Goal: Find specific page/section: Find specific page/section

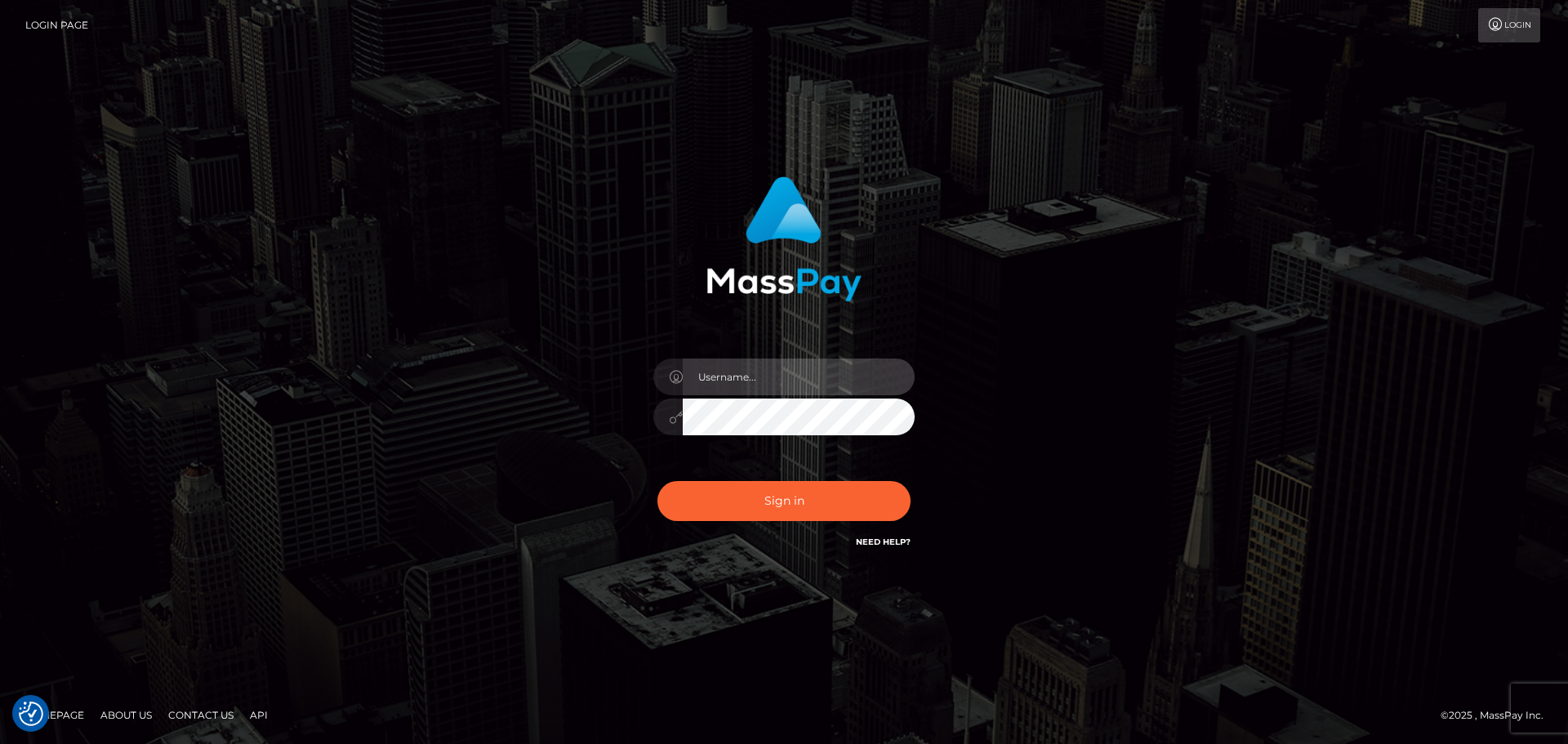
type input "[PERSON_NAME]"
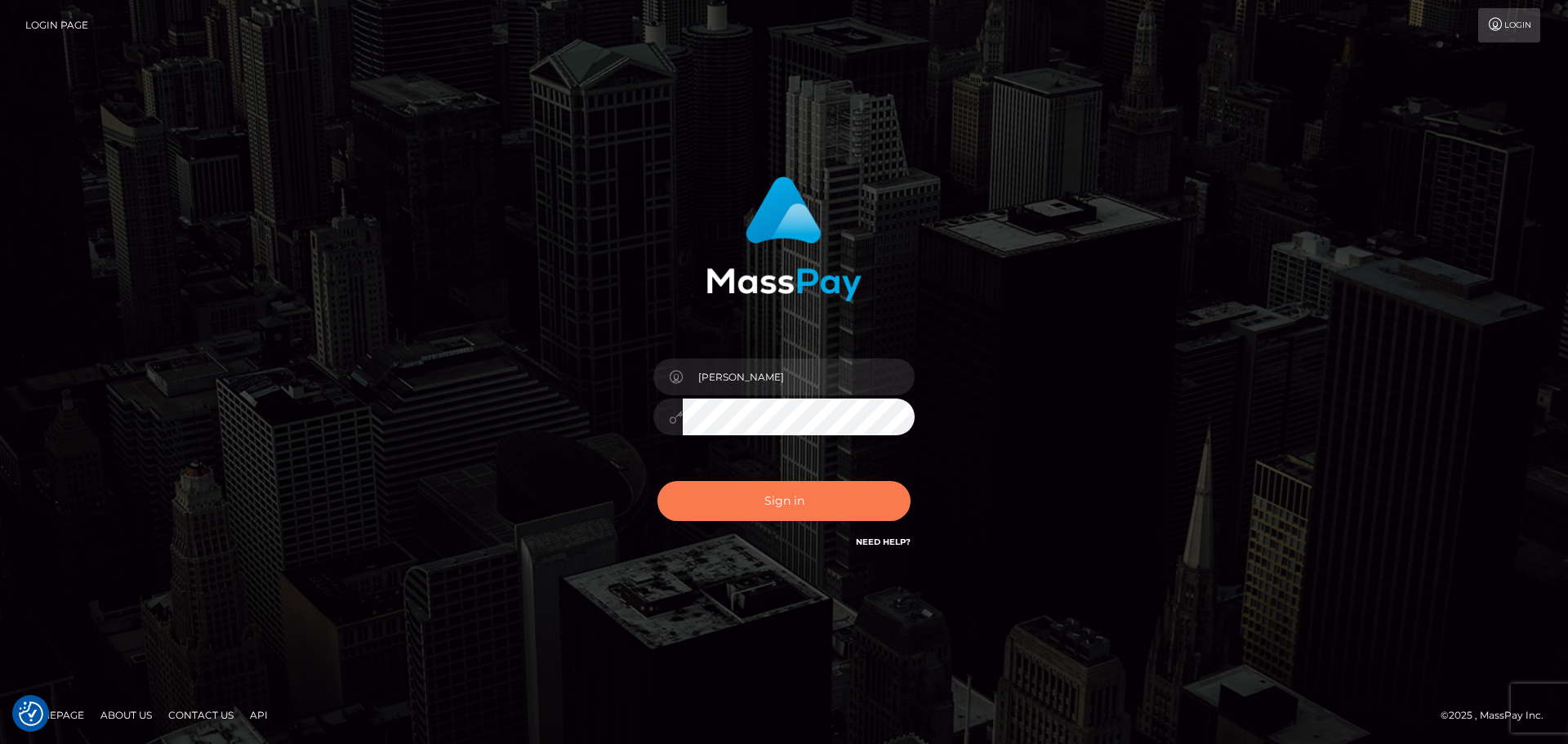
click at [752, 504] on button "Sign in" at bounding box center [784, 501] width 253 height 40
type input "[PERSON_NAME]"
click at [774, 502] on button "Sign in" at bounding box center [784, 501] width 253 height 40
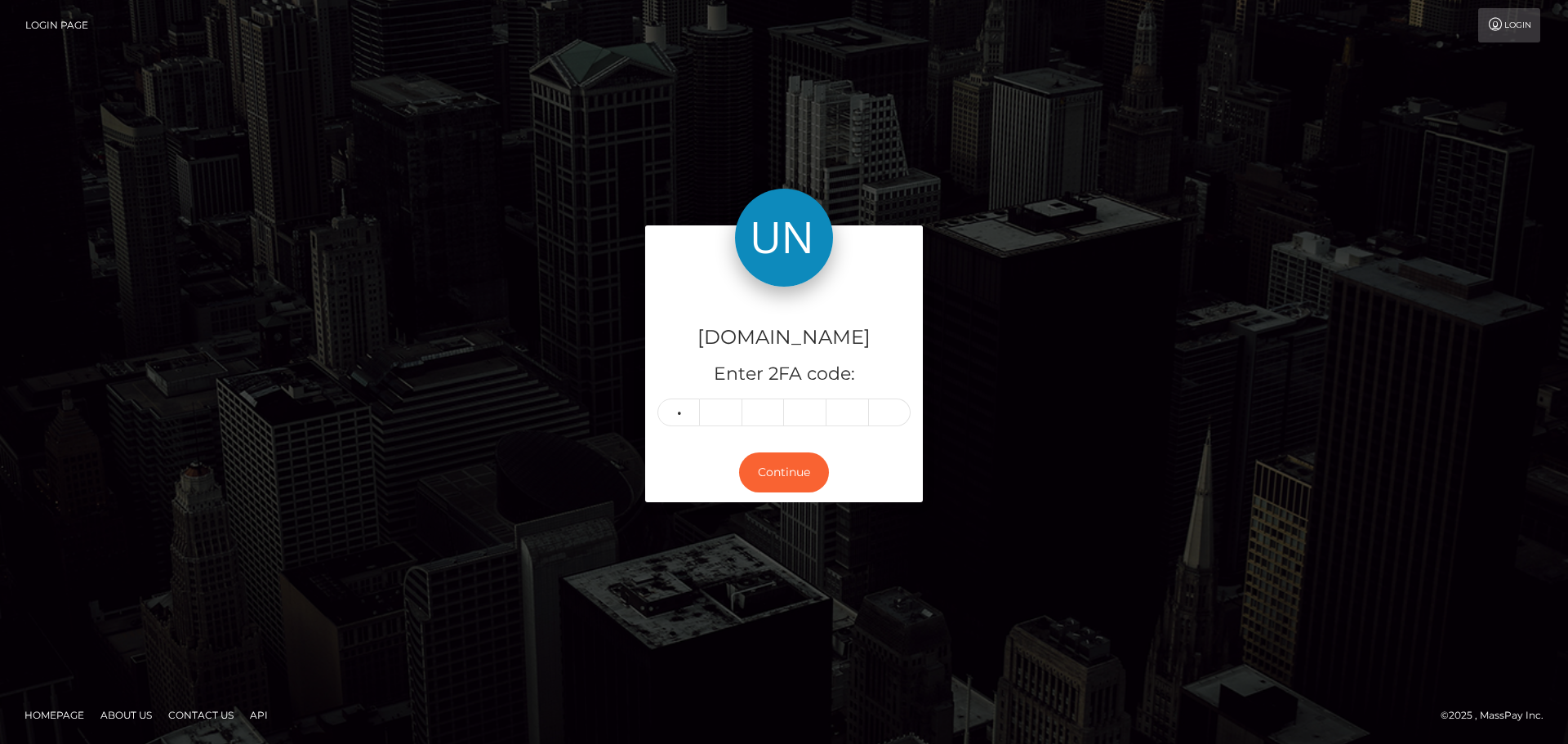
type input "3"
type input "6"
type input "1"
type input "9"
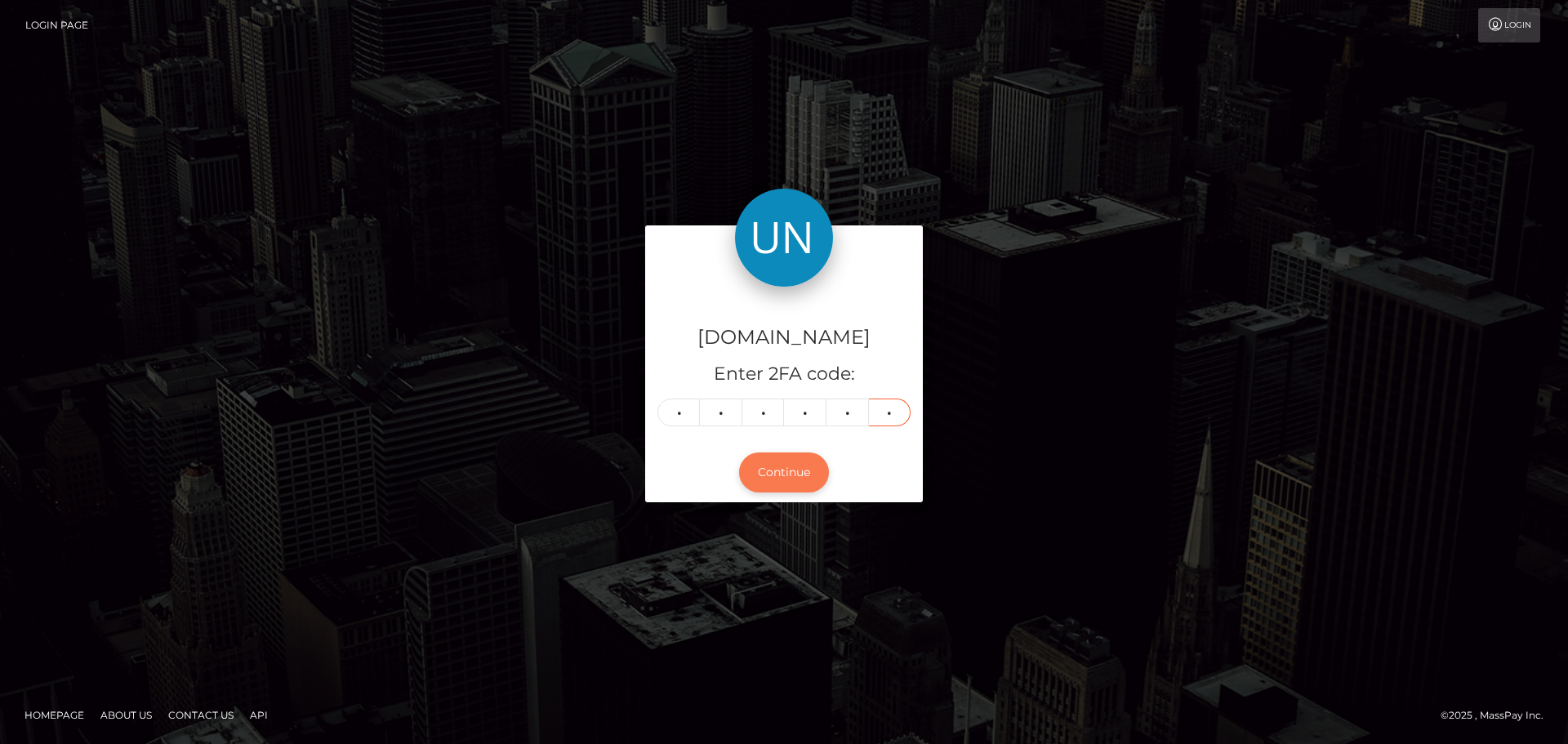
type input "5"
click at [778, 458] on button "Continue" at bounding box center [784, 472] width 90 height 40
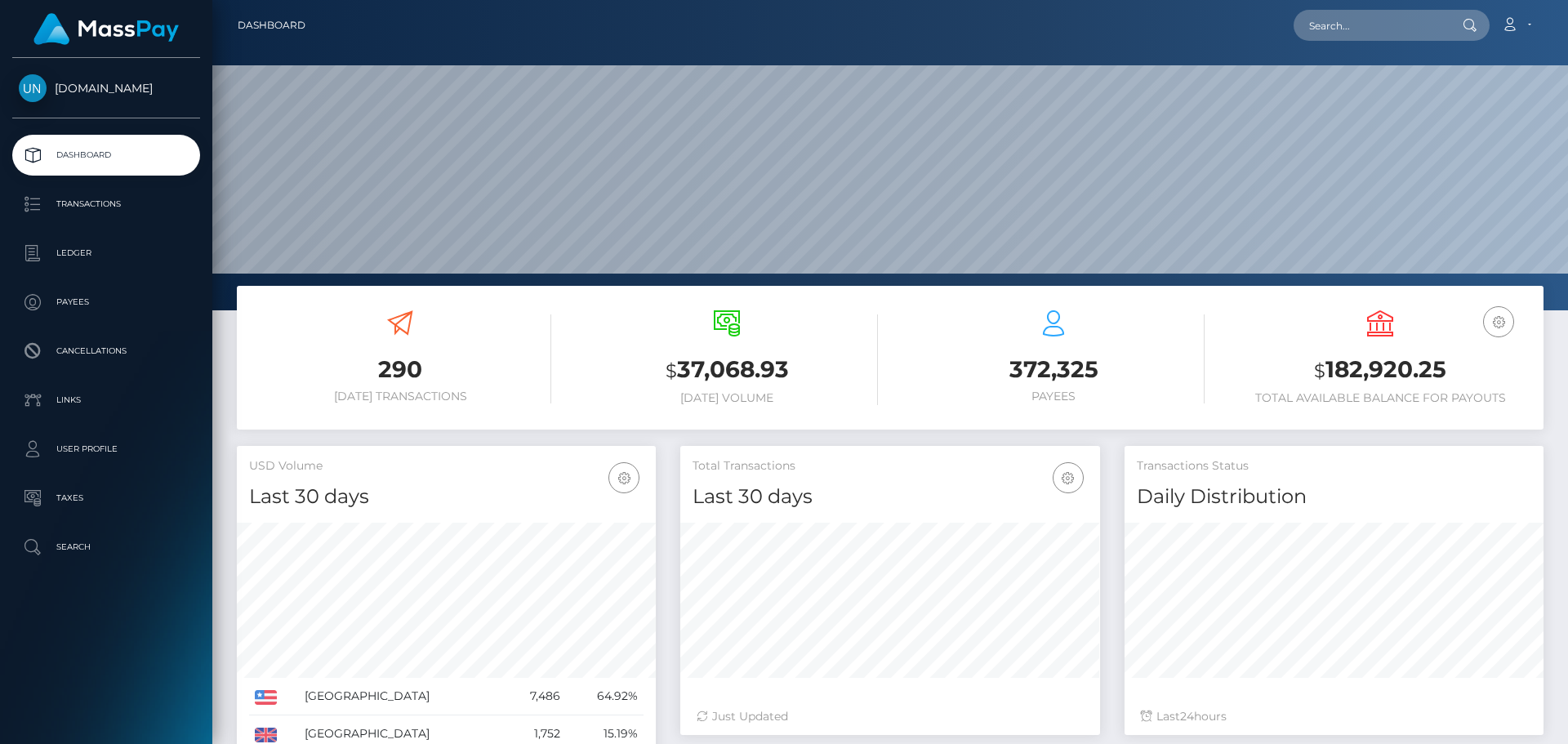
scroll to position [290, 419]
click at [1386, 18] on input "text" at bounding box center [1370, 26] width 153 height 31
paste input "roblesgabriela900@gmail.com"
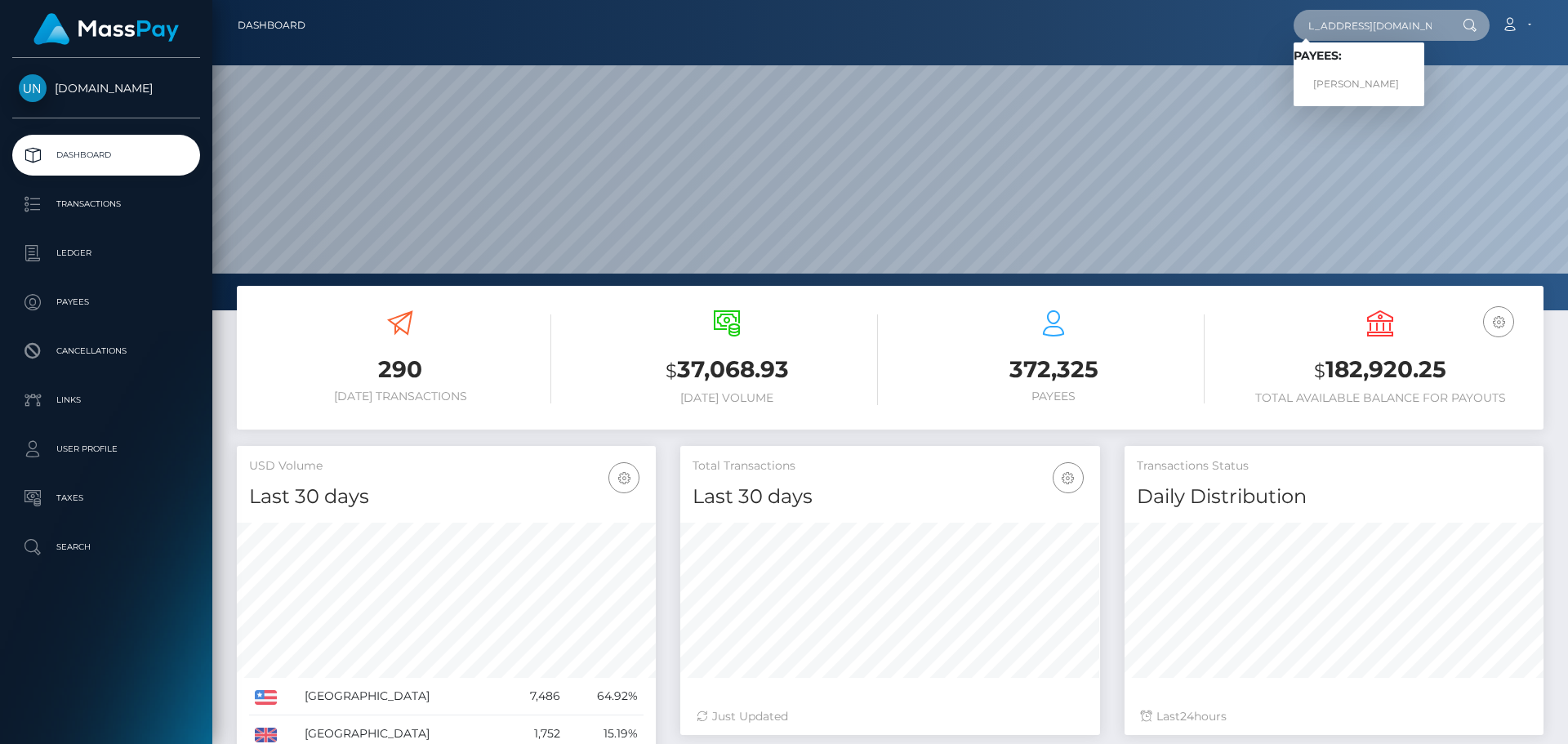
type input "roblesgabriela900@gmail.com"
click at [1362, 86] on link "GABRIELA ROBLES FUENTES" at bounding box center [1358, 84] width 130 height 30
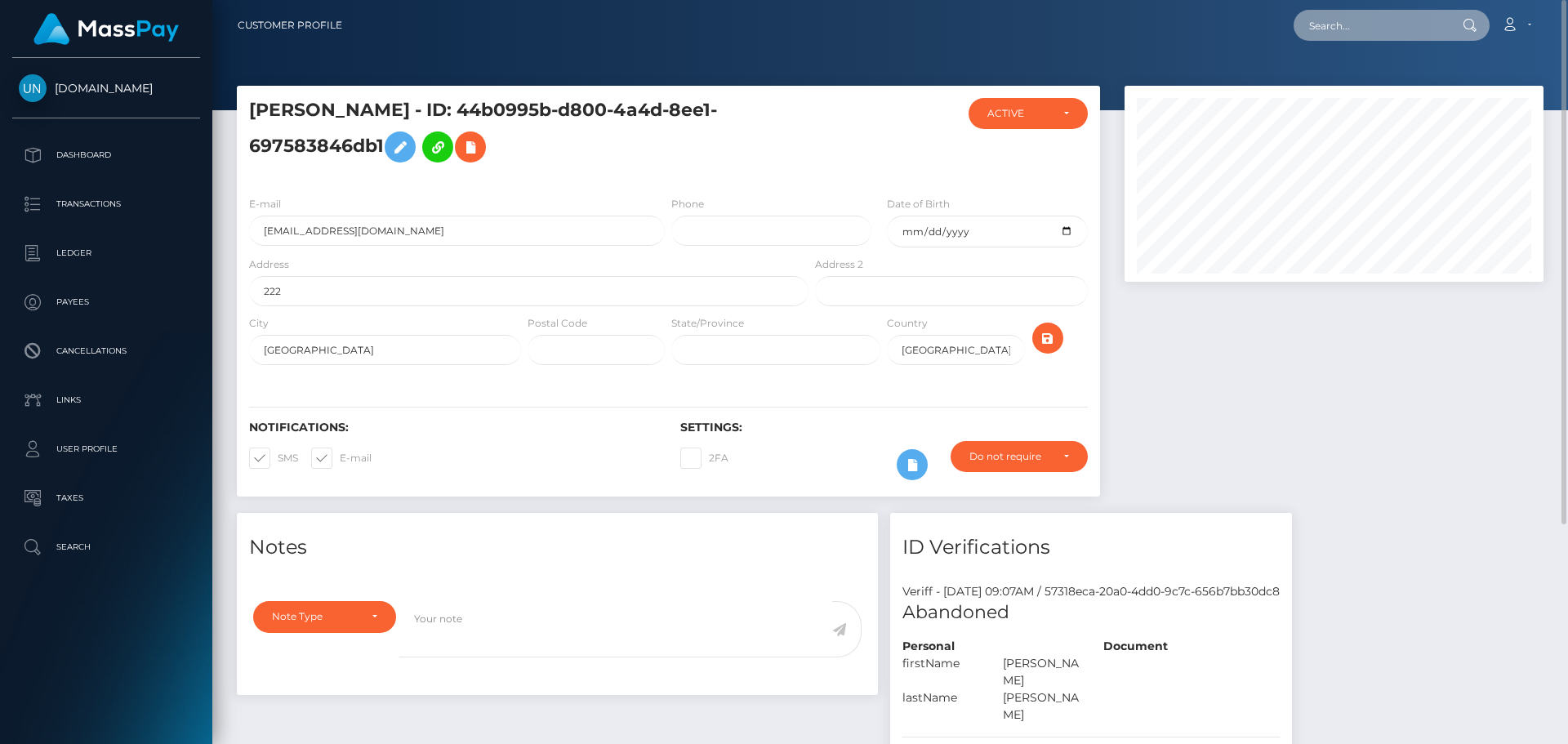
click at [1398, 32] on input "text" at bounding box center [1370, 26] width 153 height 31
paste input "[EMAIL_ADDRESS][DOMAIN_NAME]"
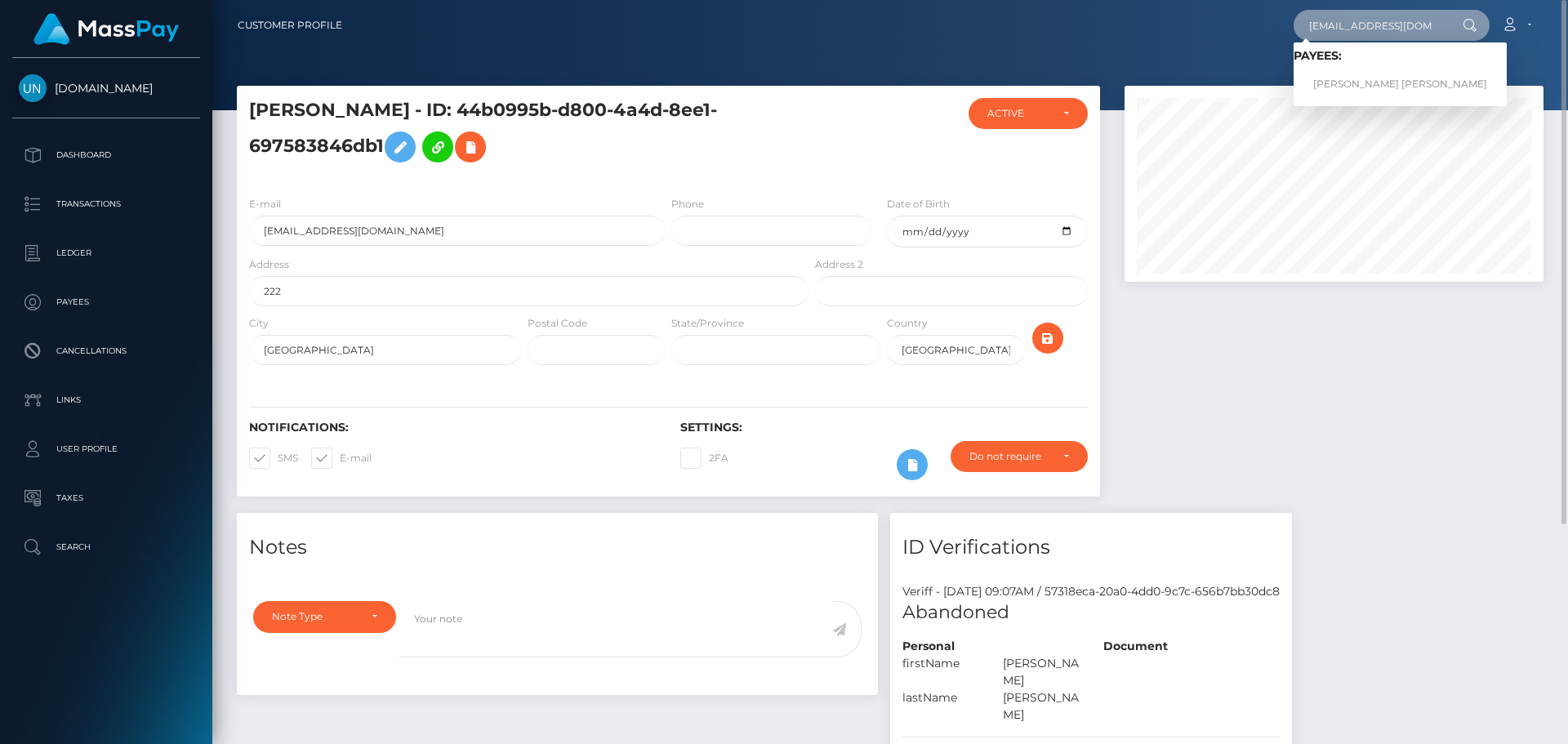
type input "[EMAIL_ADDRESS][DOMAIN_NAME]"
click at [1364, 83] on link "SANDY D CASTRO MARTINEZ" at bounding box center [1400, 84] width 213 height 30
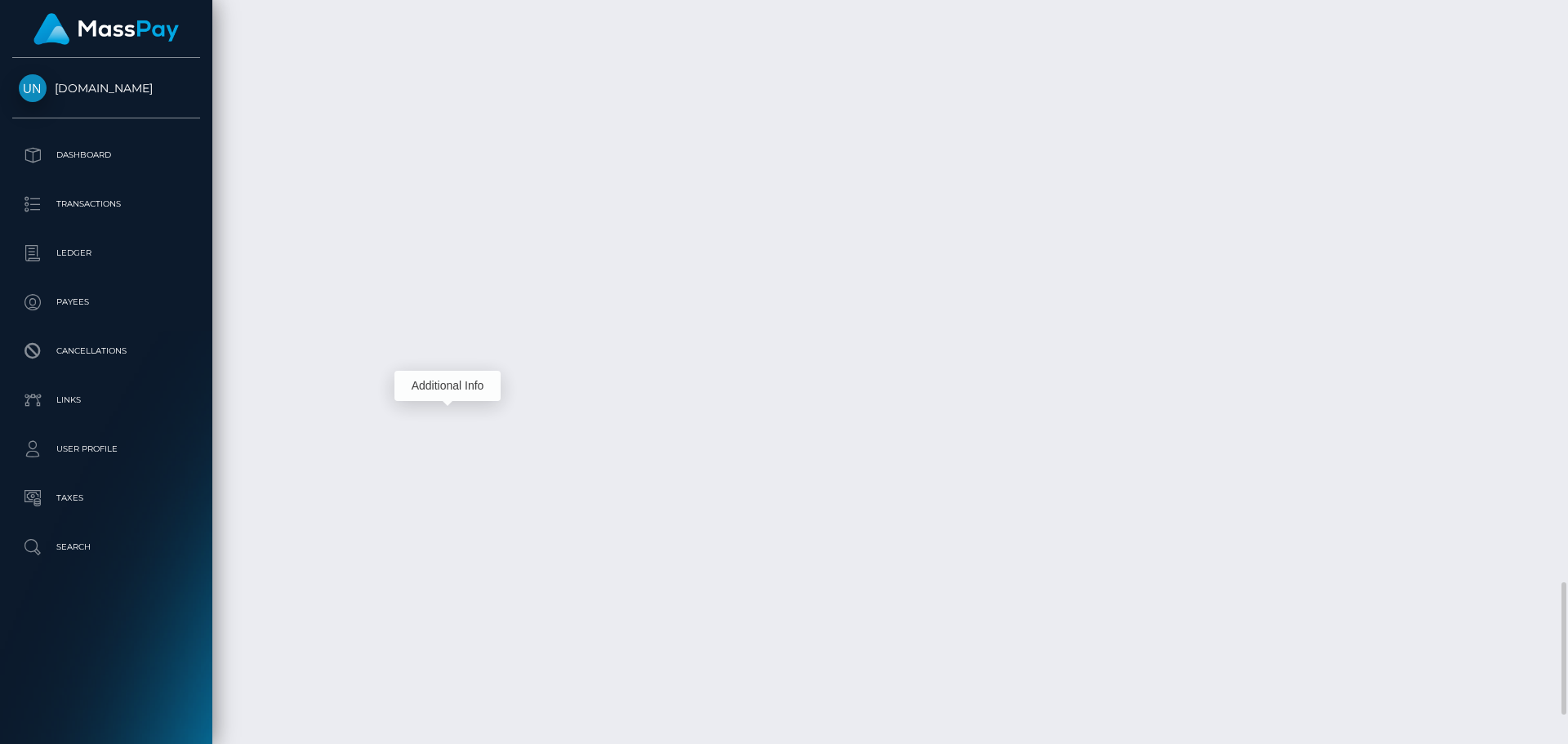
scroll to position [196, 419]
click at [1567, 18] on div at bounding box center [1562, 372] width 12 height 744
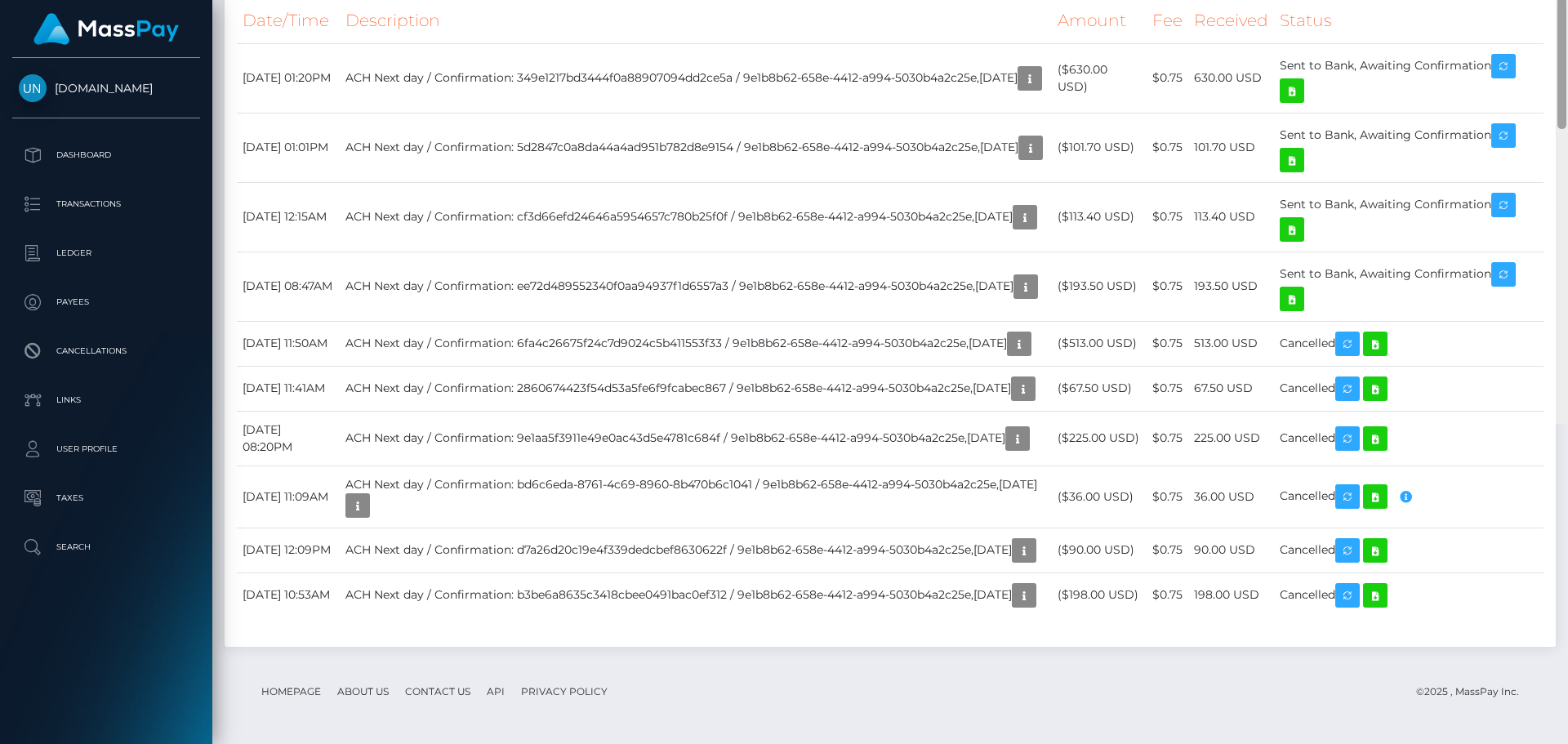
click at [1567, 18] on div at bounding box center [1562, 51] width 12 height 744
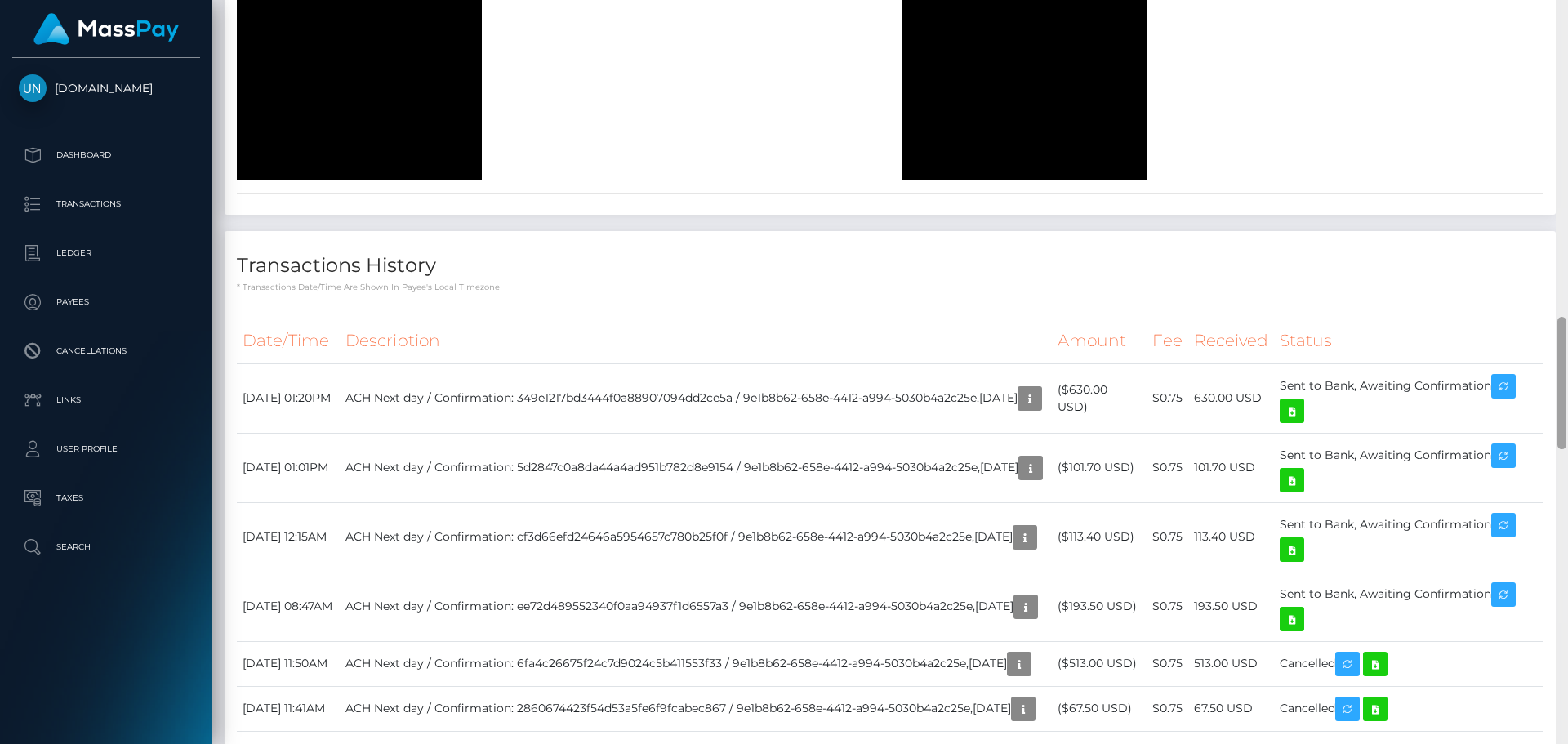
click at [1567, 18] on div at bounding box center [1562, 372] width 12 height 744
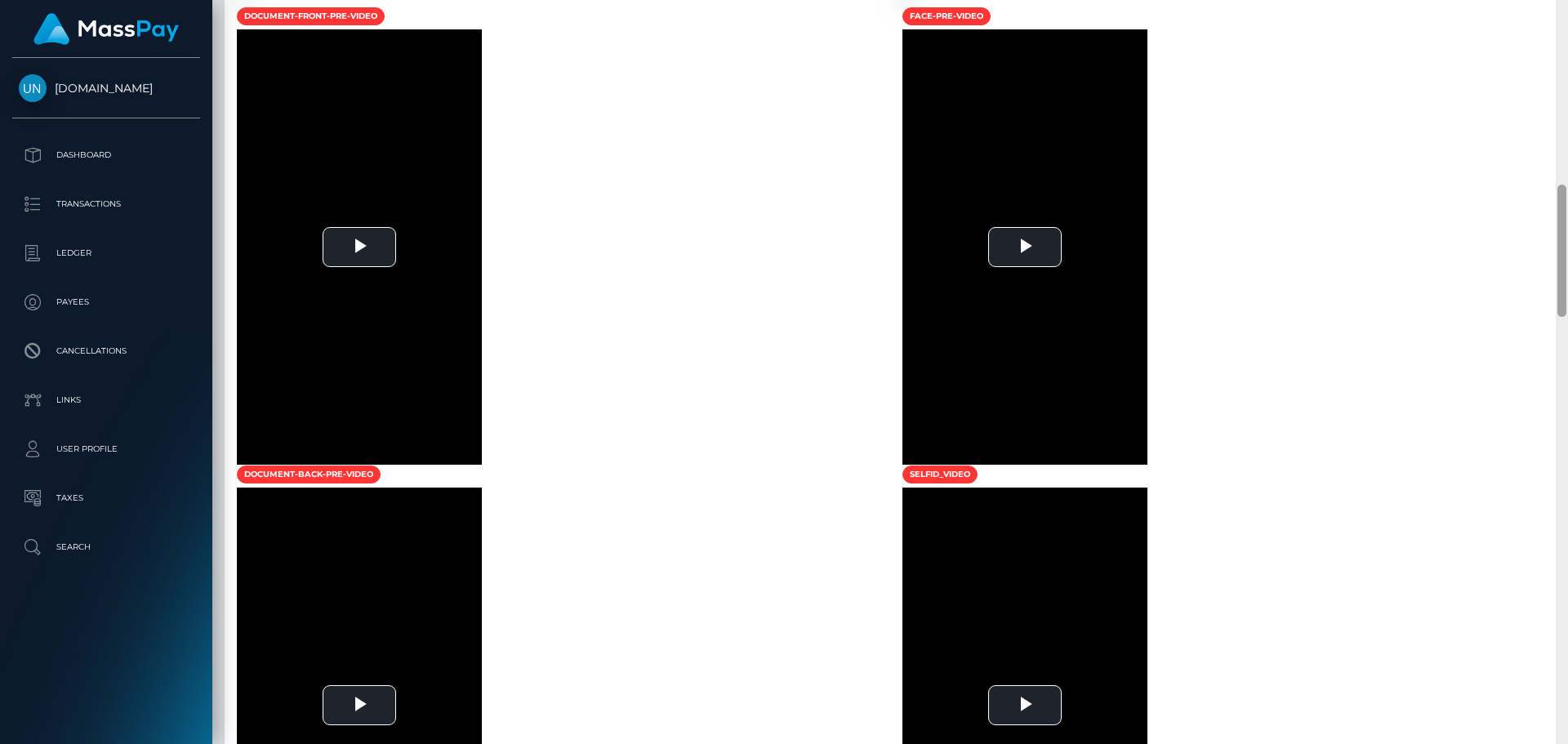
click at [1567, 18] on div at bounding box center [1562, 372] width 12 height 744
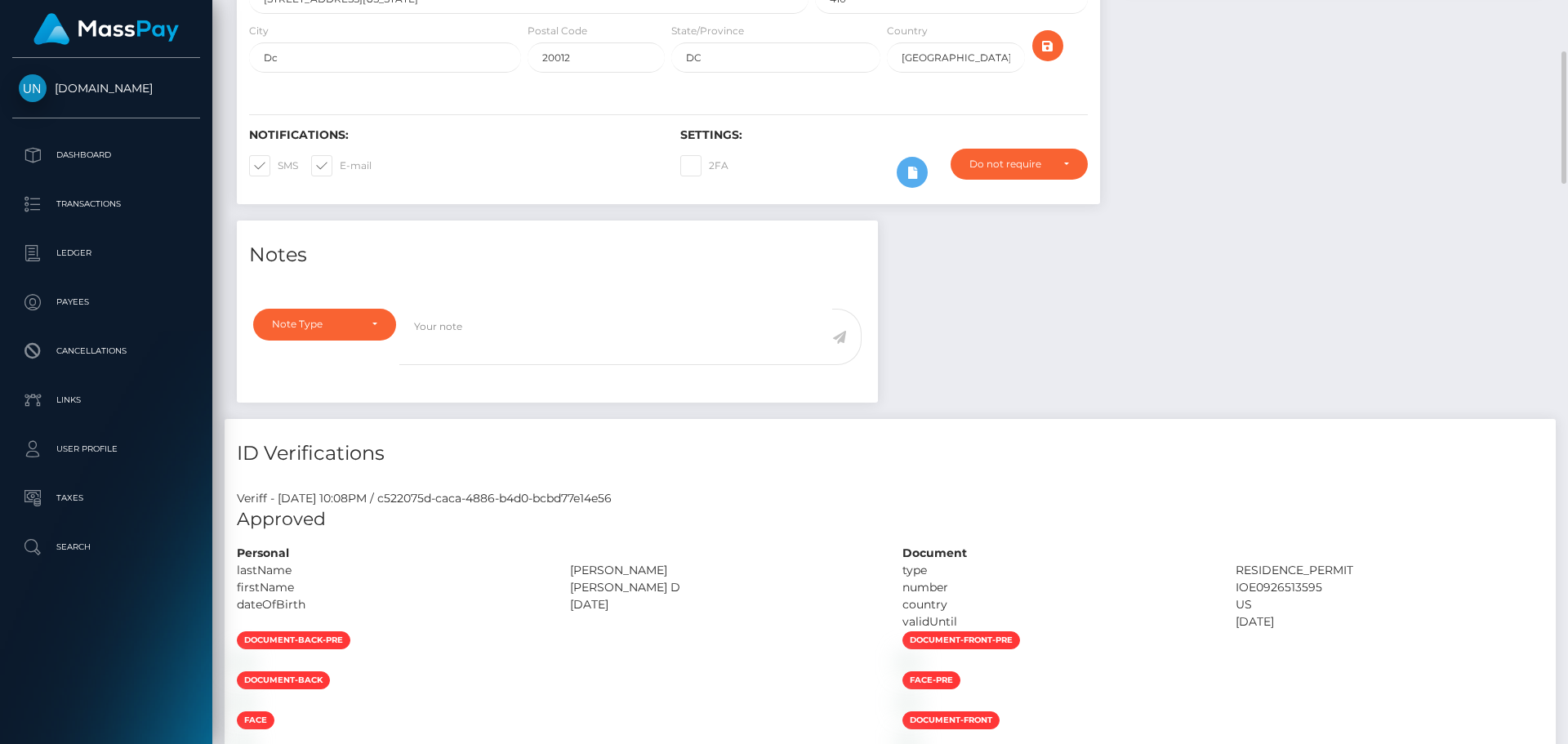
click at [1567, 11] on div "Customer Profile Loading... Loading..." at bounding box center [890, 372] width 1355 height 744
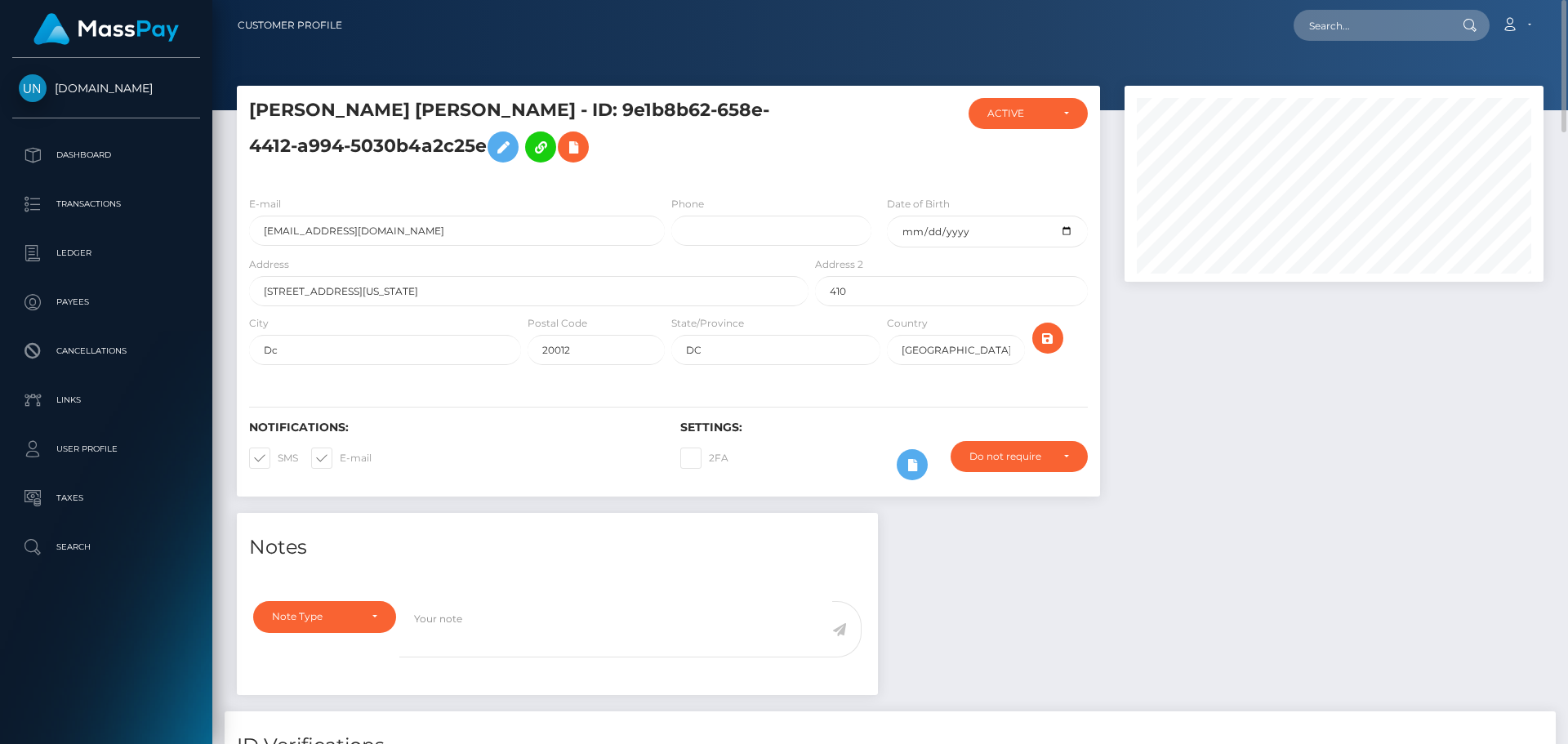
click at [1567, 11] on nav "Customer Profile Loading... Loading... Account" at bounding box center [890, 25] width 1355 height 51
click at [1348, 36] on input "text" at bounding box center [1370, 26] width 153 height 31
paste input "miri.radiere@yahoo.com"
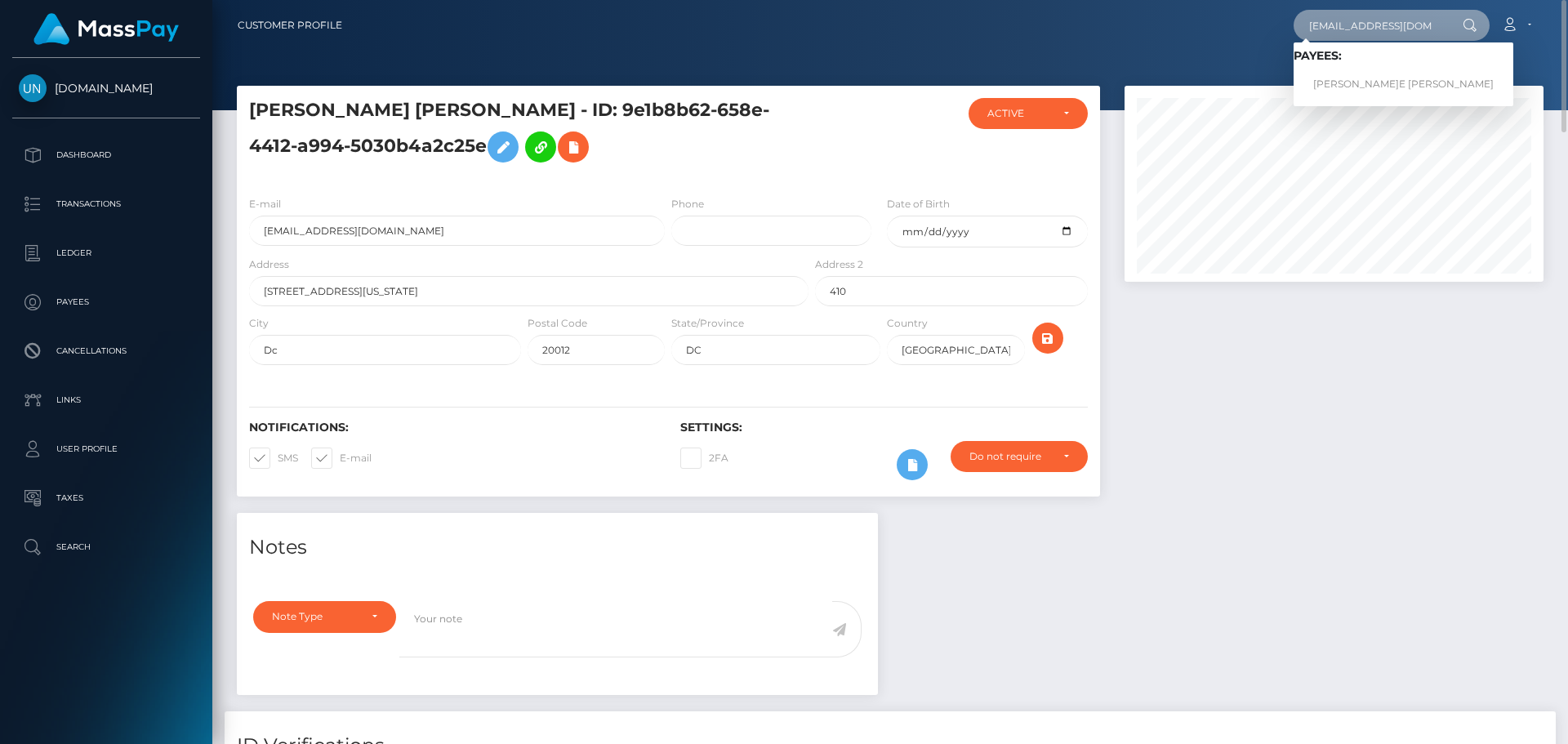
type input "miri.radiere@yahoo.com"
click at [1345, 69] on link "MIRI JOS�E EVELYNE RADIERE" at bounding box center [1404, 84] width 220 height 30
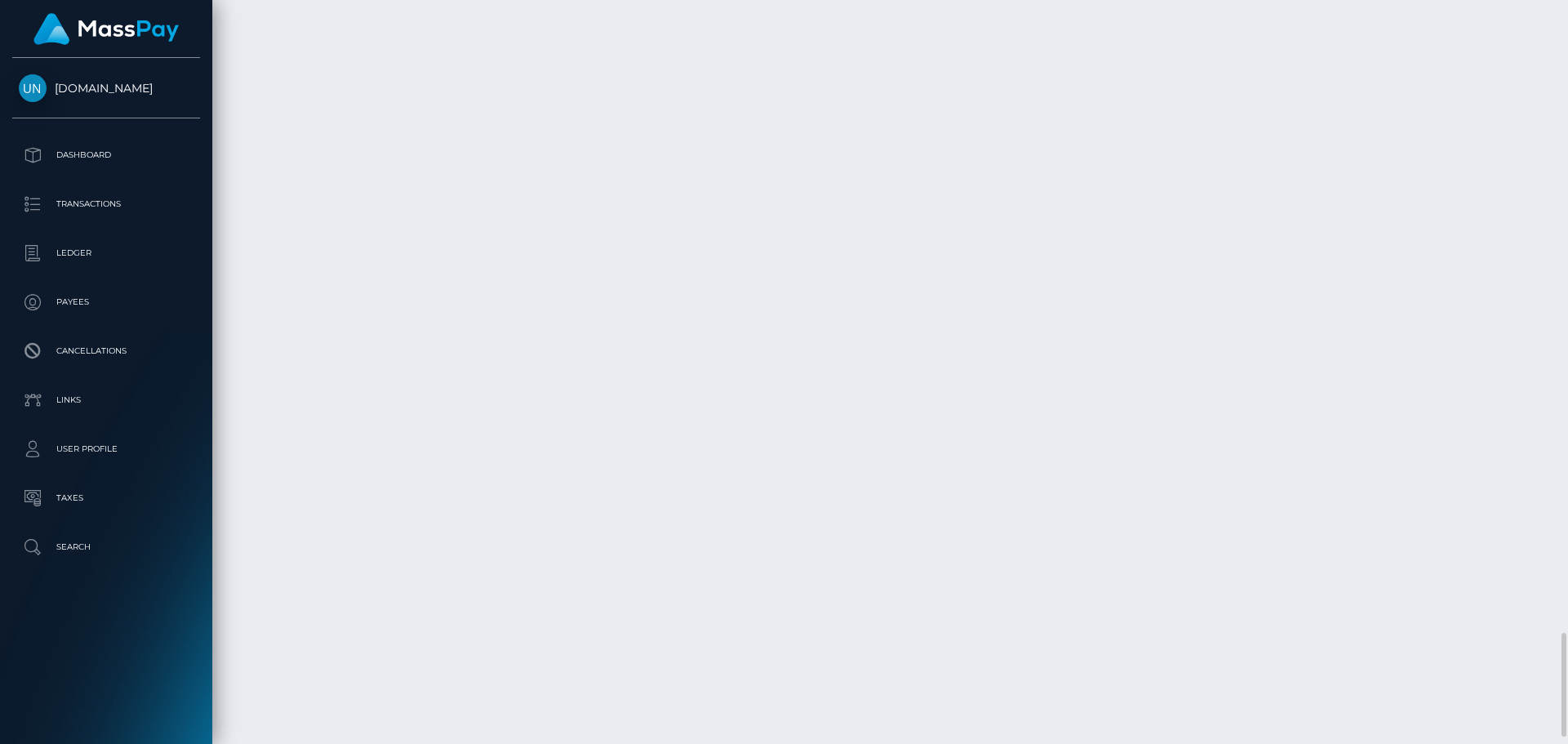
scroll to position [3921, 0]
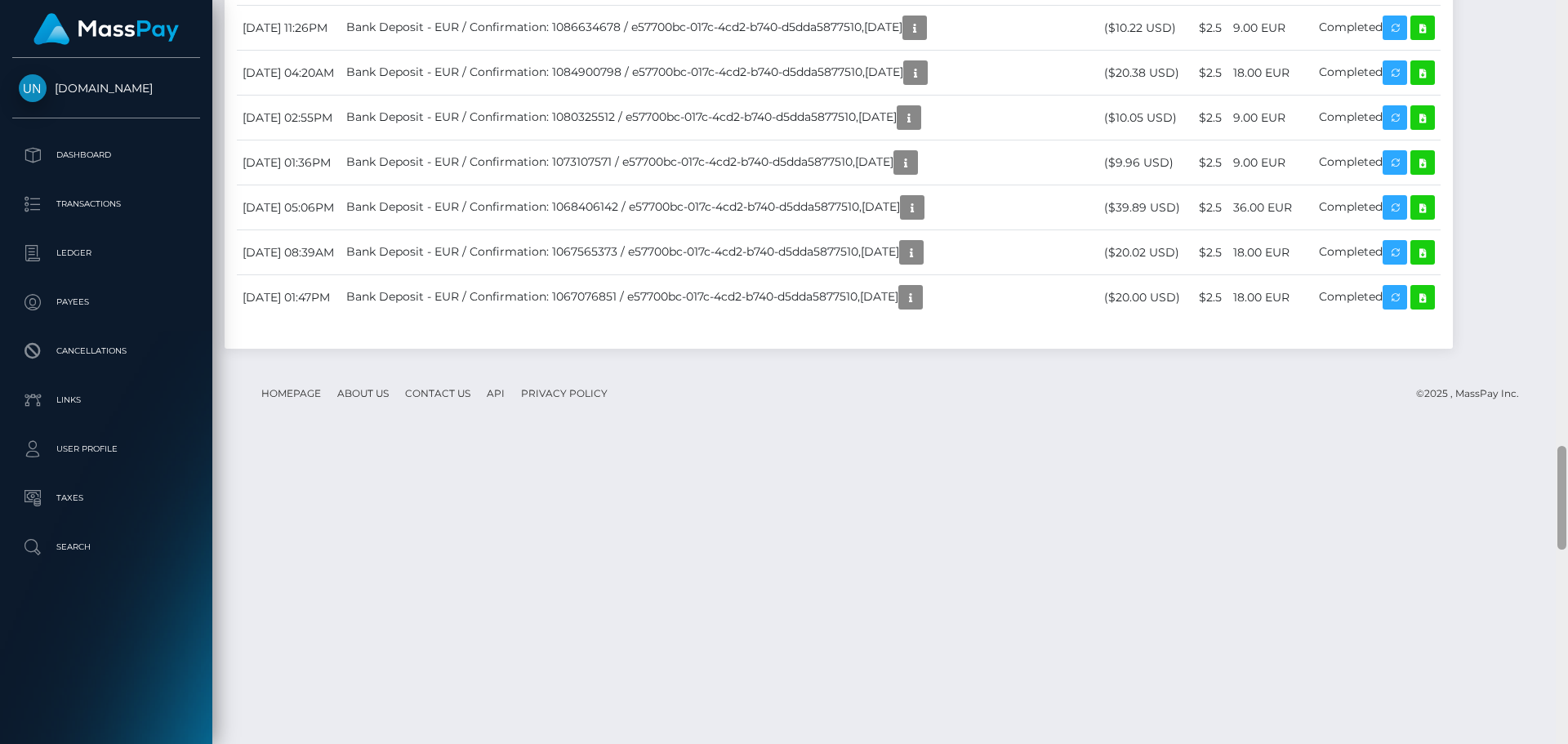
click at [1567, 23] on div at bounding box center [1562, 372] width 12 height 744
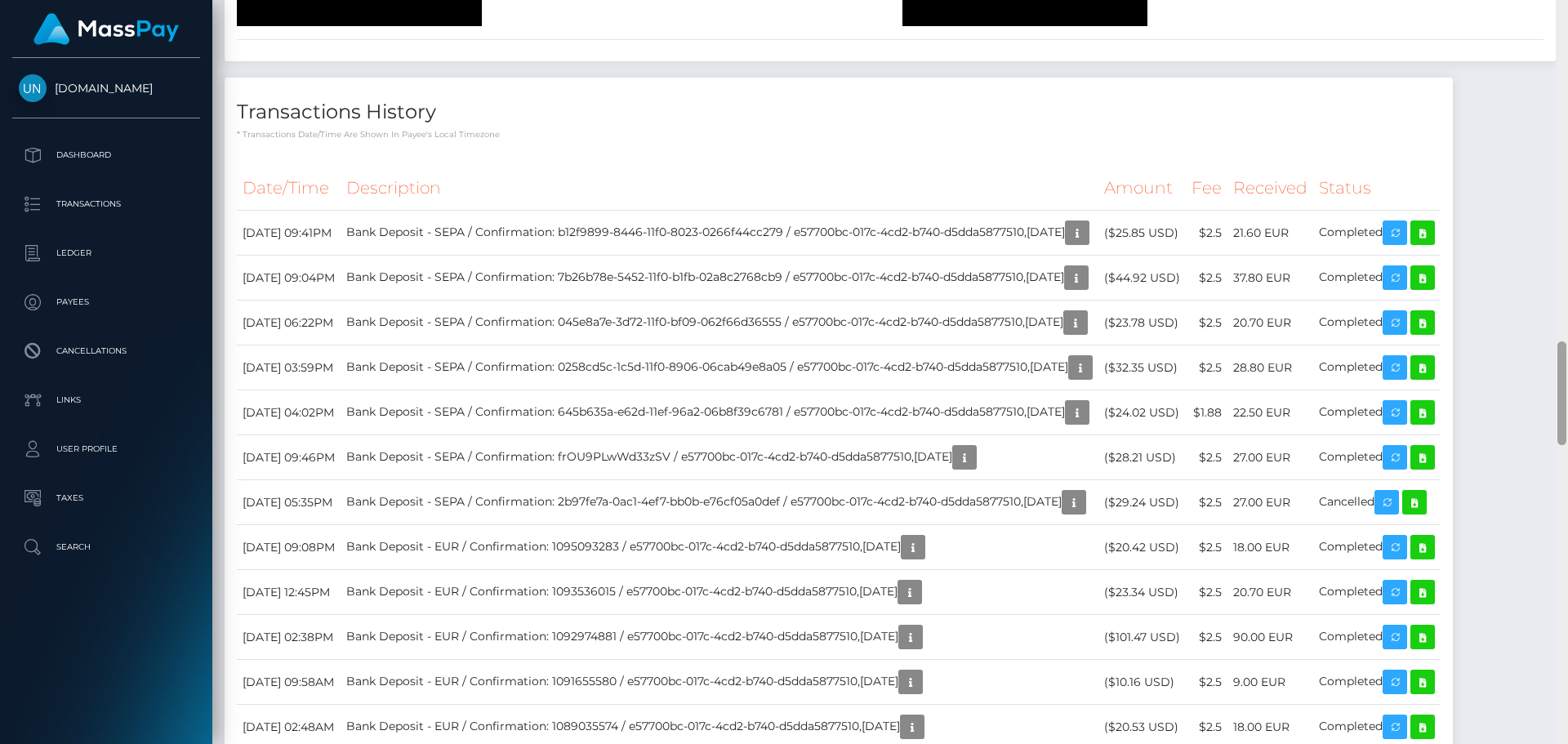
click at [1567, 23] on div at bounding box center [1562, 372] width 12 height 744
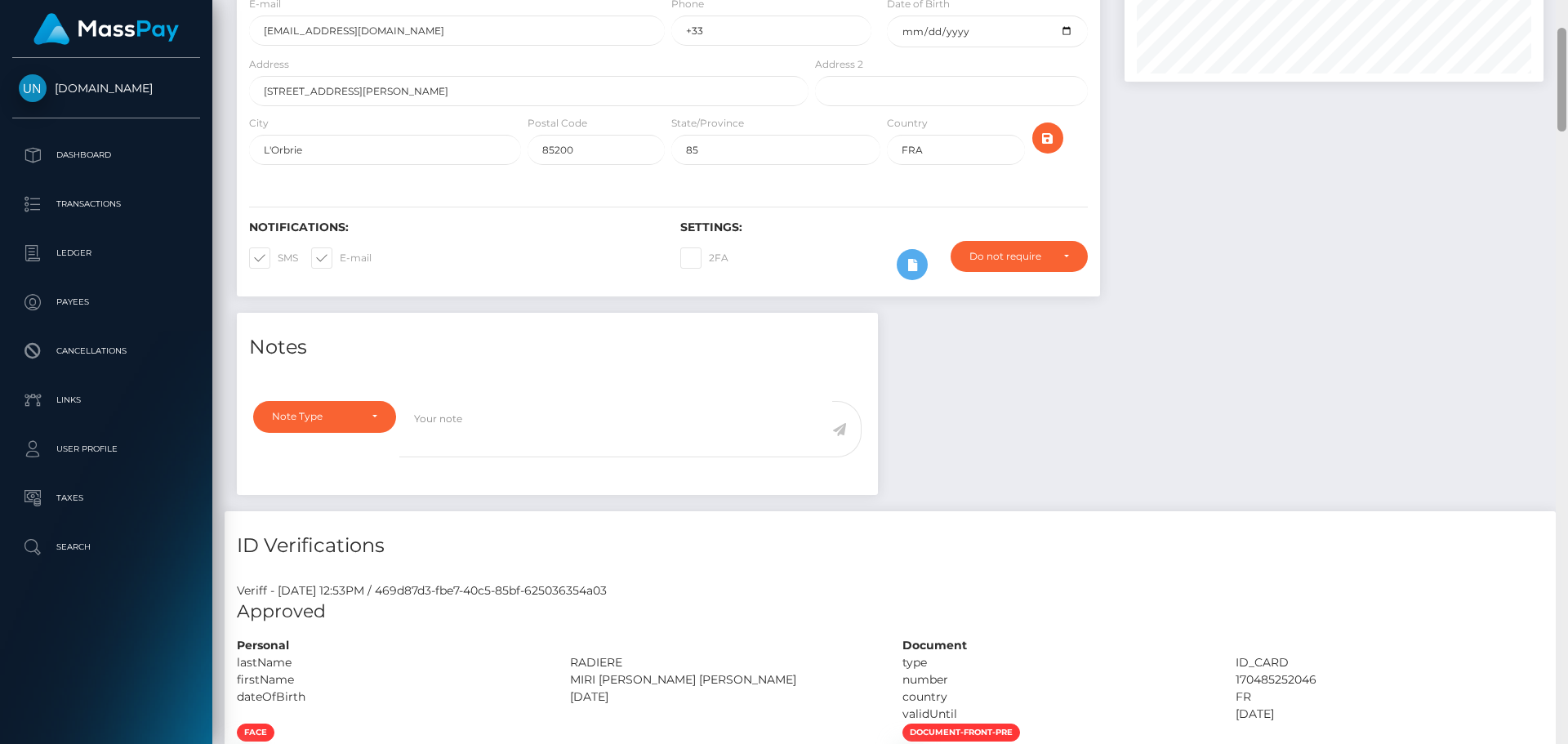
click at [1563, 13] on div "Customer Profile Loading... Loading..." at bounding box center [890, 372] width 1355 height 744
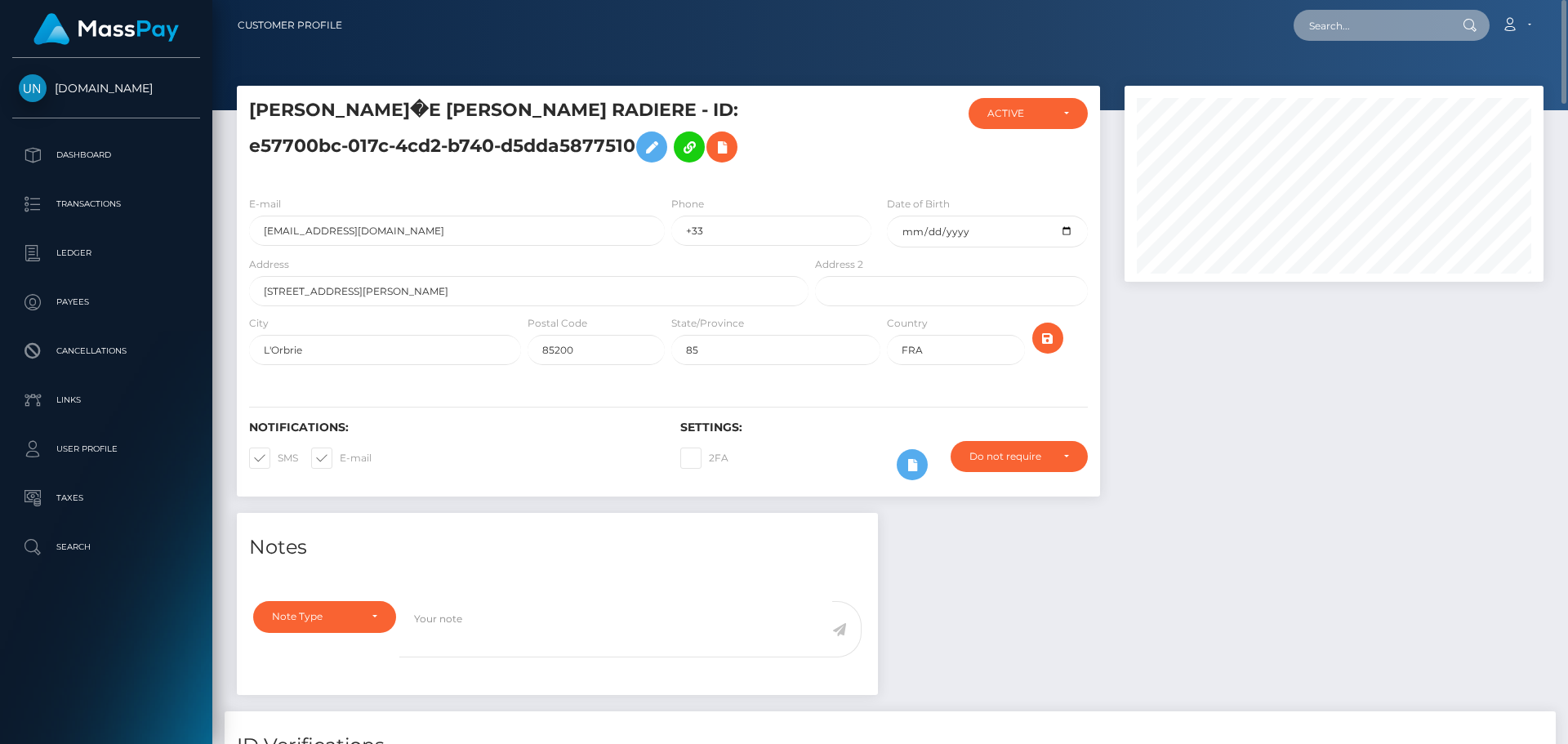
click at [1384, 23] on input "text" at bounding box center [1370, 26] width 153 height 31
paste input "dj2x9ck45j@privaterelay.appleid.com"
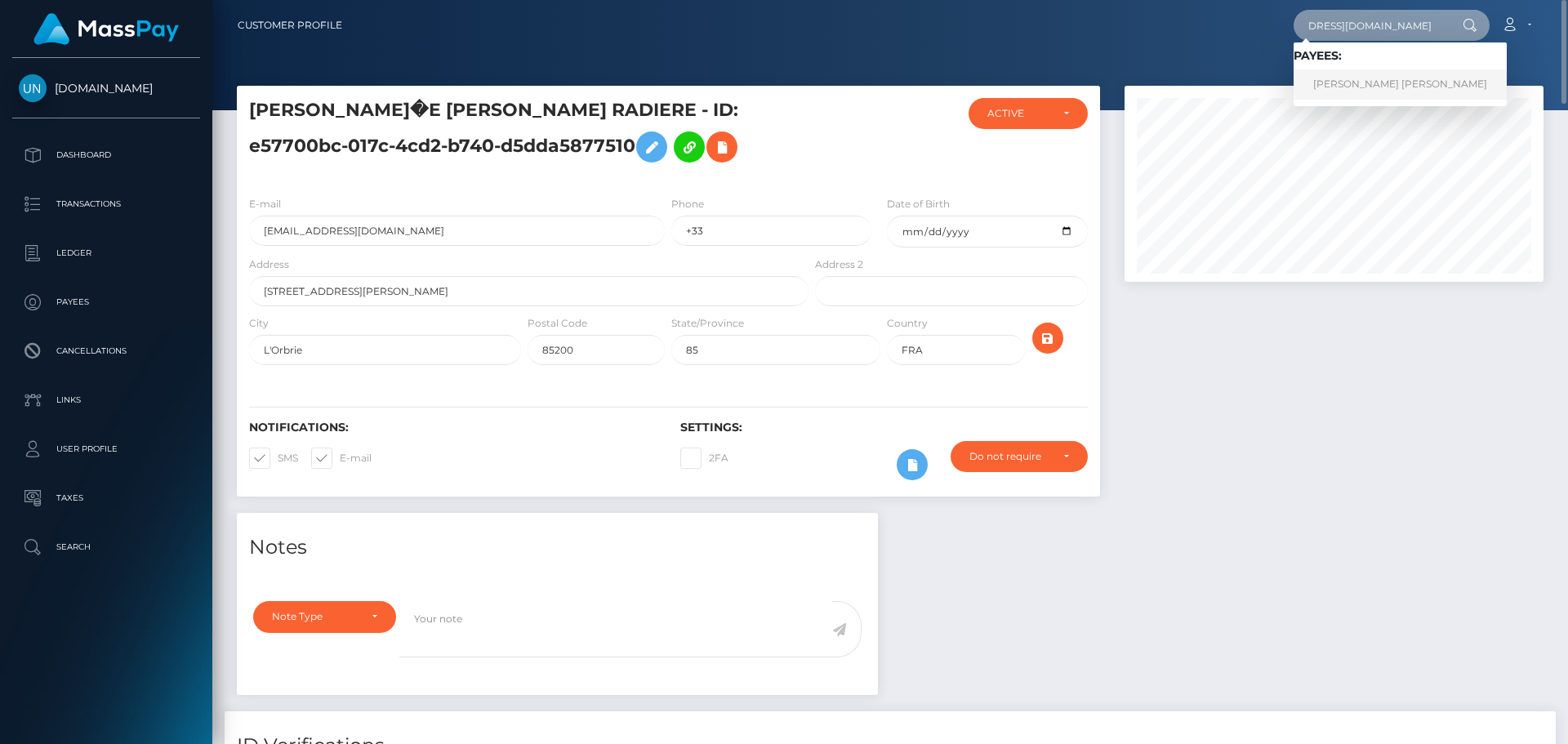
type input "dj2x9ck45j@privaterelay.appleid.com"
click at [1361, 92] on link "OLIVIA NADINE ROSE ATKINSON" at bounding box center [1400, 84] width 213 height 30
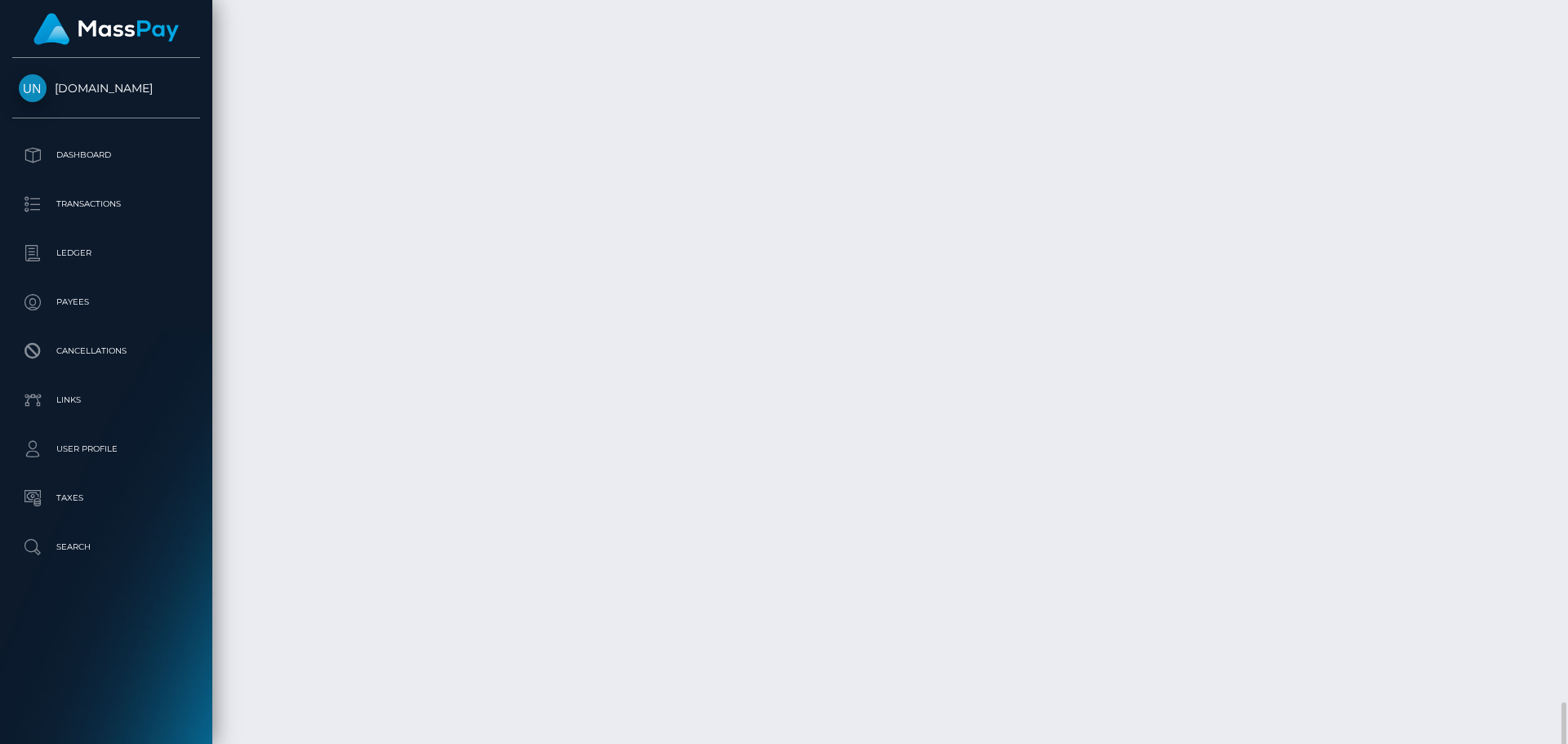
scroll to position [4396, 0]
click at [1567, 2] on div at bounding box center [1562, 372] width 12 height 744
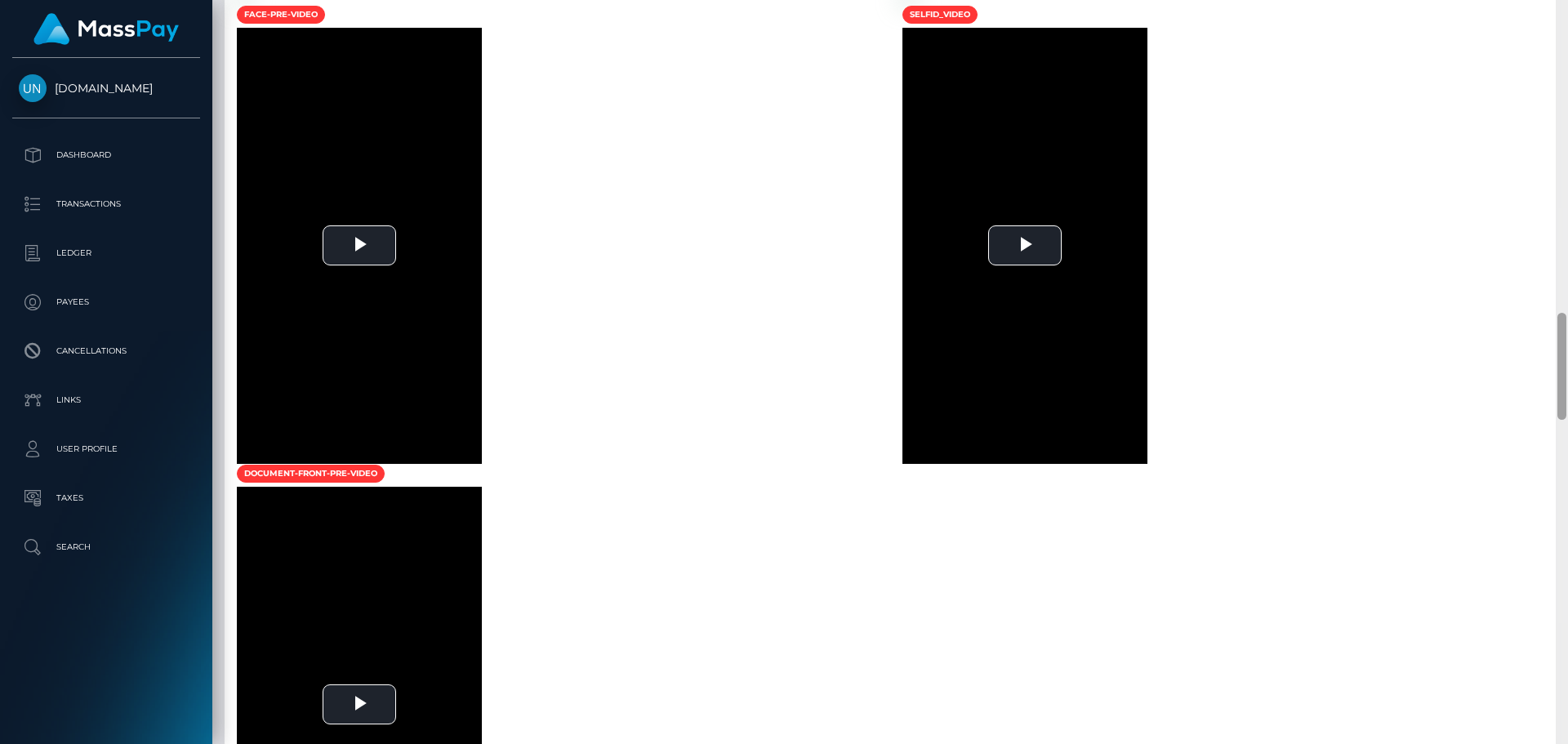
click at [1567, 2] on div at bounding box center [1562, 372] width 12 height 744
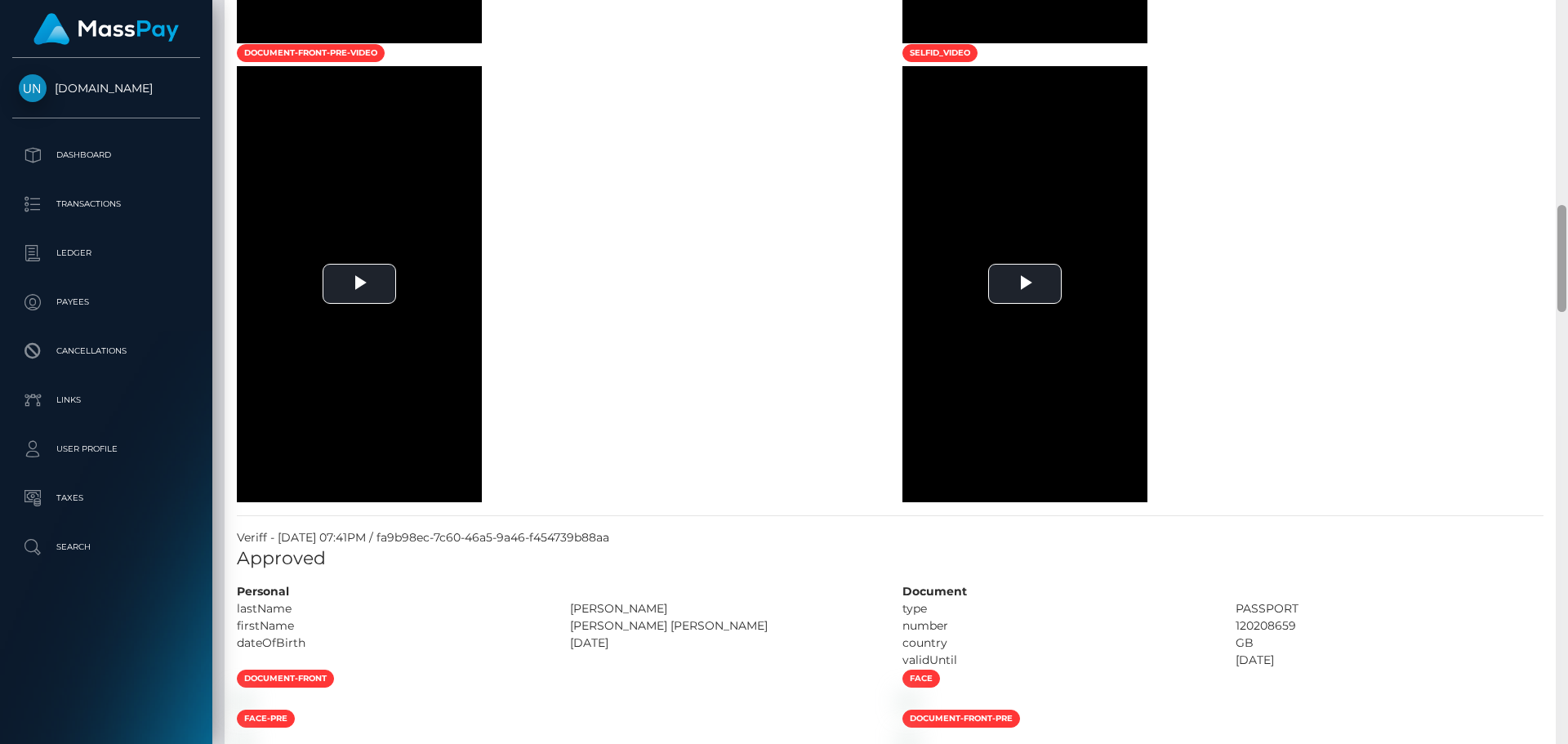
click at [1567, 2] on div at bounding box center [1562, 372] width 12 height 744
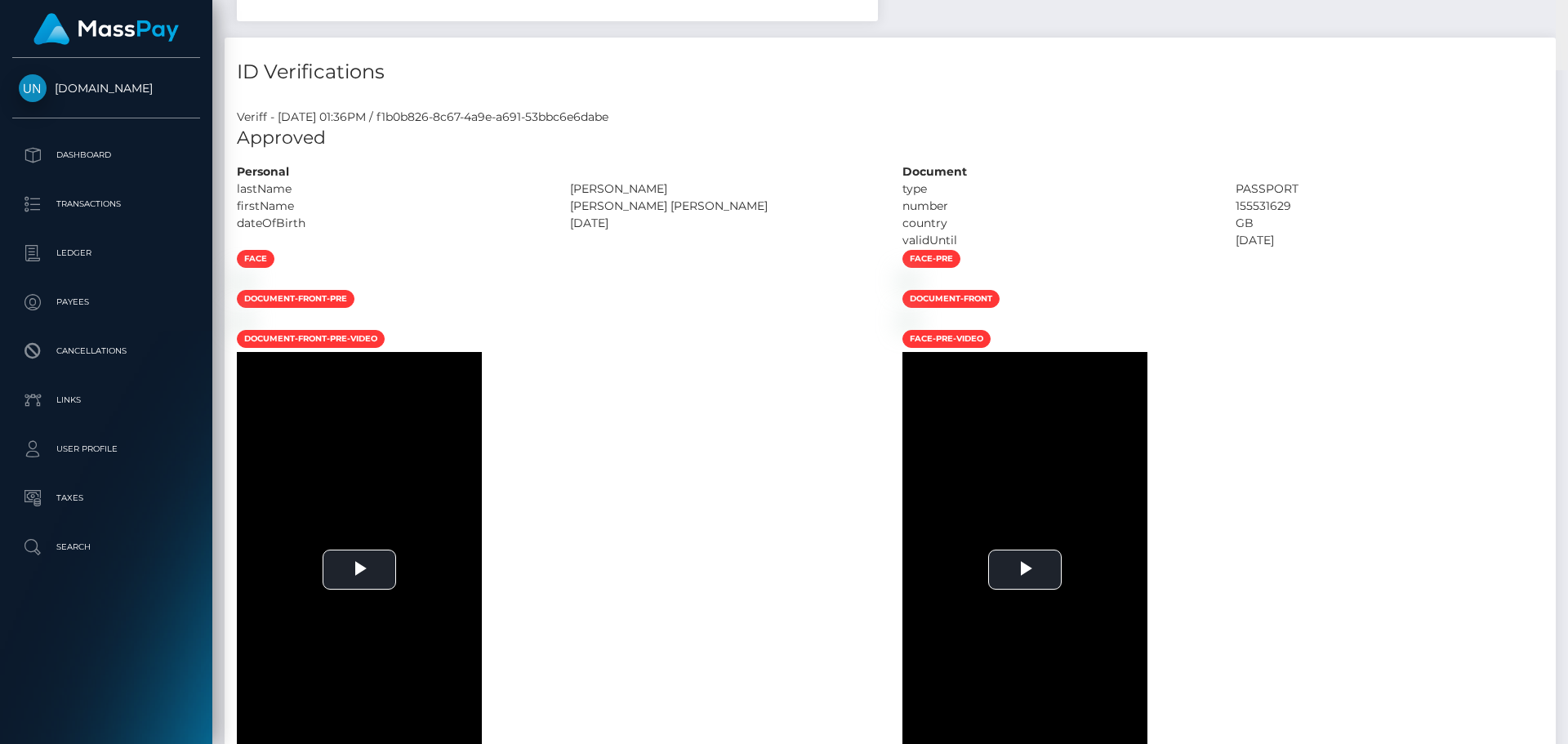
click at [1567, 2] on div "Customer Profile Loading... Loading..." at bounding box center [890, 372] width 1355 height 744
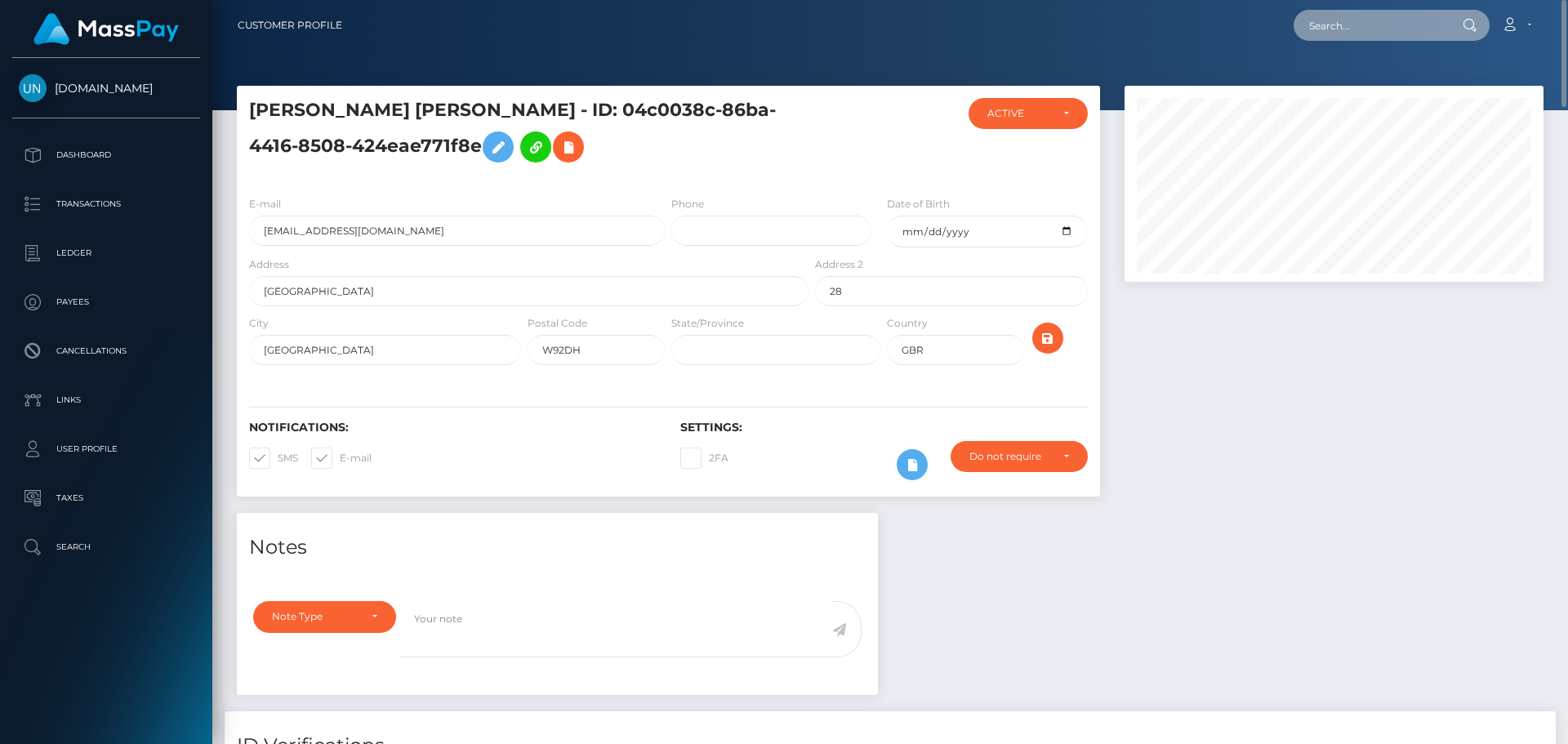
click at [1382, 25] on input "text" at bounding box center [1370, 26] width 153 height 31
paste input "[EMAIL_ADDRESS][DOMAIN_NAME]"
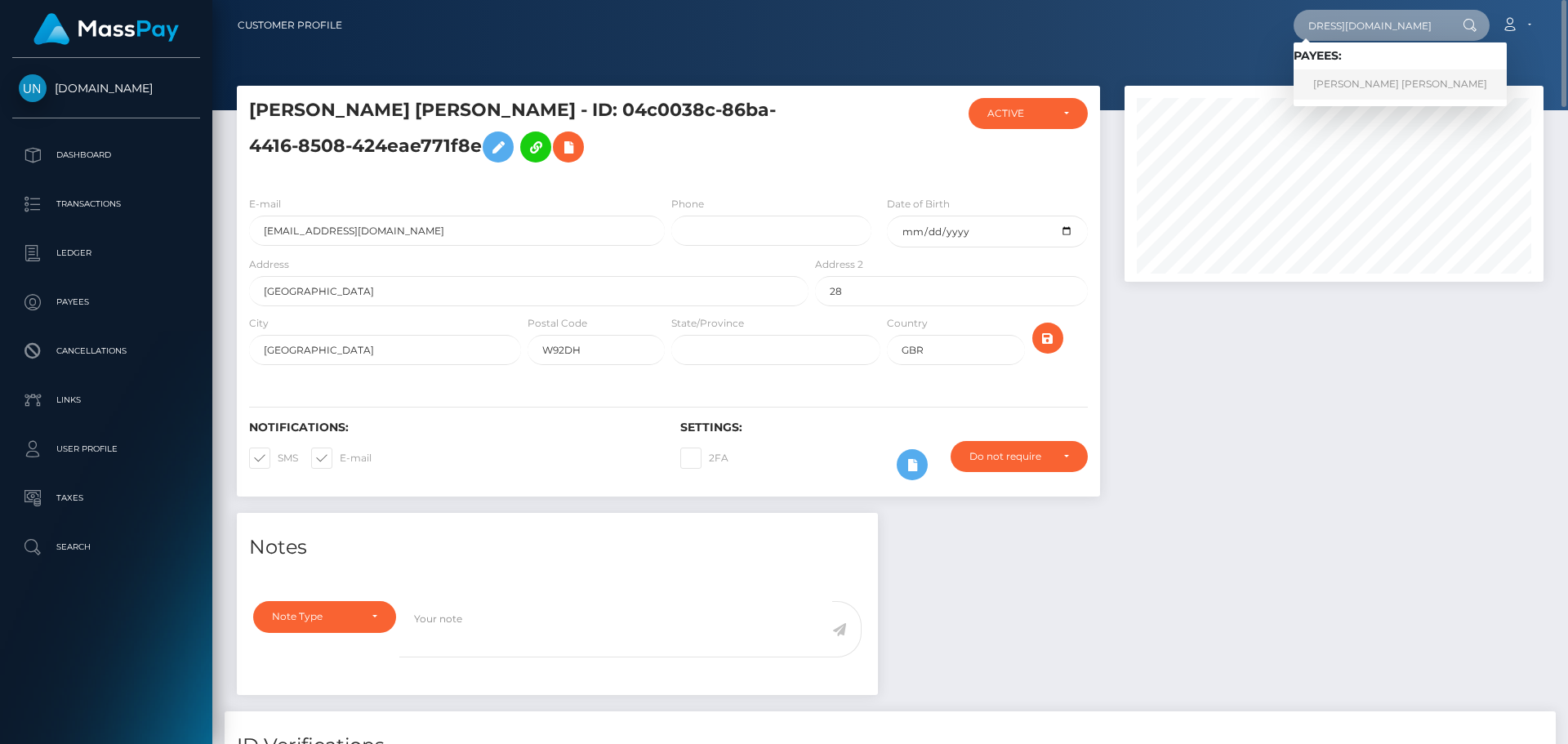
type input "[EMAIL_ADDRESS][DOMAIN_NAME]"
click at [1363, 81] on link "PAOLA DENIS MARQUEZ CRUZ" at bounding box center [1400, 84] width 213 height 30
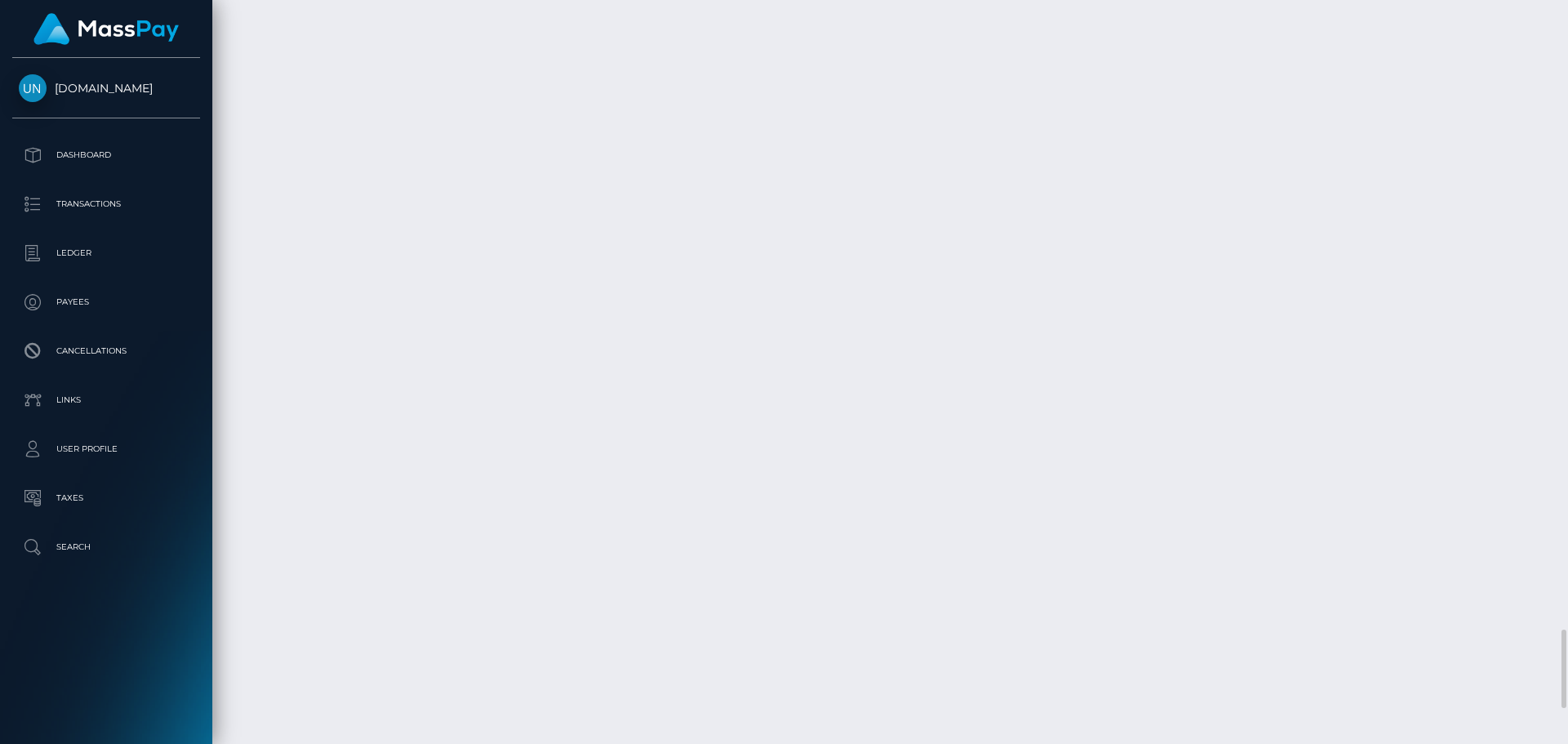
scroll to position [196, 419]
click at [1567, 6] on div at bounding box center [1562, 372] width 12 height 744
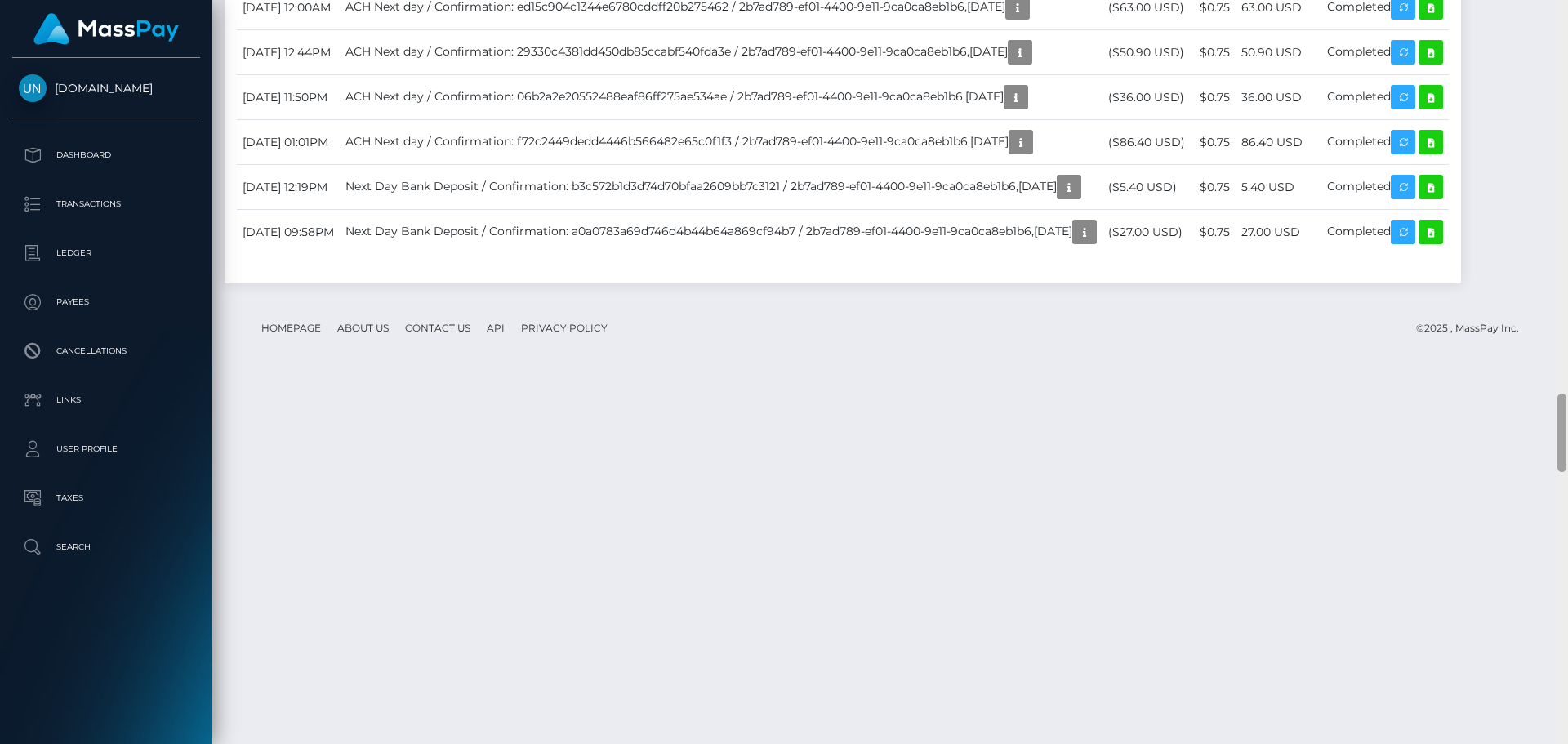
click at [1567, 6] on div at bounding box center [1562, 372] width 12 height 744
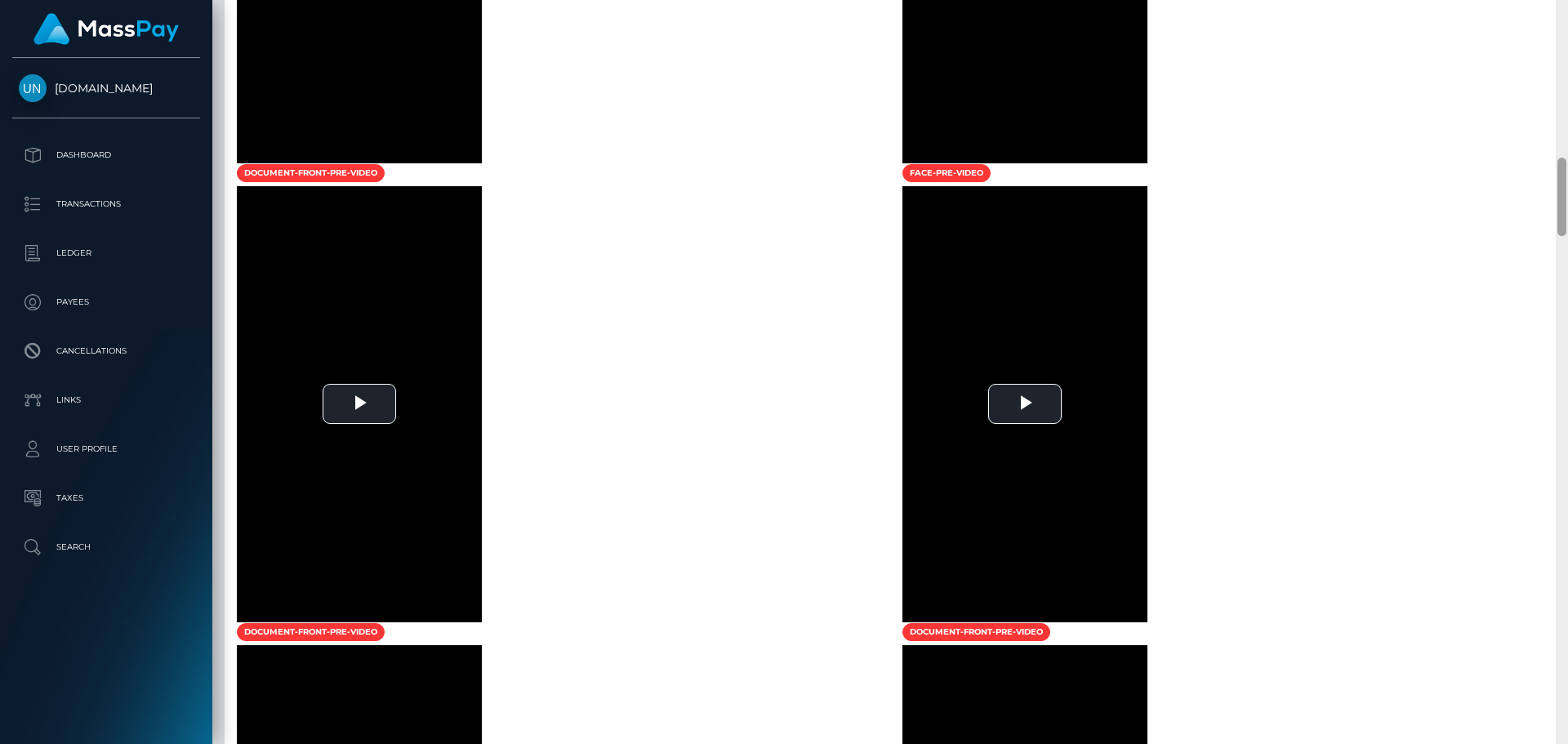
click at [1567, 6] on div at bounding box center [1562, 372] width 12 height 744
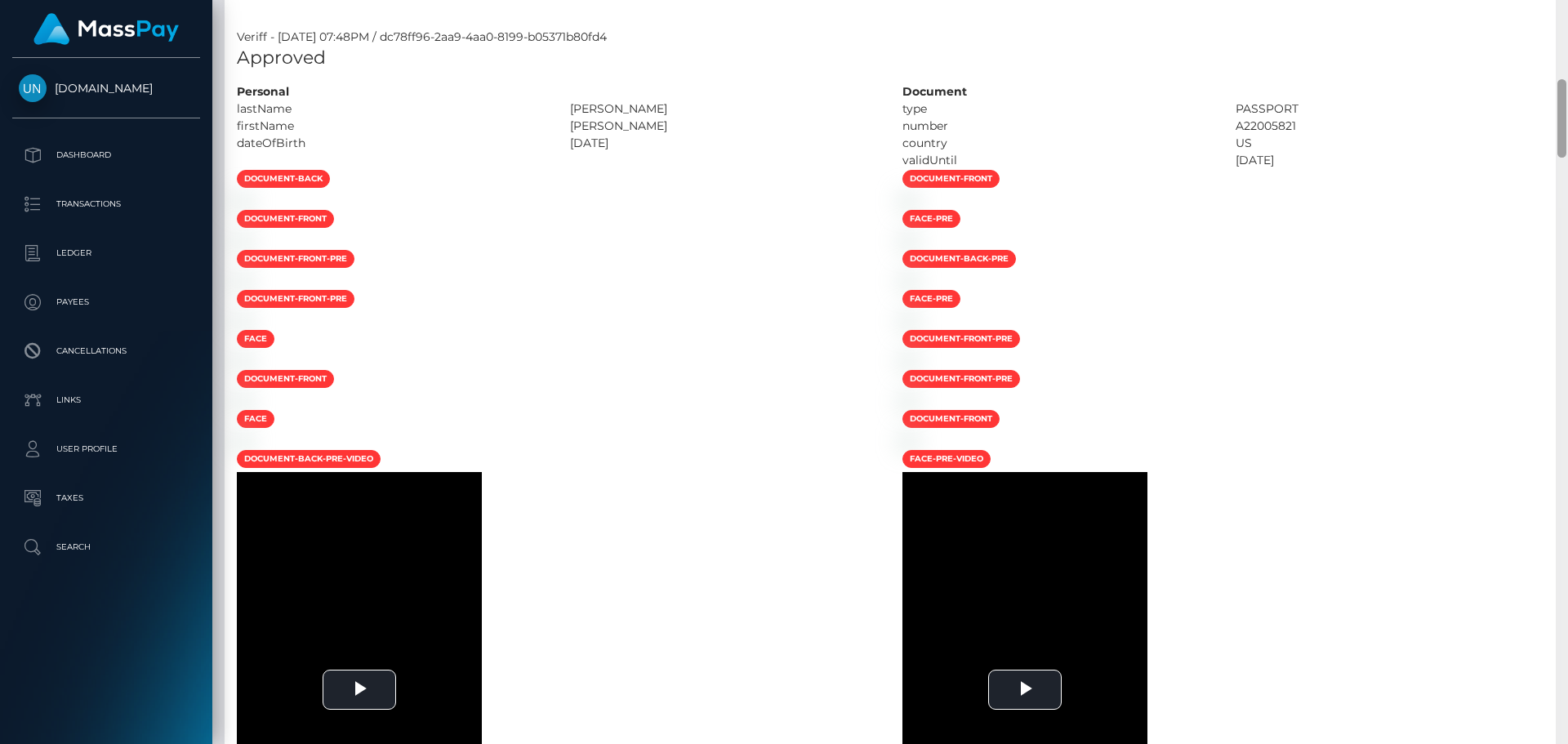
click at [1567, 6] on div "Customer Profile Loading... Loading..." at bounding box center [890, 372] width 1355 height 744
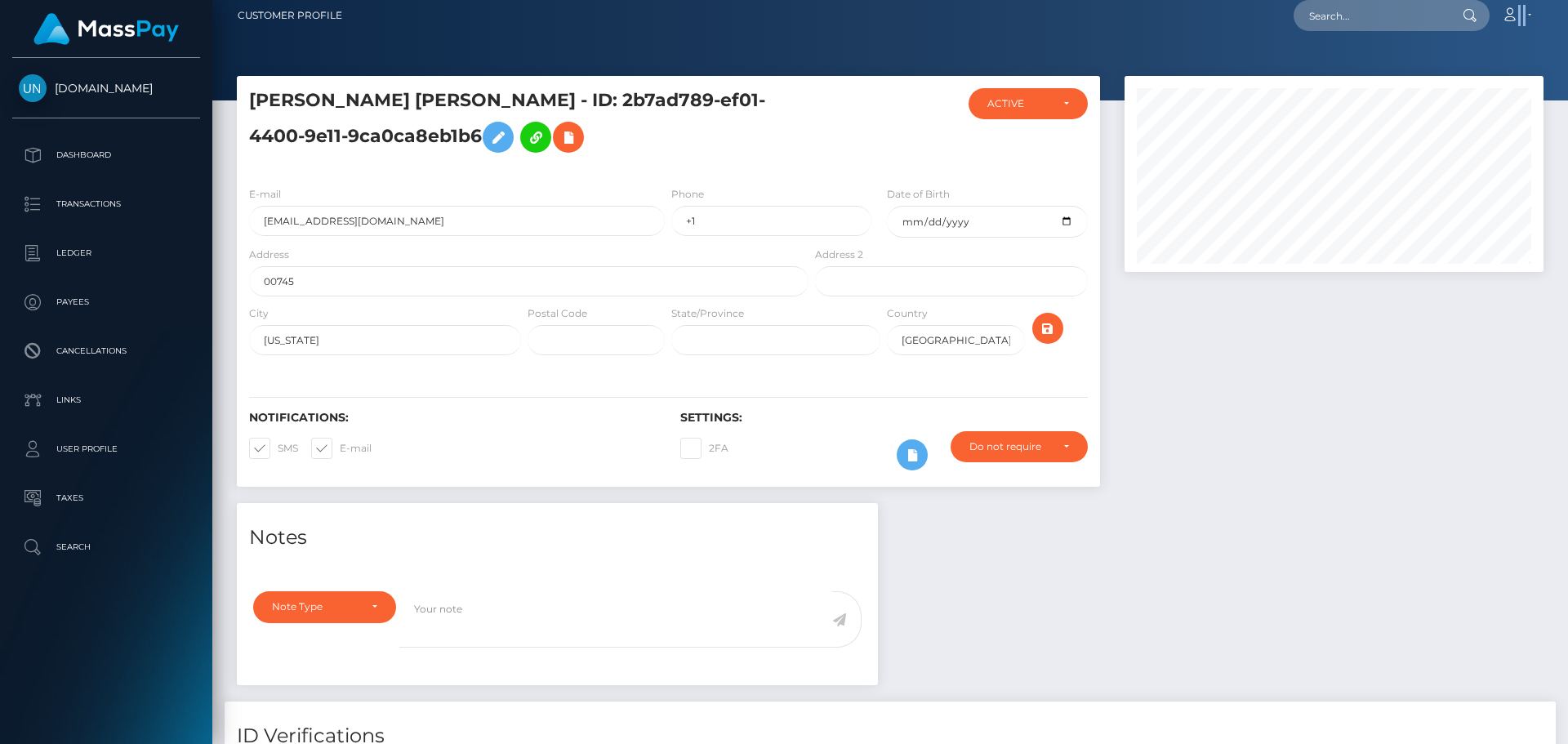
click at [1567, 6] on nav "Customer Profile Loading... Loading... Account" at bounding box center [890, 15] width 1355 height 51
click at [1379, 18] on input "text" at bounding box center [1370, 16] width 153 height 31
paste input "h5t9gc944t@privaterelay.appleid.com"
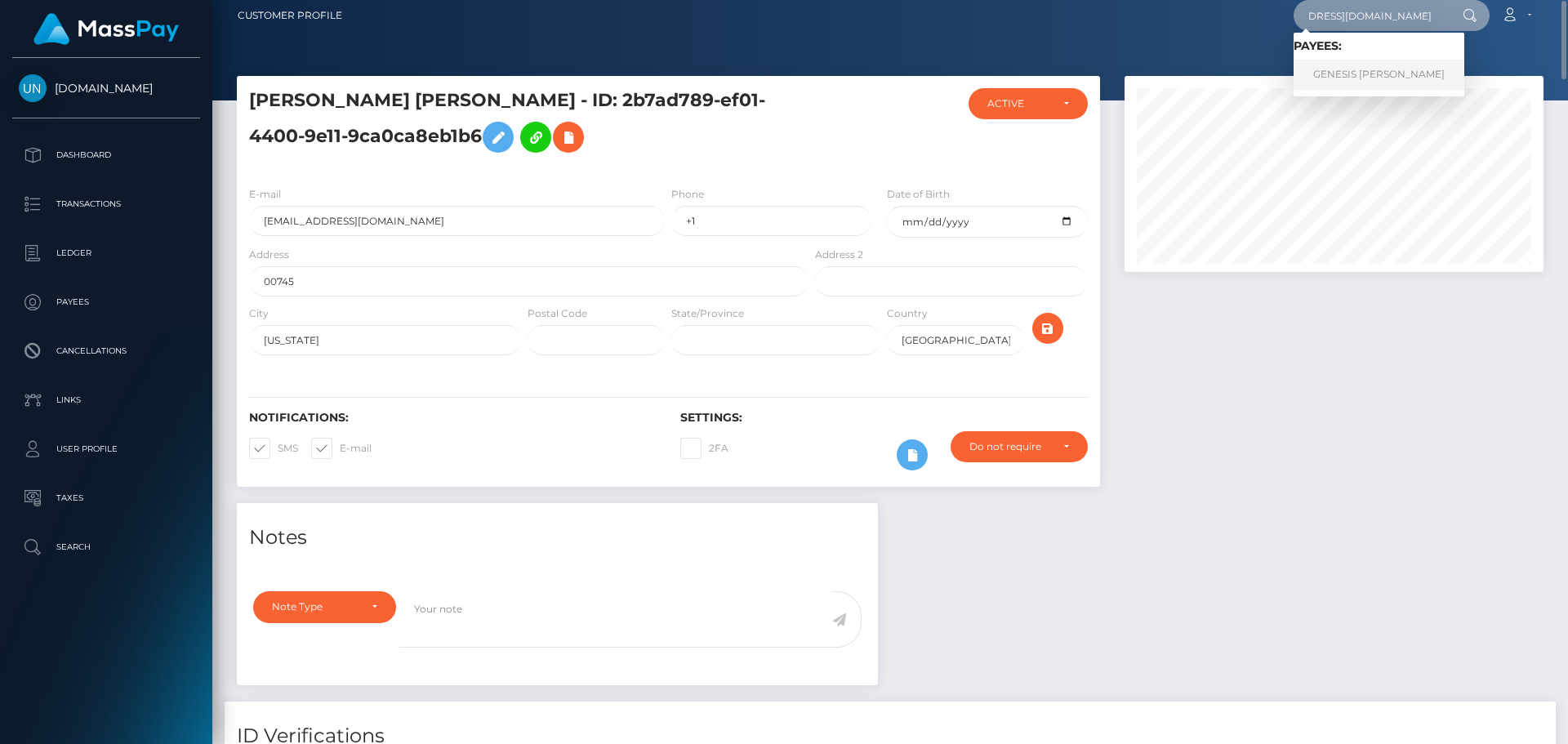
type input "h5t9gc944t@privaterelay.appleid.com"
click at [1328, 69] on link "GENESIS MICHELL OCHOA RAUDA" at bounding box center [1379, 75] width 171 height 30
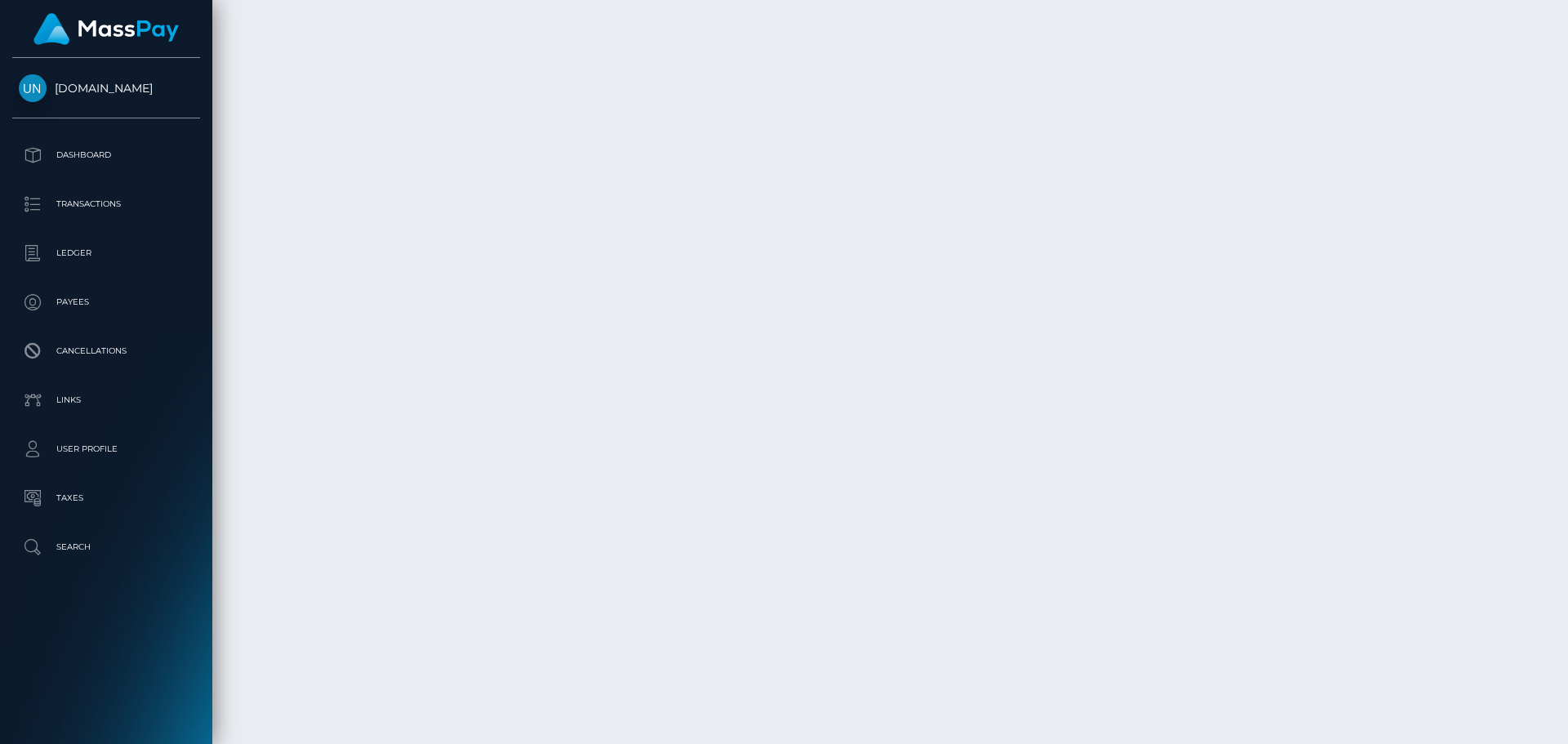
scroll to position [12419, 0]
click at [1567, 21] on div at bounding box center [1562, 372] width 12 height 744
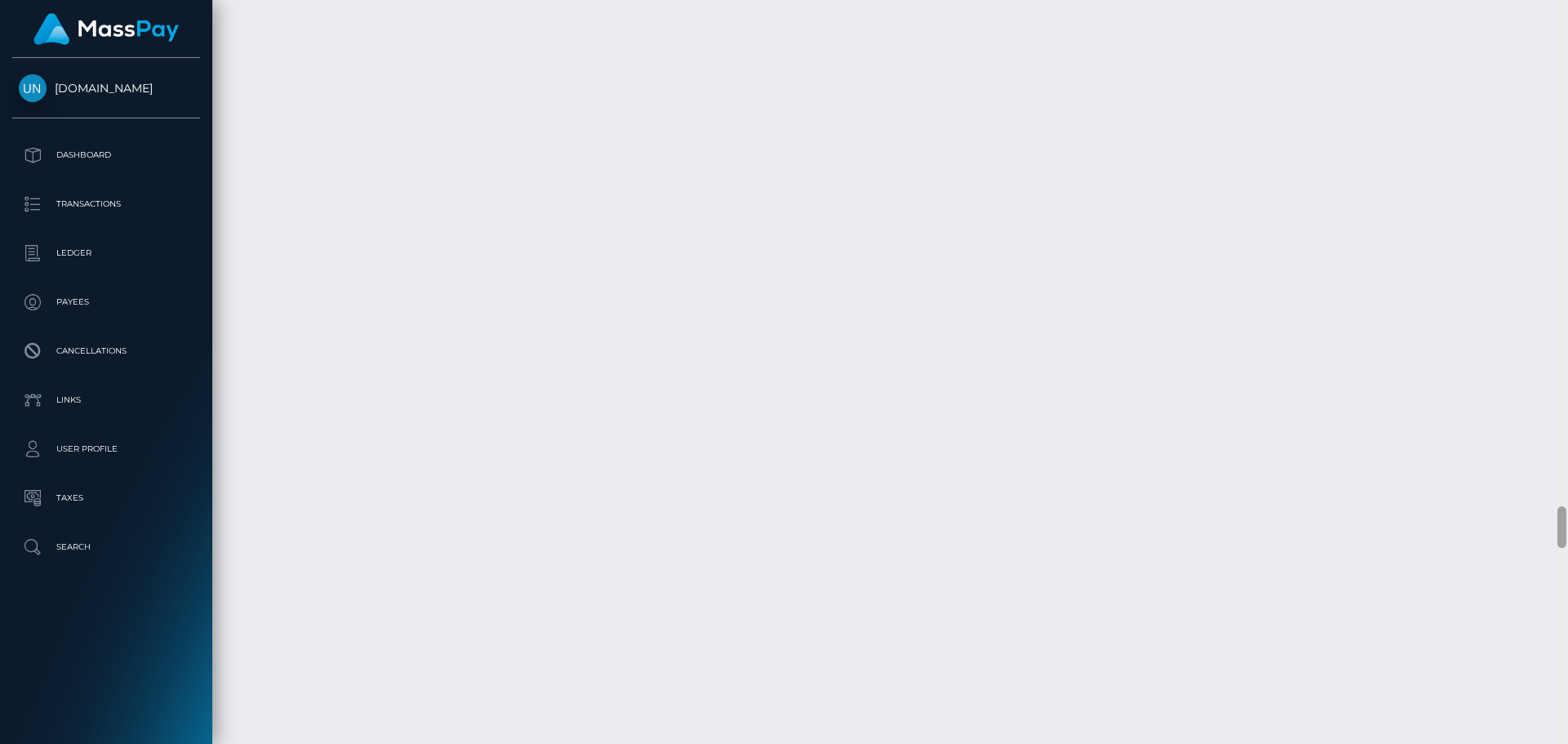
click at [1567, 47] on div at bounding box center [1562, 372] width 12 height 744
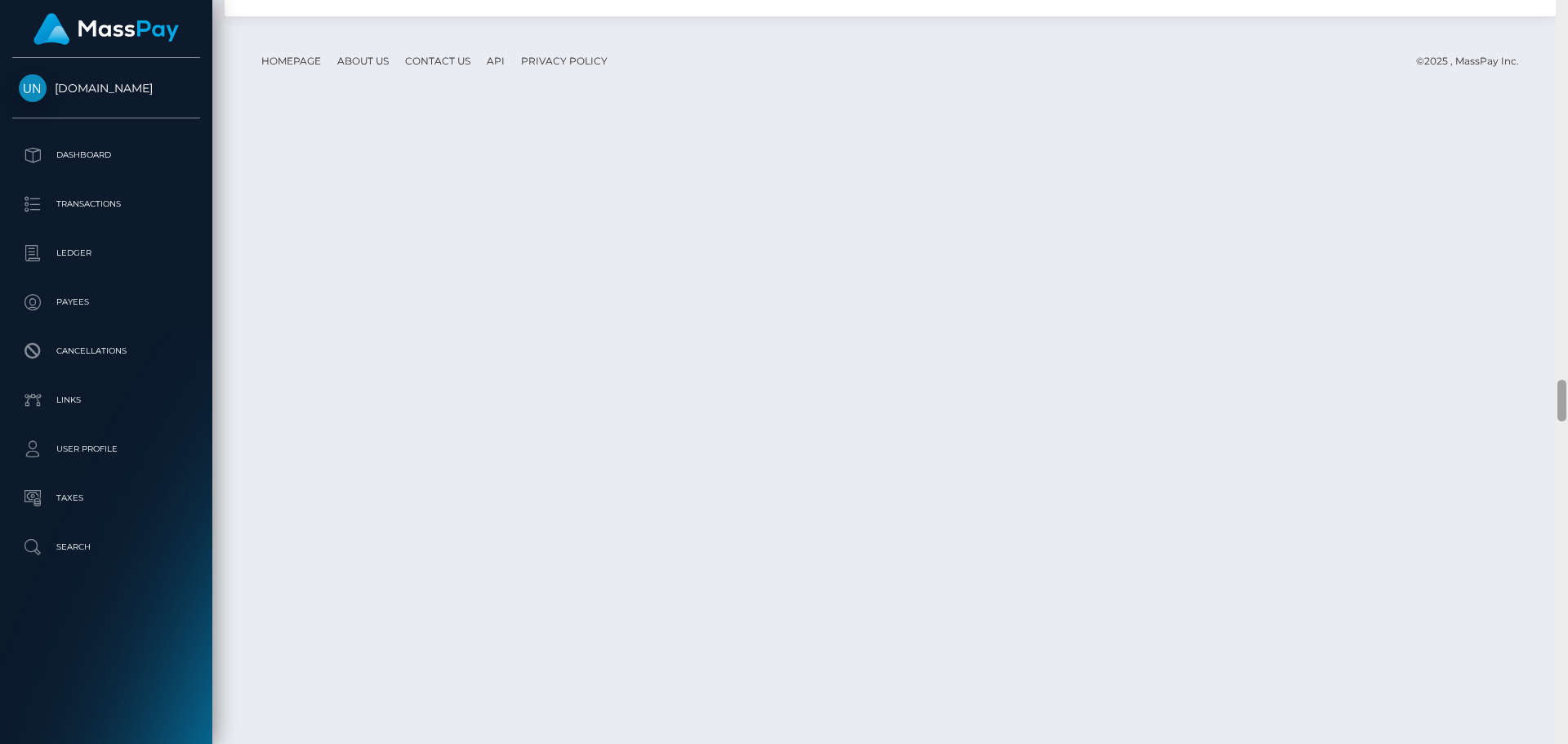
click at [1567, 47] on div at bounding box center [1562, 372] width 12 height 744
click at [1566, 47] on div at bounding box center [1562, 372] width 12 height 744
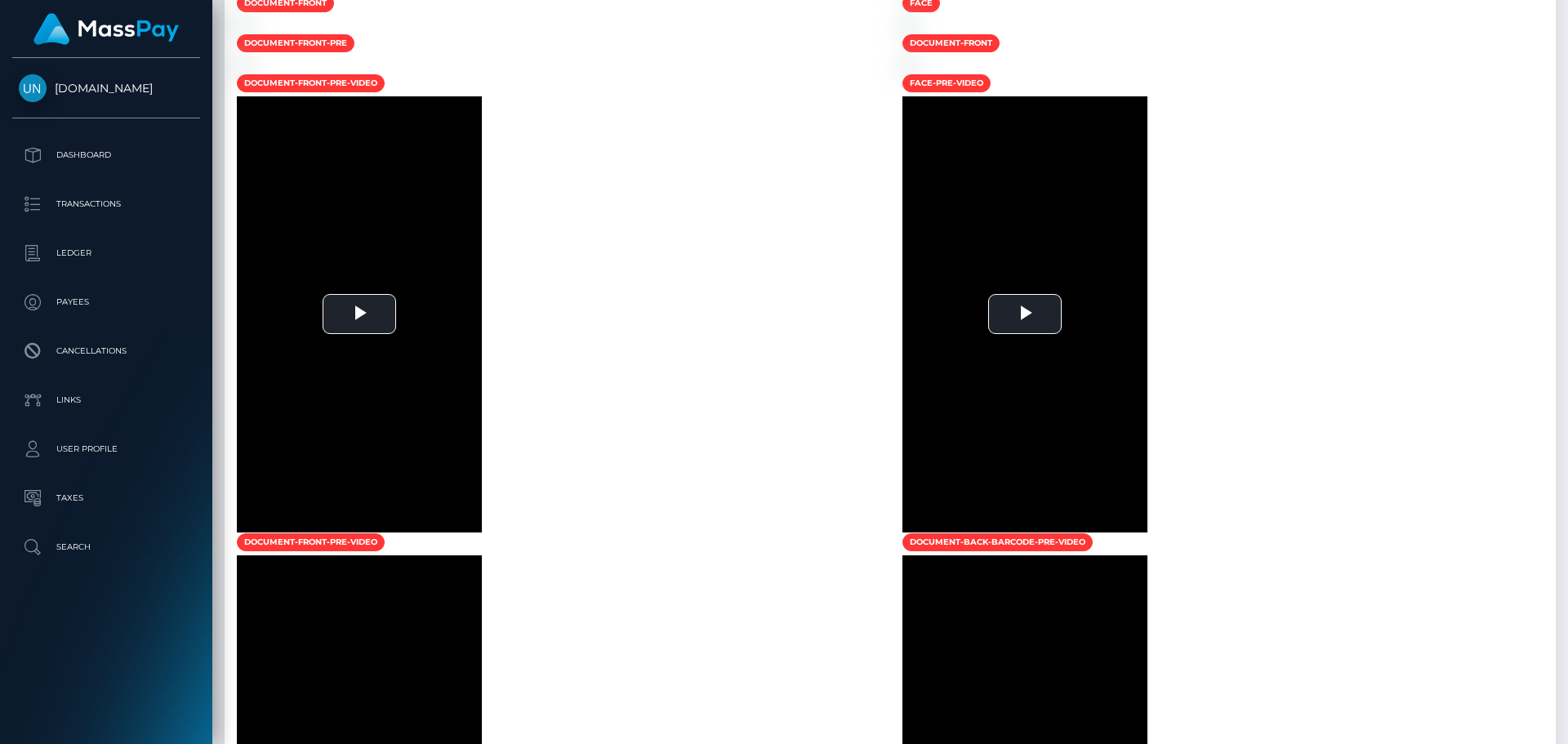
click at [1561, 16] on div at bounding box center [1562, 372] width 12 height 744
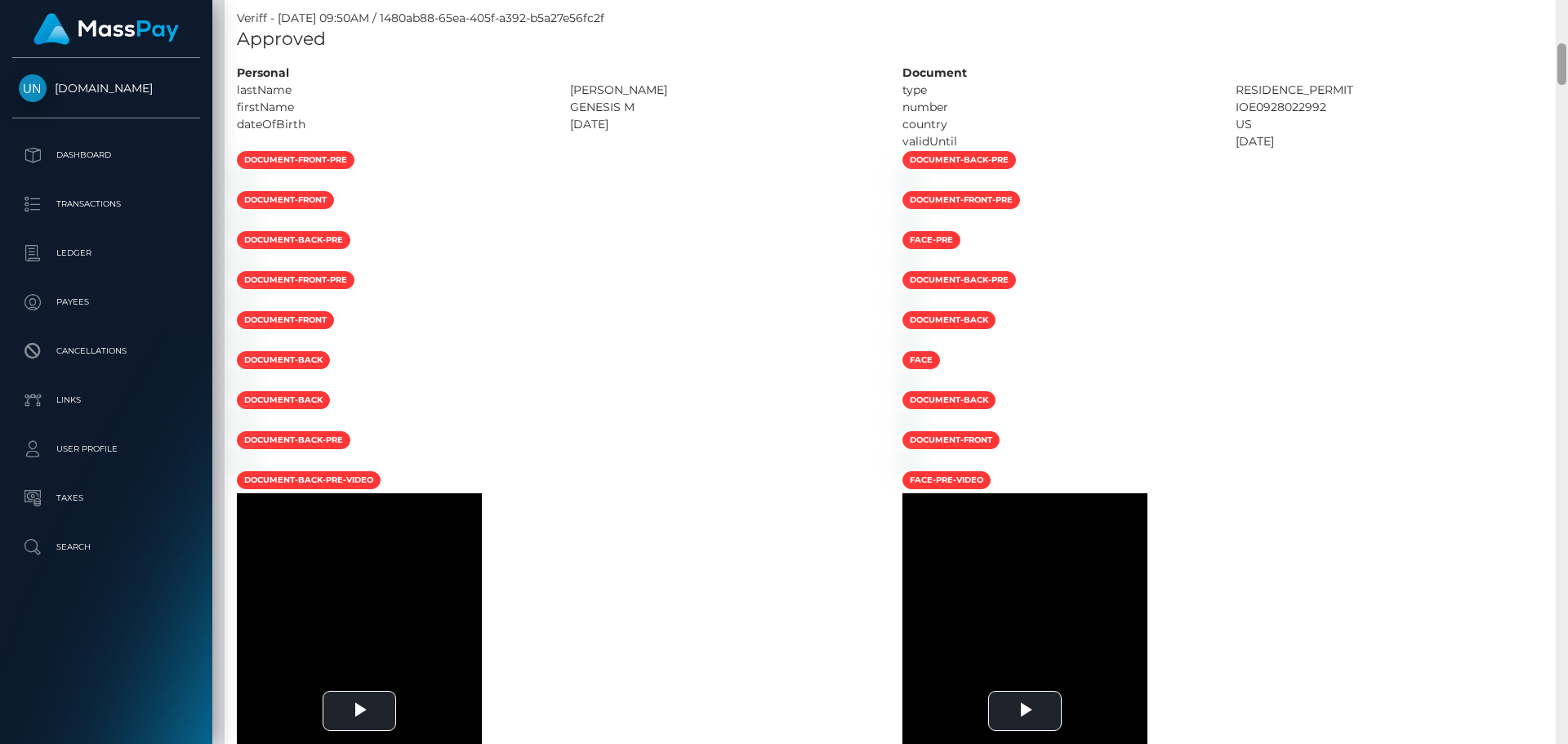
click at [1561, 17] on div "Customer Profile Loading... Loading..." at bounding box center [890, 372] width 1355 height 744
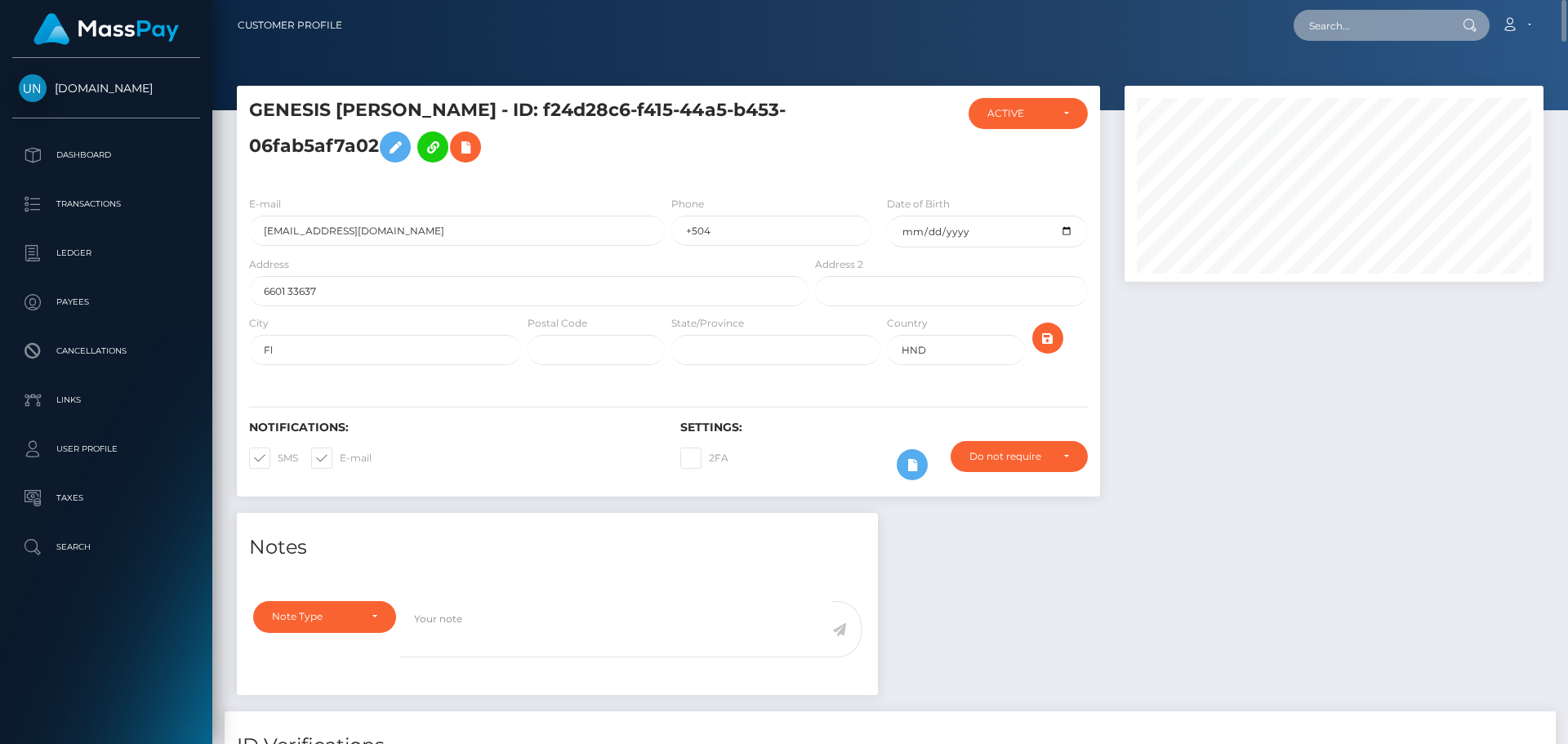
click at [1389, 31] on input "text" at bounding box center [1370, 26] width 153 height 31
paste input "cactusmanuel12345@gmail.com"
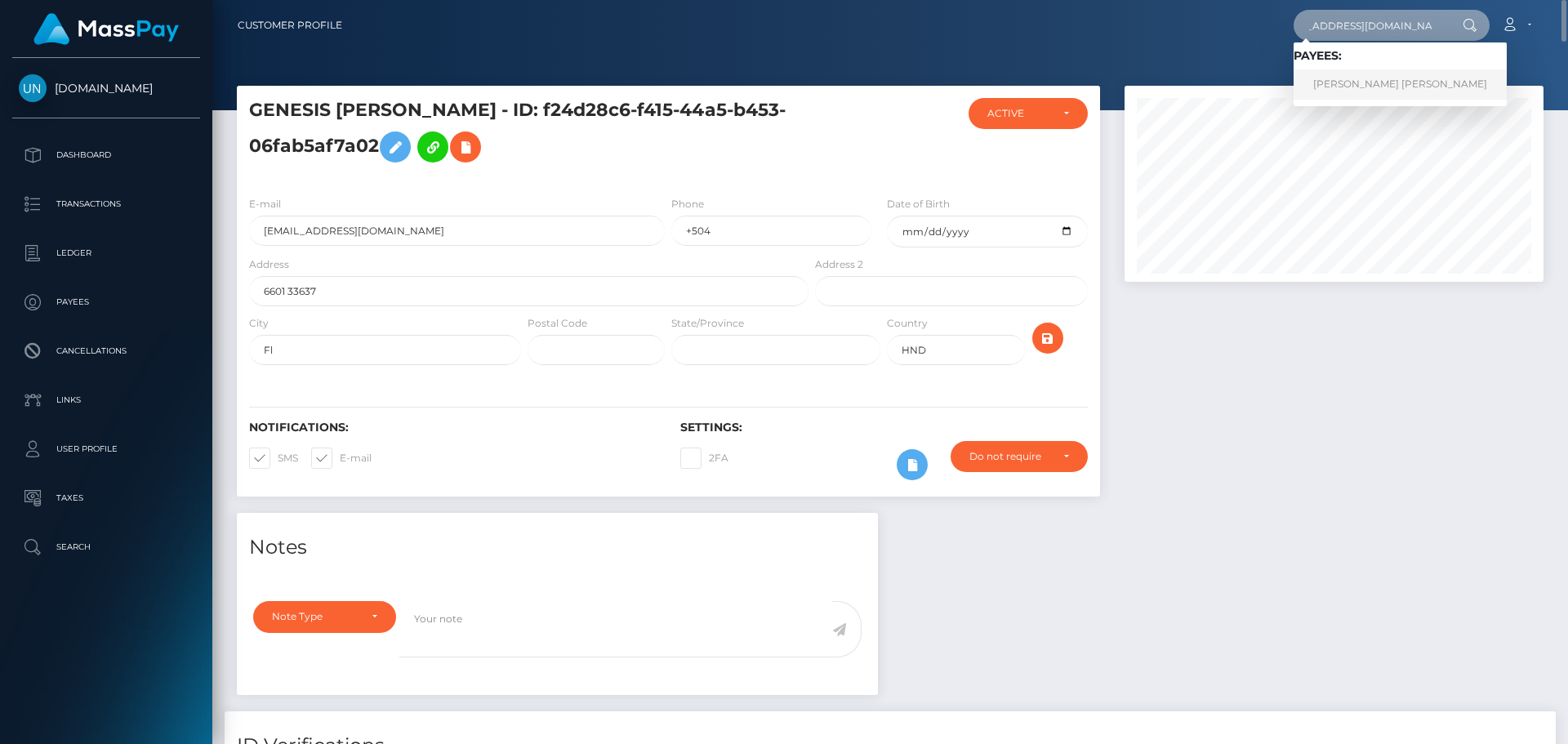
type input "cactusmanuel12345@gmail.com"
click at [1369, 86] on link "ELIAS MANUEL MARQUEZ MALDONADO" at bounding box center [1400, 84] width 213 height 30
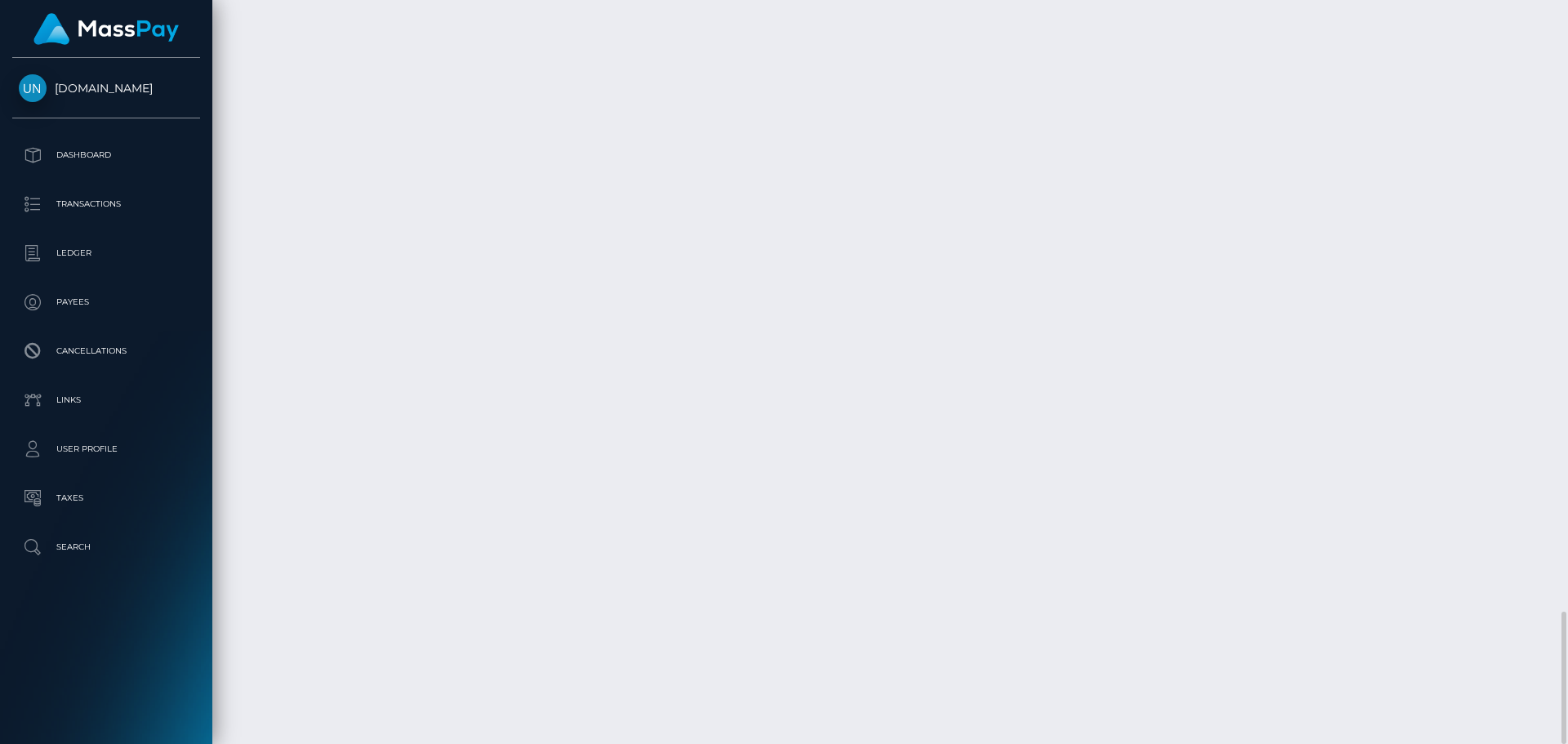
scroll to position [196, 419]
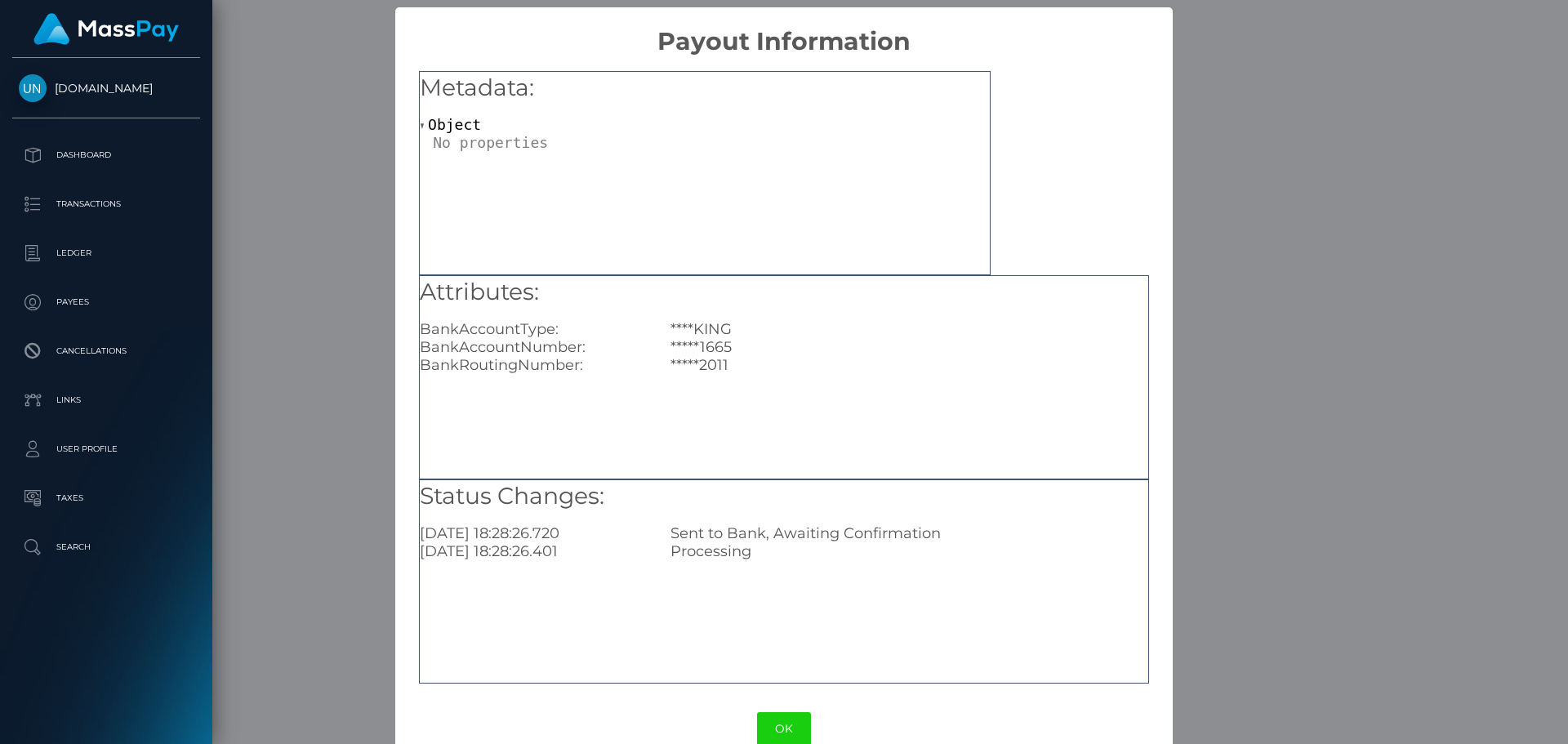
click at [329, 337] on div "× Payout Information Metadata: Object Attributes: BankAccountType: ****KING Ban…" at bounding box center [784, 372] width 1568 height 744
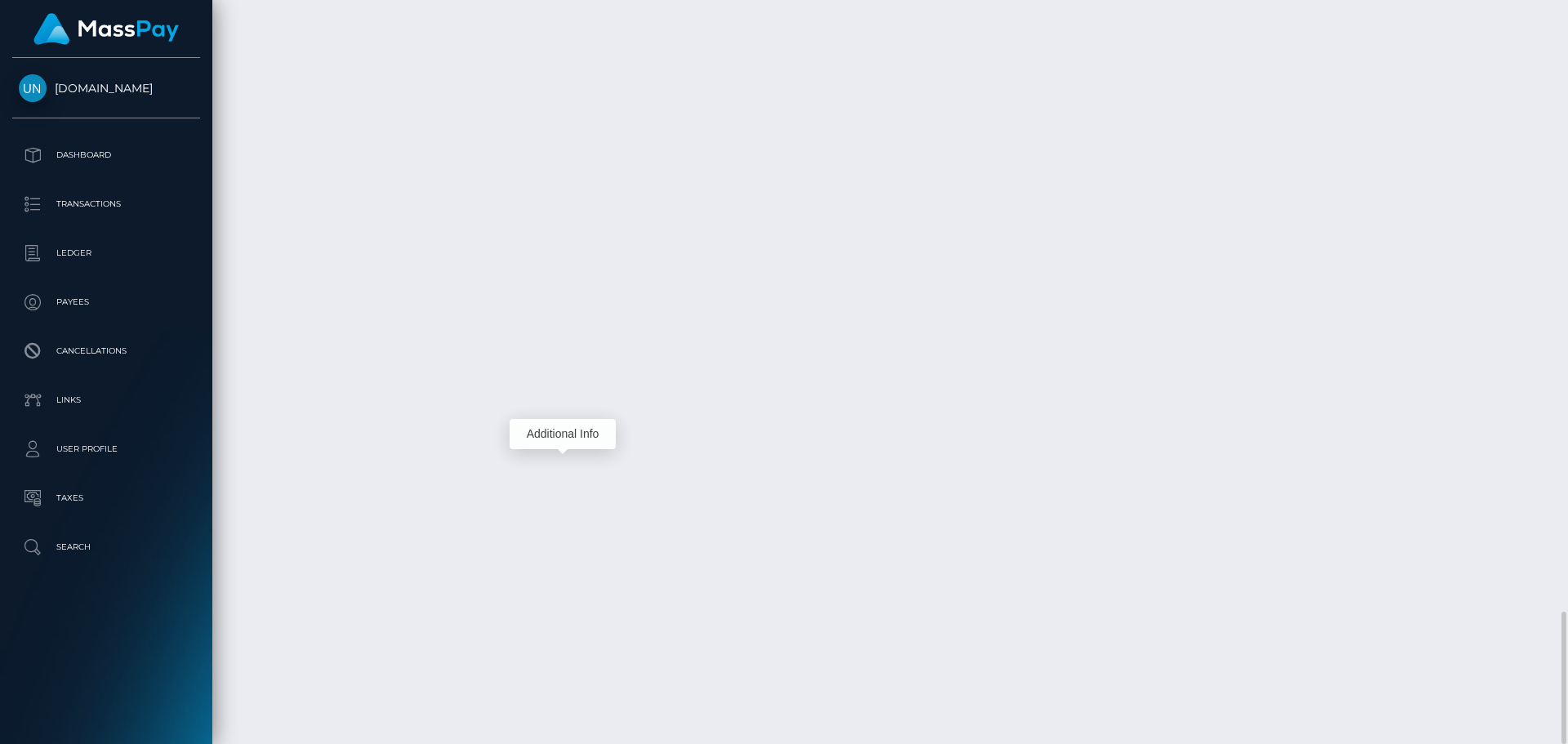
click at [1555, 52] on div at bounding box center [1562, 372] width 12 height 744
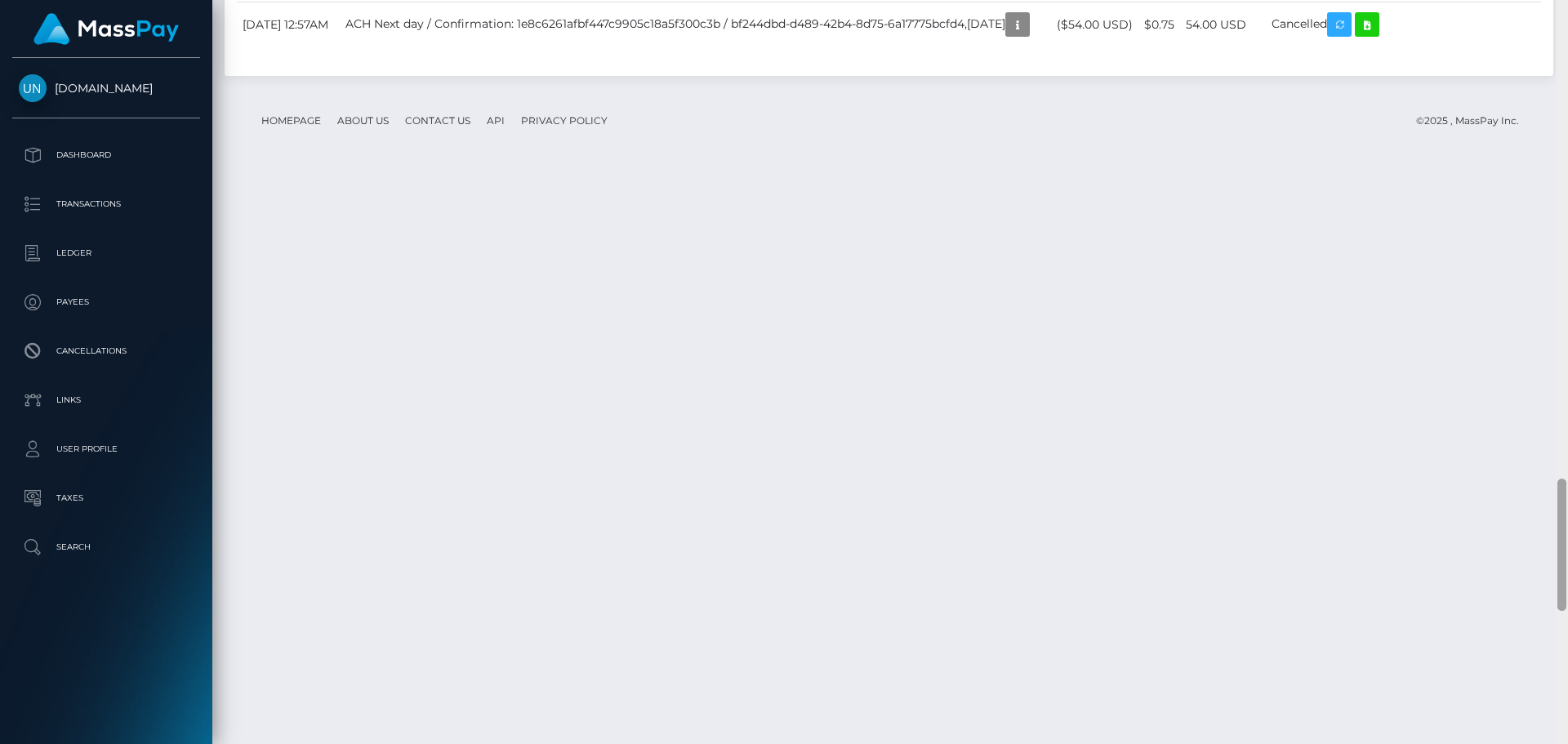
click at [1555, 46] on div at bounding box center [1562, 372] width 12 height 744
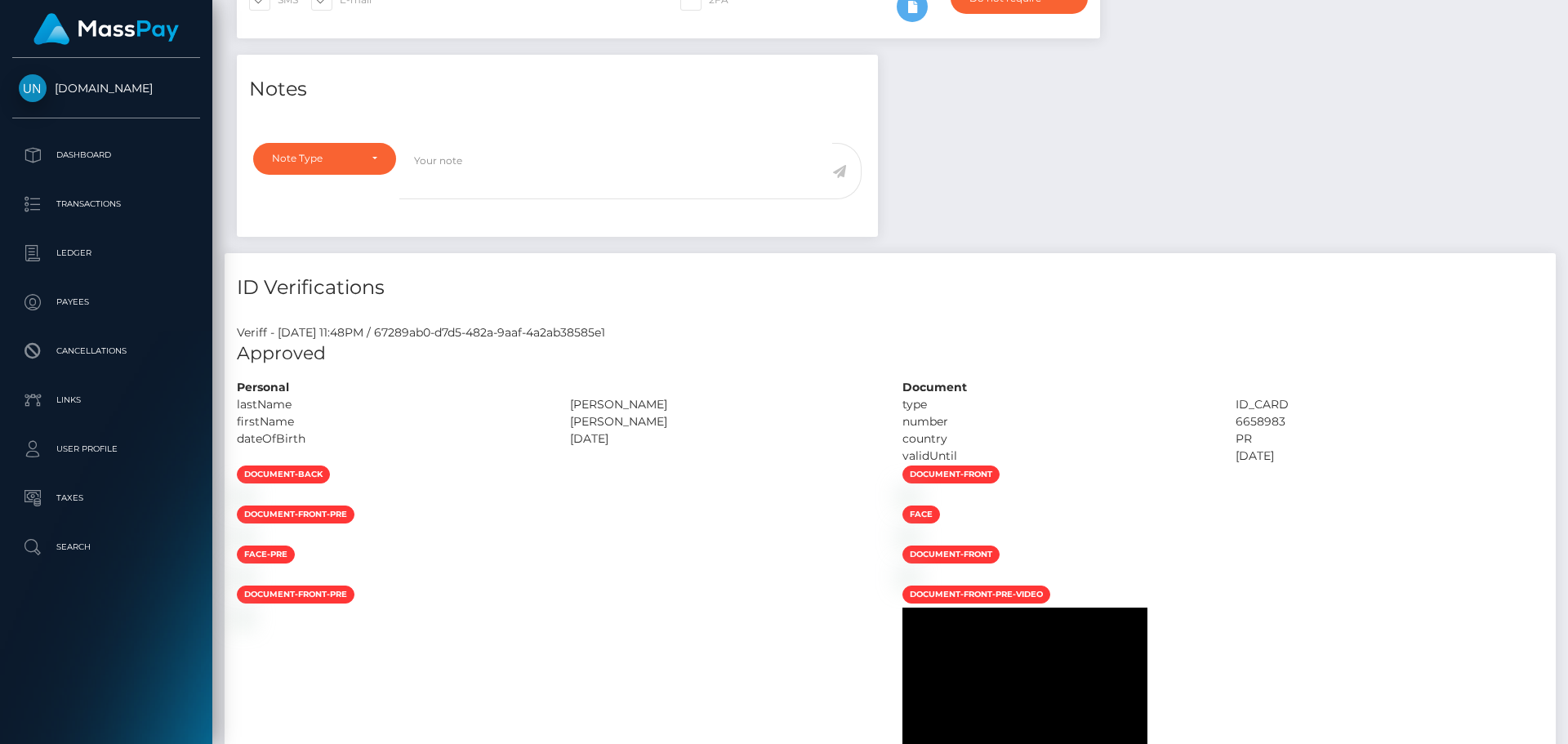
click at [1555, 46] on div "Customer Profile Loading... Loading..." at bounding box center [890, 372] width 1355 height 744
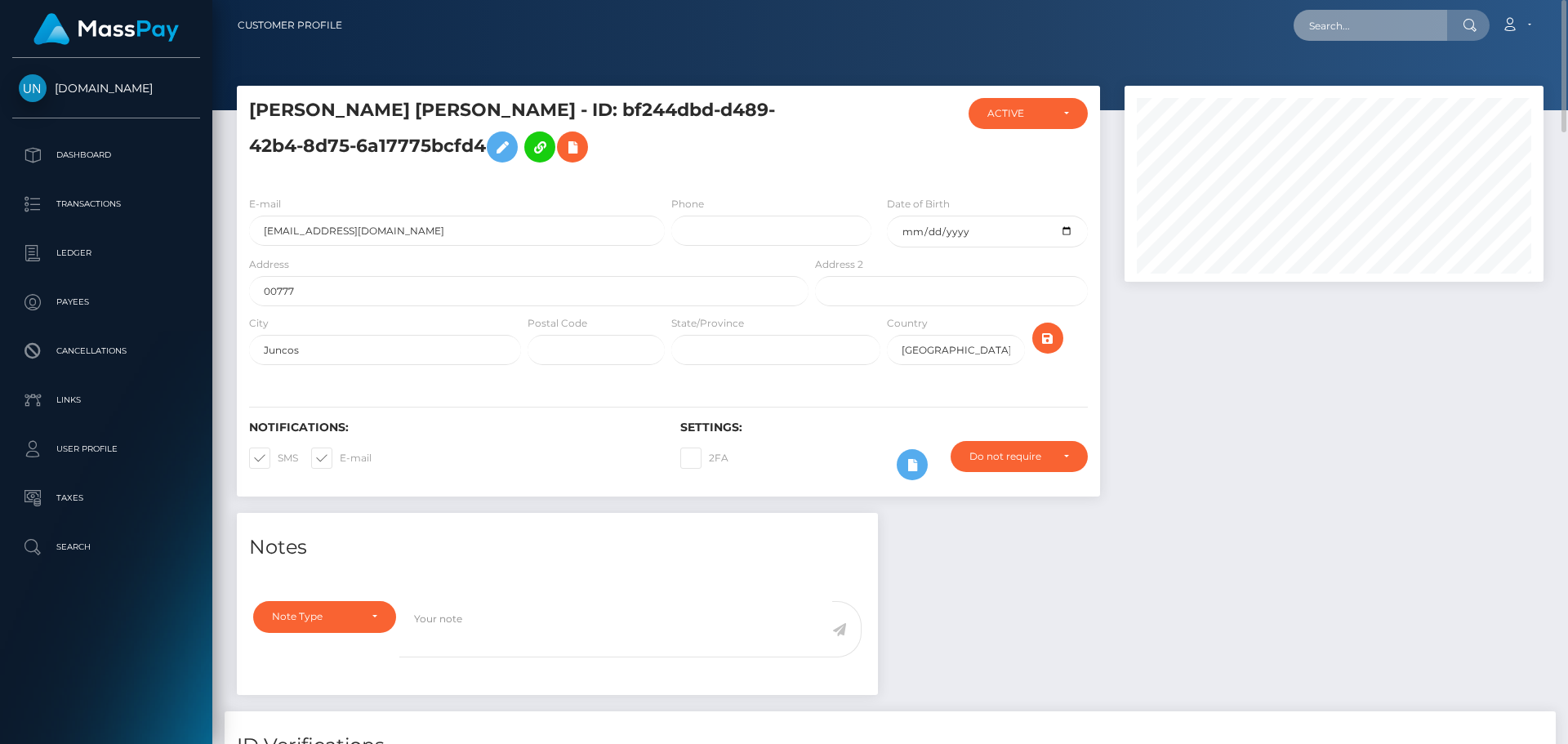
click at [1383, 31] on input "text" at bounding box center [1370, 26] width 153 height 31
paste input "sourbunnyxoxo@gmail.com"
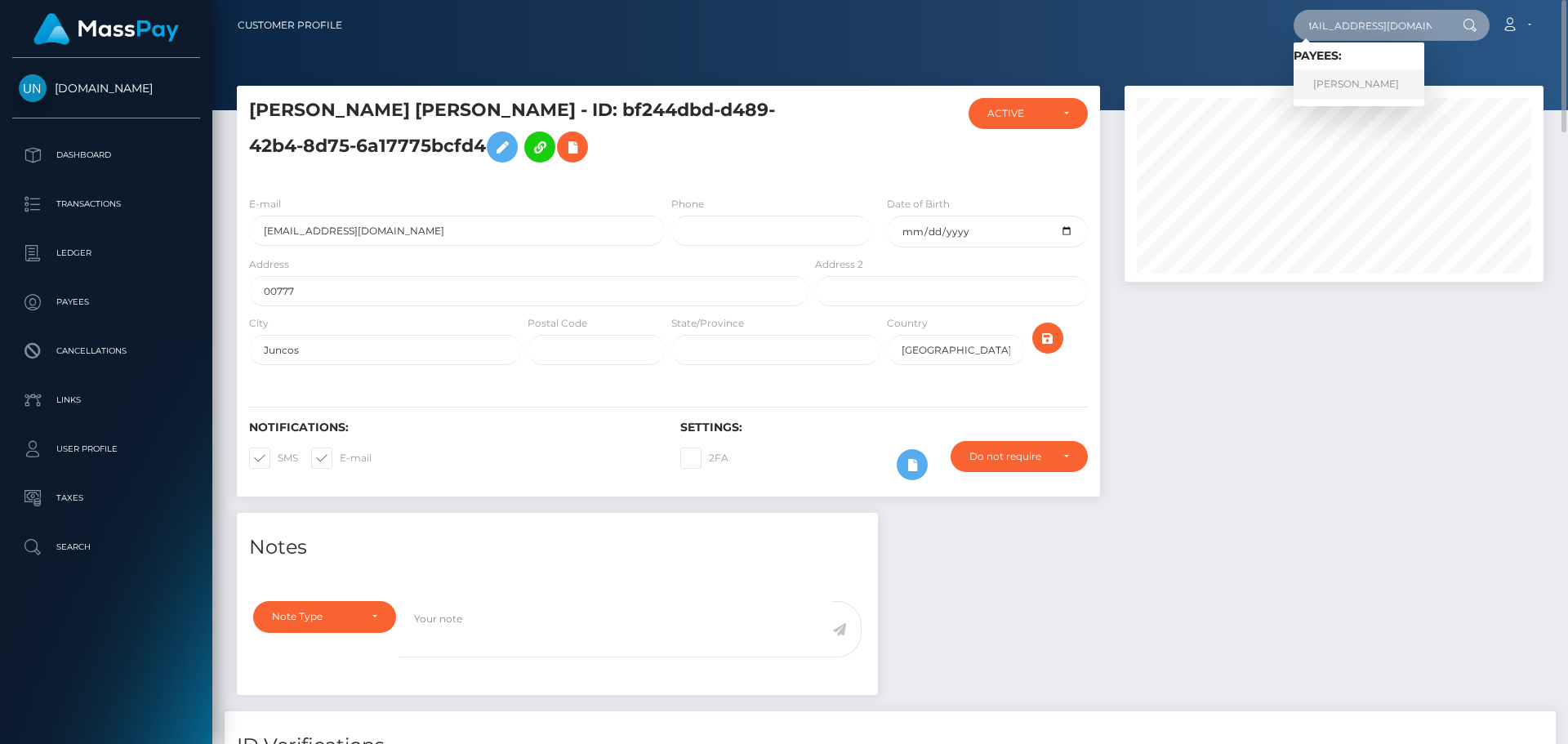
type input "sourbunnyxoxo@gmail.com"
click at [1386, 89] on link "SYANNA KAY IVIE" at bounding box center [1358, 84] width 130 height 30
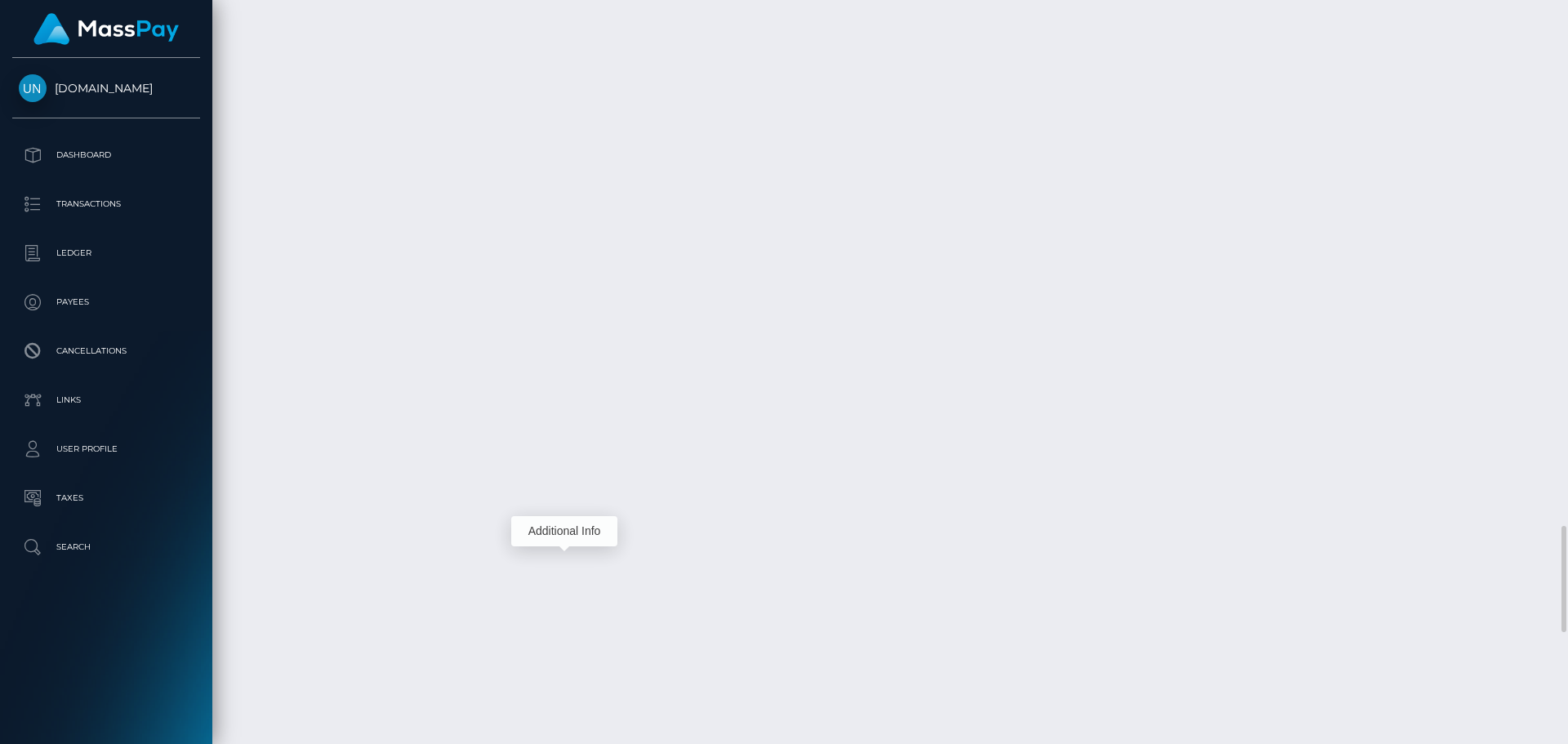
scroll to position [196, 419]
click at [1567, 28] on div at bounding box center [1562, 372] width 12 height 744
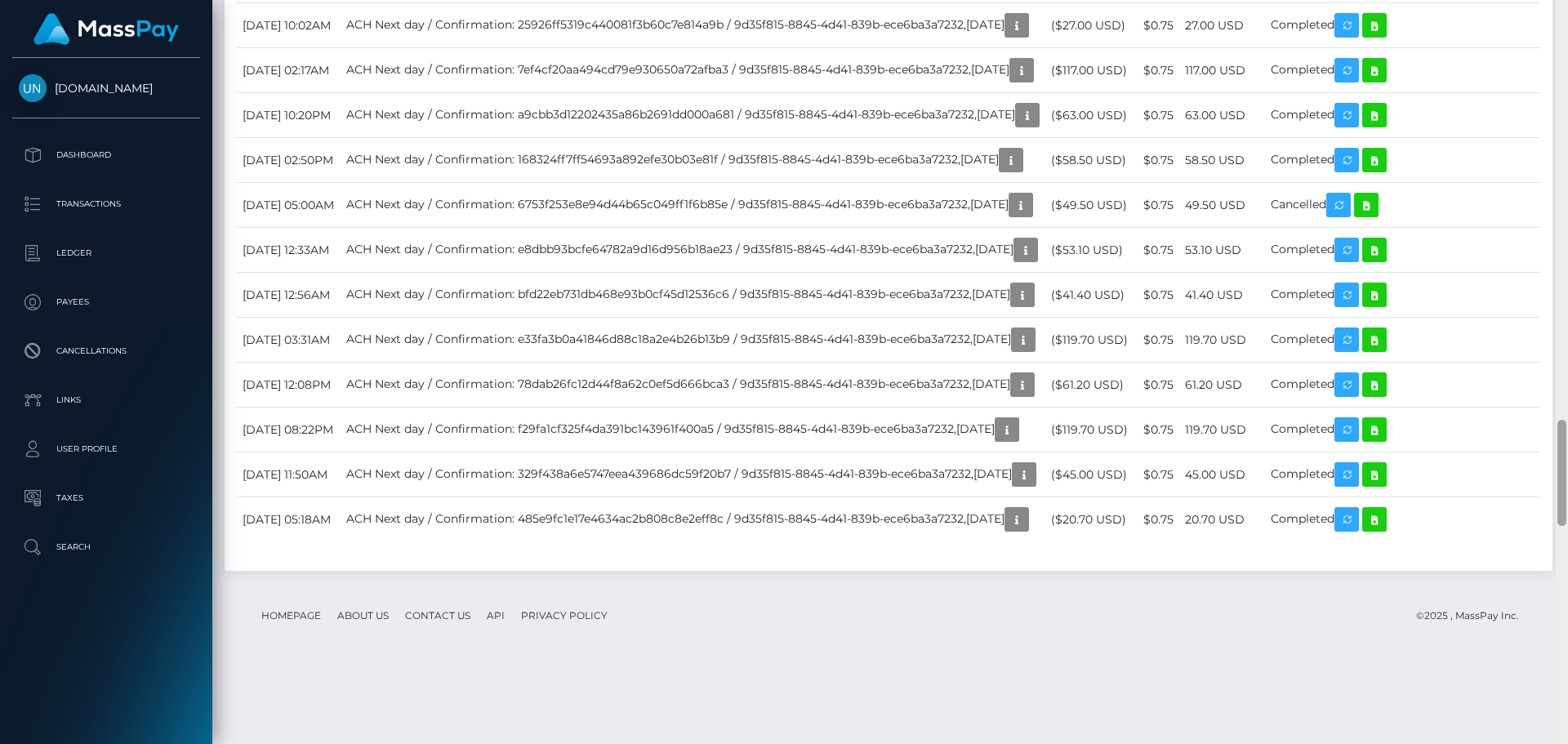
click at [1567, 27] on div at bounding box center [1562, 372] width 12 height 744
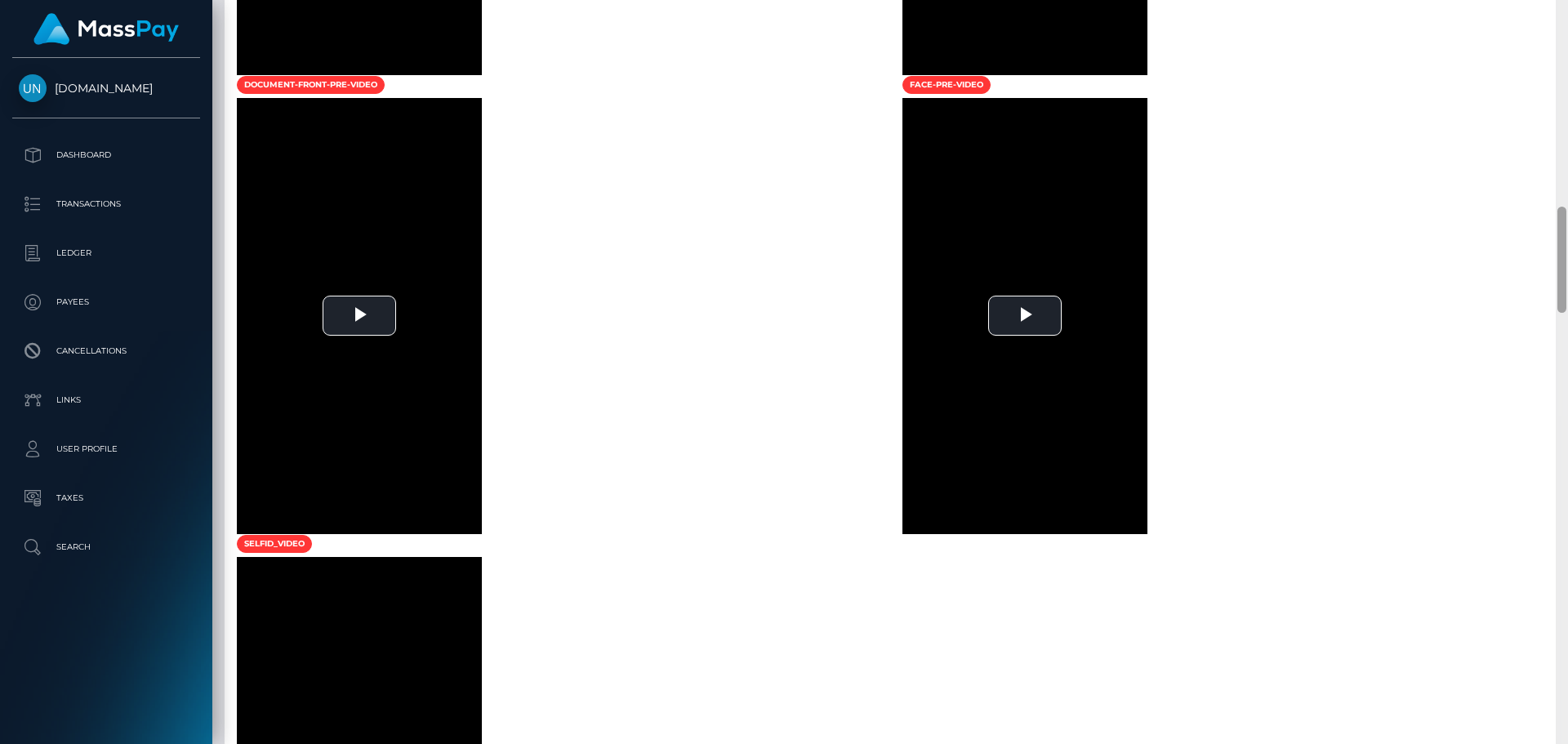
click at [1567, 22] on div at bounding box center [1562, 372] width 12 height 744
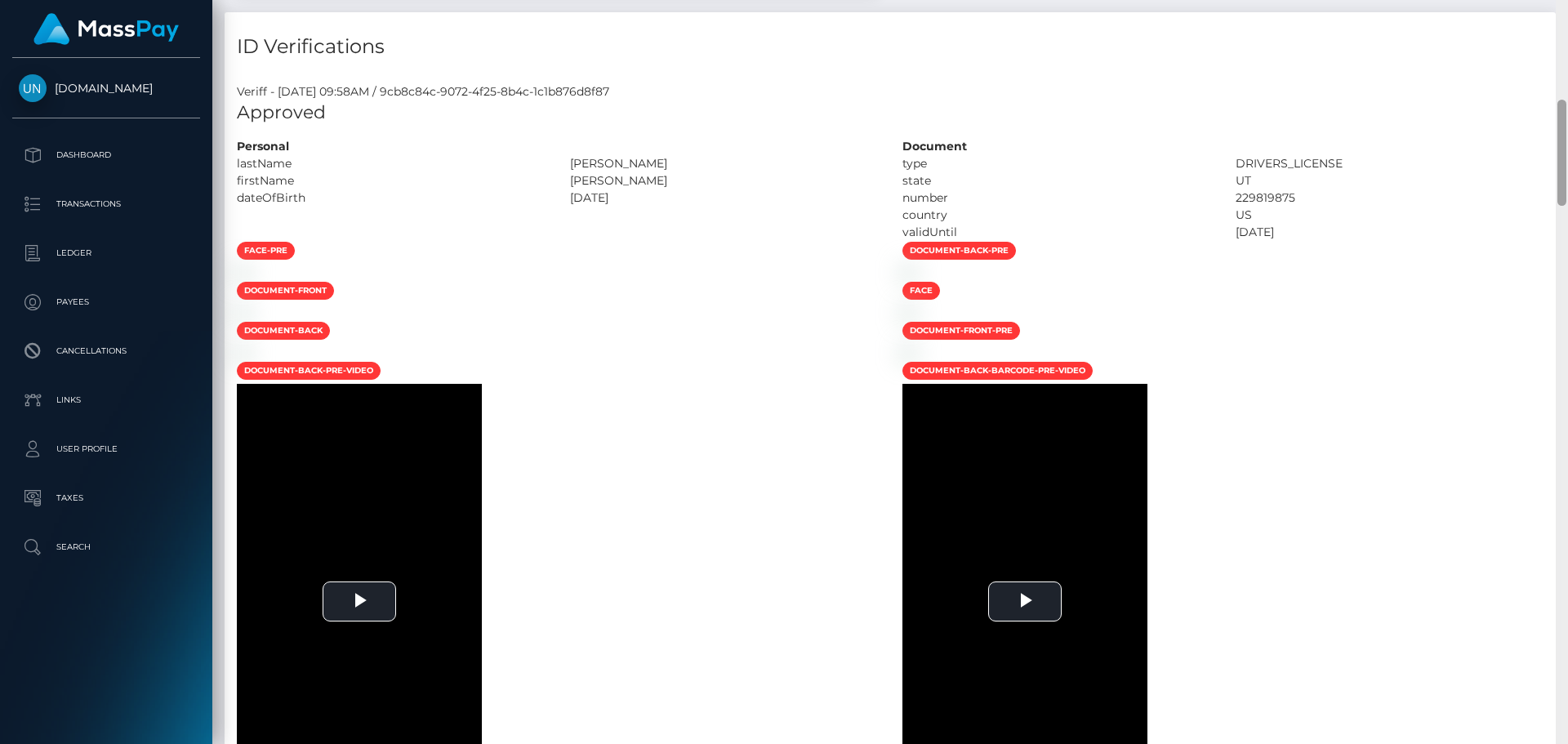
click at [1567, 18] on div "Customer Profile Loading... Loading..." at bounding box center [890, 372] width 1355 height 744
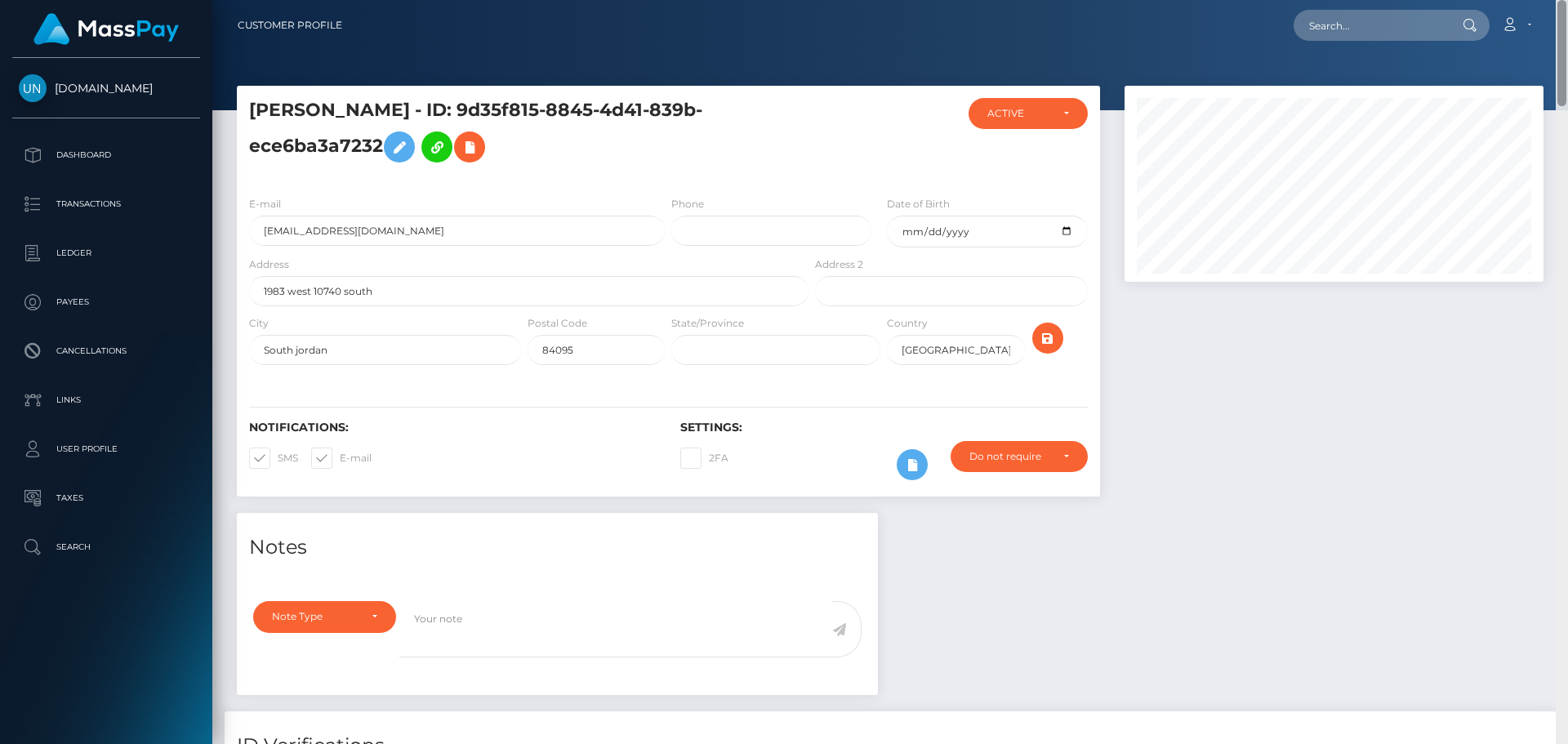
click at [1567, 18] on nav "Customer Profile Loading... Loading... Account" at bounding box center [890, 25] width 1355 height 51
click at [1386, 14] on input "text" at bounding box center [1370, 26] width 153 height 31
paste input "jonialis89@gmail.com"
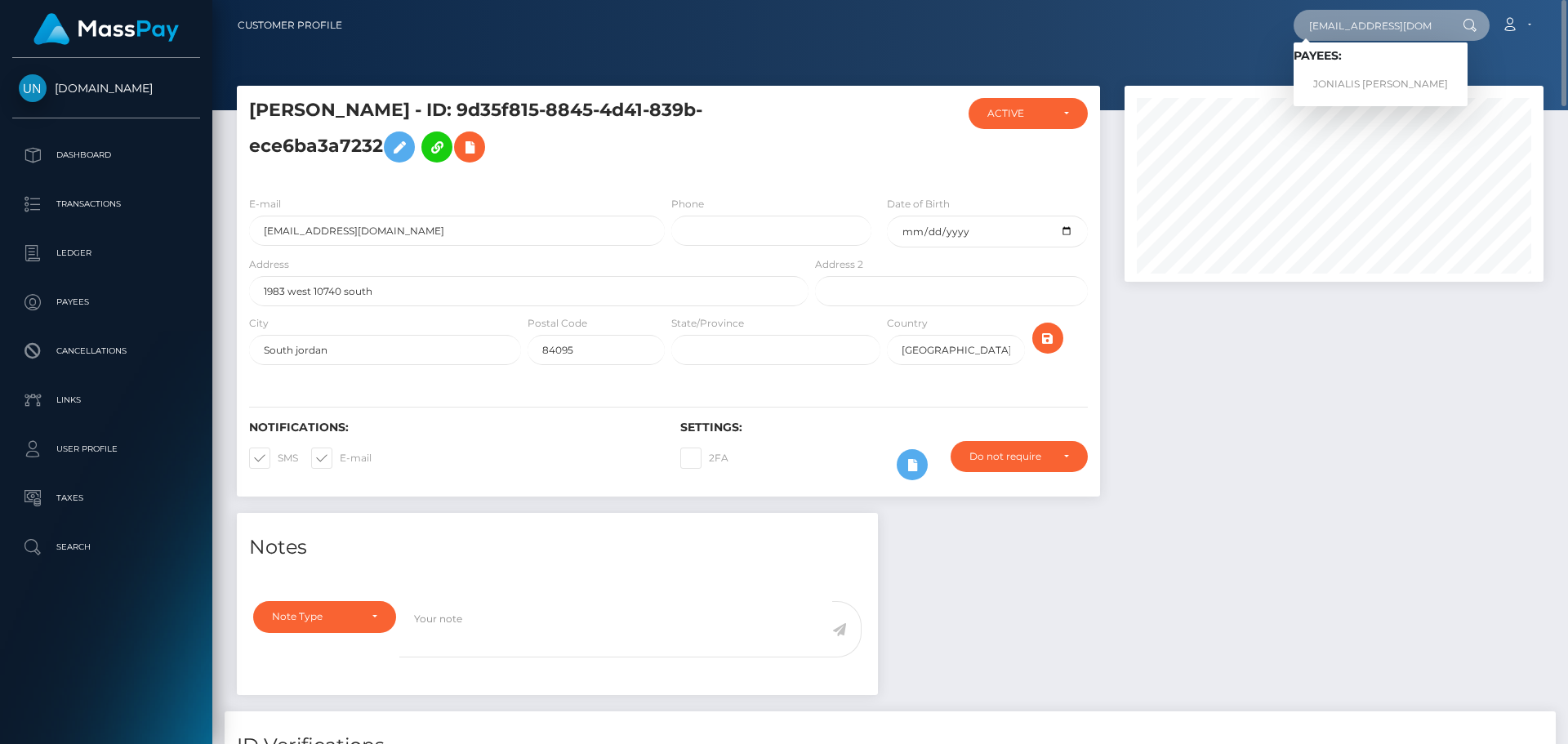
type input "jonialis89@gmail.com"
click at [1357, 74] on link "JONIALIS MEDINA GONZALEZ" at bounding box center [1380, 84] width 174 height 30
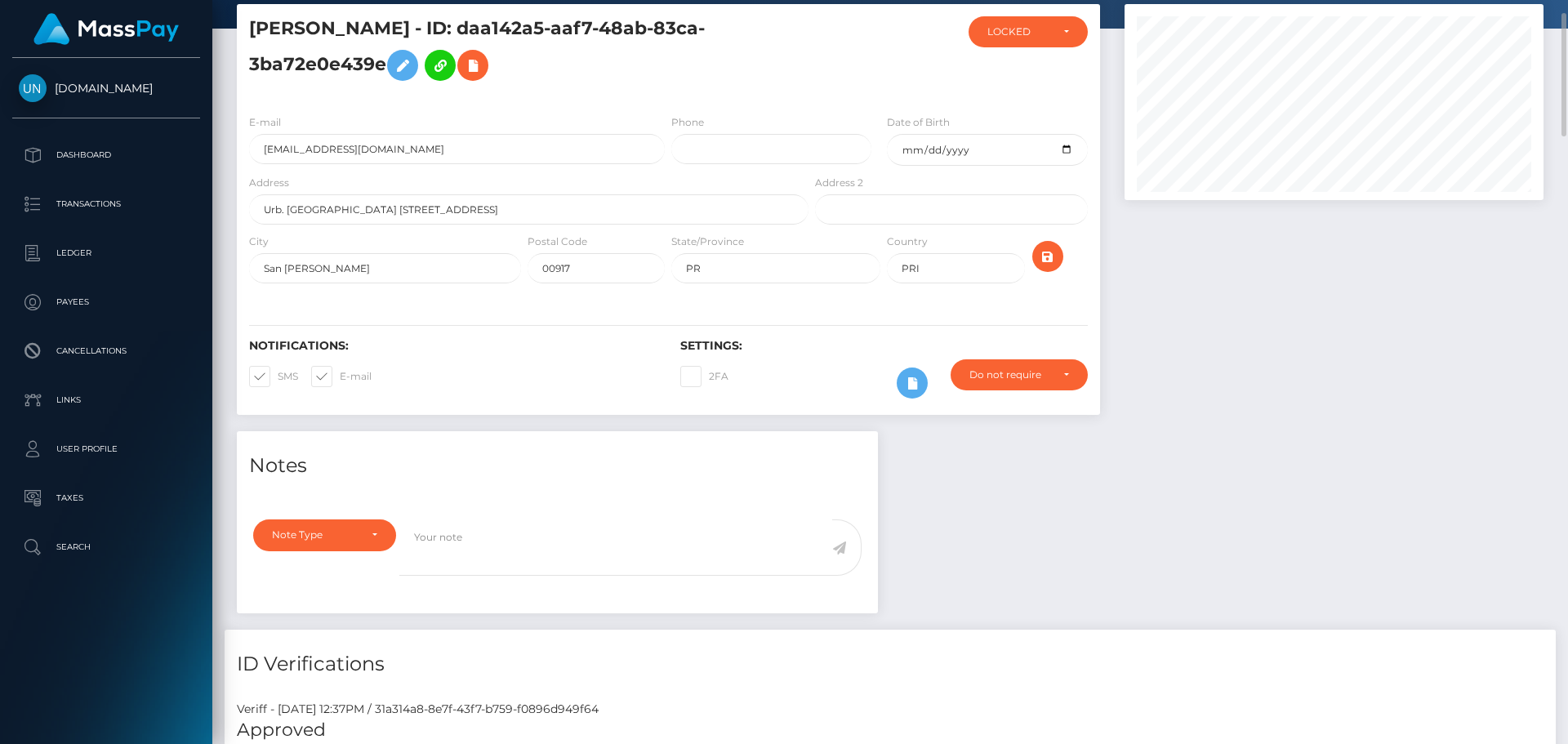
scroll to position [653, 0]
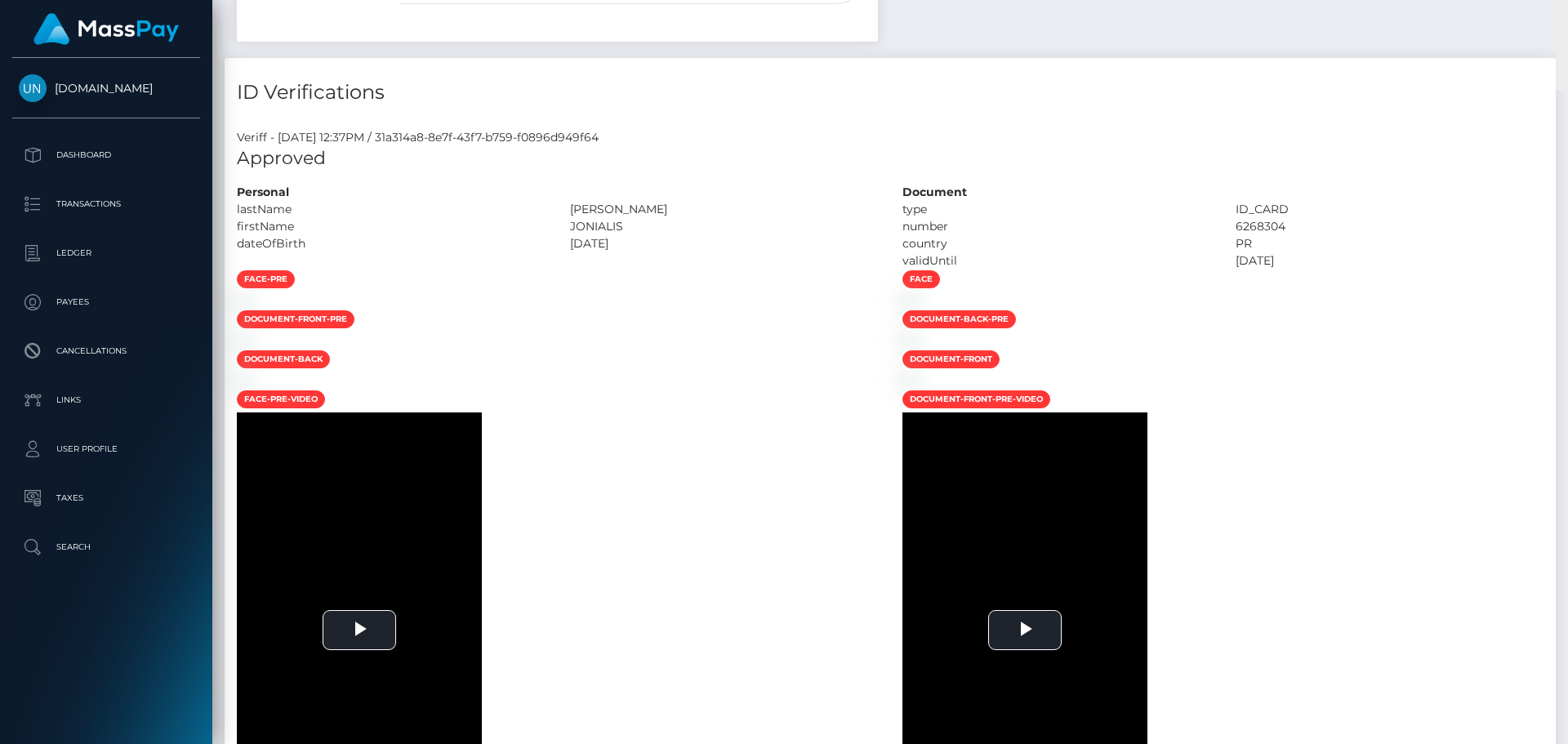
click at [1567, 23] on div "Customer Profile Loading... Loading..." at bounding box center [890, 372] width 1355 height 744
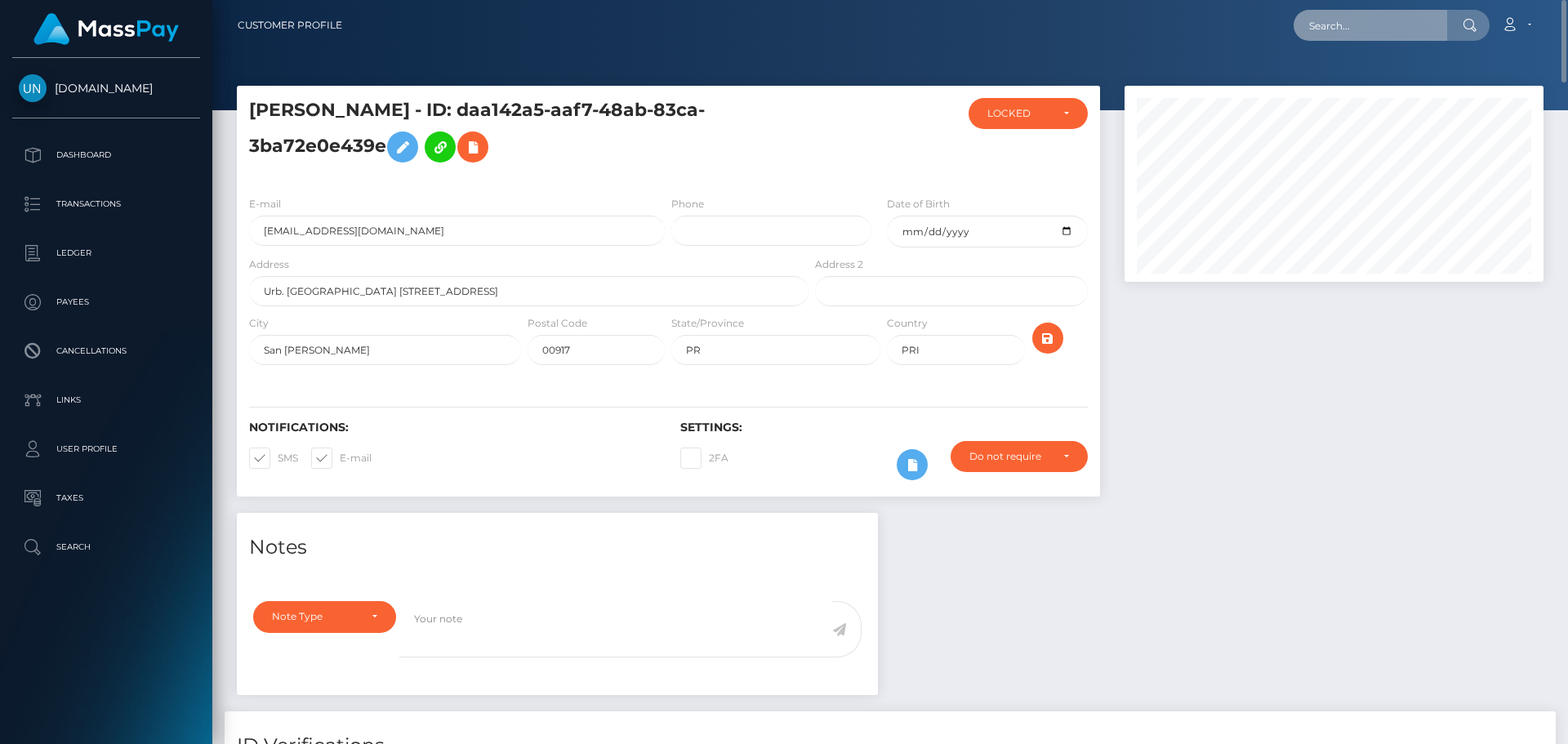
click at [1325, 25] on input "text" at bounding box center [1370, 26] width 153 height 31
paste input "[EMAIL_ADDRESS][DOMAIN_NAME]"
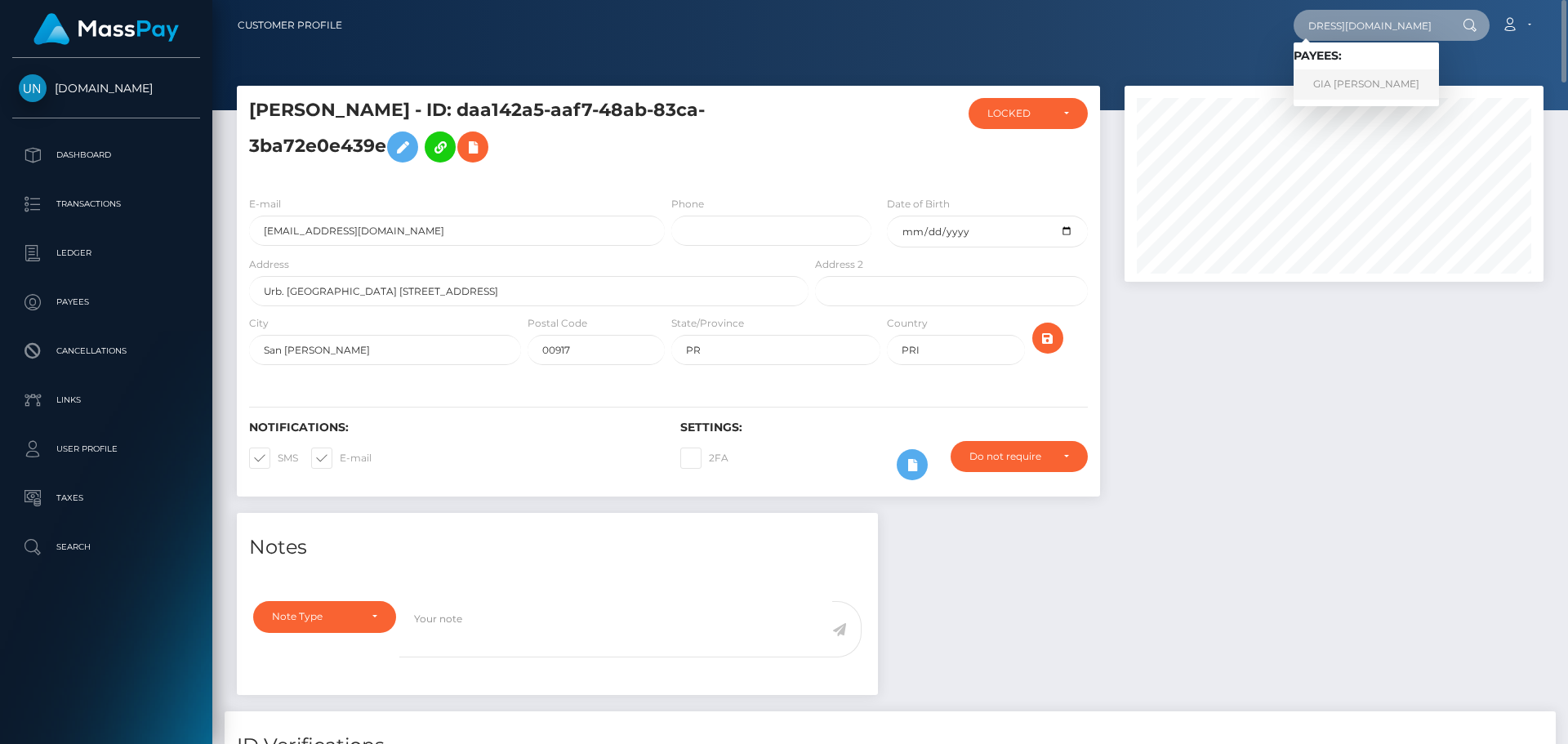
type input "[EMAIL_ADDRESS][DOMAIN_NAME]"
click at [1350, 83] on link "GIA [PERSON_NAME]" at bounding box center [1366, 84] width 145 height 30
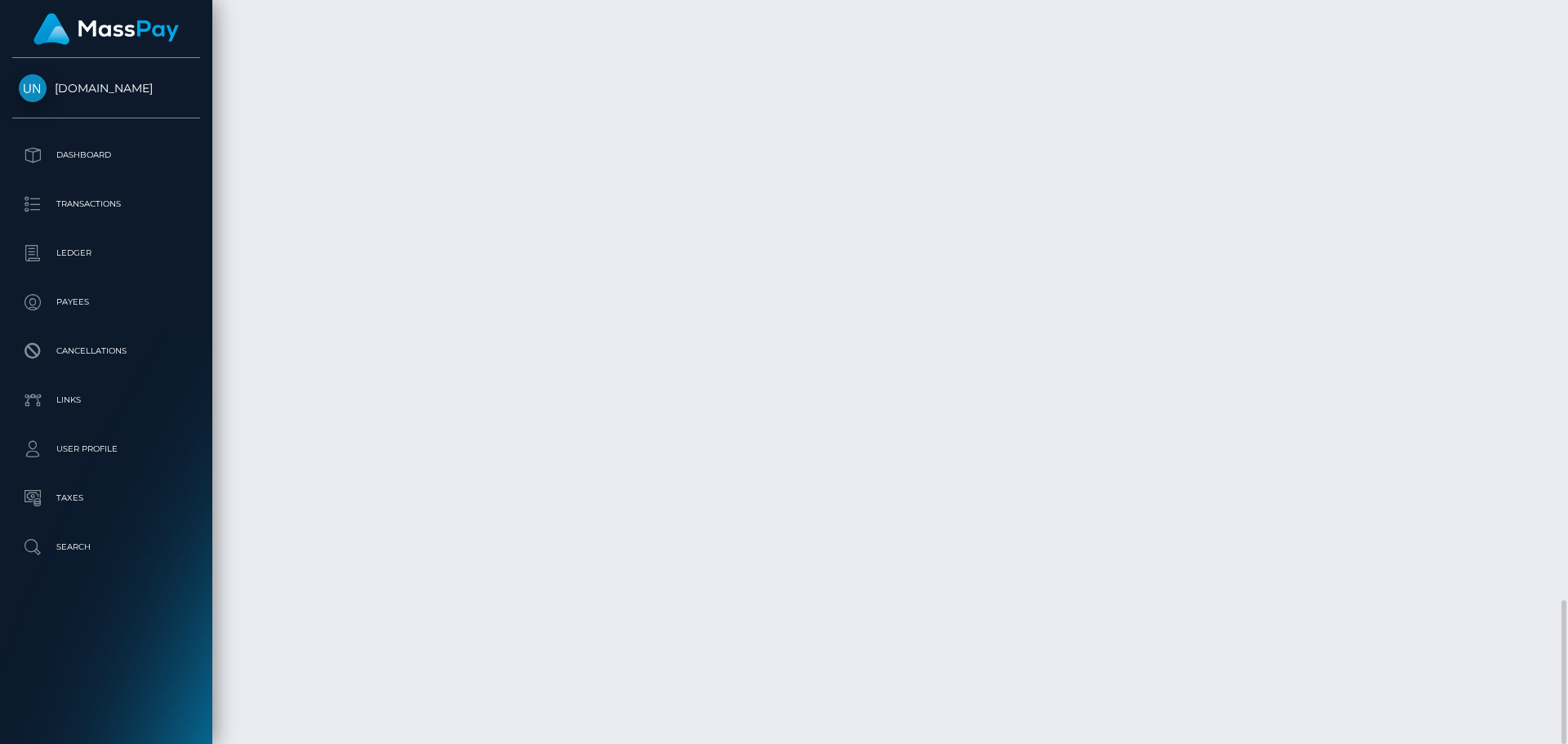
scroll to position [196, 419]
click at [423, 357] on div "Additional Info" at bounding box center [438, 376] width 106 height 41
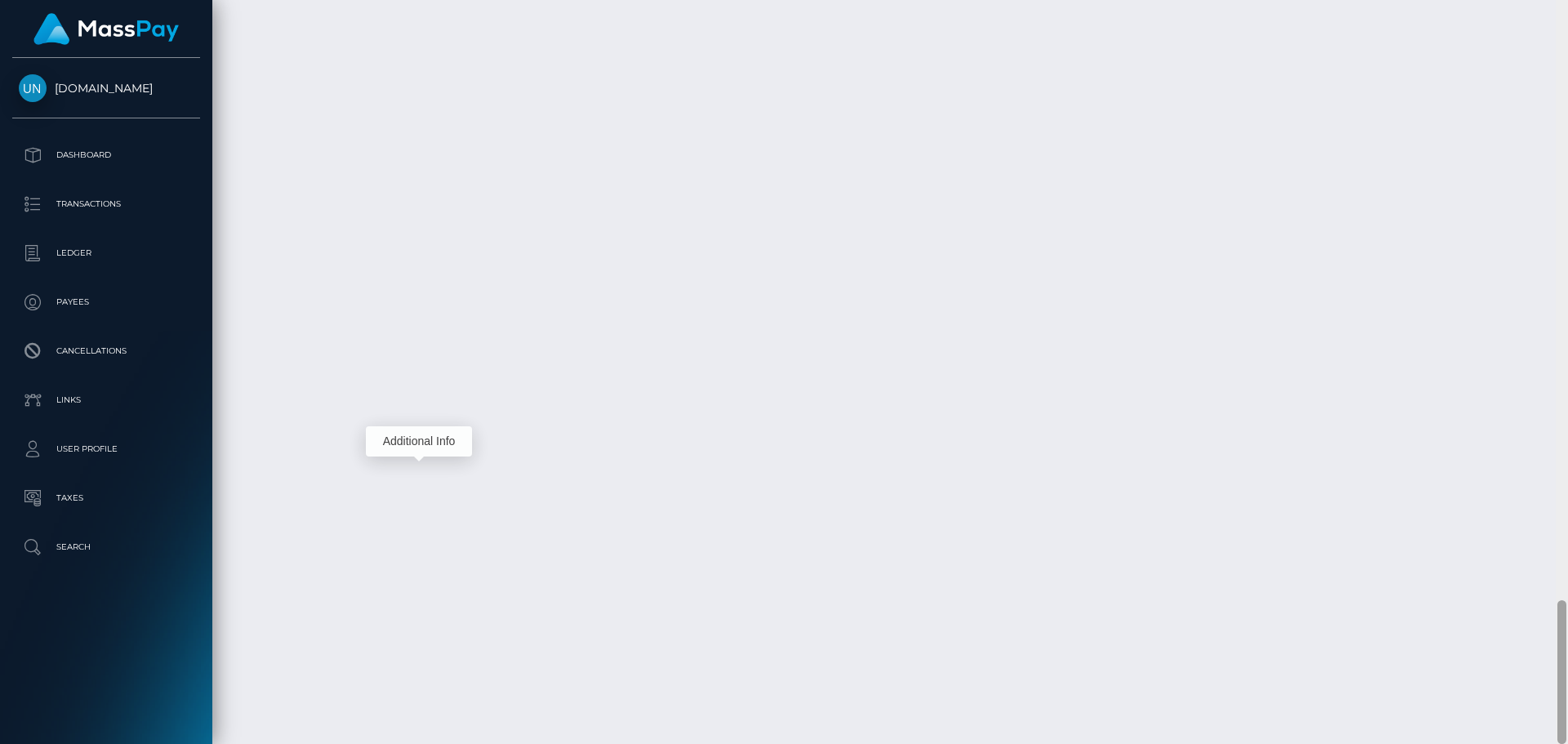
click at [1567, 45] on div at bounding box center [1562, 372] width 12 height 744
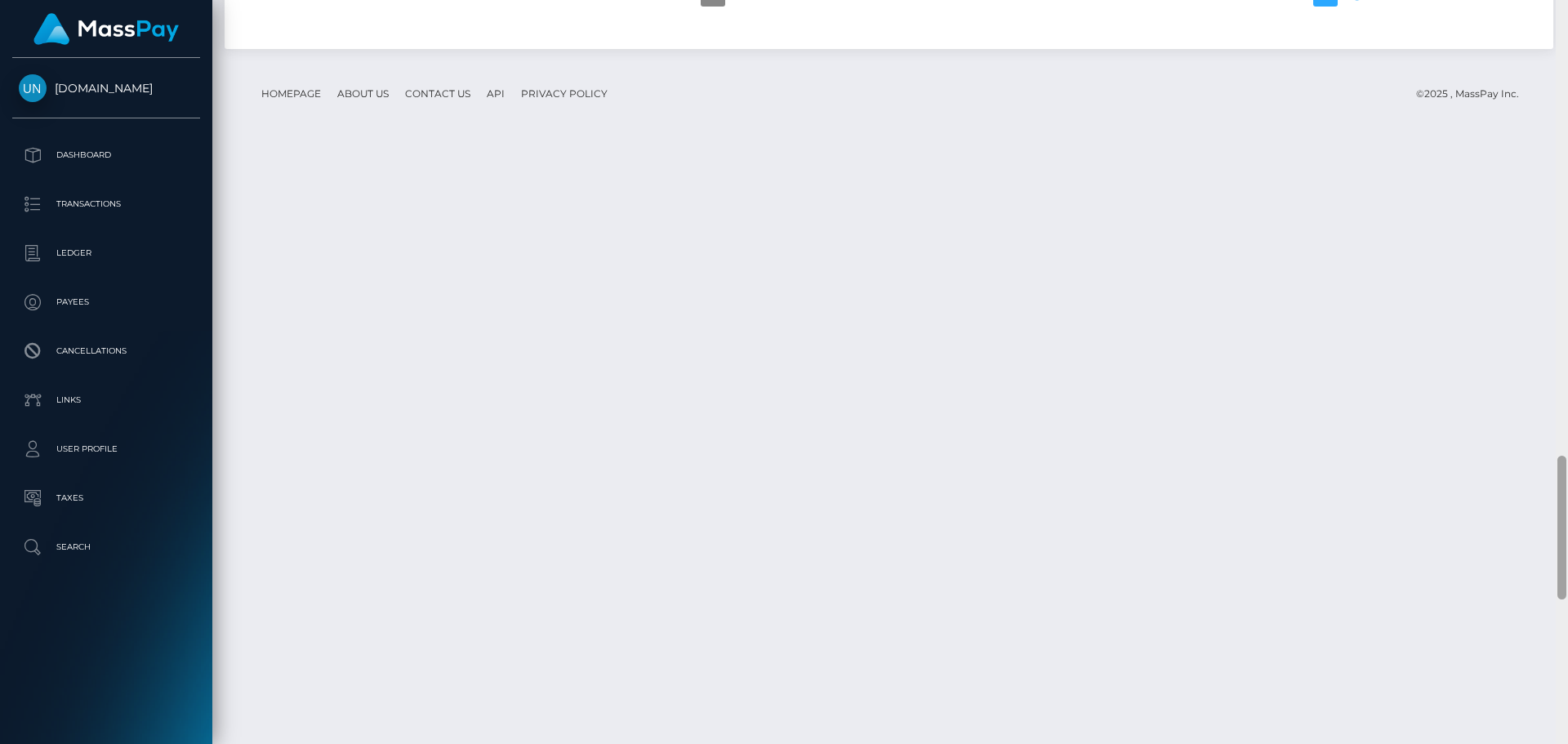
click at [1567, 45] on div at bounding box center [1562, 372] width 12 height 744
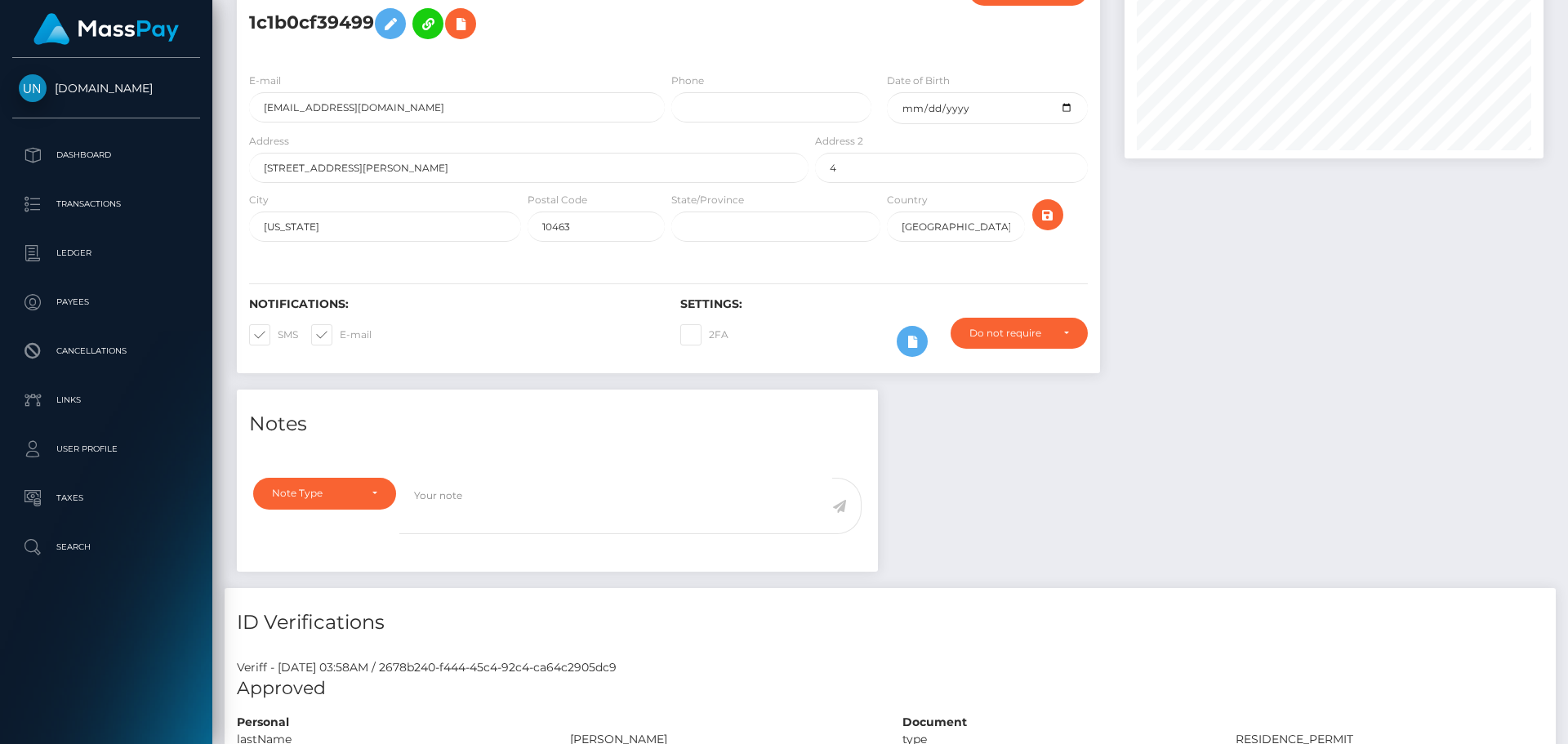
drag, startPoint x: 1567, startPoint y: 29, endPoint x: 1395, endPoint y: 11, distance: 172.9
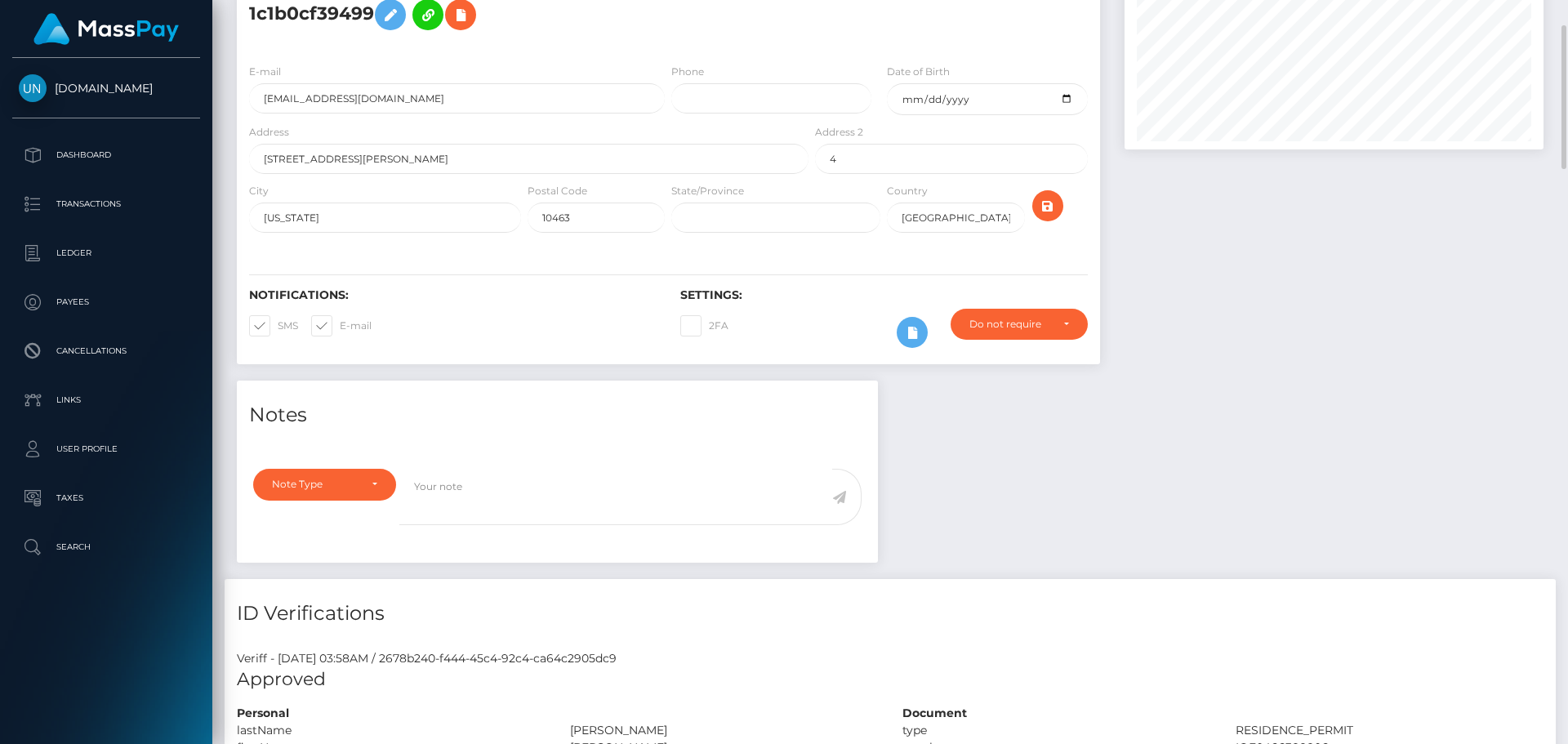
scroll to position [0, 0]
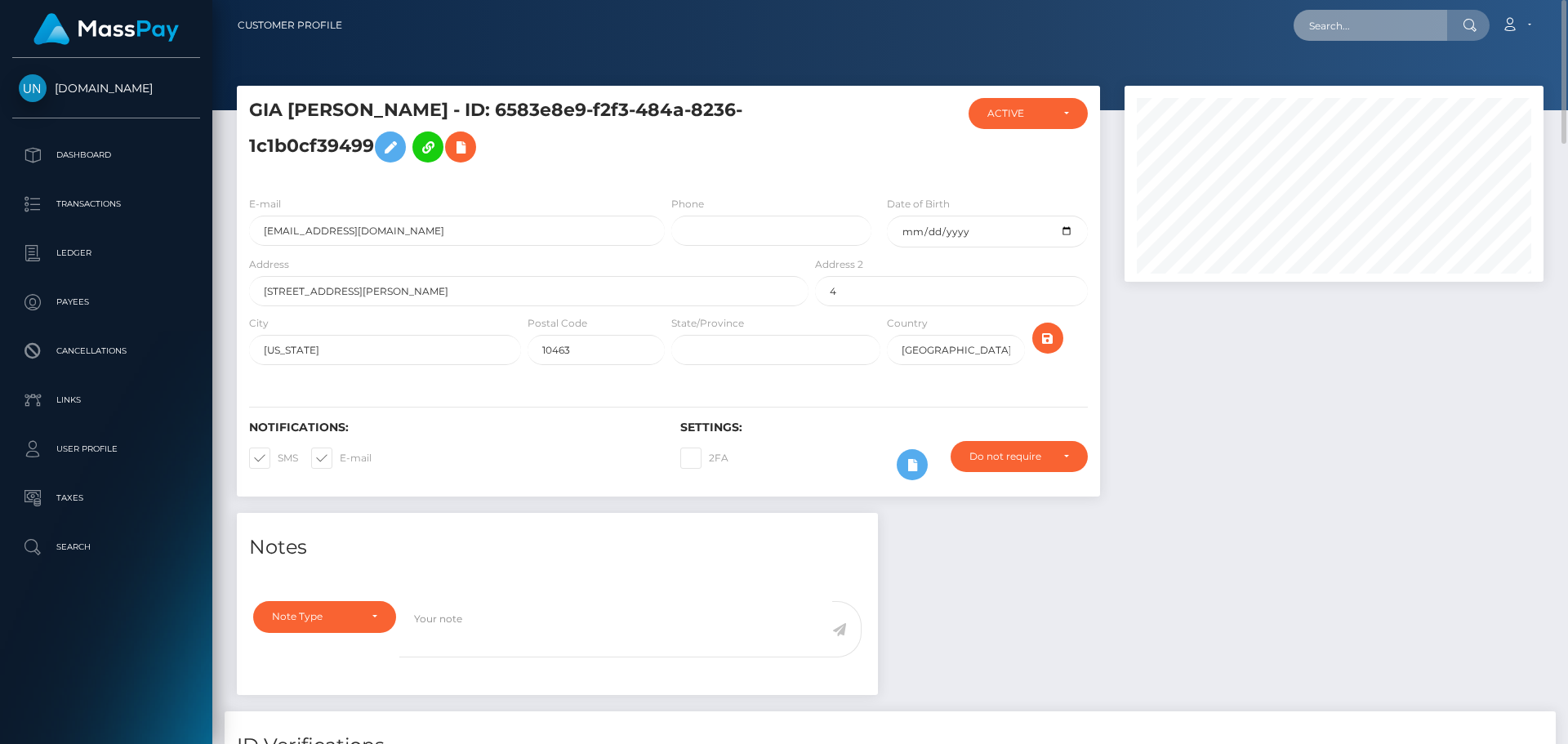
click at [1340, 30] on input "text" at bounding box center [1370, 26] width 153 height 31
paste input "ciarrakrodel0809@icloud.com"
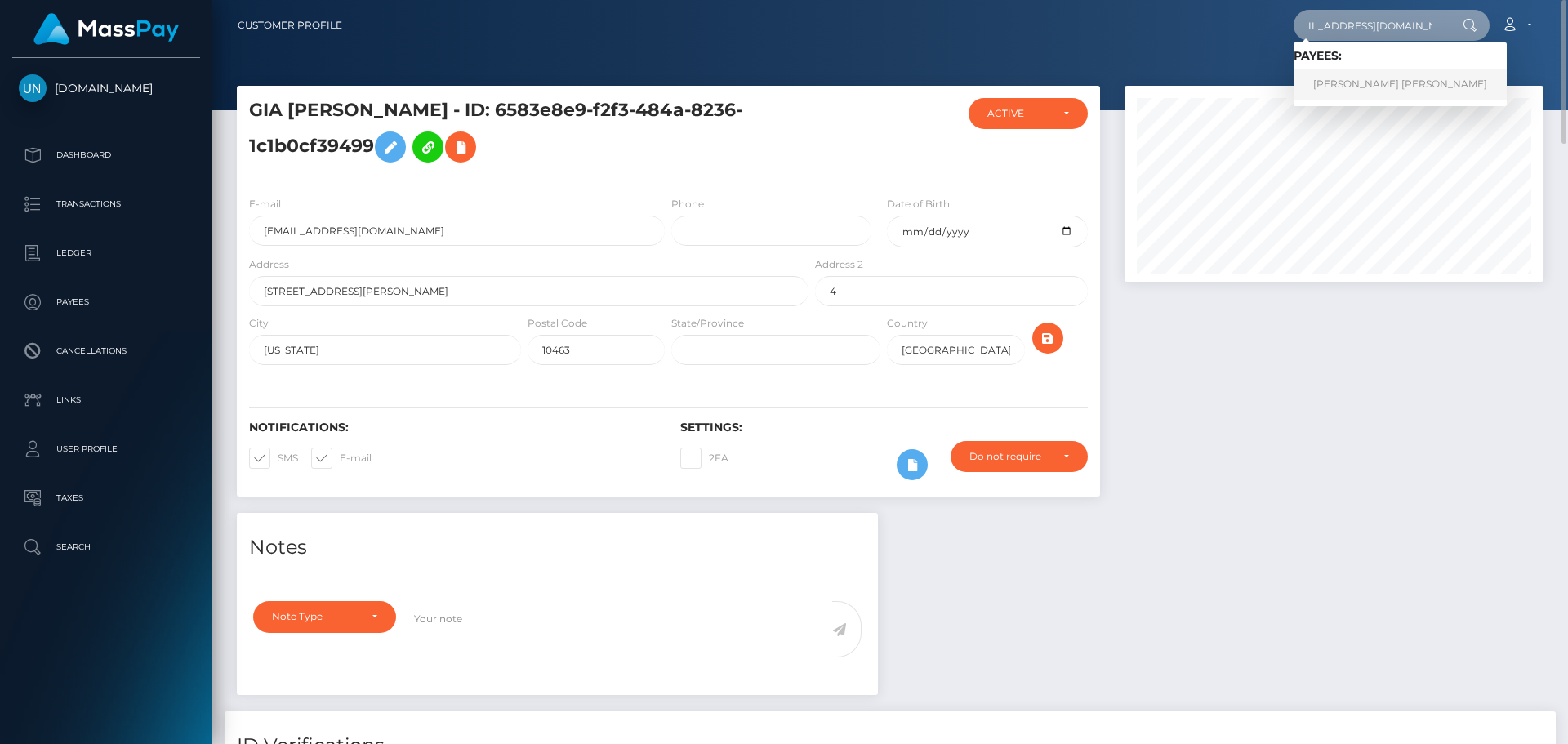
type input "ciarrakrodel0809@icloud.com"
click at [1396, 85] on link "CIARRA DEANNE KRODEL" at bounding box center [1400, 84] width 213 height 30
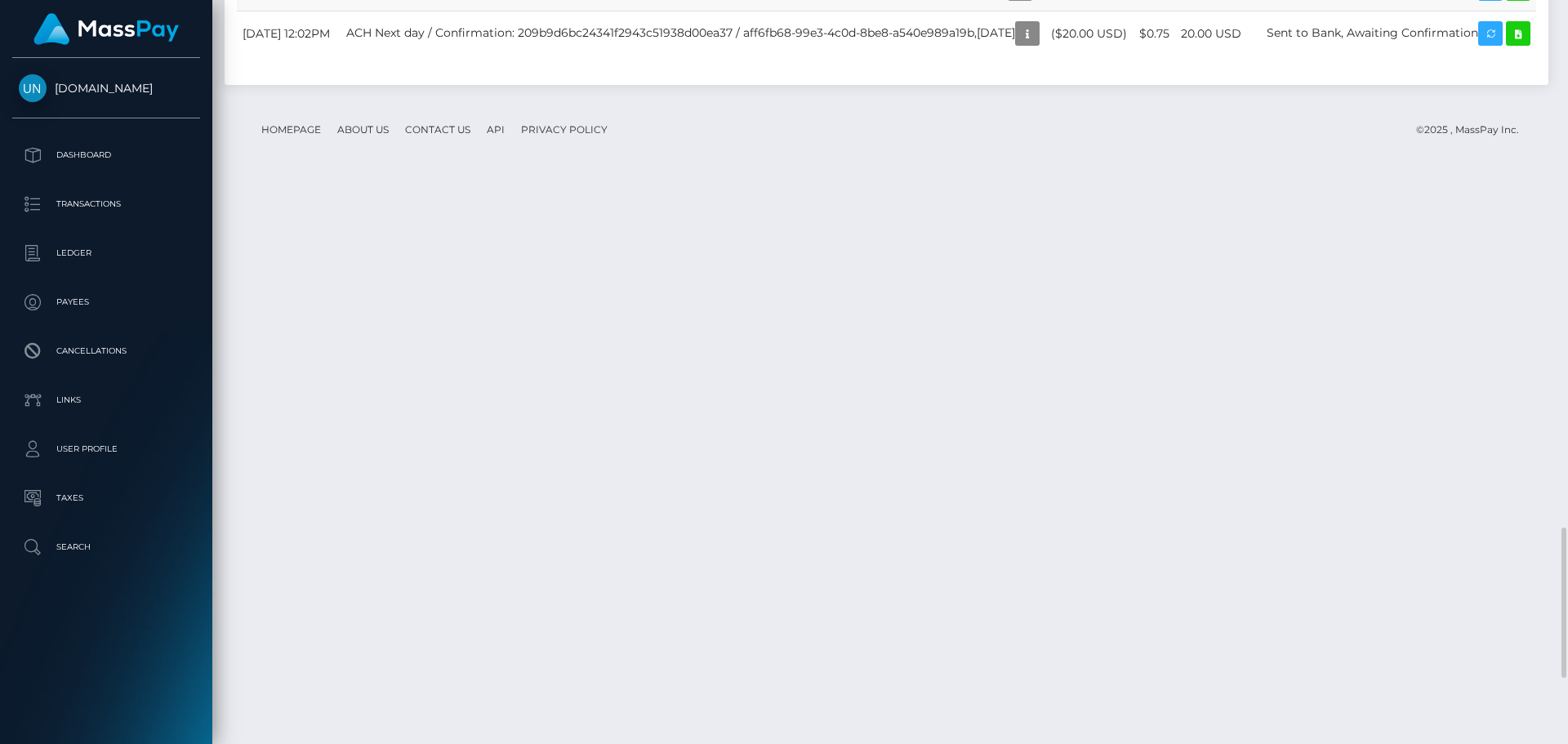
scroll to position [2939, 0]
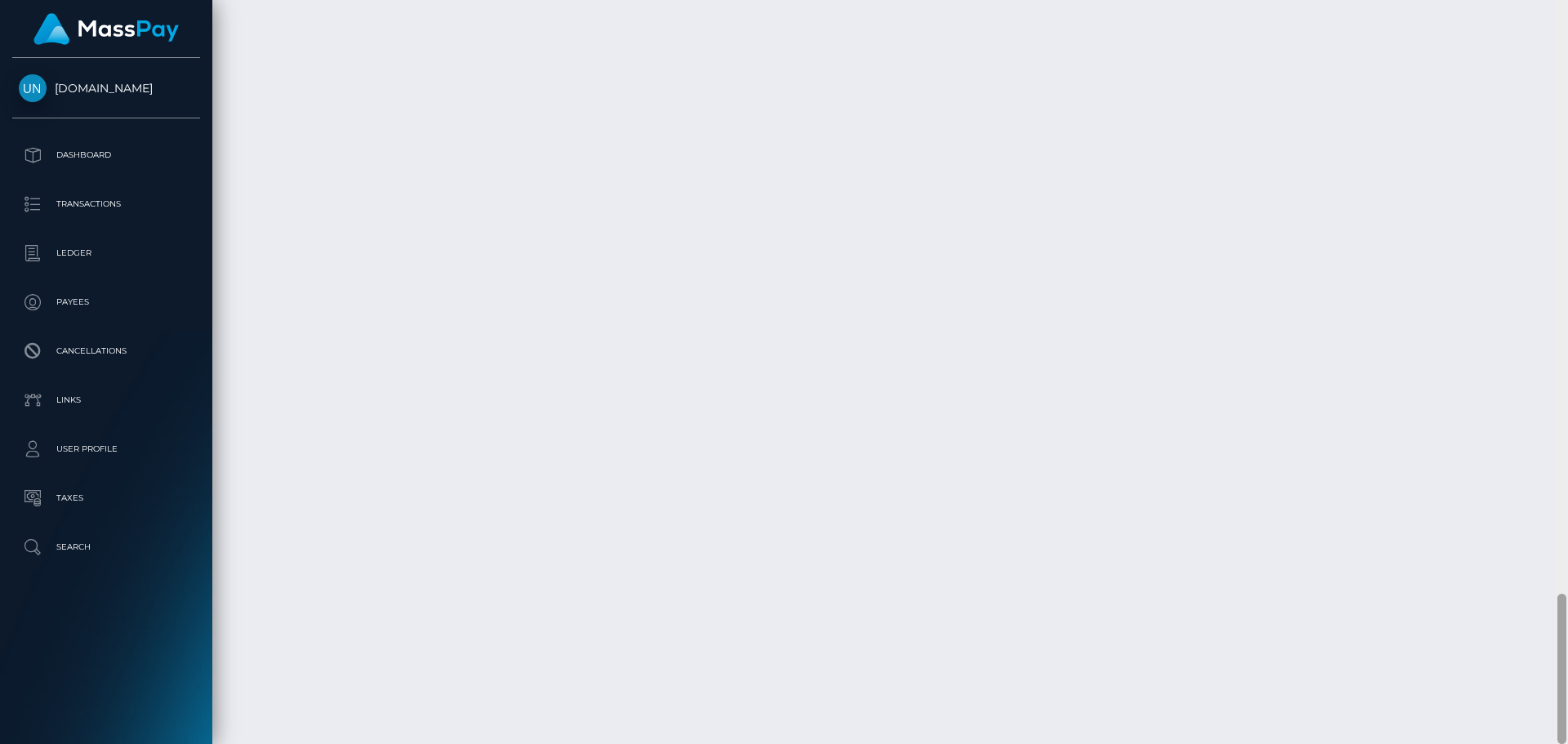
click at [1567, 8] on div at bounding box center [1562, 372] width 12 height 744
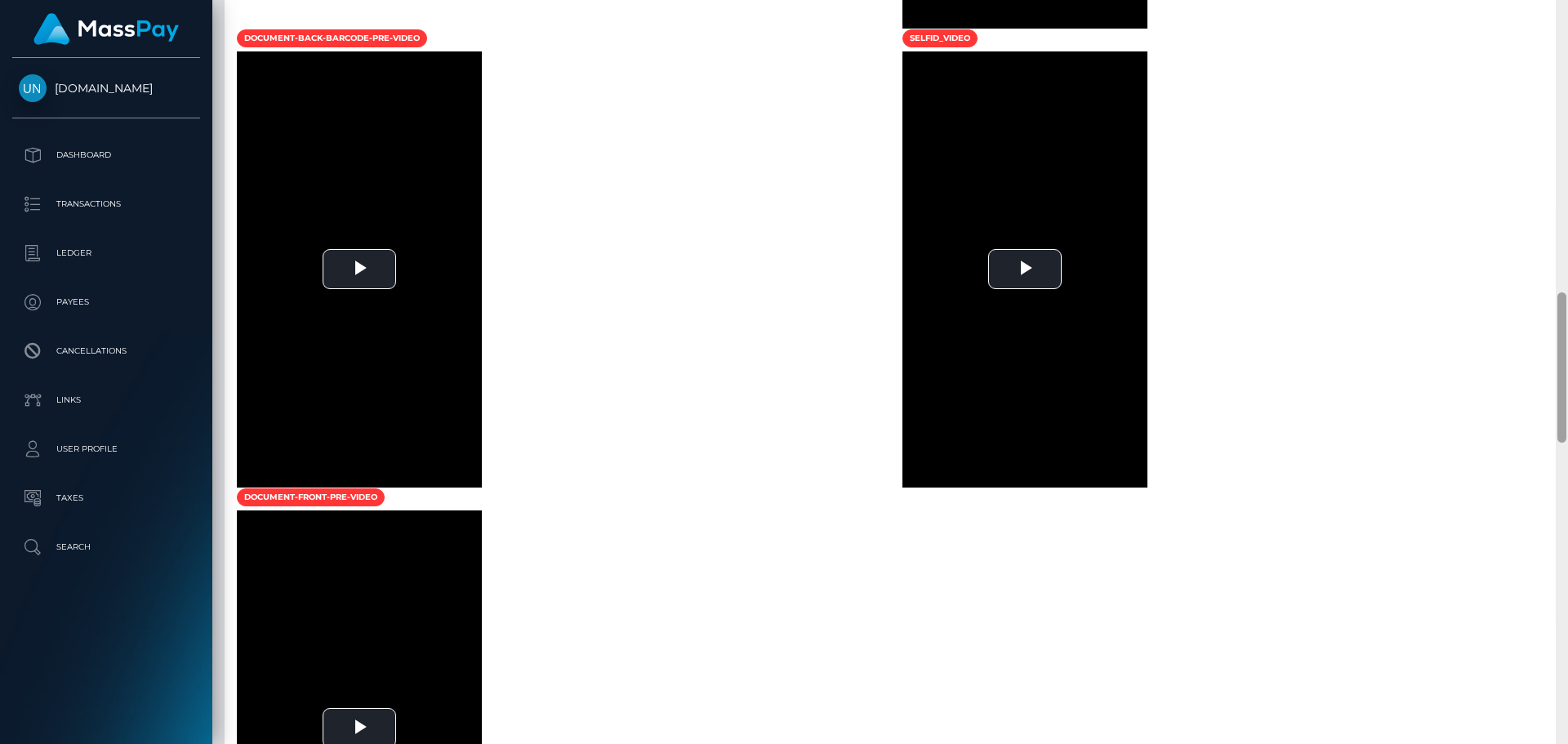
click at [1567, 8] on div at bounding box center [1562, 372] width 12 height 744
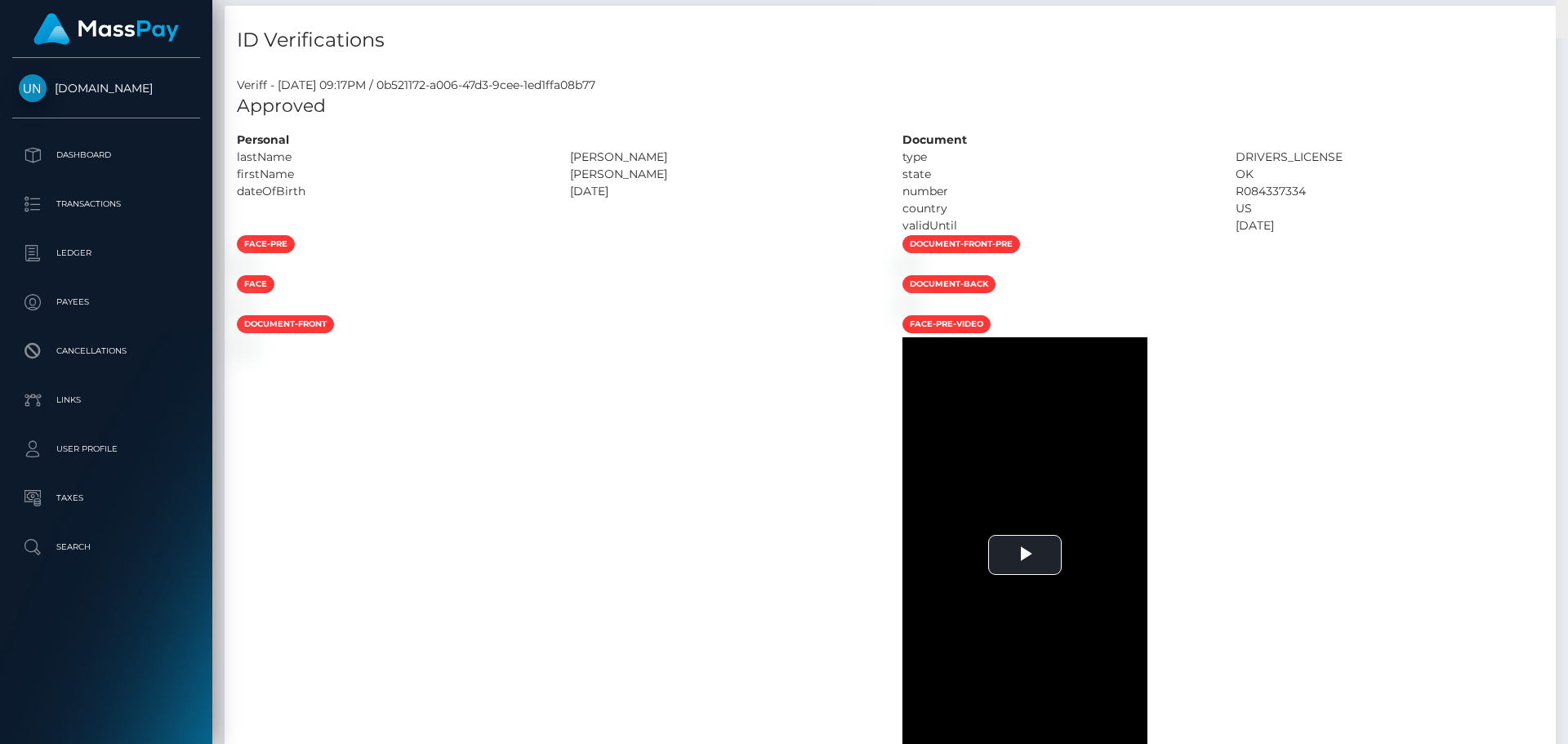
click at [1567, 8] on div "Customer Profile Loading... Loading..." at bounding box center [890, 372] width 1355 height 744
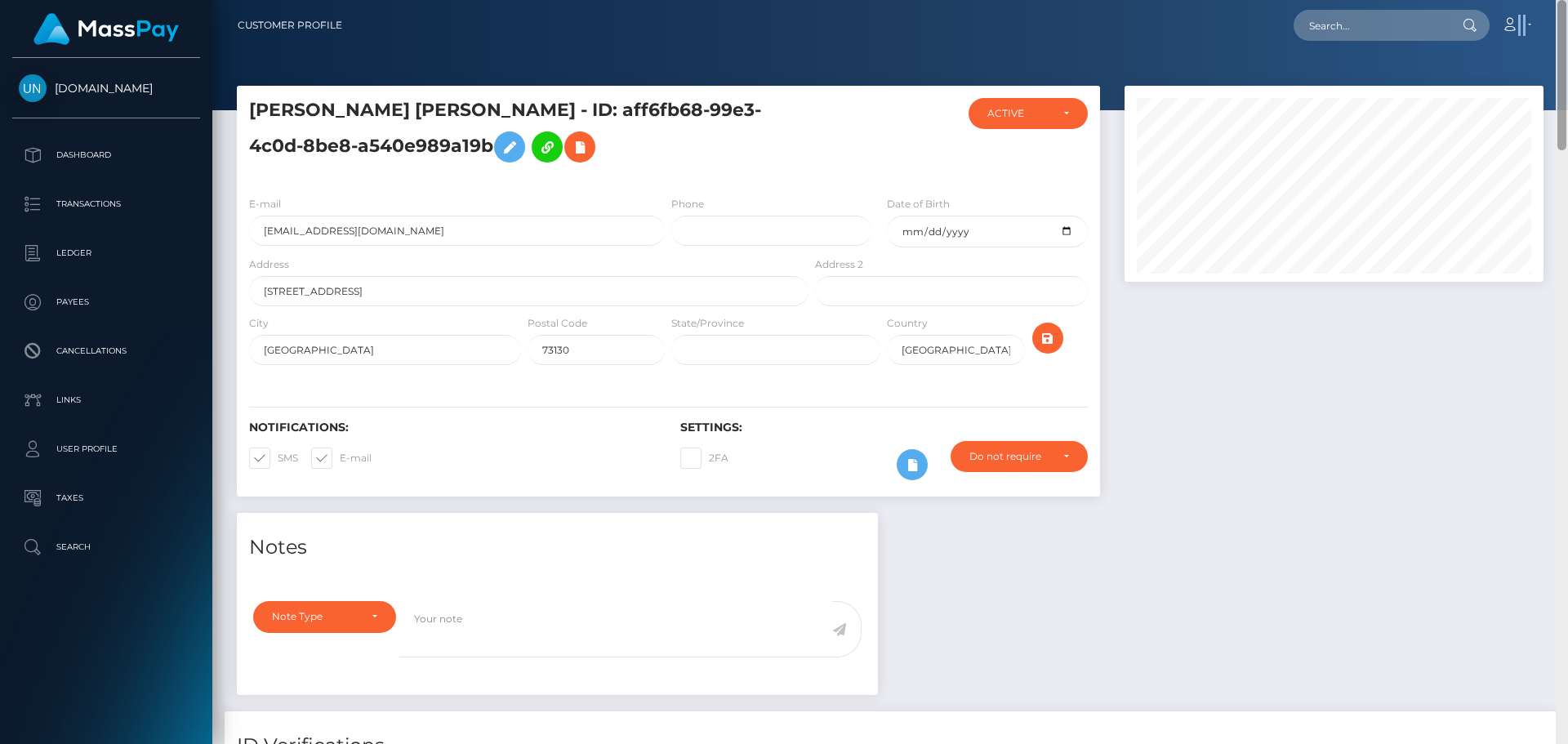
click at [1567, 8] on nav "Customer Profile Loading... Loading... Account" at bounding box center [890, 25] width 1355 height 51
click at [1424, 14] on input "text" at bounding box center [1370, 26] width 153 height 31
paste input "[EMAIL_ADDRESS][DOMAIN_NAME]"
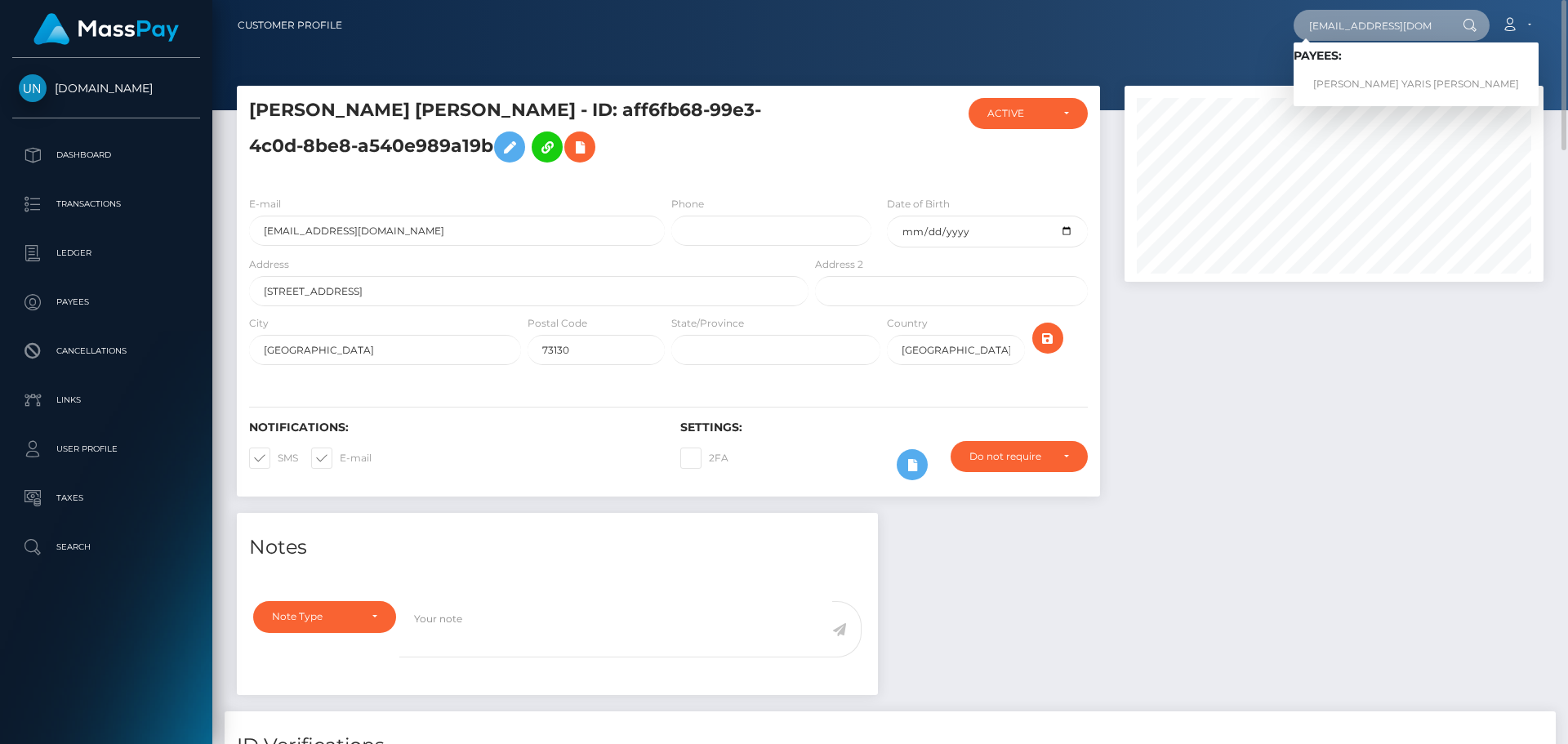
type input "[EMAIL_ADDRESS][DOMAIN_NAME]"
click at [1346, 95] on link "ILSIA YARIS RIVERA CASANOVA" at bounding box center [1416, 84] width 245 height 30
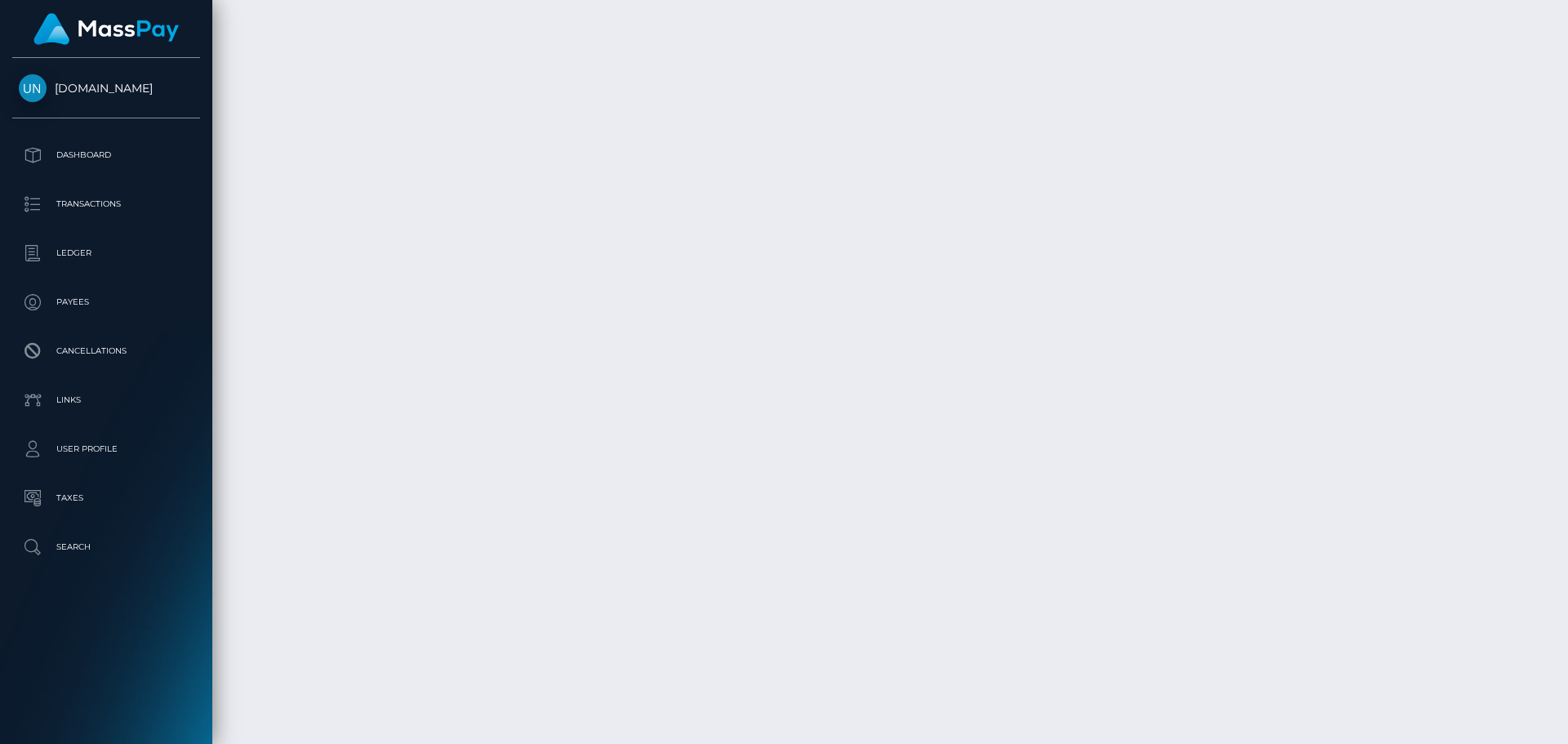
scroll to position [5982, 0]
click at [1567, 10] on div at bounding box center [1562, 372] width 12 height 744
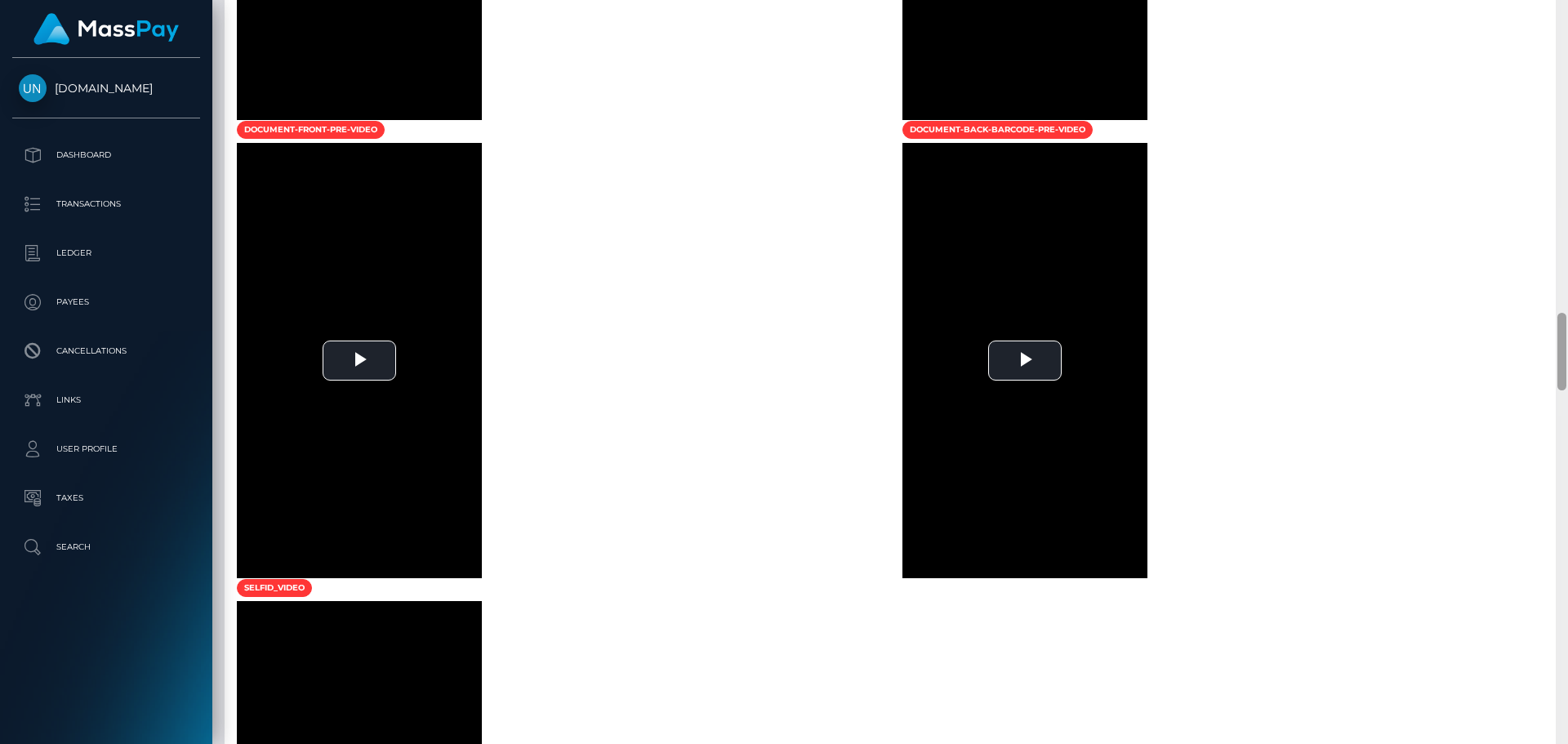
click at [1567, 10] on div at bounding box center [1562, 372] width 12 height 744
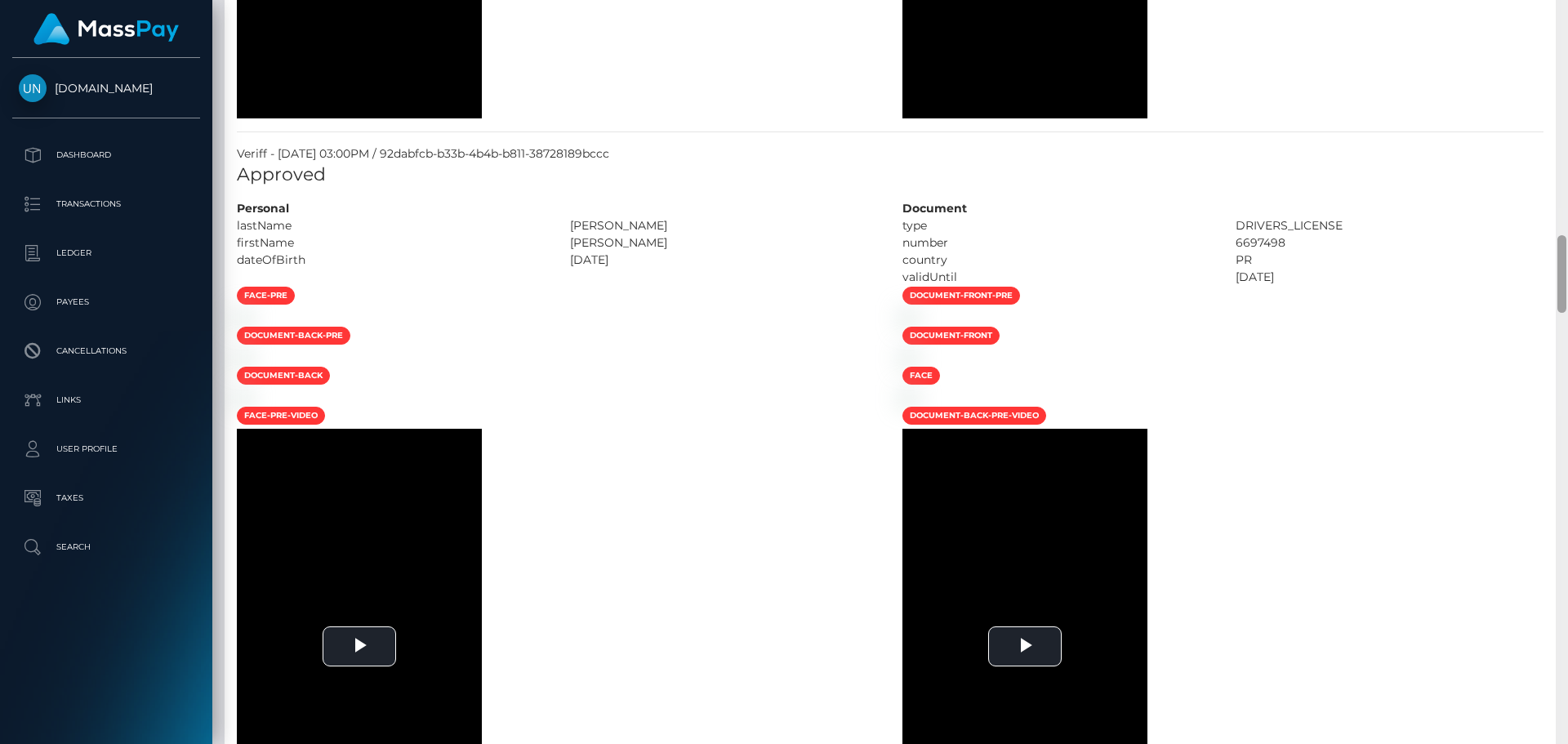
click at [1567, 10] on div at bounding box center [1562, 372] width 12 height 744
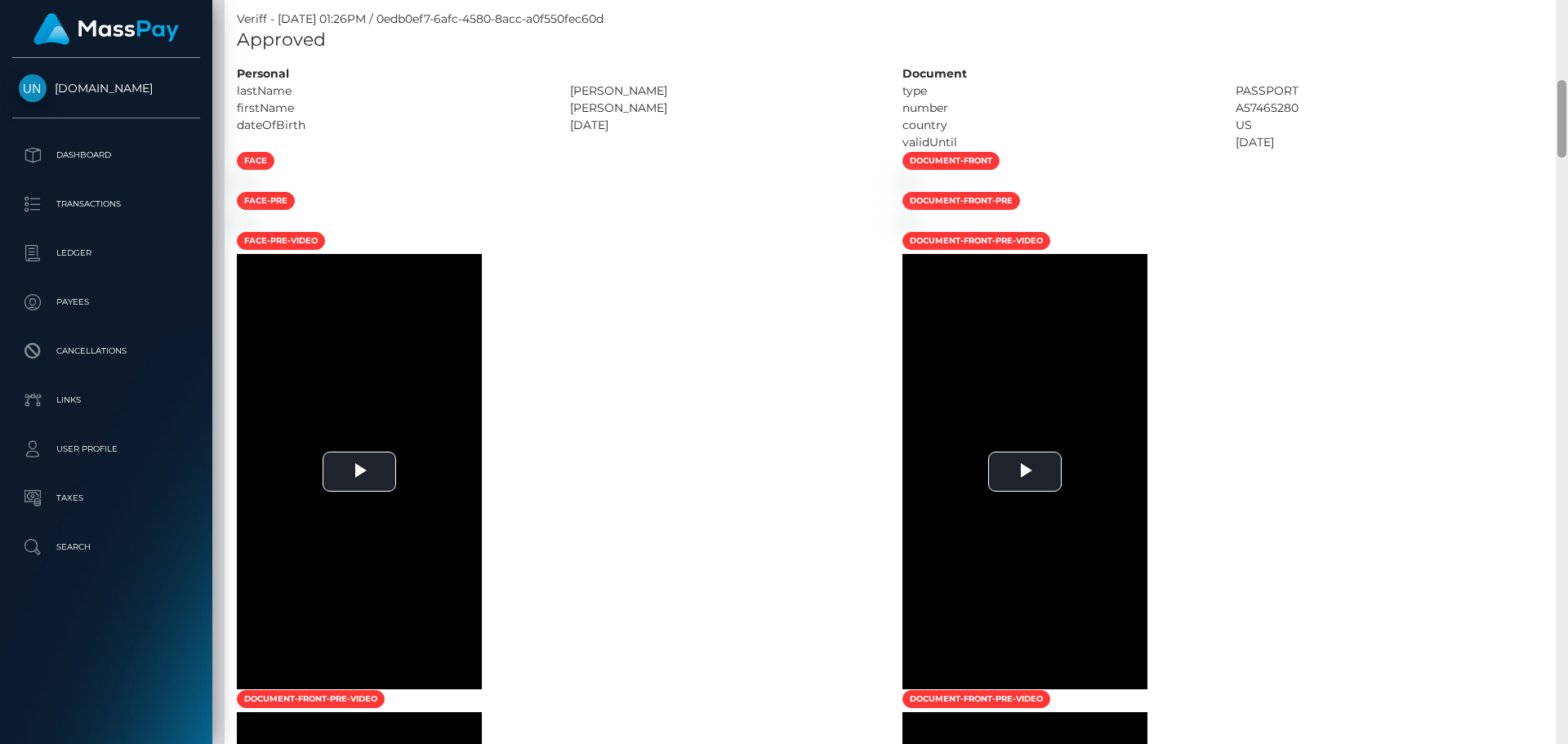
click at [1567, 10] on div "Customer Profile Loading... Loading..." at bounding box center [890, 372] width 1355 height 744
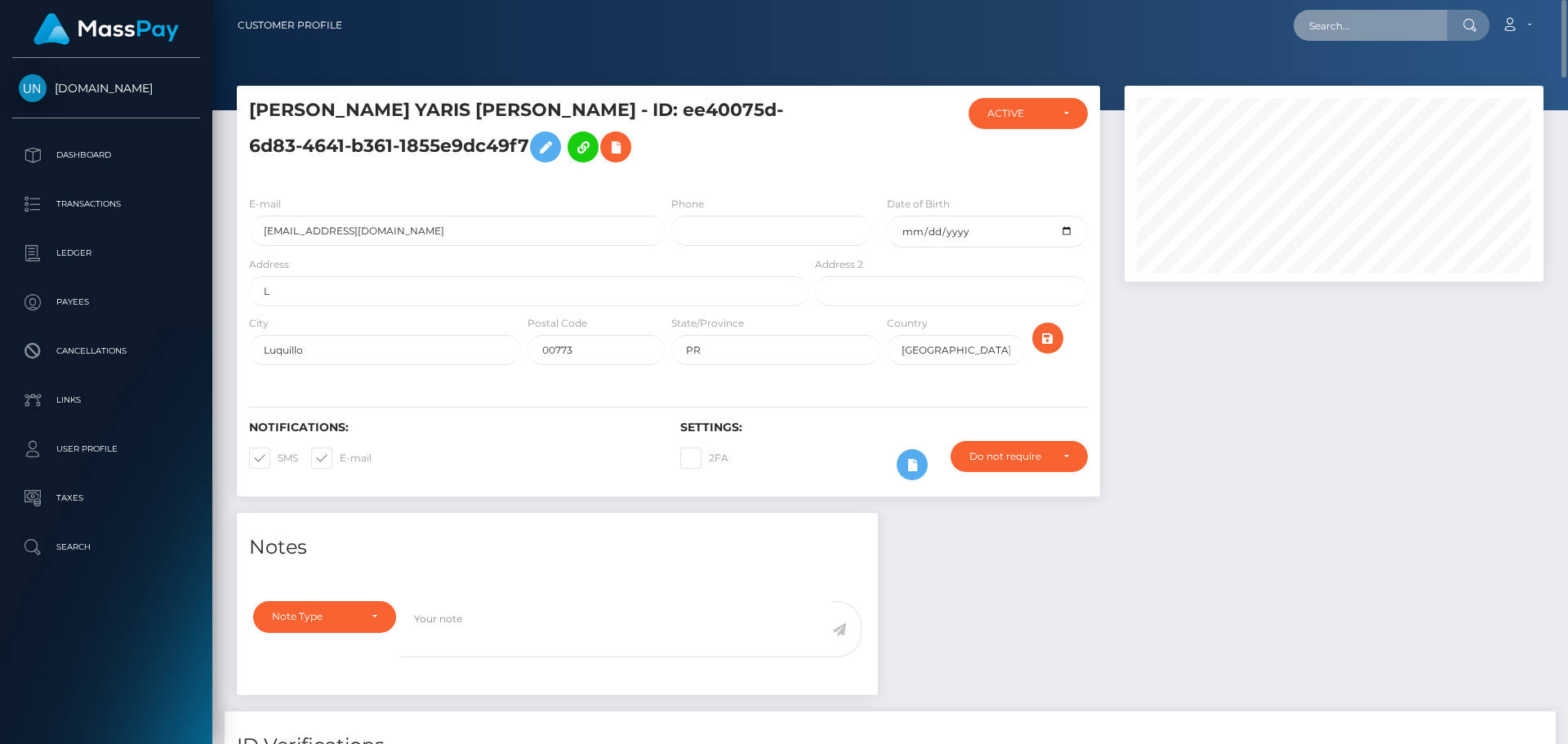
click at [1350, 33] on input "text" at bounding box center [1370, 26] width 153 height 31
paste input "mkrs72k872@privaterelay.appleid.com"
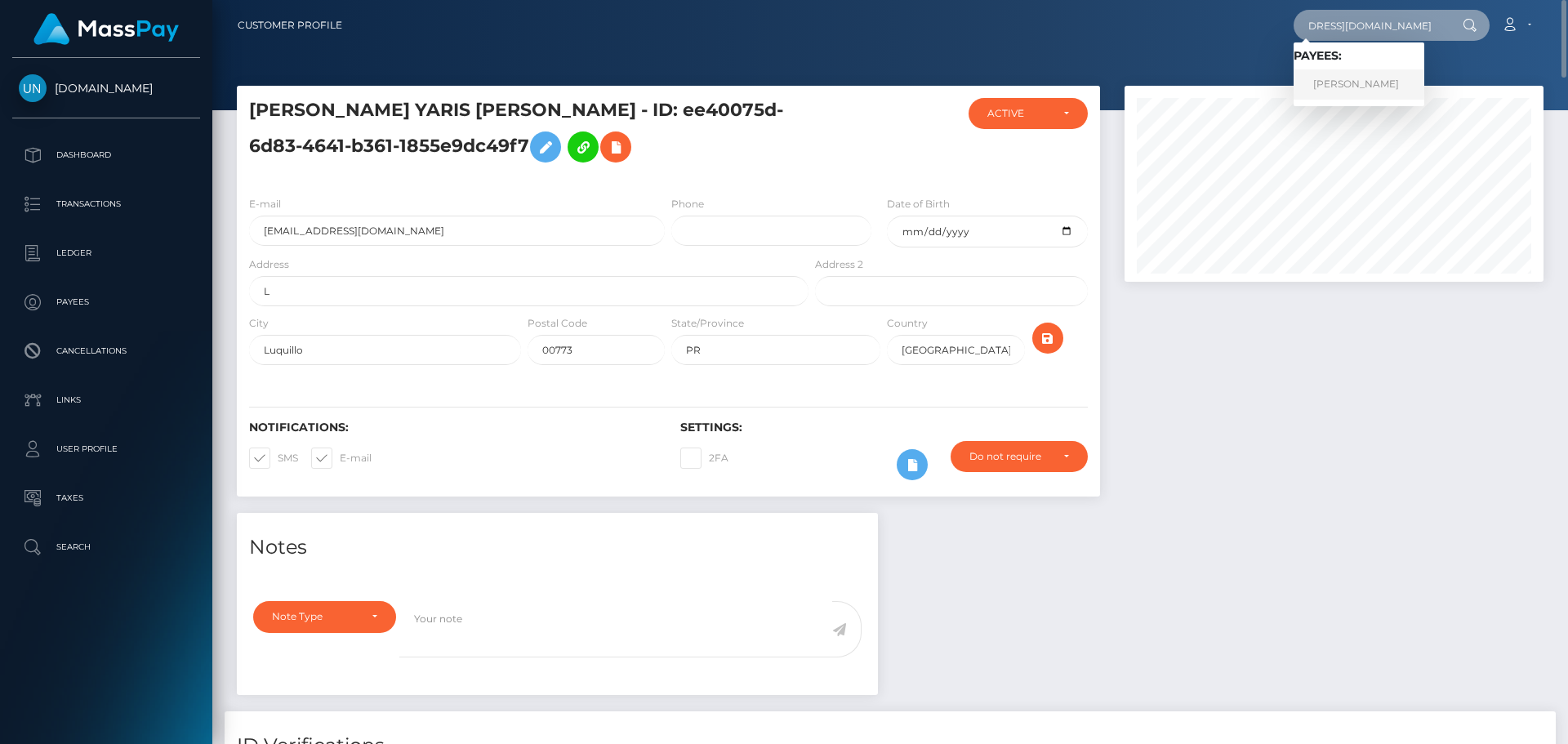
type input "mkrs72k872@privaterelay.appleid.com"
click at [1370, 84] on link "XIMENA CASTILLO-MATA" at bounding box center [1358, 84] width 130 height 30
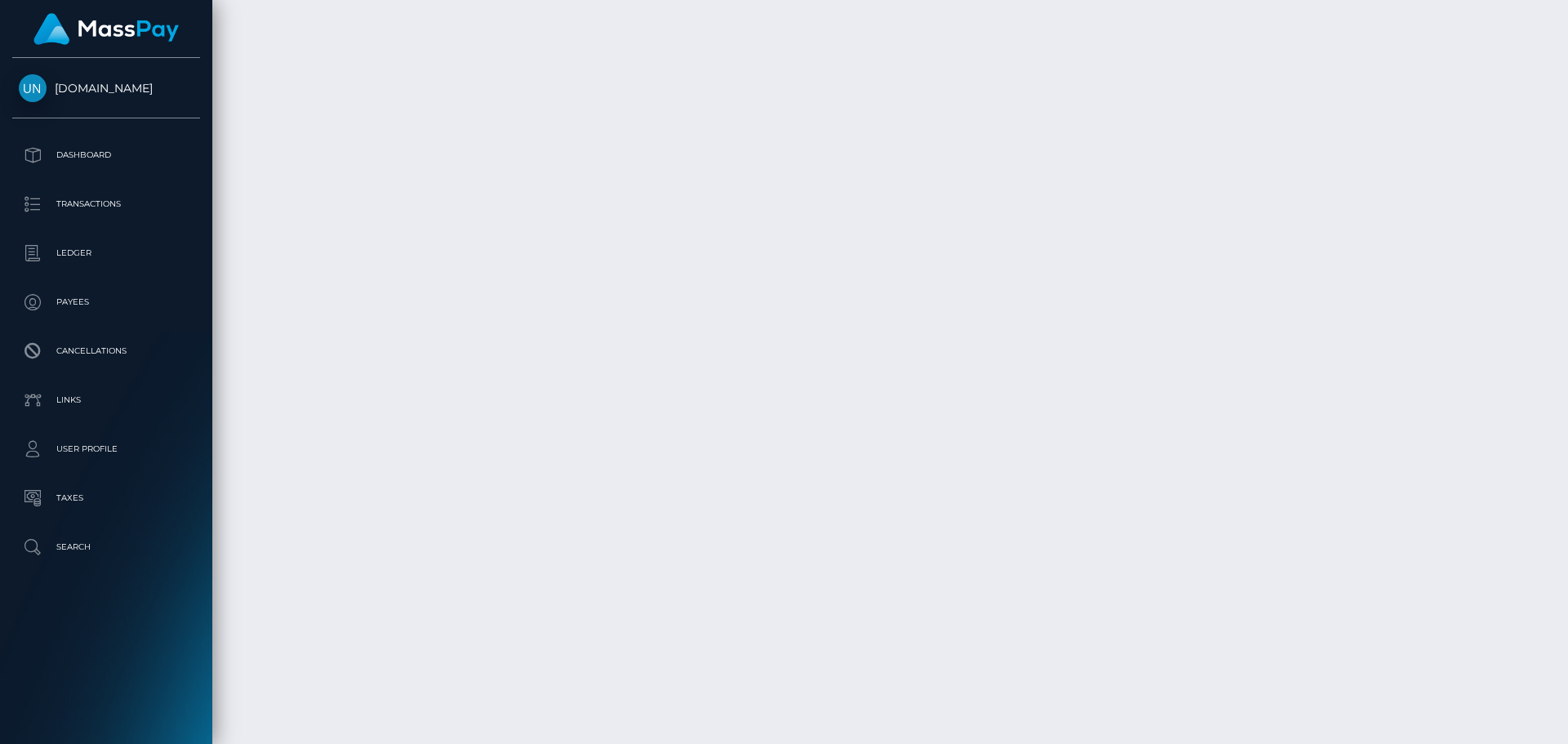
scroll to position [3055, 0]
click at [1567, 16] on div at bounding box center [1562, 372] width 12 height 744
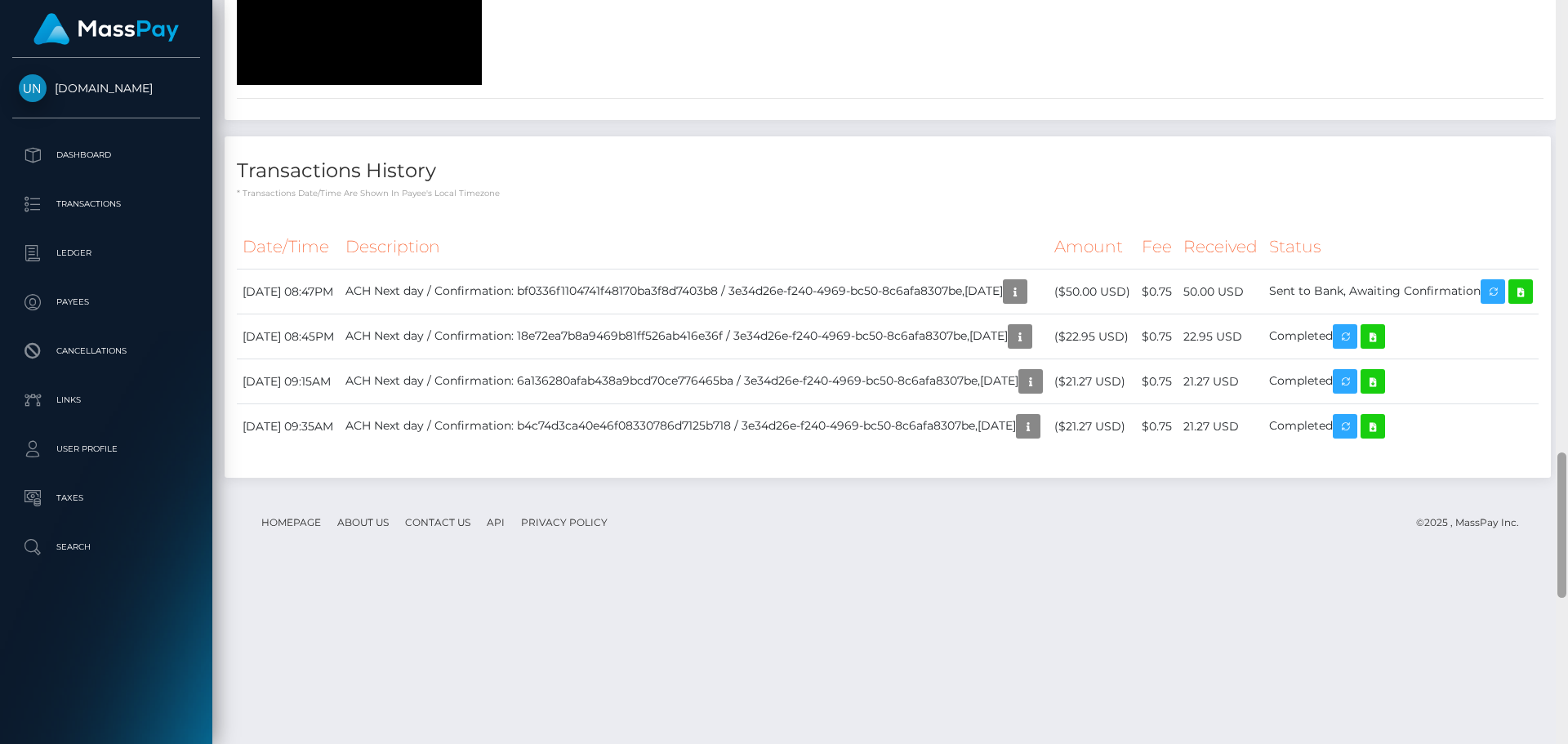
click at [1567, 16] on div at bounding box center [1562, 372] width 12 height 744
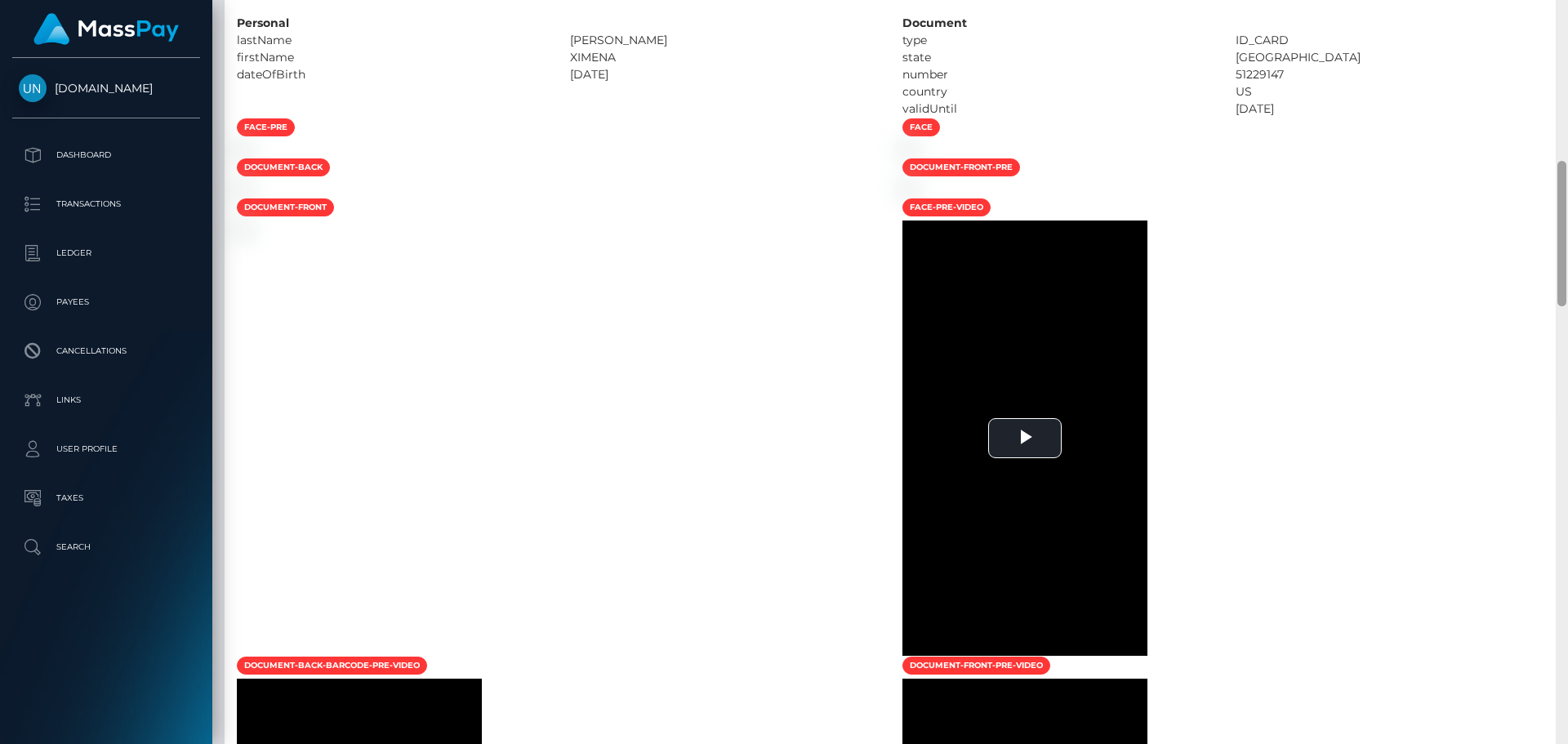
click at [1567, 16] on div at bounding box center [1562, 372] width 12 height 744
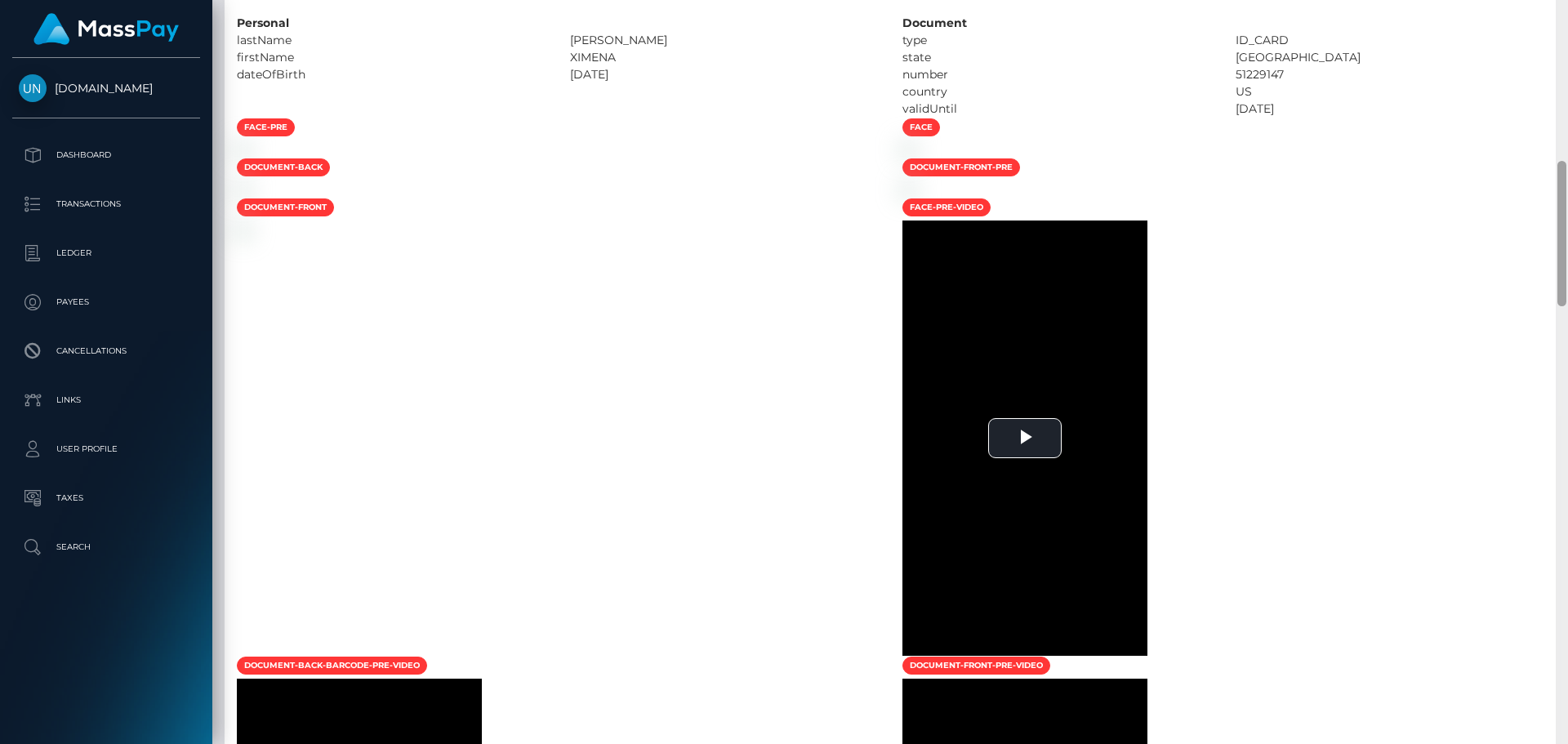
scroll to position [79, 0]
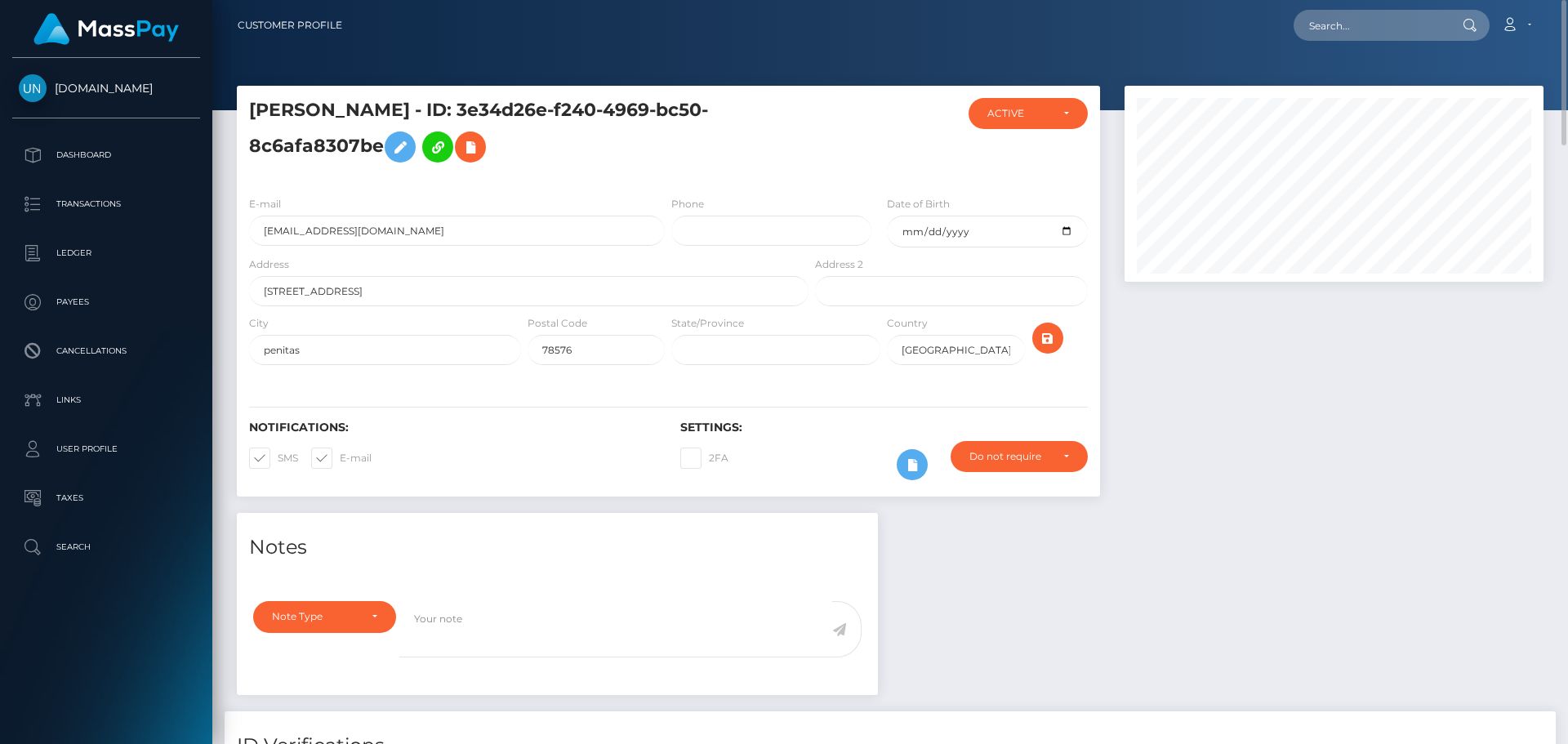
click at [1421, 1] on nav "Customer Profile Loading... Loading... Account" at bounding box center [890, 25] width 1355 height 51
click at [1420, 13] on input "text" at bounding box center [1370, 26] width 153 height 31
paste input "myamilady@gmail.com"
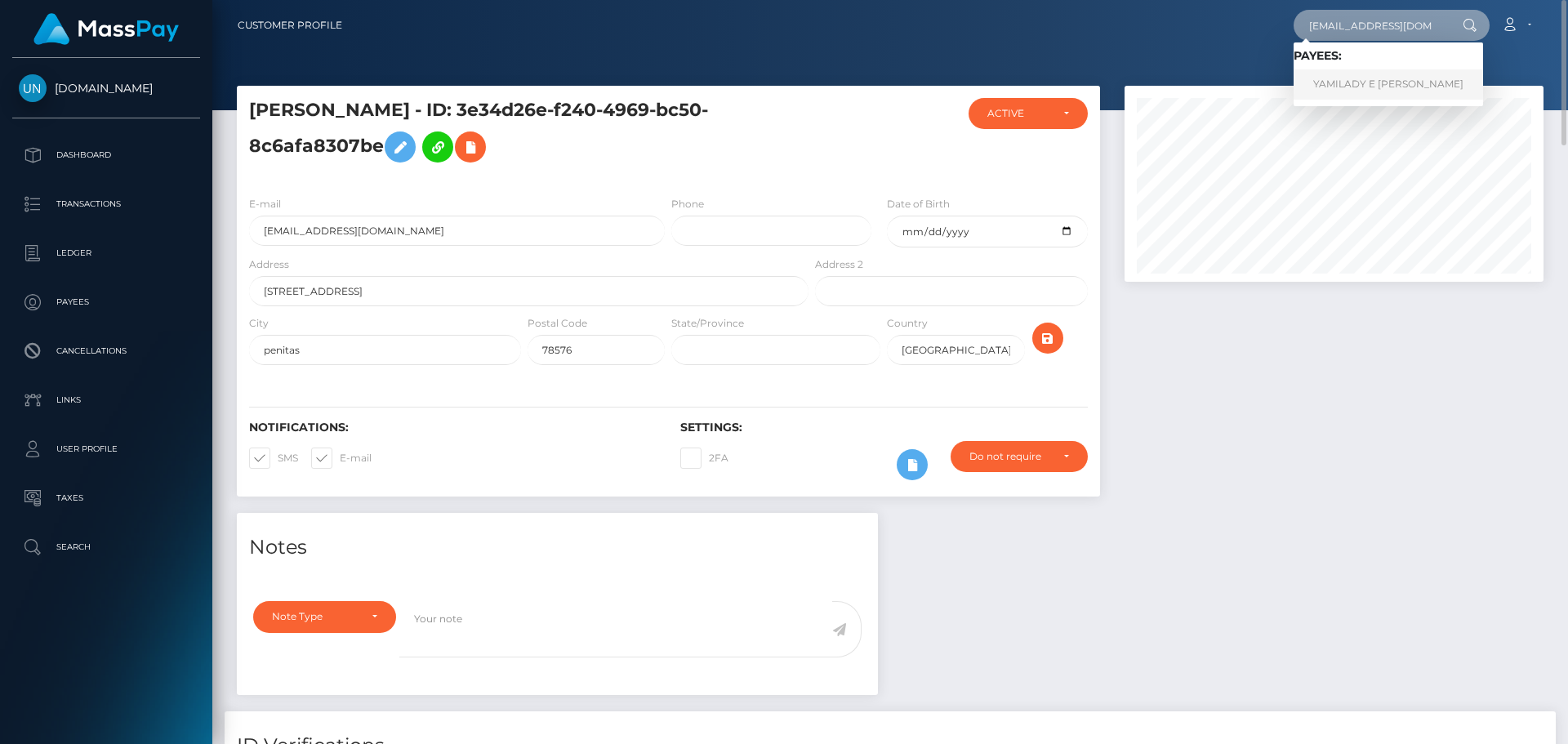
type input "myamilady@gmail.com"
click at [1395, 96] on link "YAMILADY E MACHUCA NARVAEZ" at bounding box center [1388, 84] width 189 height 30
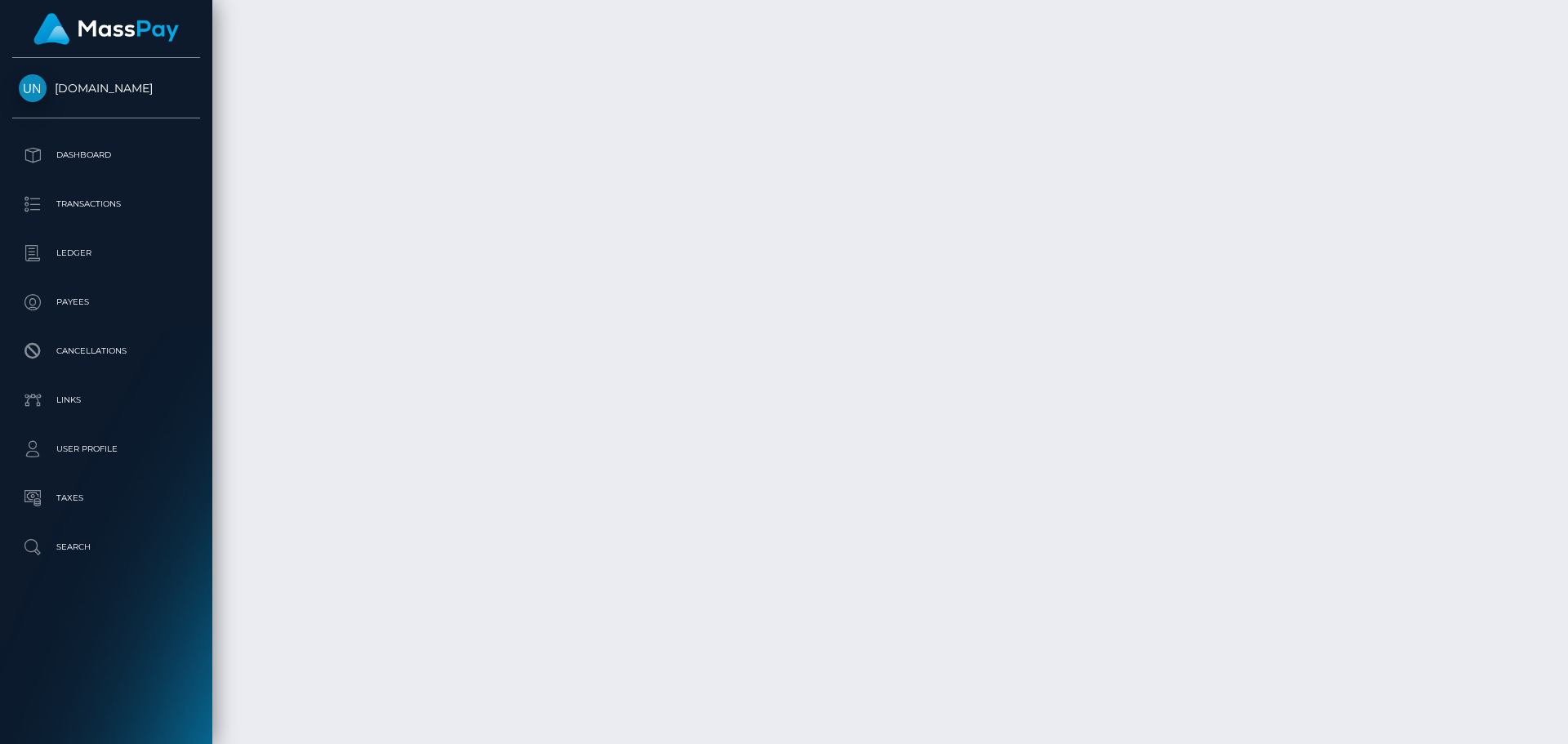
scroll to position [8661, 0]
click at [1567, 5] on div at bounding box center [1562, 372] width 12 height 744
click at [1567, 4] on div at bounding box center [1562, 372] width 12 height 744
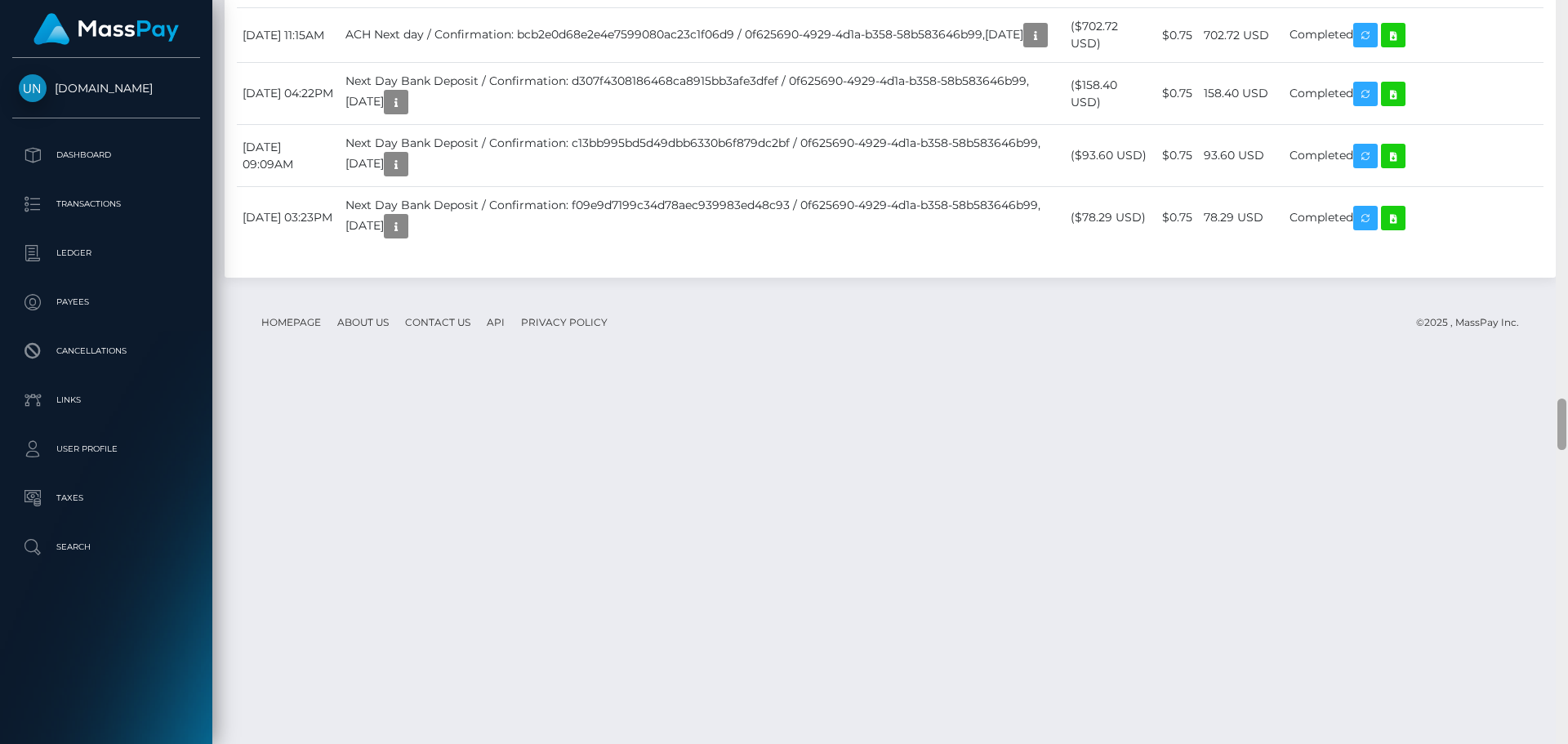
click at [1567, 4] on div at bounding box center [1562, 372] width 12 height 744
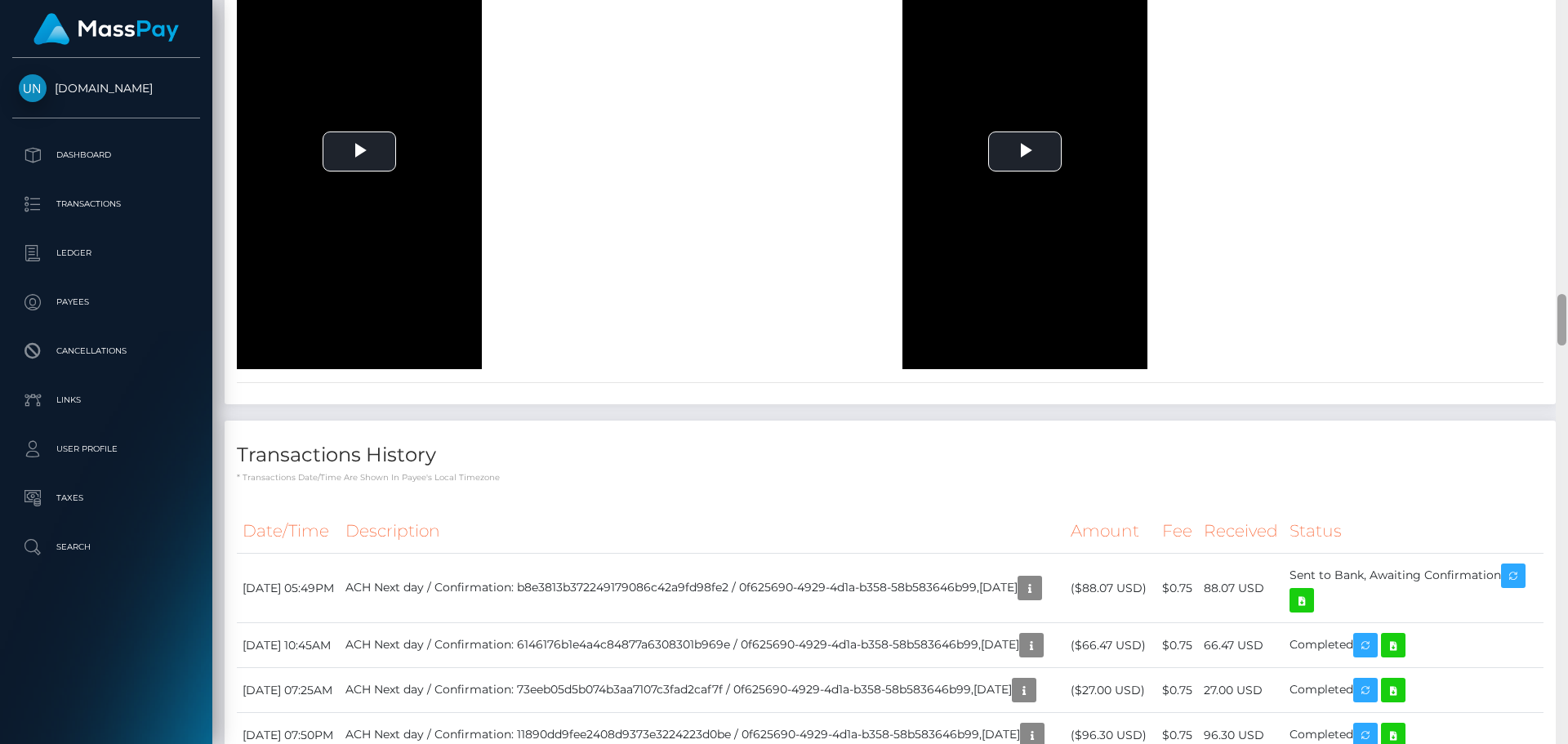
click at [1567, 4] on div at bounding box center [1562, 372] width 12 height 744
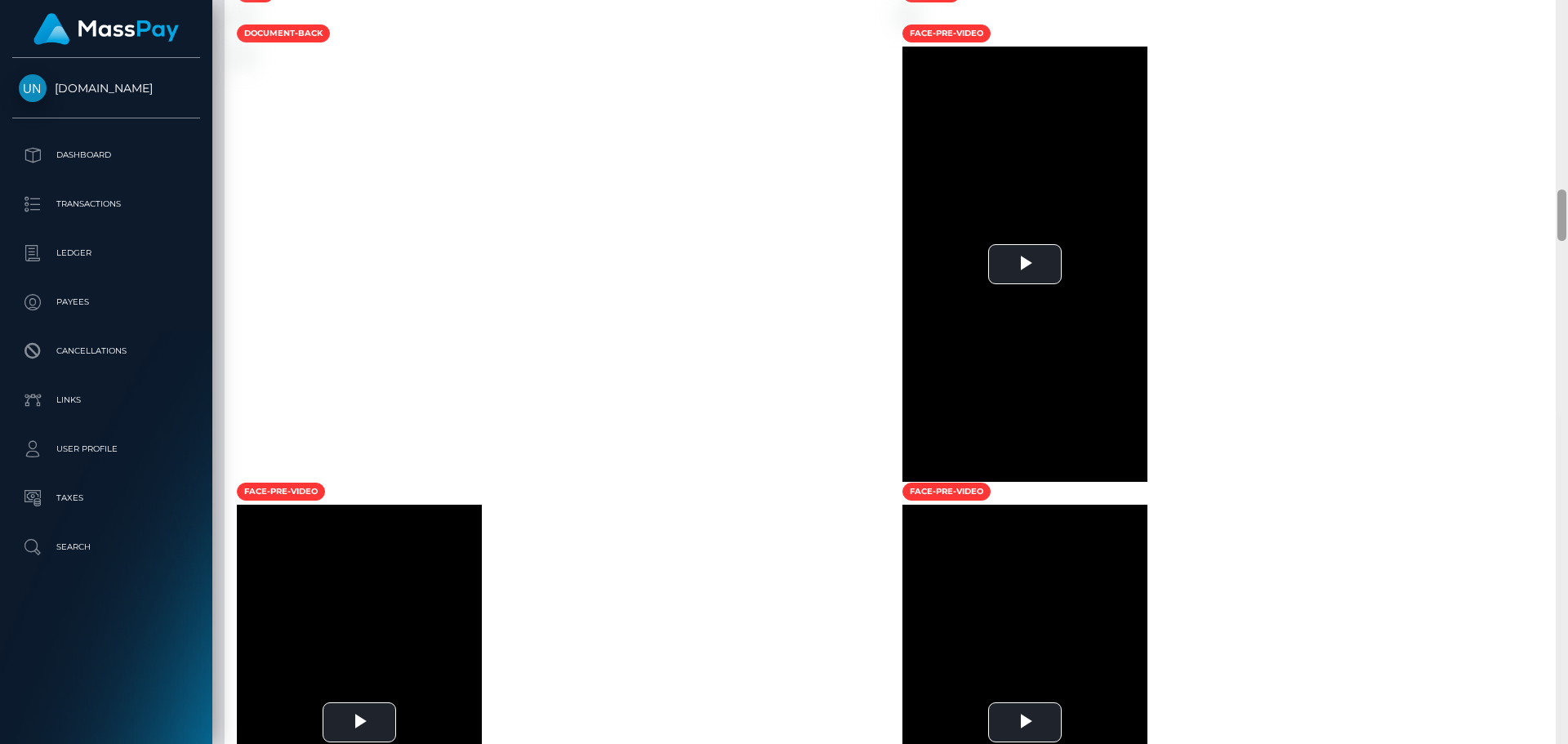
click at [1567, 4] on div at bounding box center [1562, 372] width 12 height 744
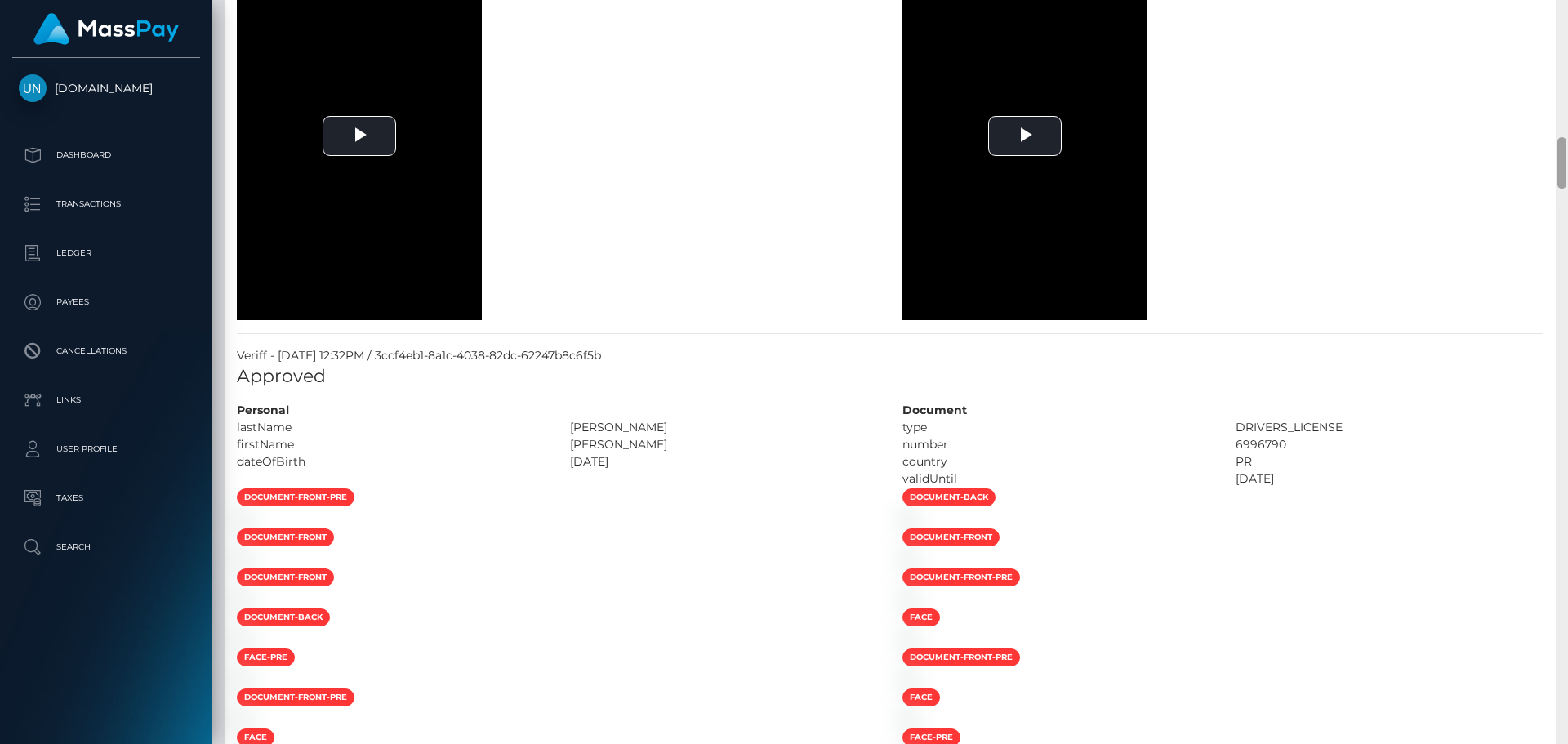
click at [1567, 4] on div at bounding box center [1562, 372] width 12 height 744
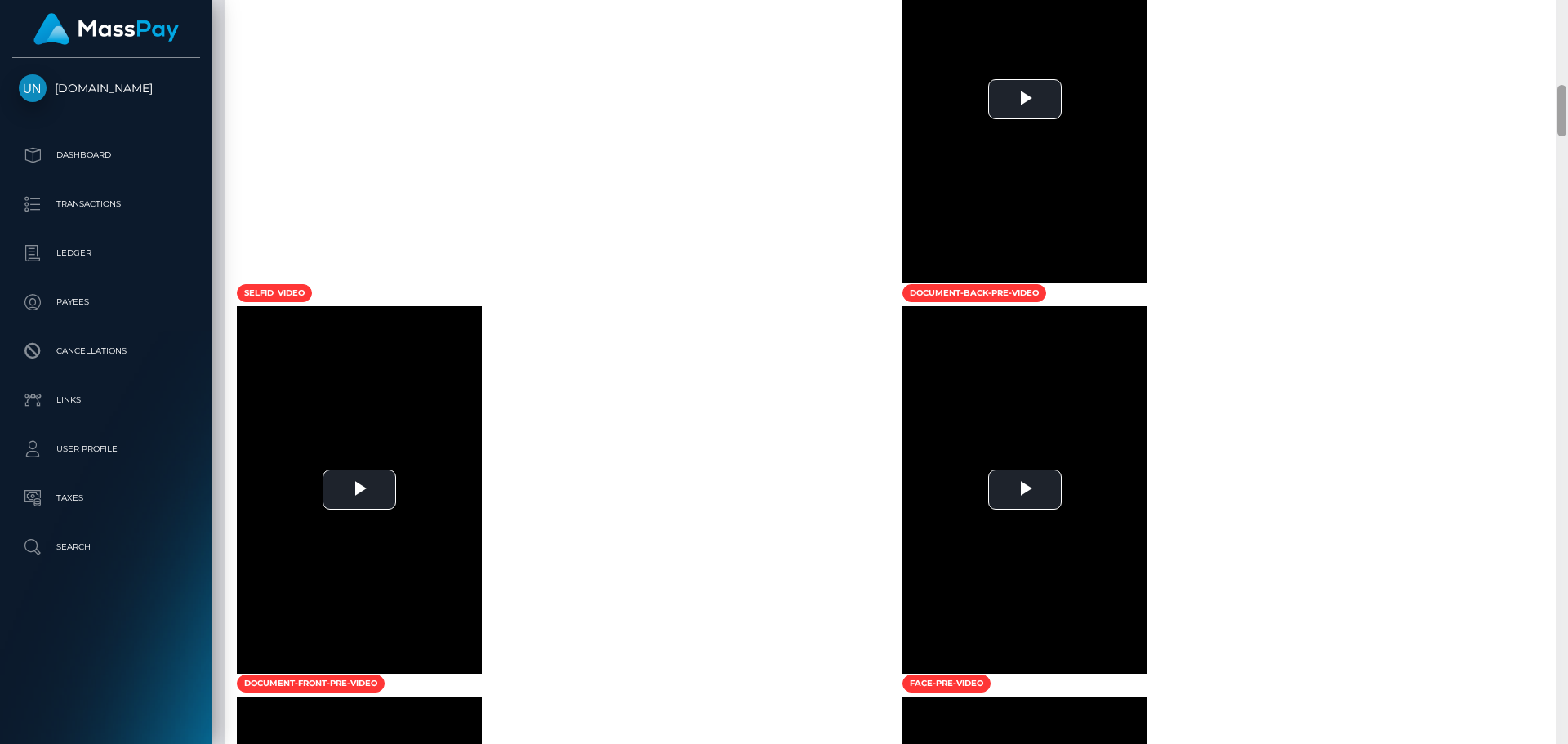
click at [1567, 4] on div at bounding box center [1562, 372] width 12 height 744
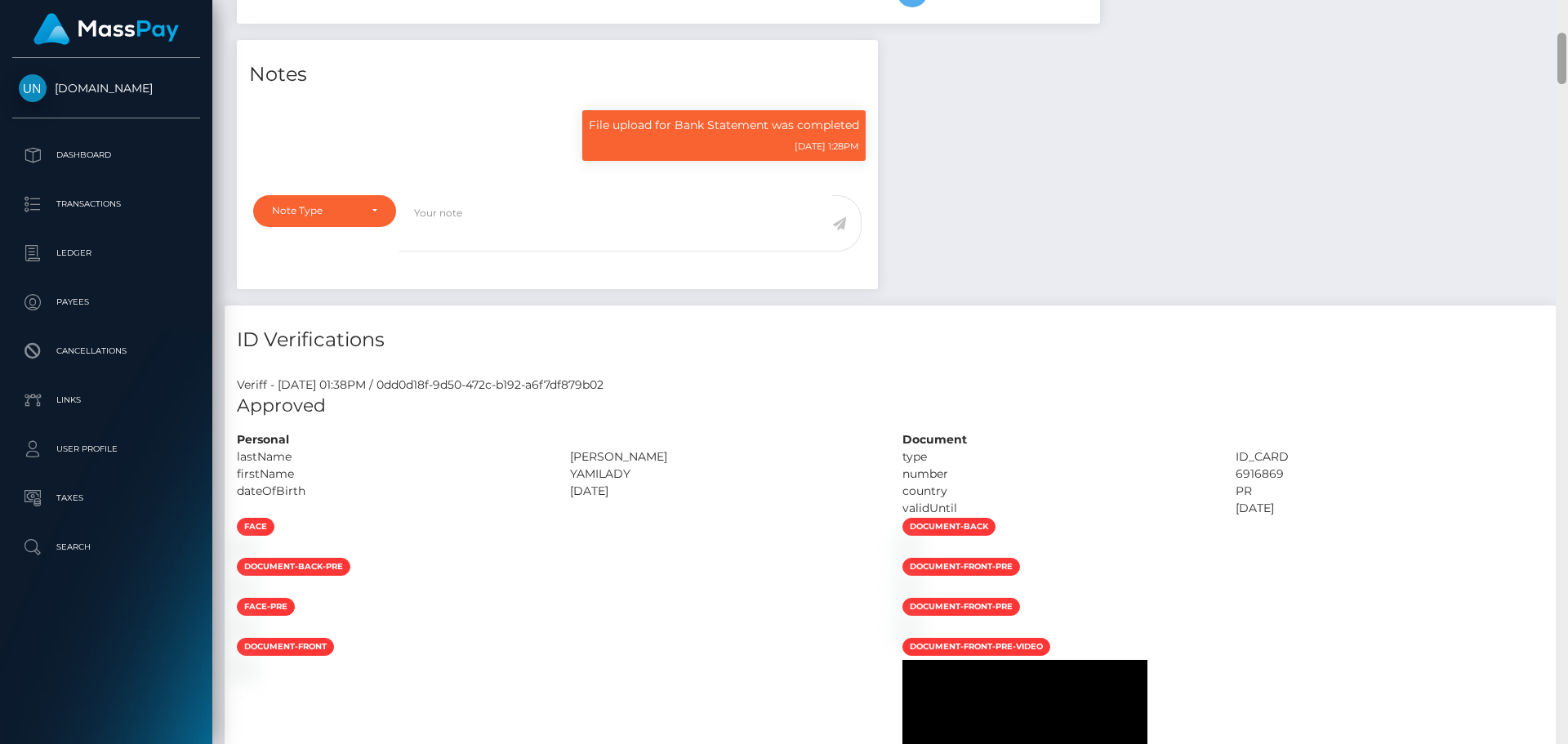
click at [1567, 4] on div at bounding box center [1562, 372] width 12 height 744
click at [1567, 4] on div "Customer Profile Loading... Loading..." at bounding box center [890, 372] width 1355 height 744
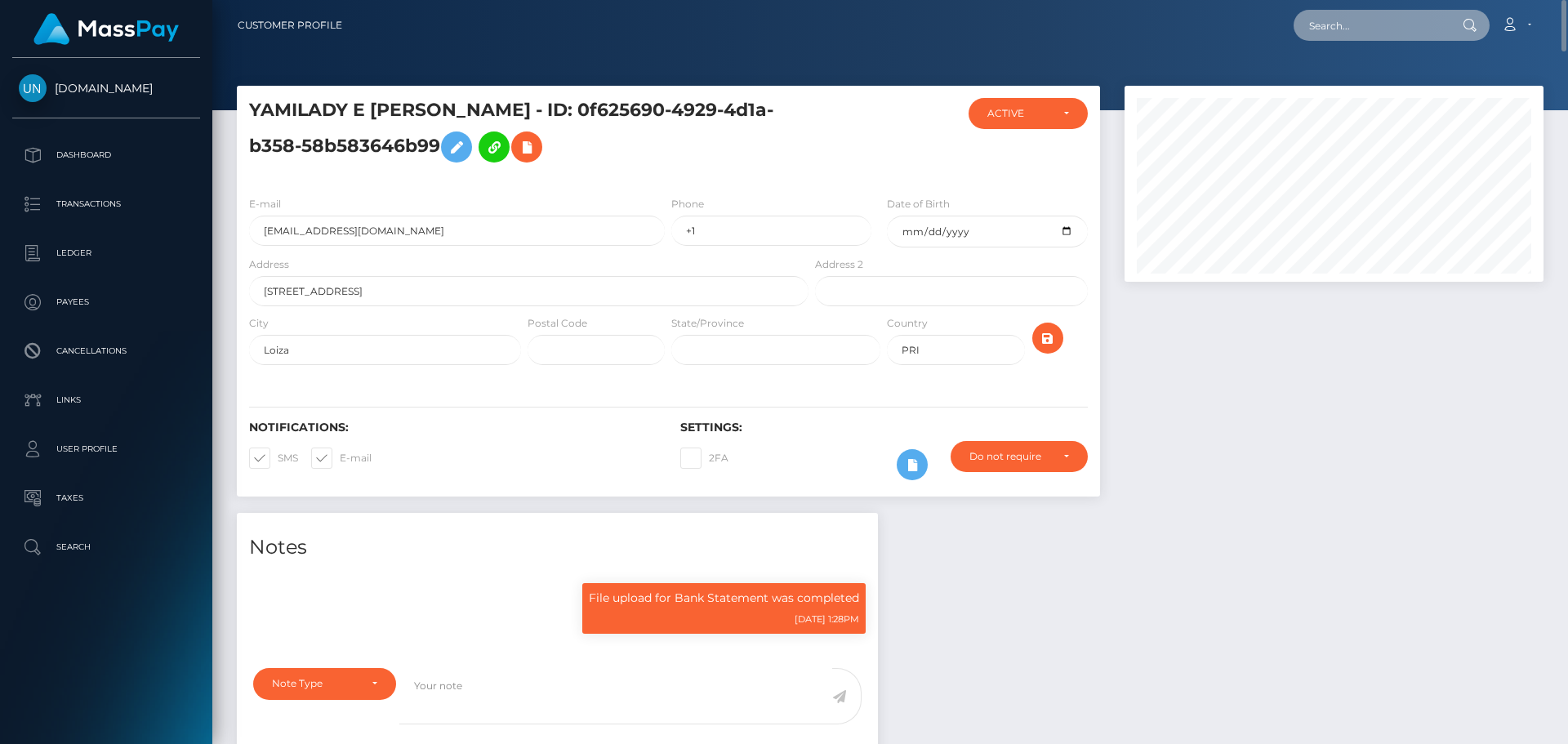
click at [1342, 11] on input "text" at bounding box center [1370, 26] width 153 height 31
paste input "g96rjpjxrm@privaterelay.appleid.com"
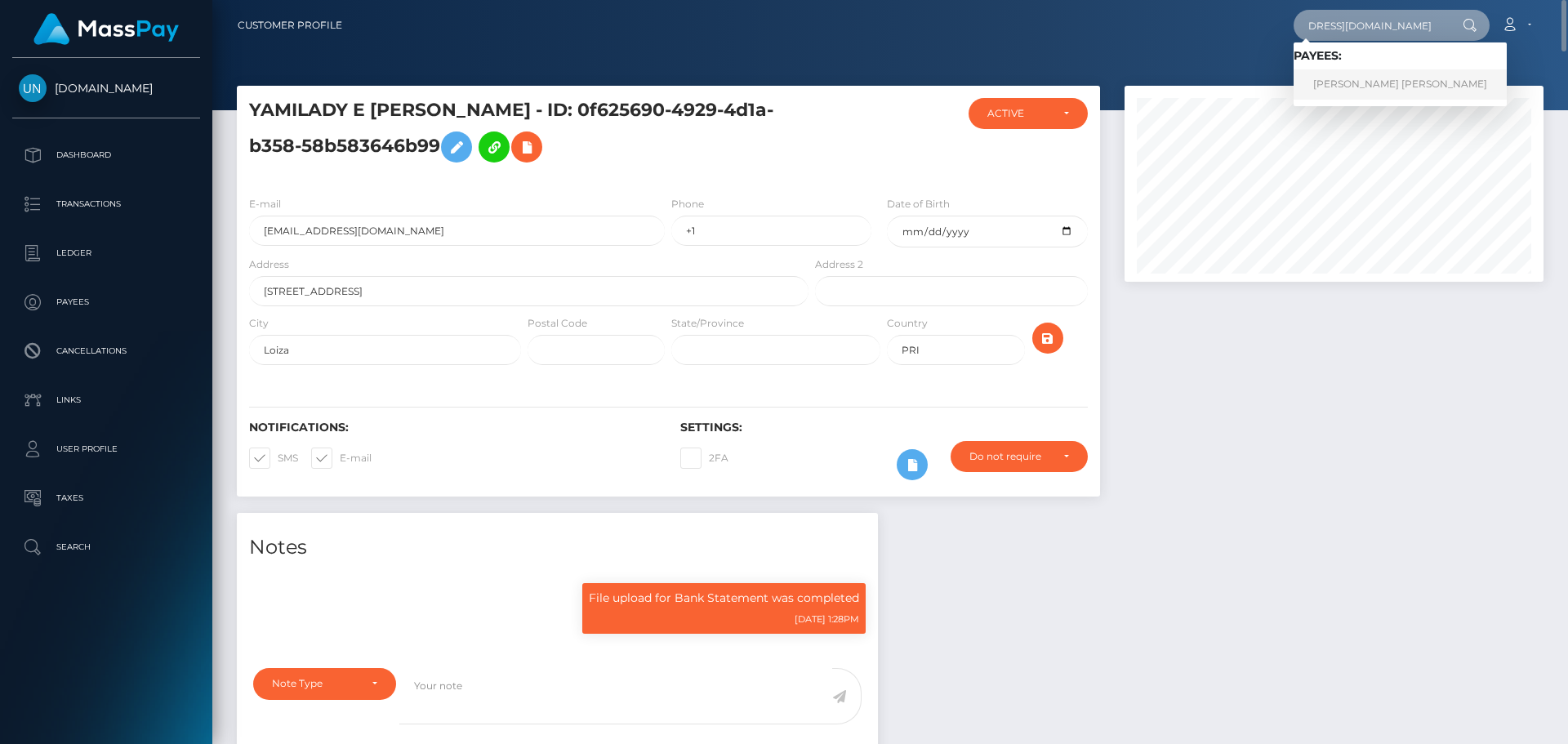
type input "g96rjpjxrm@privaterelay.appleid.com"
click at [1362, 70] on link "MIKALA MARIE MENEFEE" at bounding box center [1400, 84] width 213 height 30
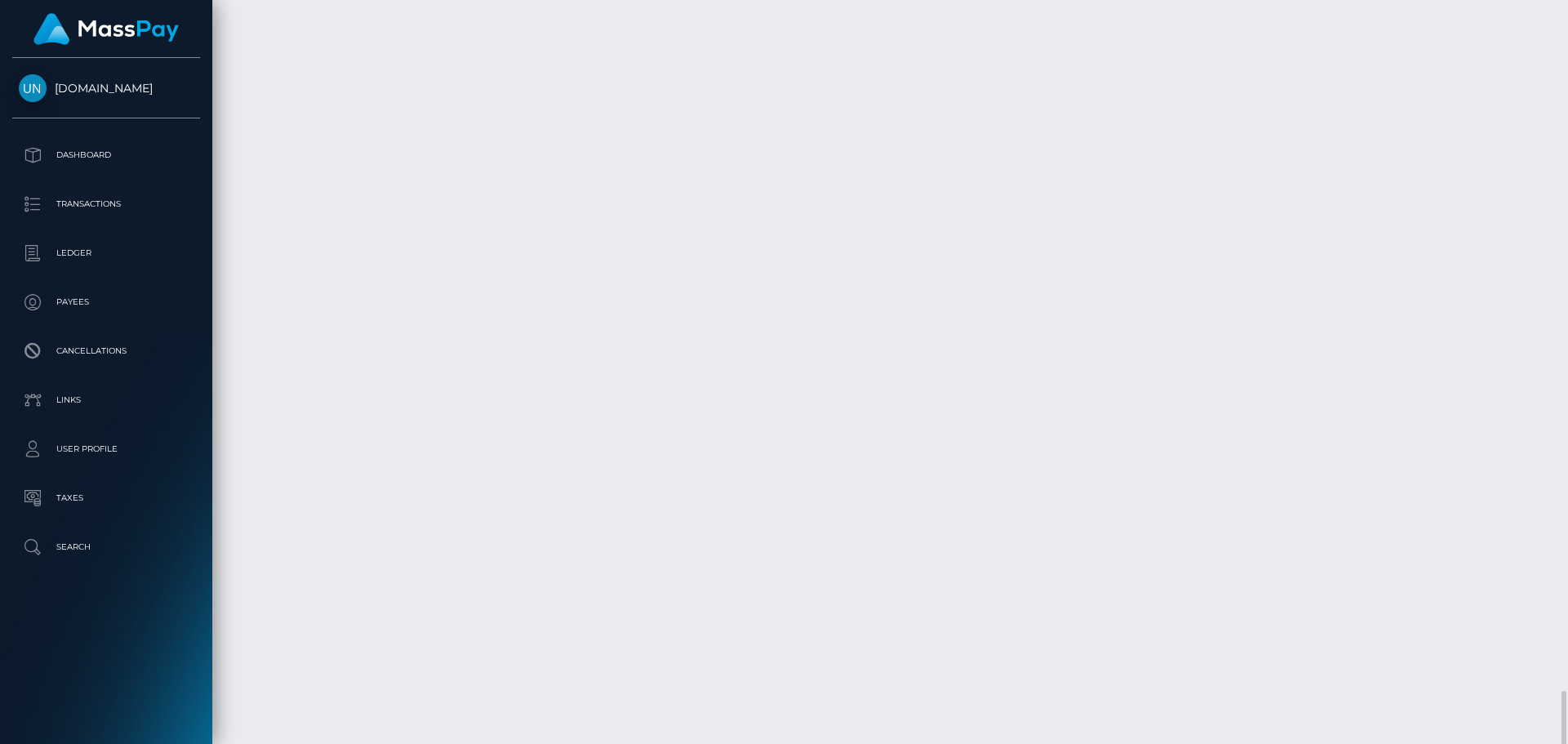
scroll to position [4245, 0]
click at [1567, 15] on div at bounding box center [1562, 372] width 12 height 744
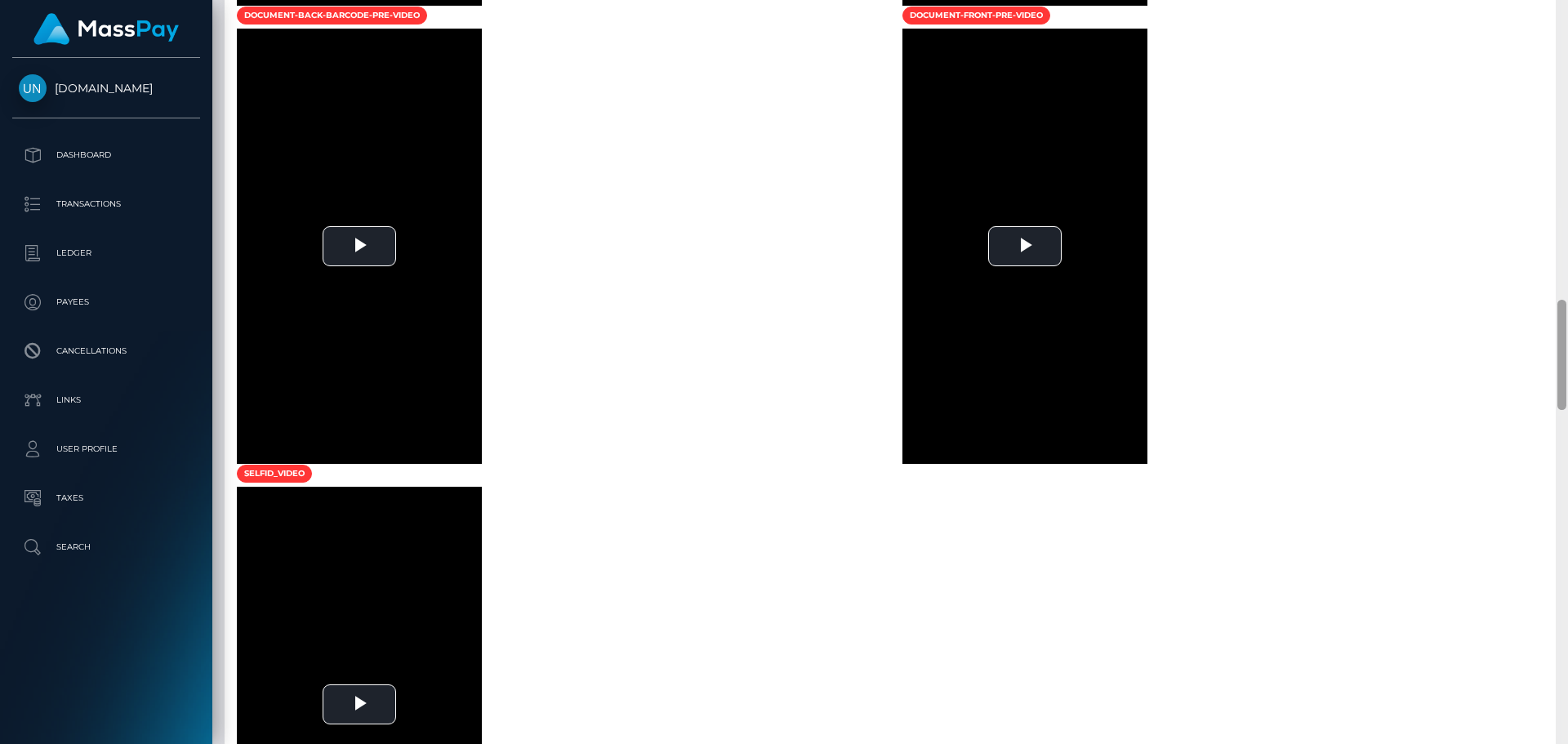
click at [1567, 15] on div at bounding box center [1562, 372] width 12 height 744
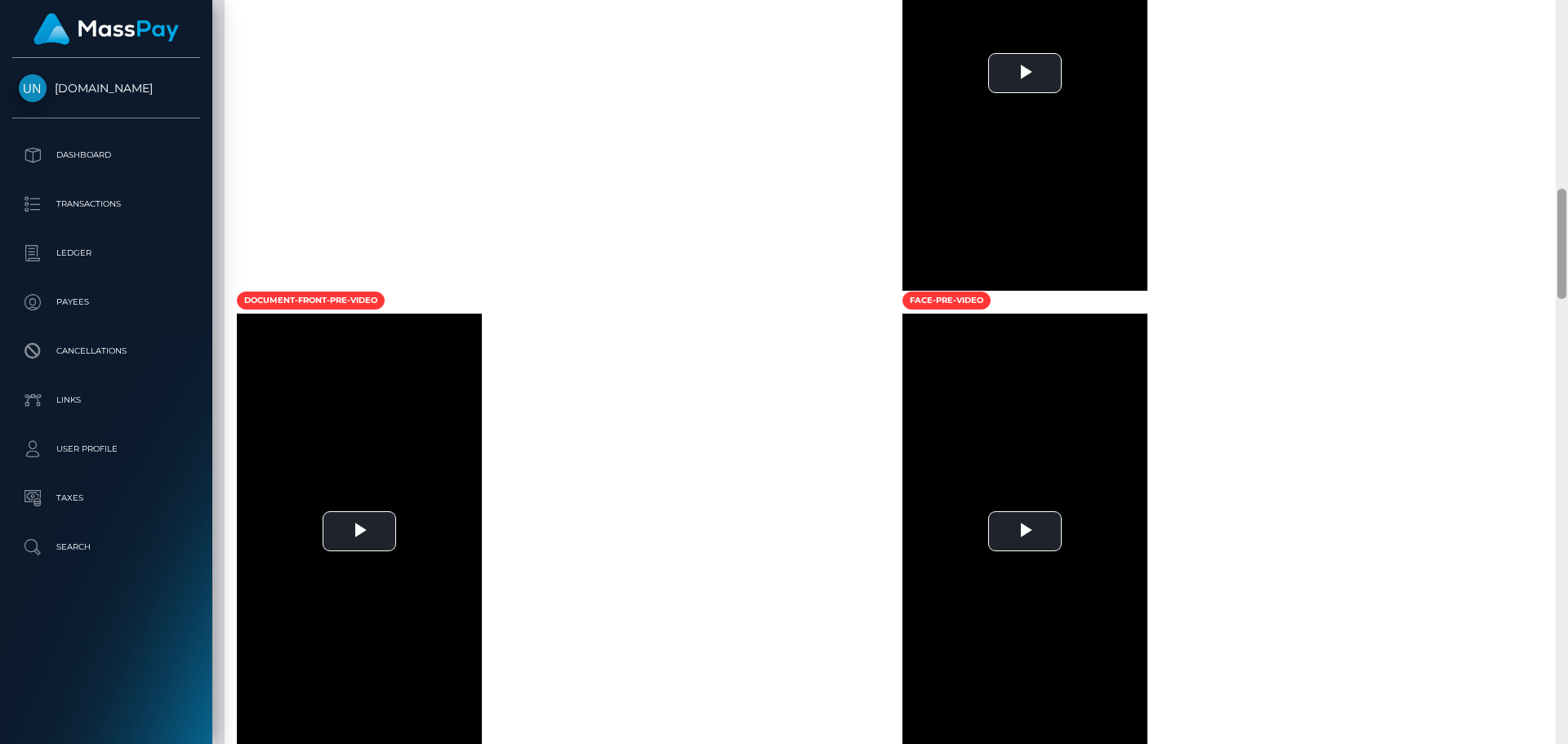
click at [1567, 15] on div at bounding box center [1562, 372] width 12 height 744
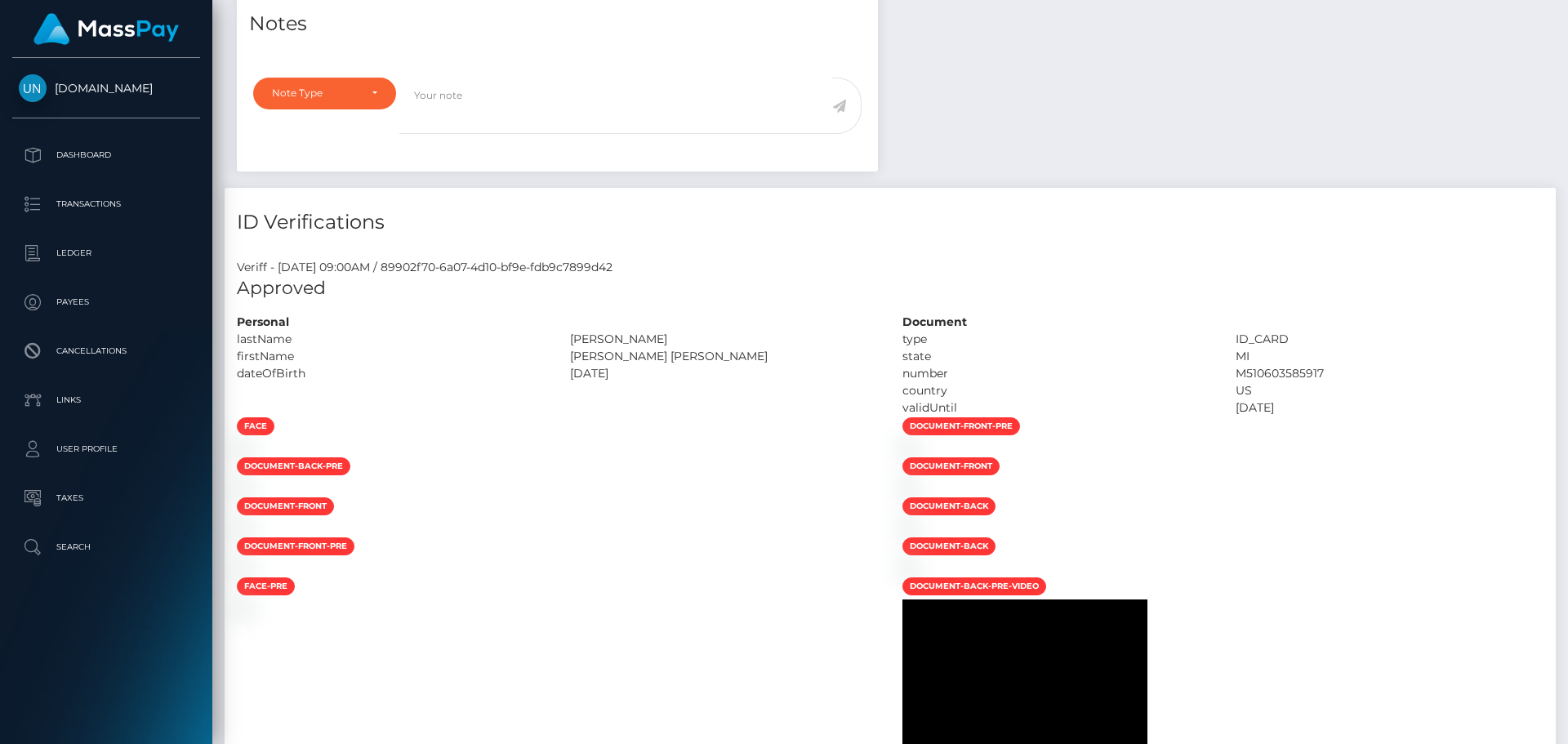
click at [1567, 15] on div "Customer Profile Loading... Loading..." at bounding box center [890, 372] width 1355 height 744
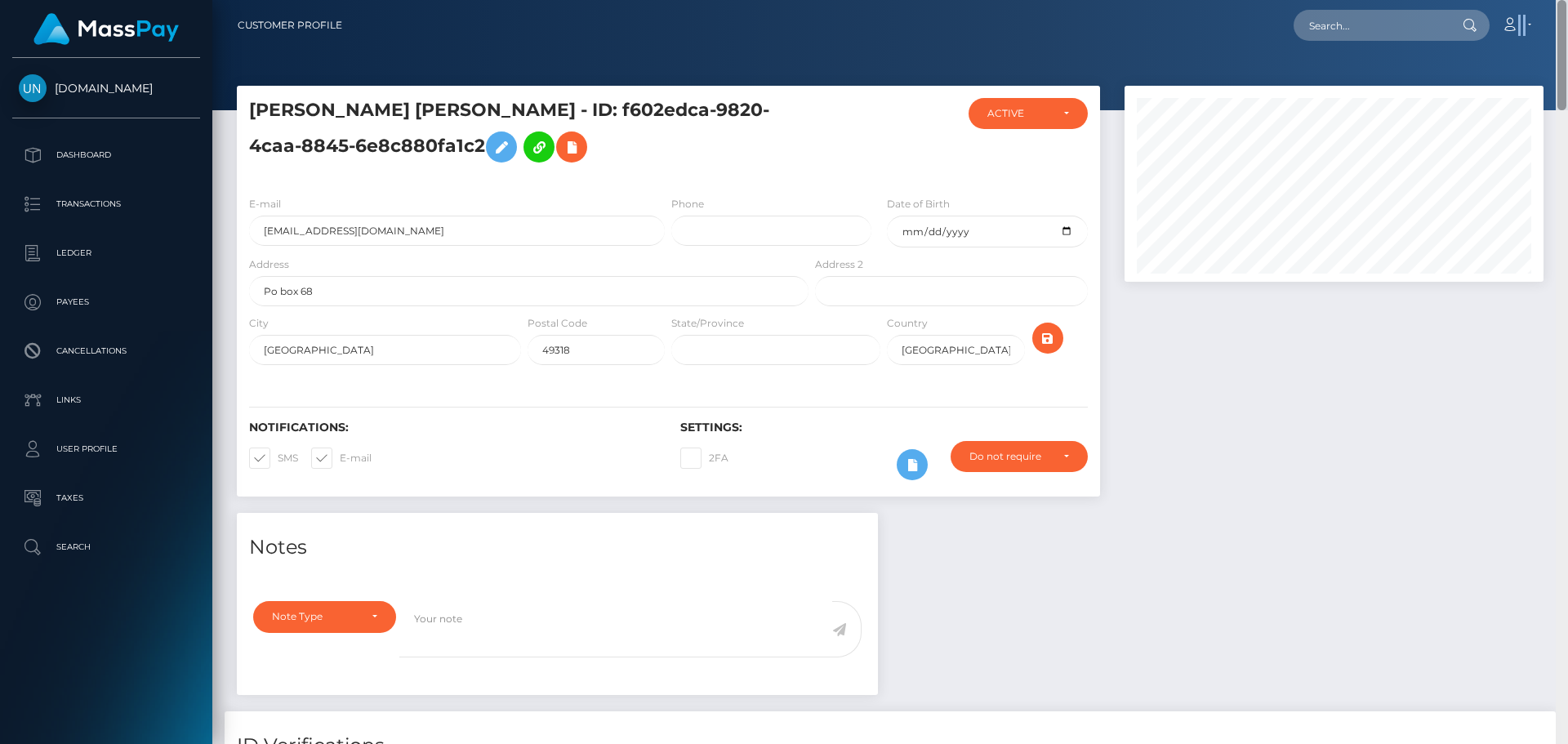
click at [1567, 15] on nav "Customer Profile Loading... Loading... Account" at bounding box center [890, 25] width 1355 height 51
click at [1396, 26] on input "text" at bounding box center [1370, 26] width 153 height 31
paste input "torresmirandasoryelis@gmail.com"
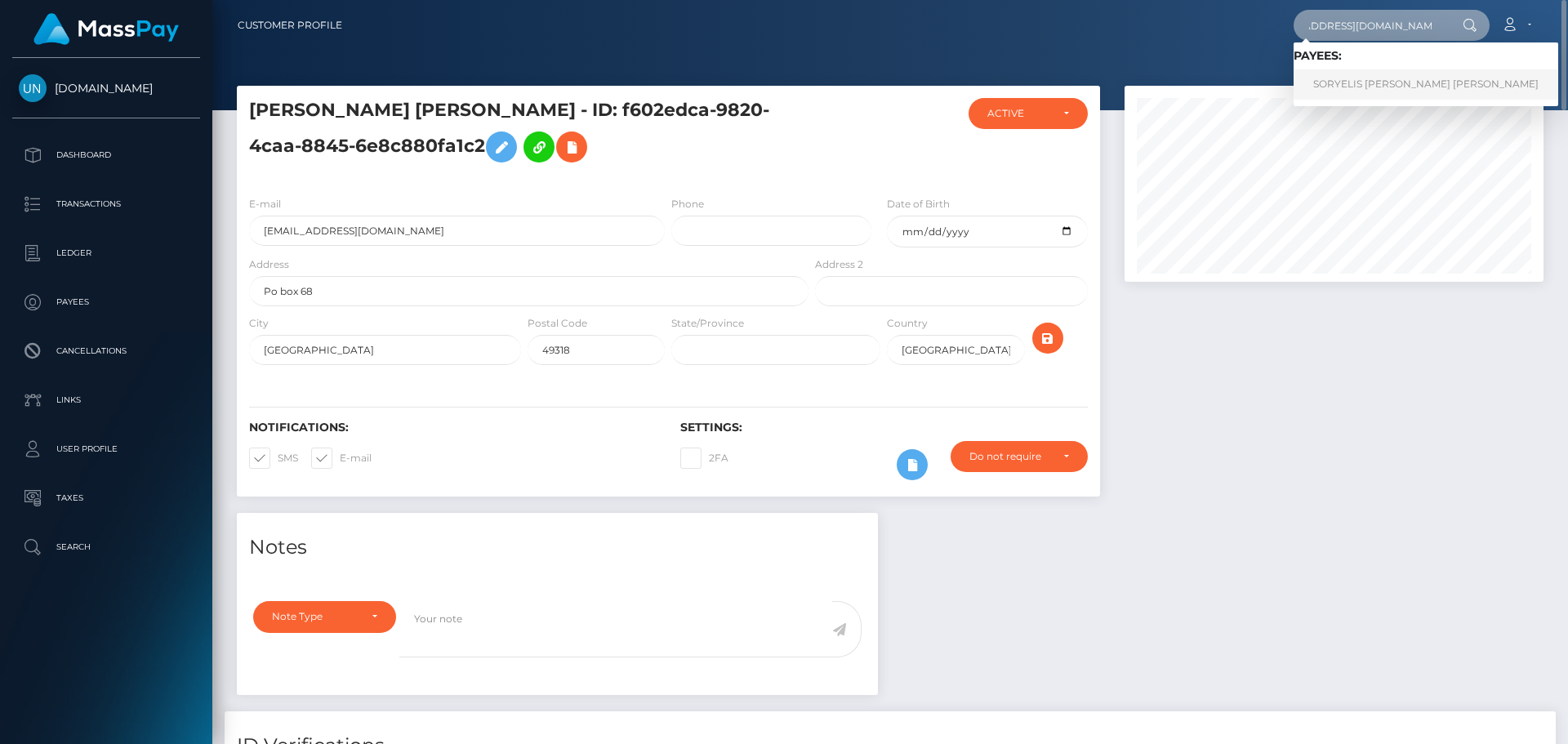
type input "torresmirandasoryelis@gmail.com"
click at [1327, 89] on link "SORYELIS MARY TORRES MIRANDA" at bounding box center [1426, 84] width 264 height 30
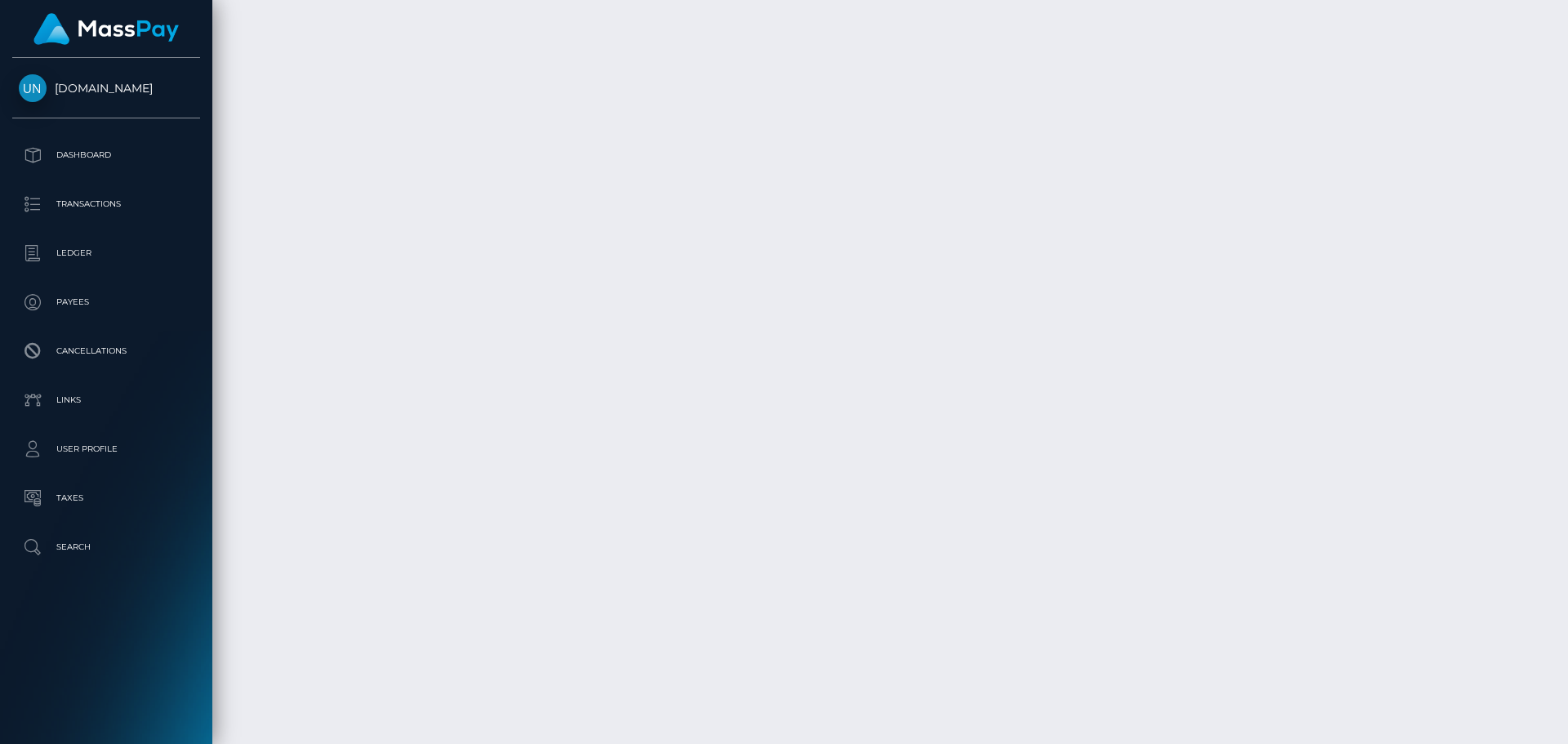
scroll to position [3617, 0]
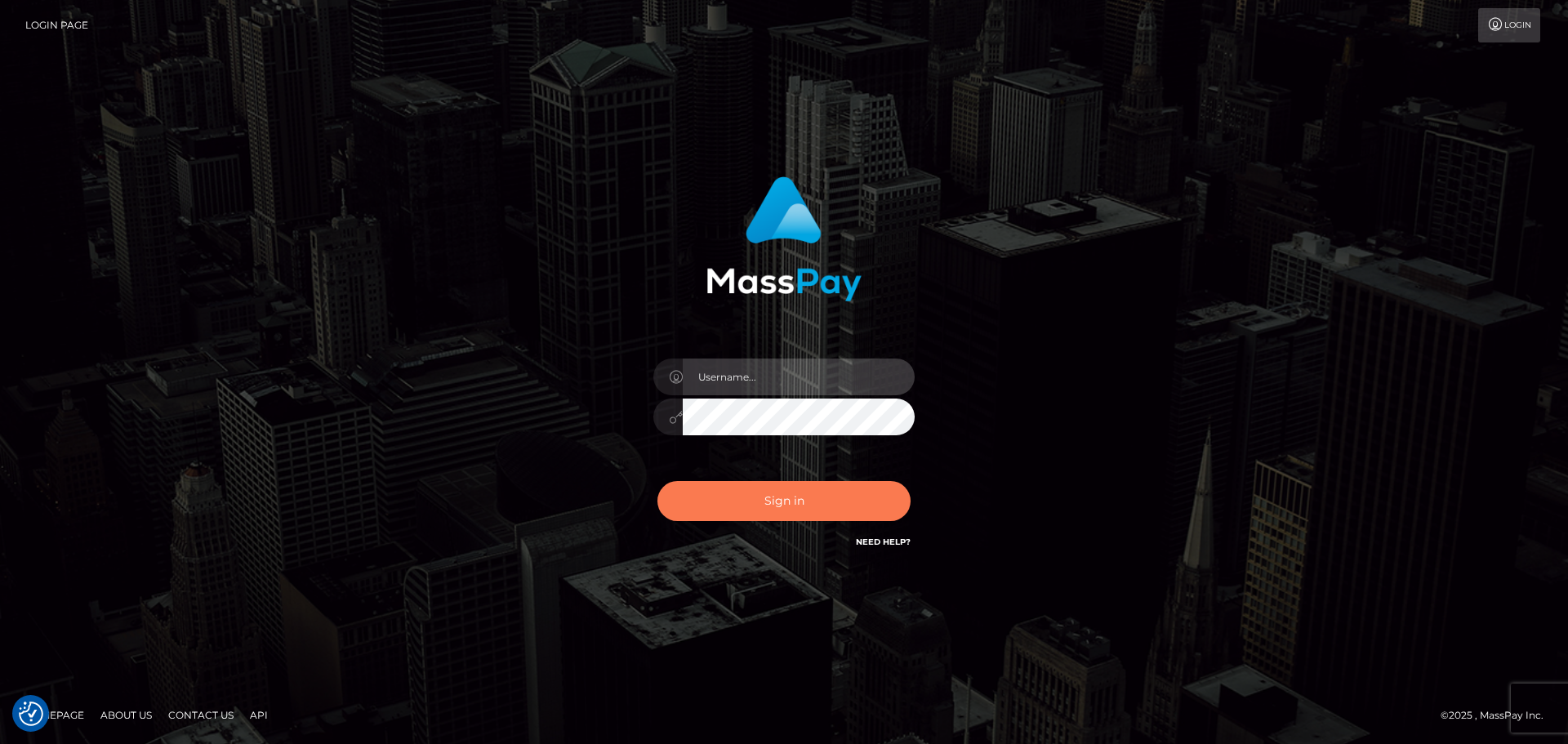
type input "Yassine Slimene"
click at [796, 495] on button "Sign in" at bounding box center [784, 501] width 253 height 40
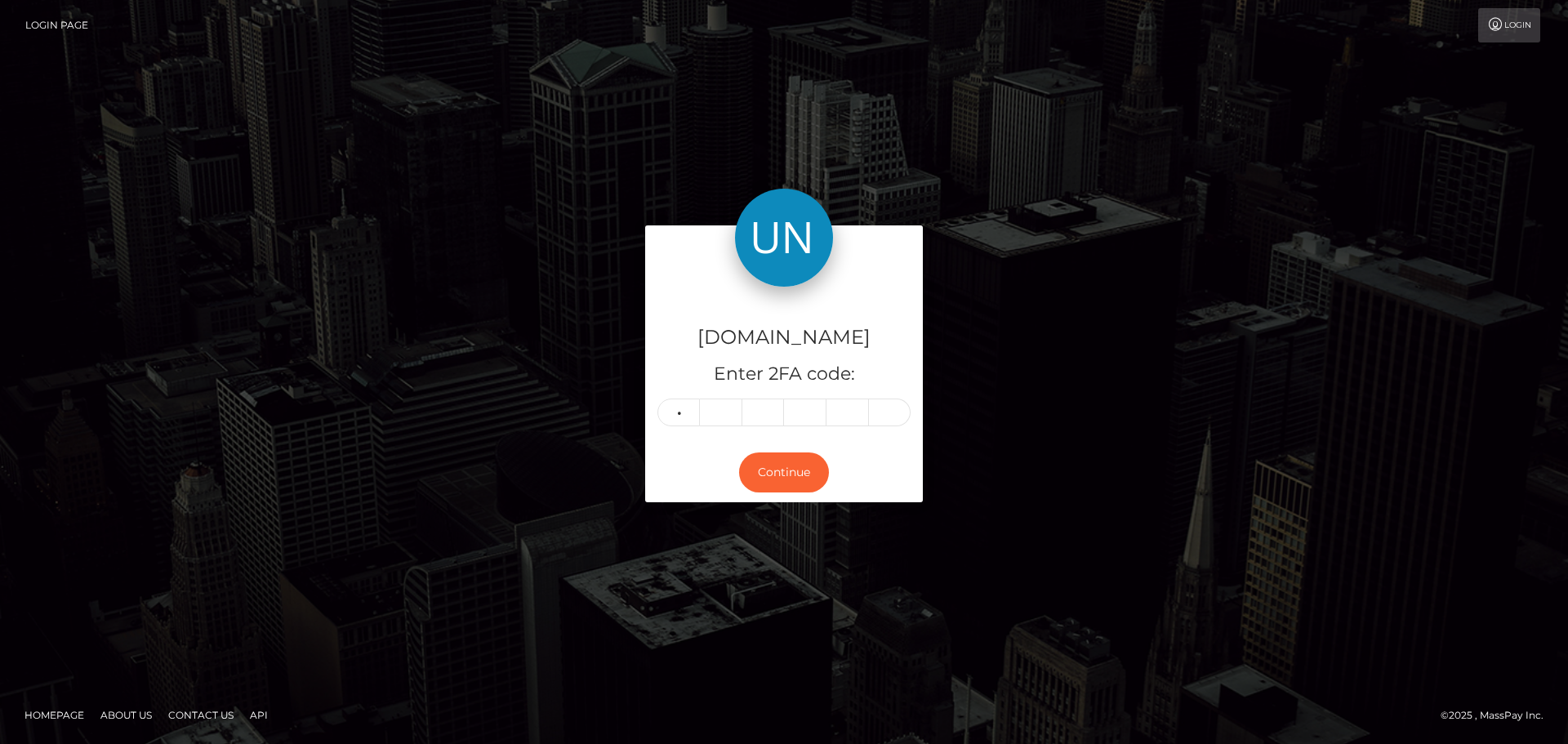
type input "6"
type input "3"
type input "6"
type input "7"
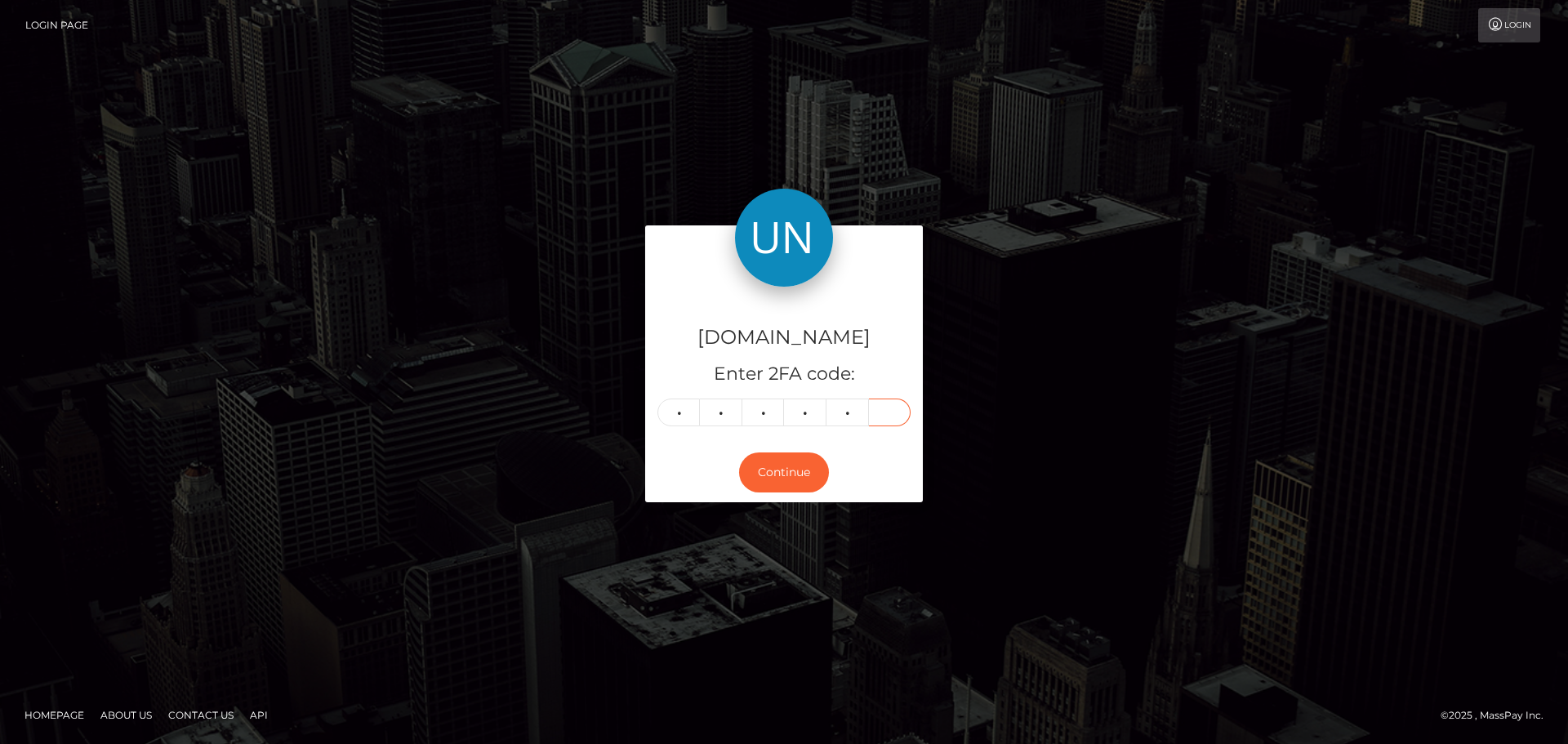
type input "5"
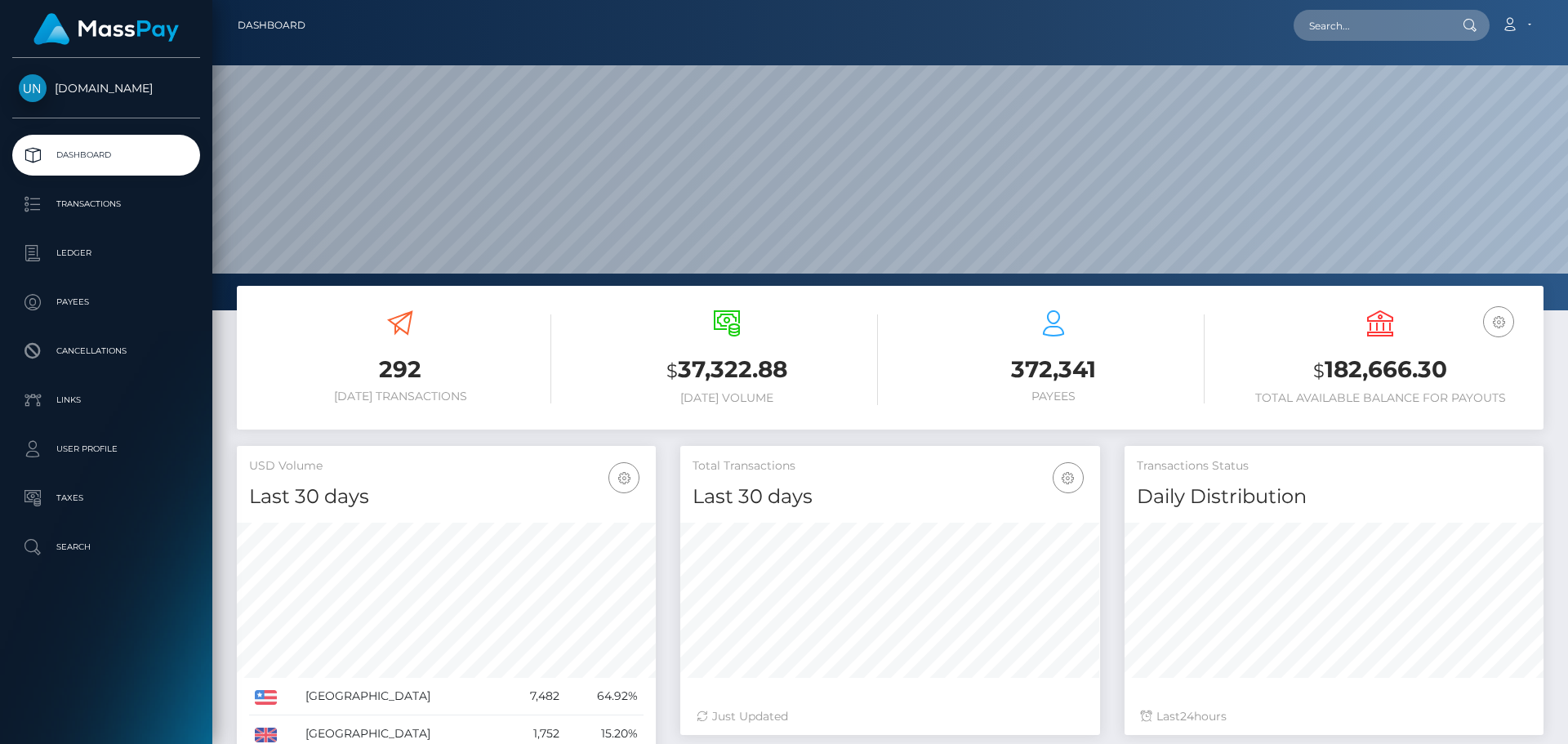
scroll to position [290, 419]
click at [1395, 39] on input "text" at bounding box center [1370, 26] width 153 height 31
paste input "ajulydennisse@gmail.com"
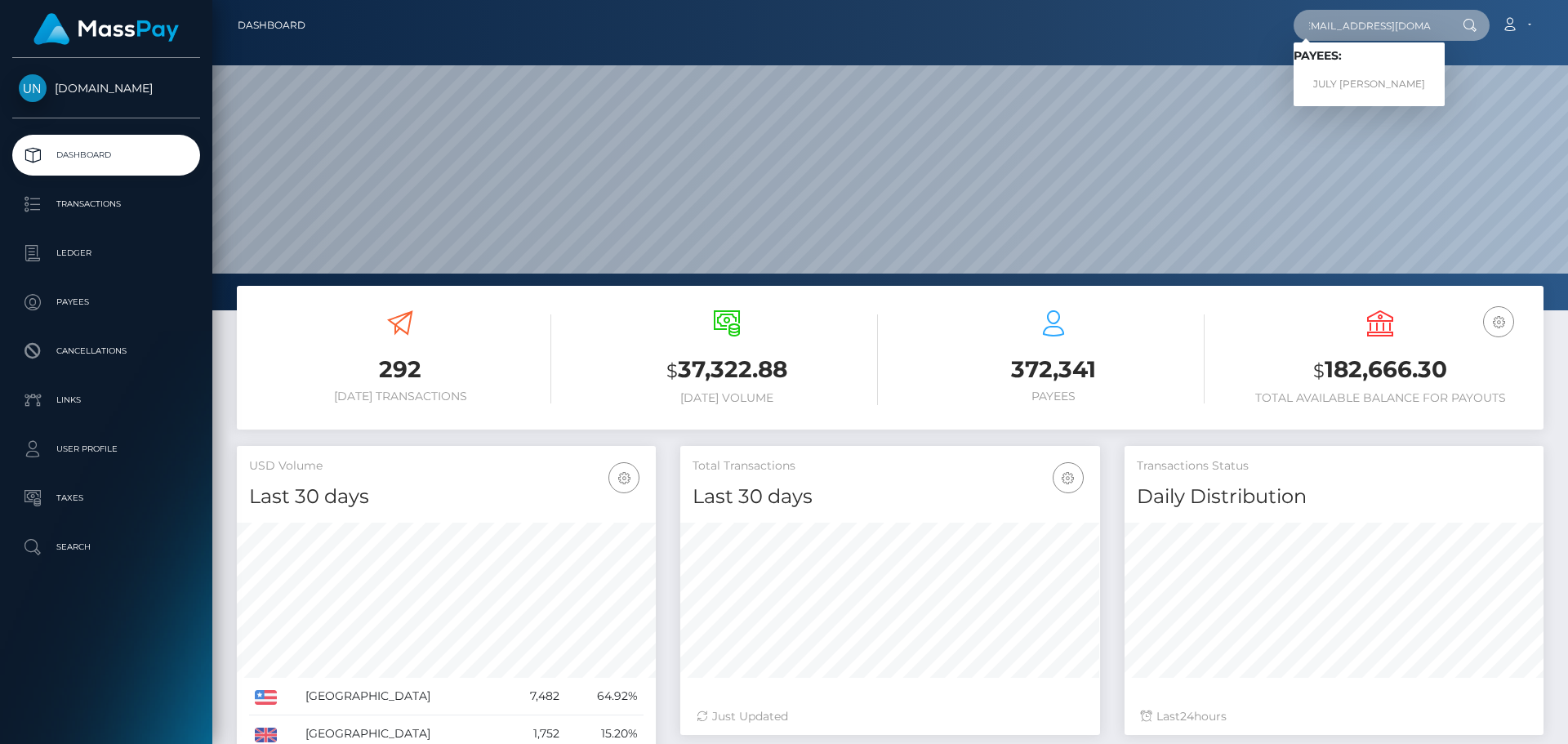
type input "ajulydennisse@gmail.com"
click at [1356, 89] on link "JULY DENNIS AYALA FUENTES" at bounding box center [1369, 84] width 152 height 30
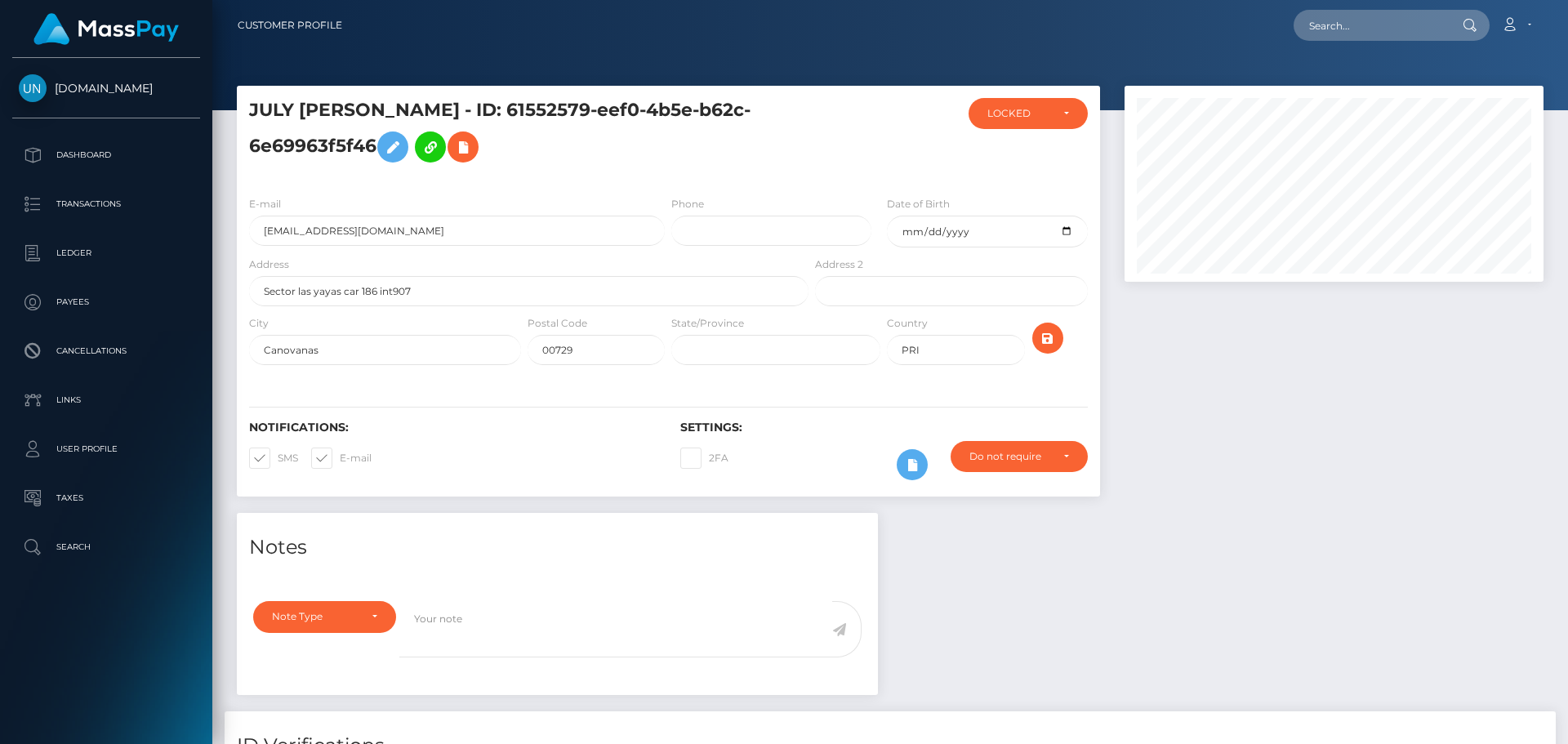
scroll to position [196, 419]
click at [1348, 39] on input "text" at bounding box center [1370, 26] width 153 height 31
paste input "[EMAIL_ADDRESS][DOMAIN_NAME]"
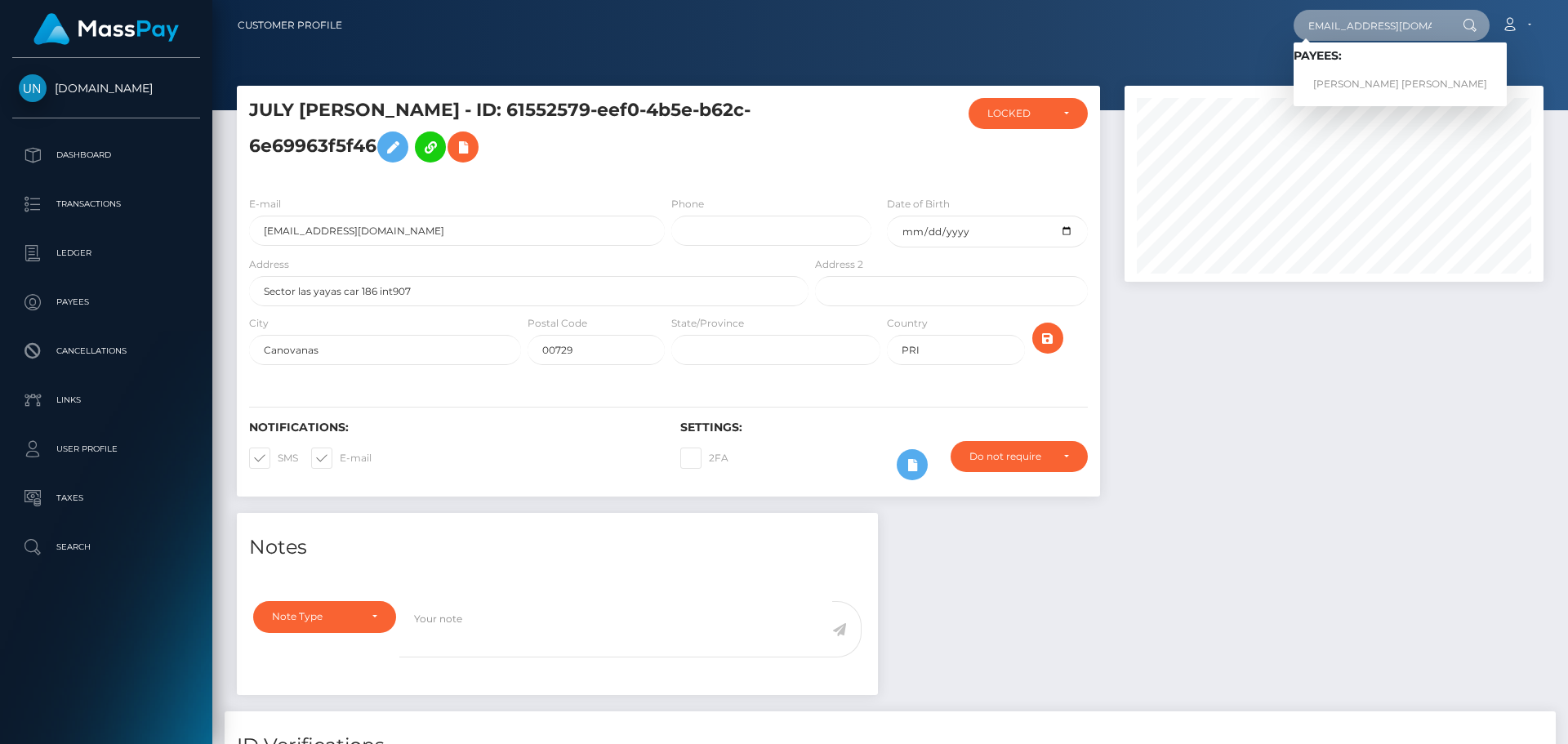
type input "[EMAIL_ADDRESS][DOMAIN_NAME]"
click at [1350, 74] on link "XIMENA ABIGAIL SOTO HERNANDEZ" at bounding box center [1400, 84] width 213 height 30
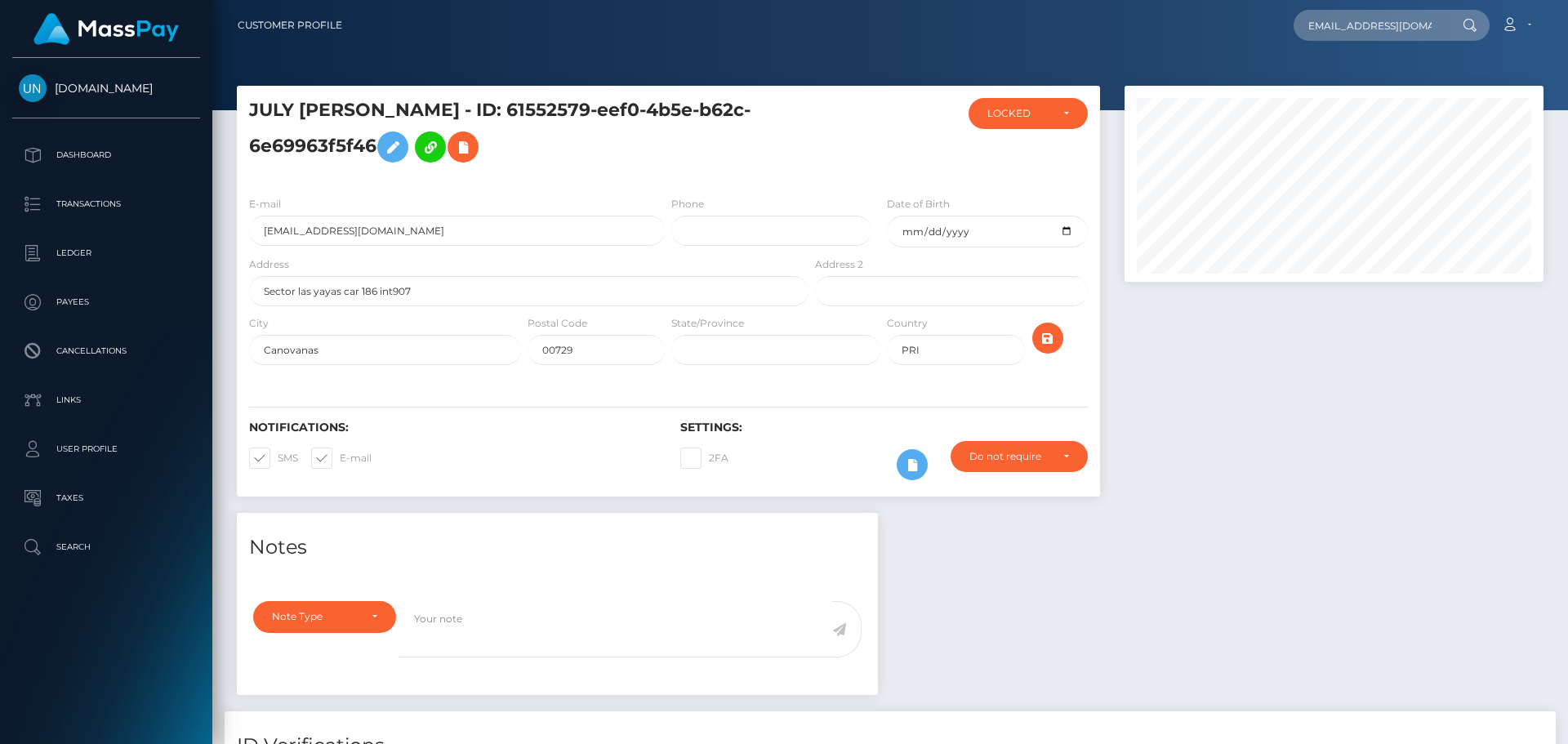
scroll to position [0, 0]
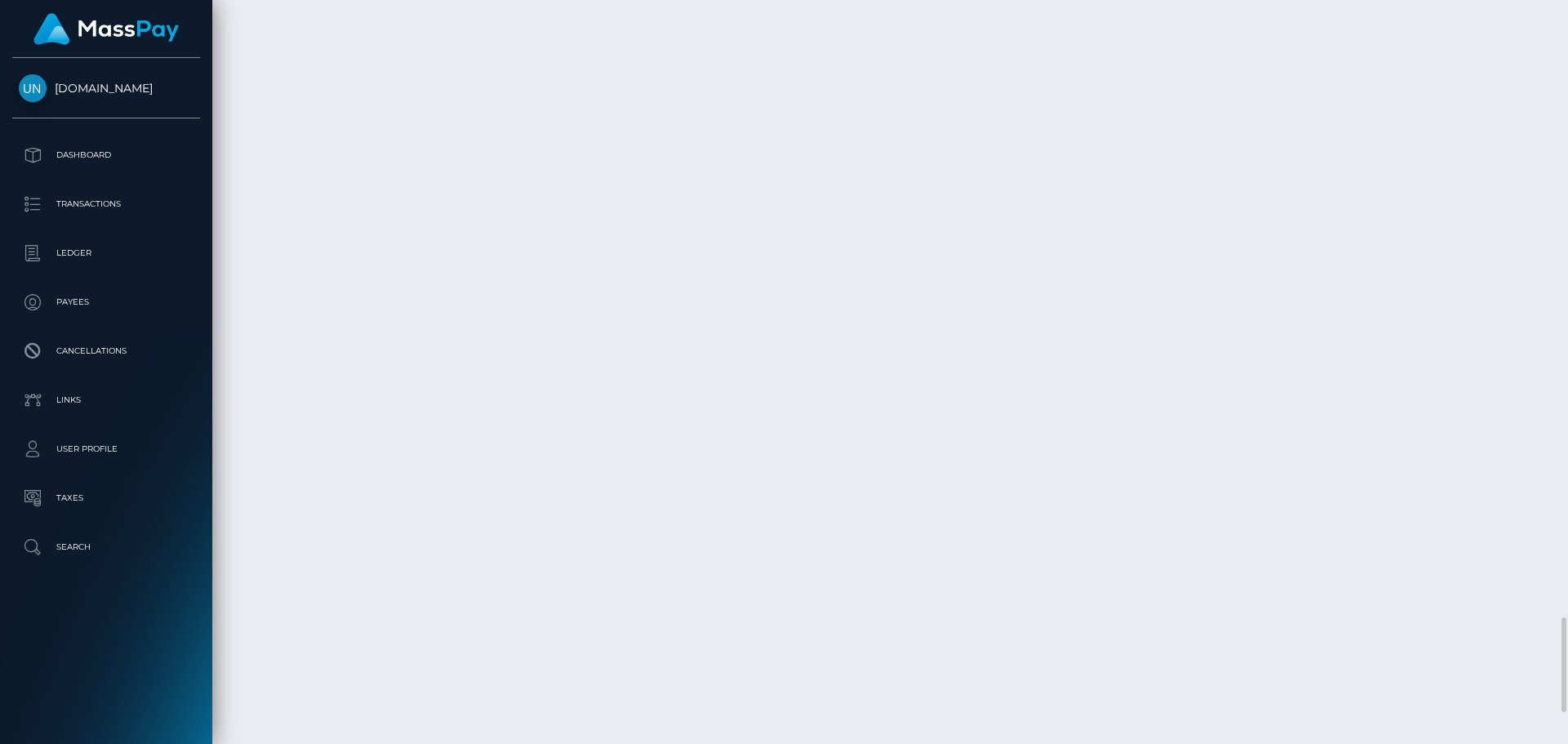
scroll to position [5064, 0]
click at [1556, 2] on div at bounding box center [1562, 372] width 12 height 744
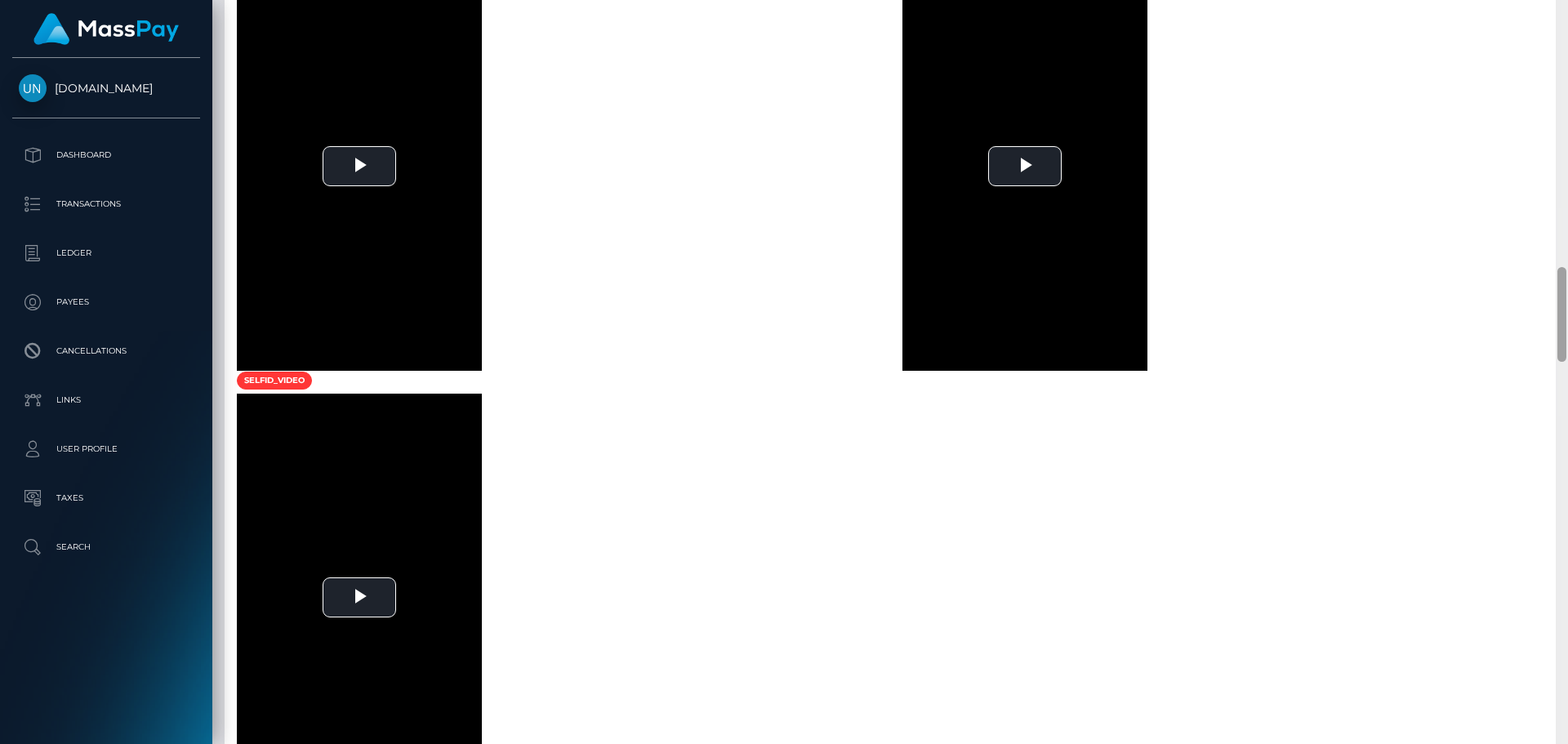
click at [1556, 2] on div at bounding box center [1562, 372] width 12 height 744
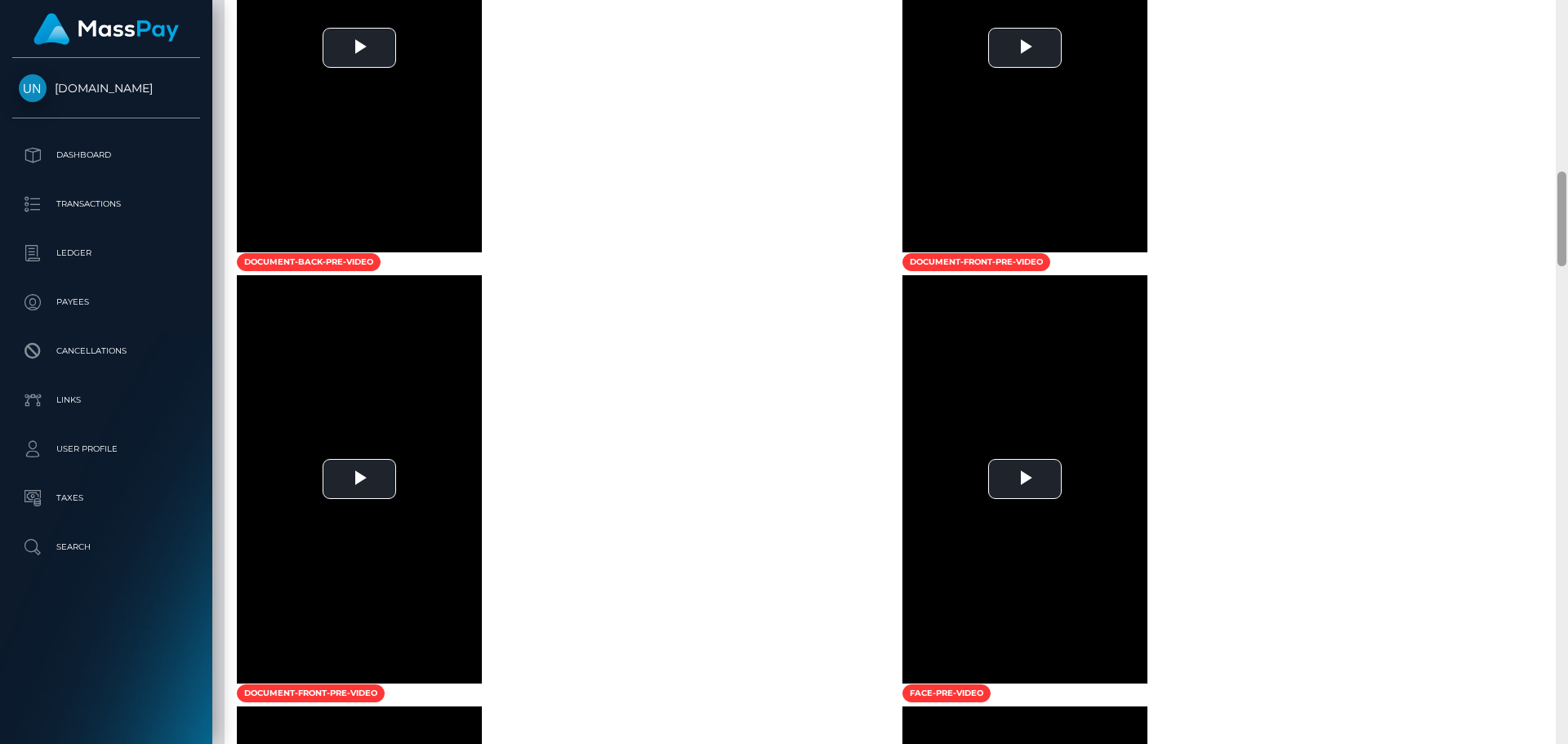
click at [1556, 2] on div at bounding box center [1562, 372] width 12 height 744
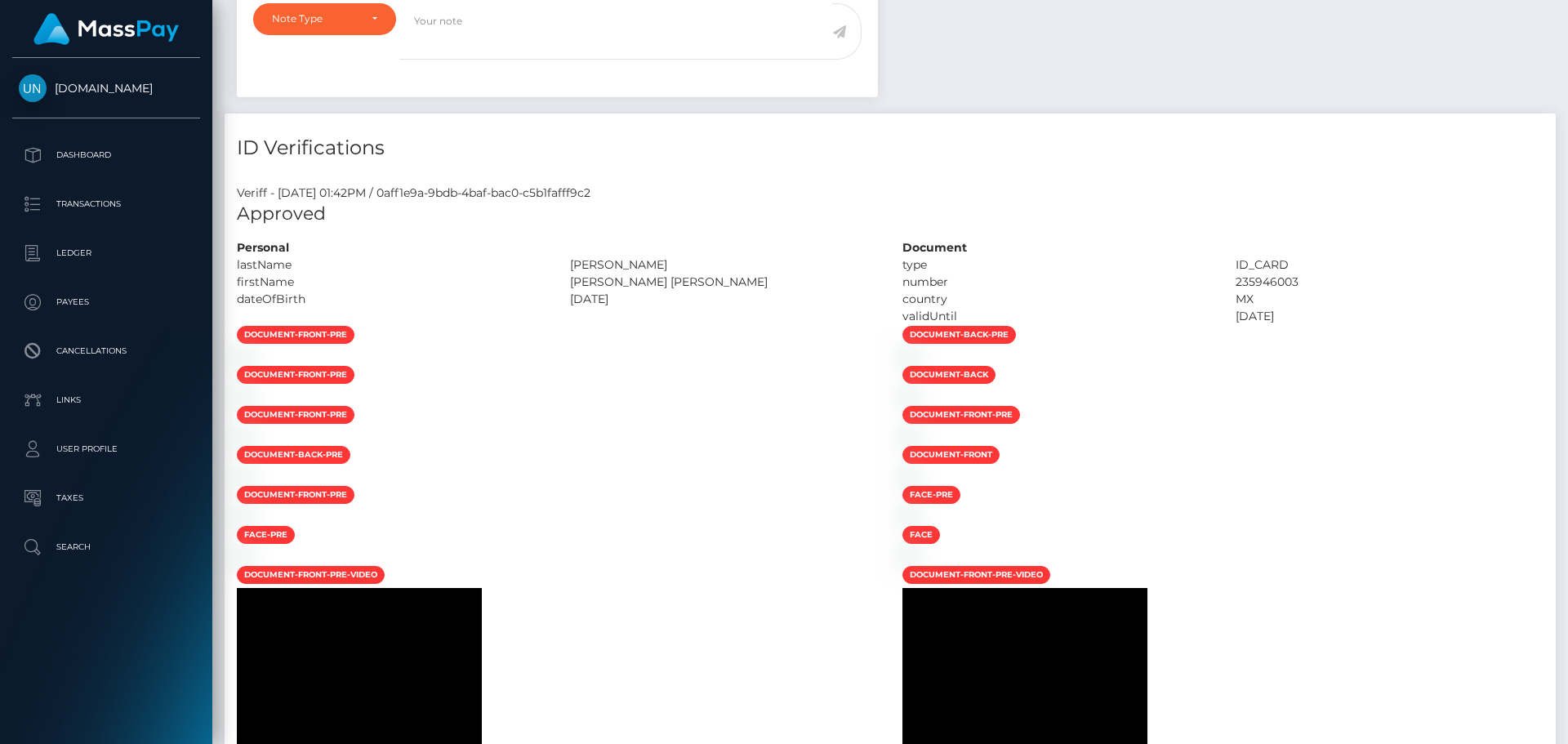
click at [1556, 2] on div "Customer Profile Loading... Loading..." at bounding box center [890, 372] width 1355 height 744
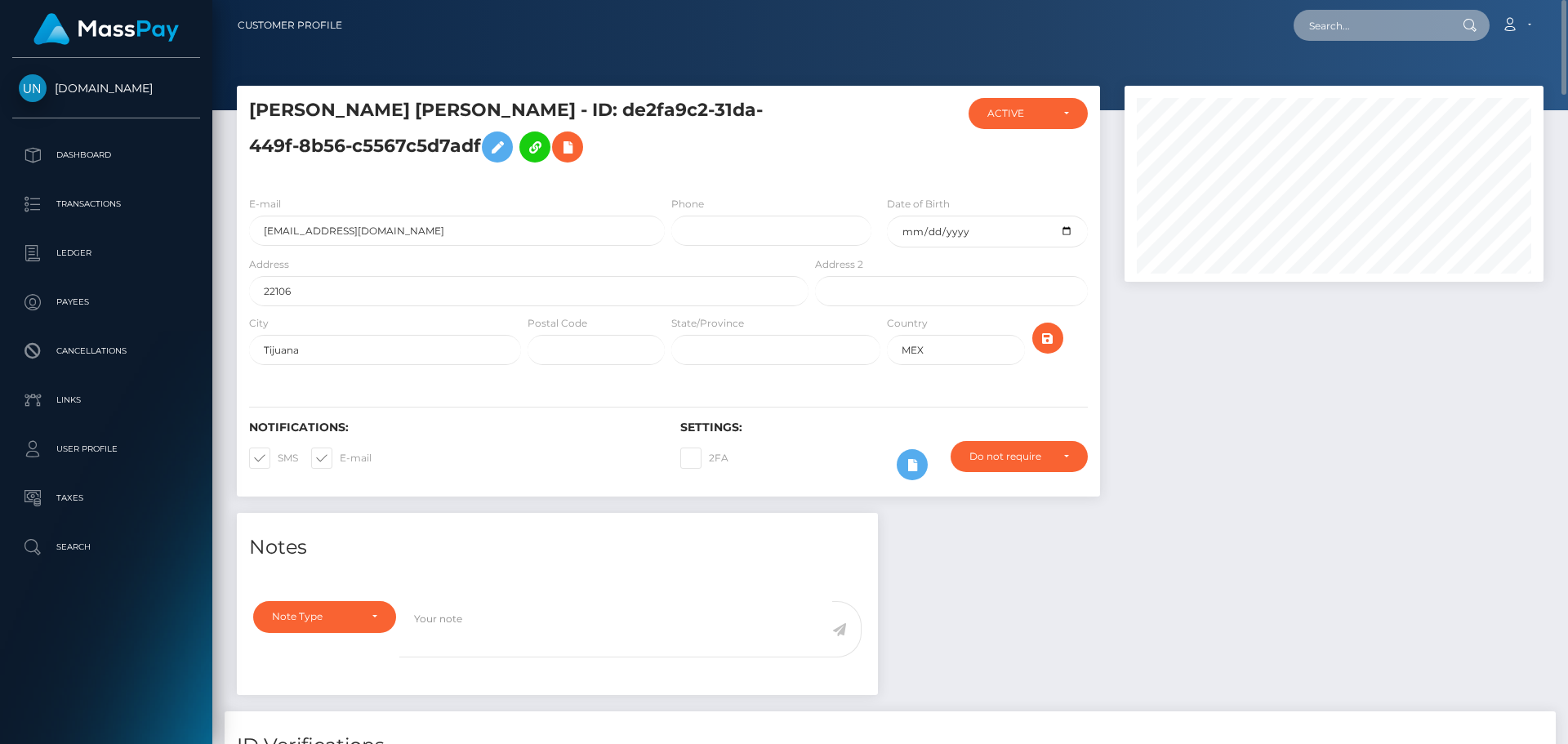
click at [1441, 37] on input "text" at bounding box center [1370, 26] width 153 height 31
paste input "degouveiasousa@gmail.com"
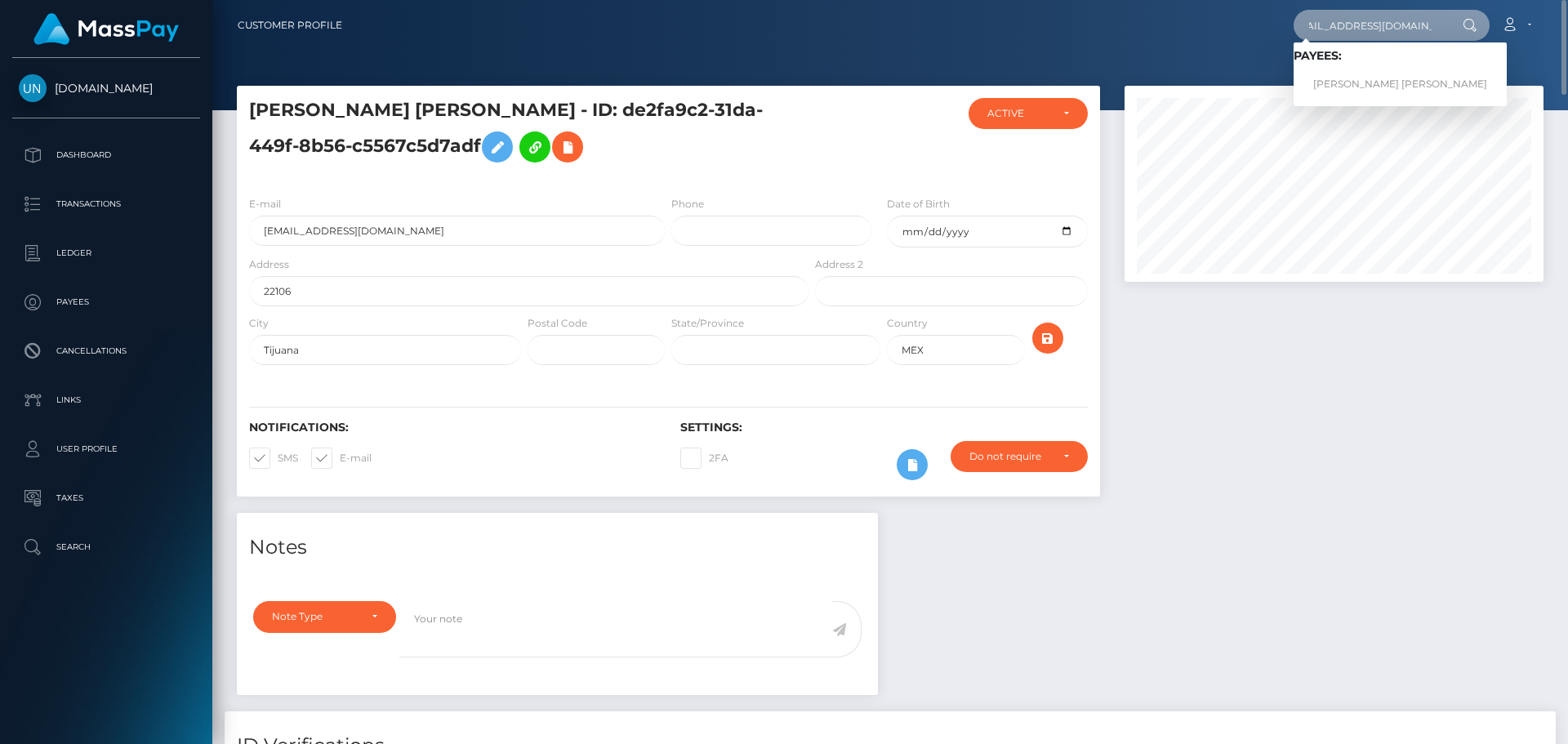
type input "degouveiasousa@gmail.com"
click at [1332, 79] on link "LUIS MANUEL DE GOUVEIA SOUSA" at bounding box center [1400, 84] width 213 height 30
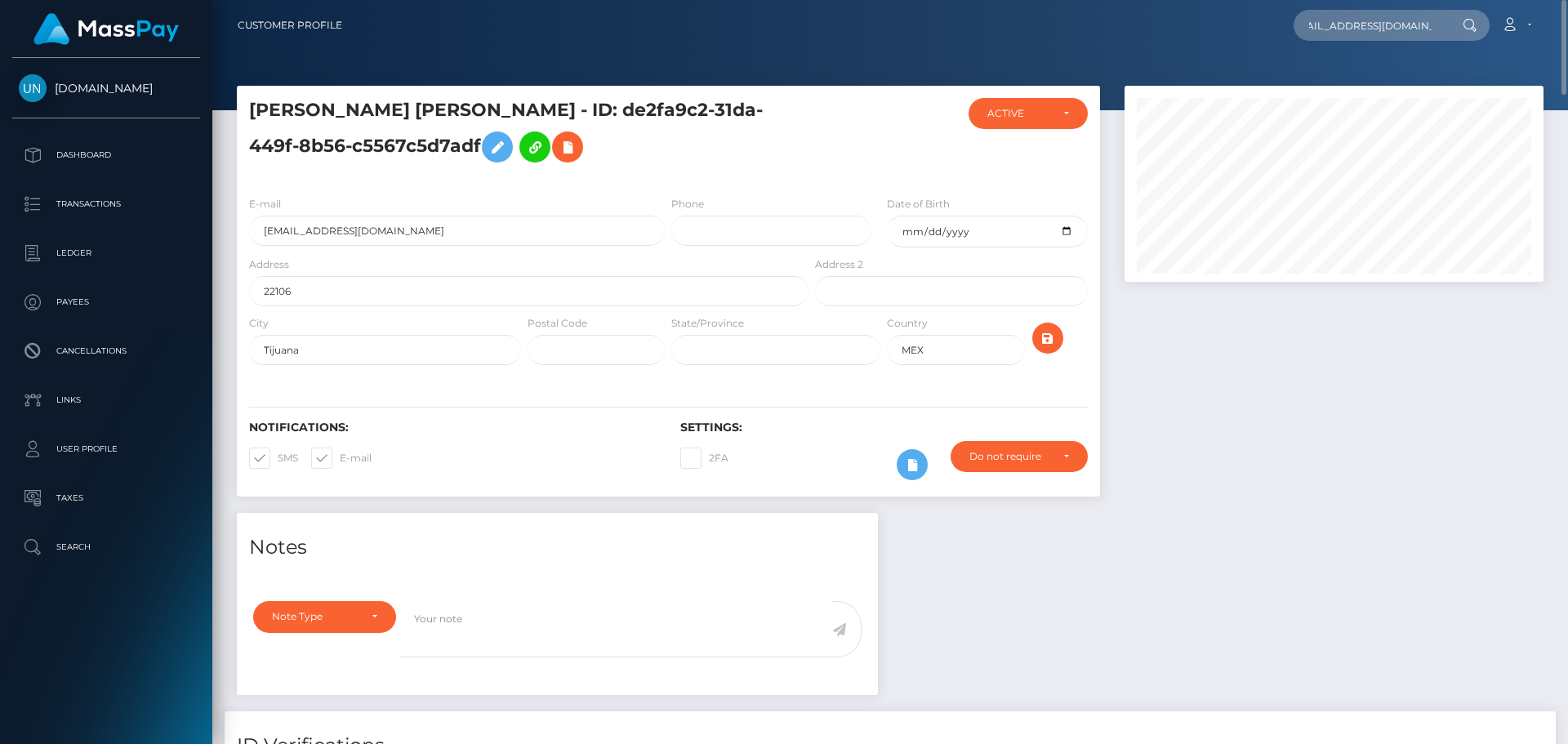
scroll to position [0, 0]
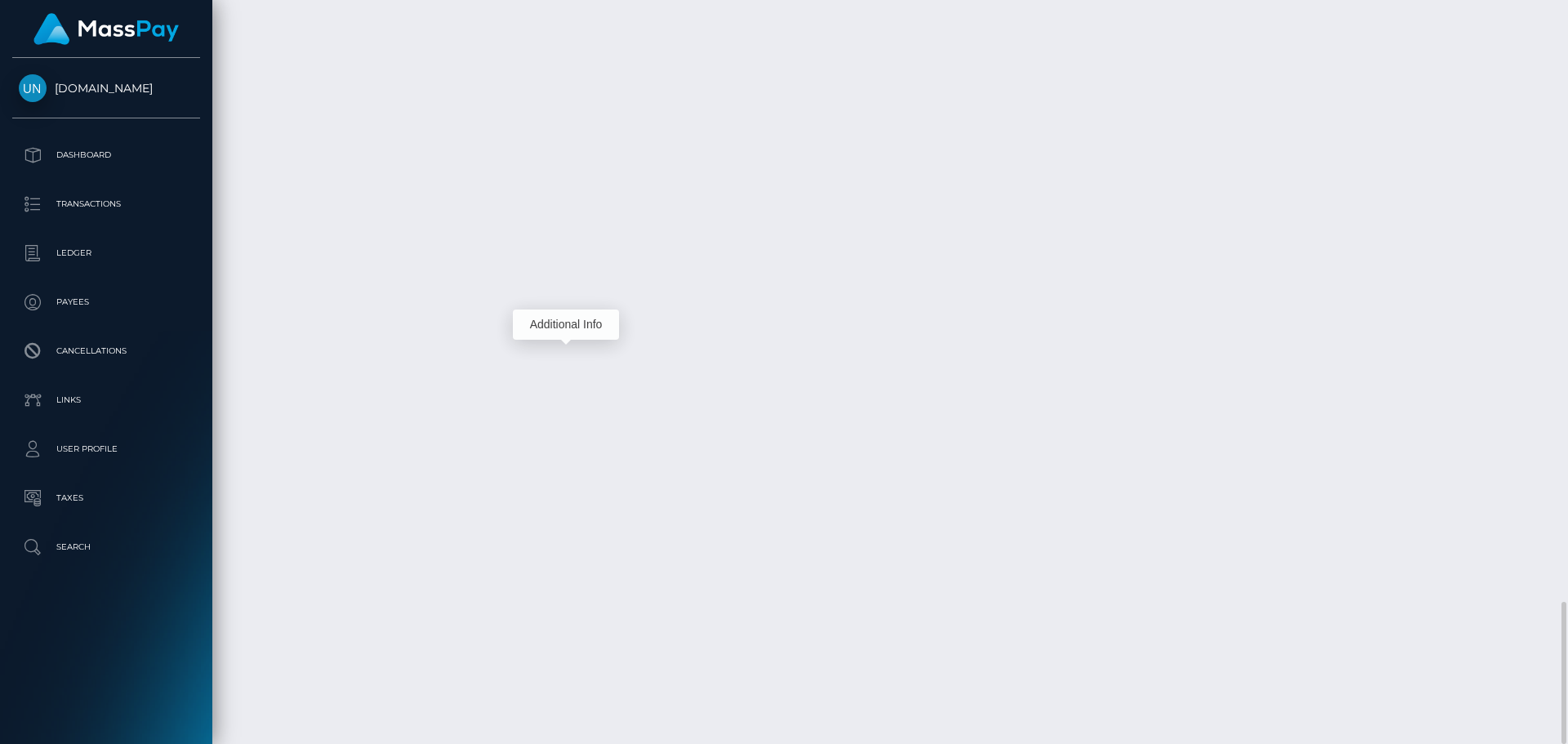
scroll to position [196, 419]
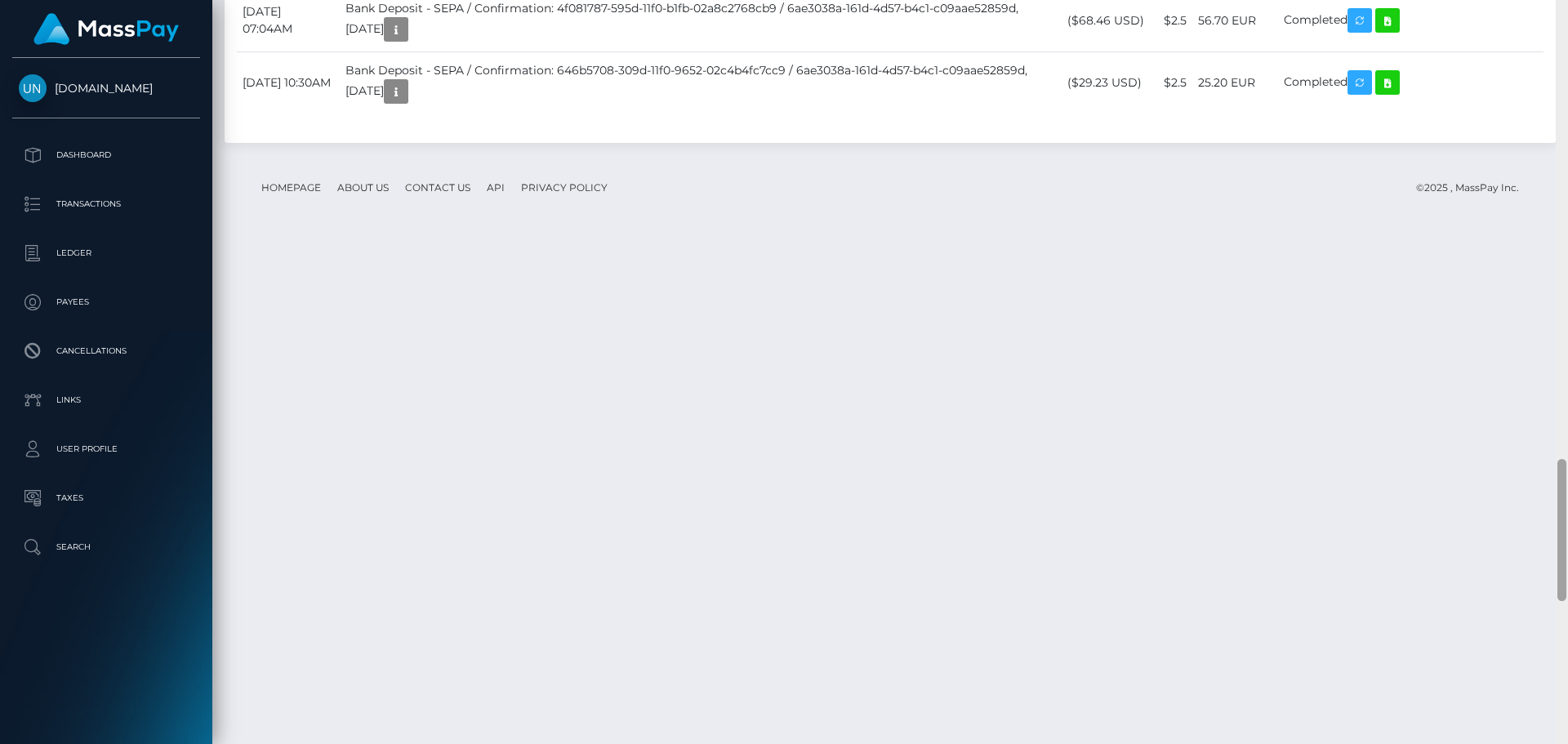
click at [1567, 38] on div at bounding box center [1562, 372] width 12 height 744
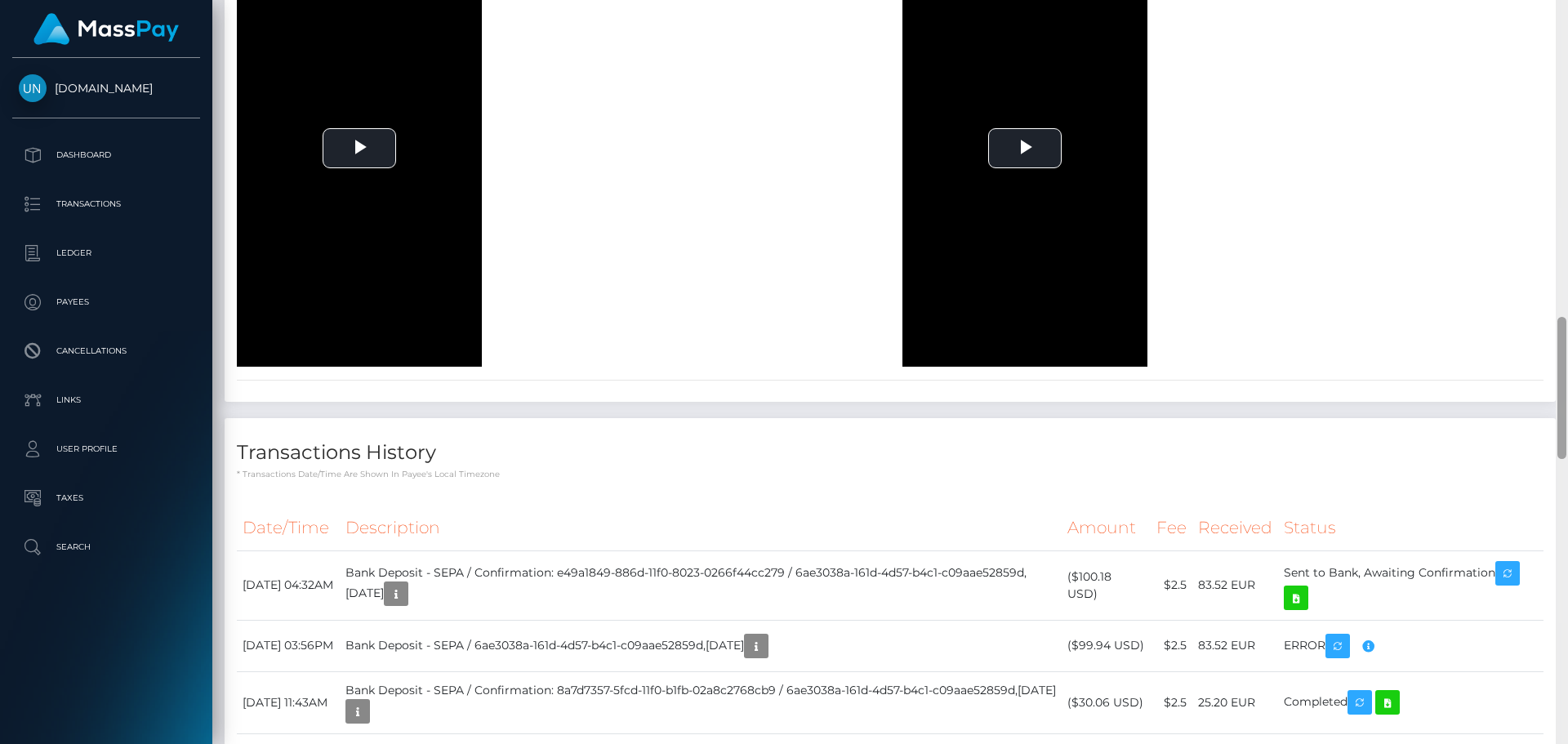
click at [1567, 38] on div at bounding box center [1562, 372] width 12 height 744
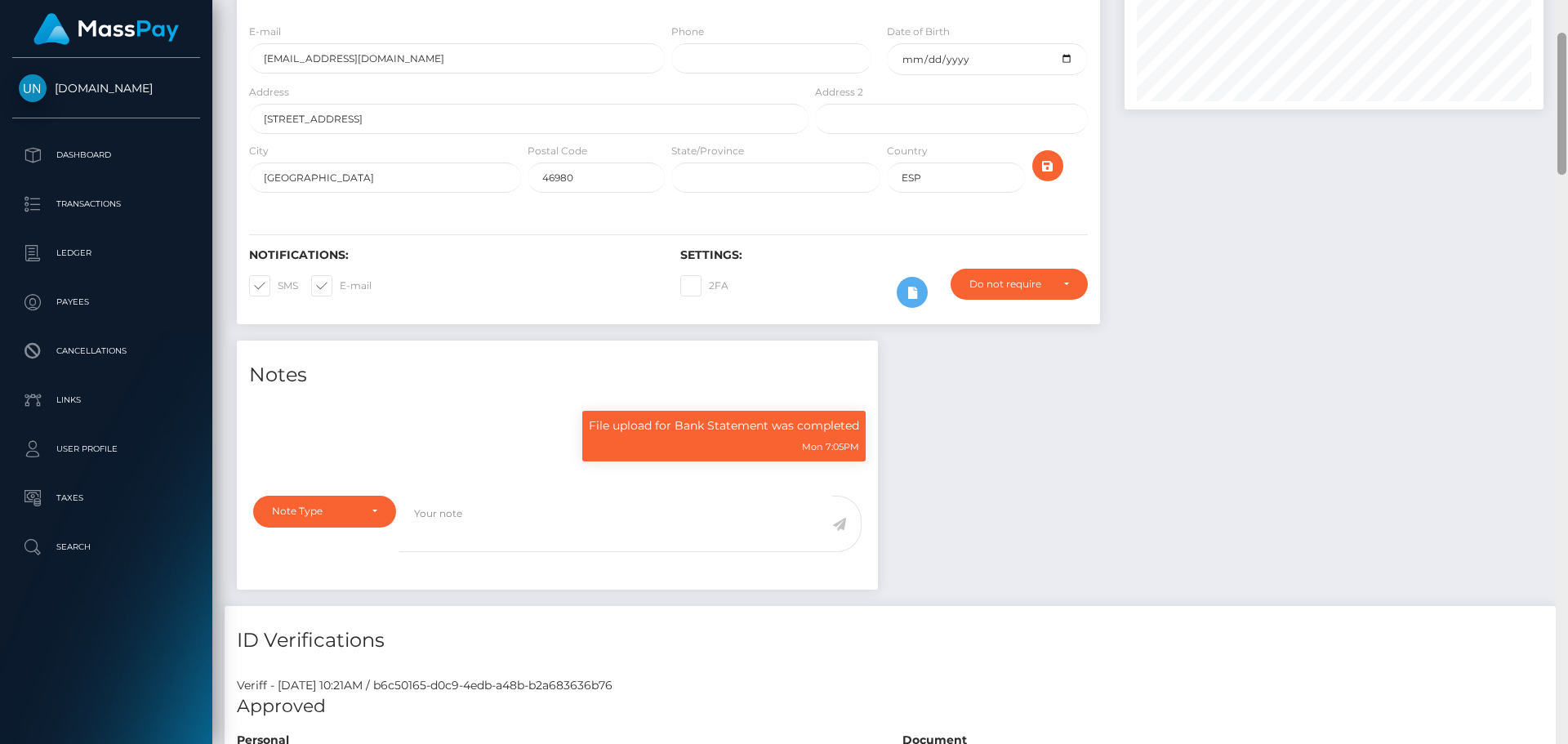
click at [1567, 39] on div at bounding box center [1562, 372] width 12 height 744
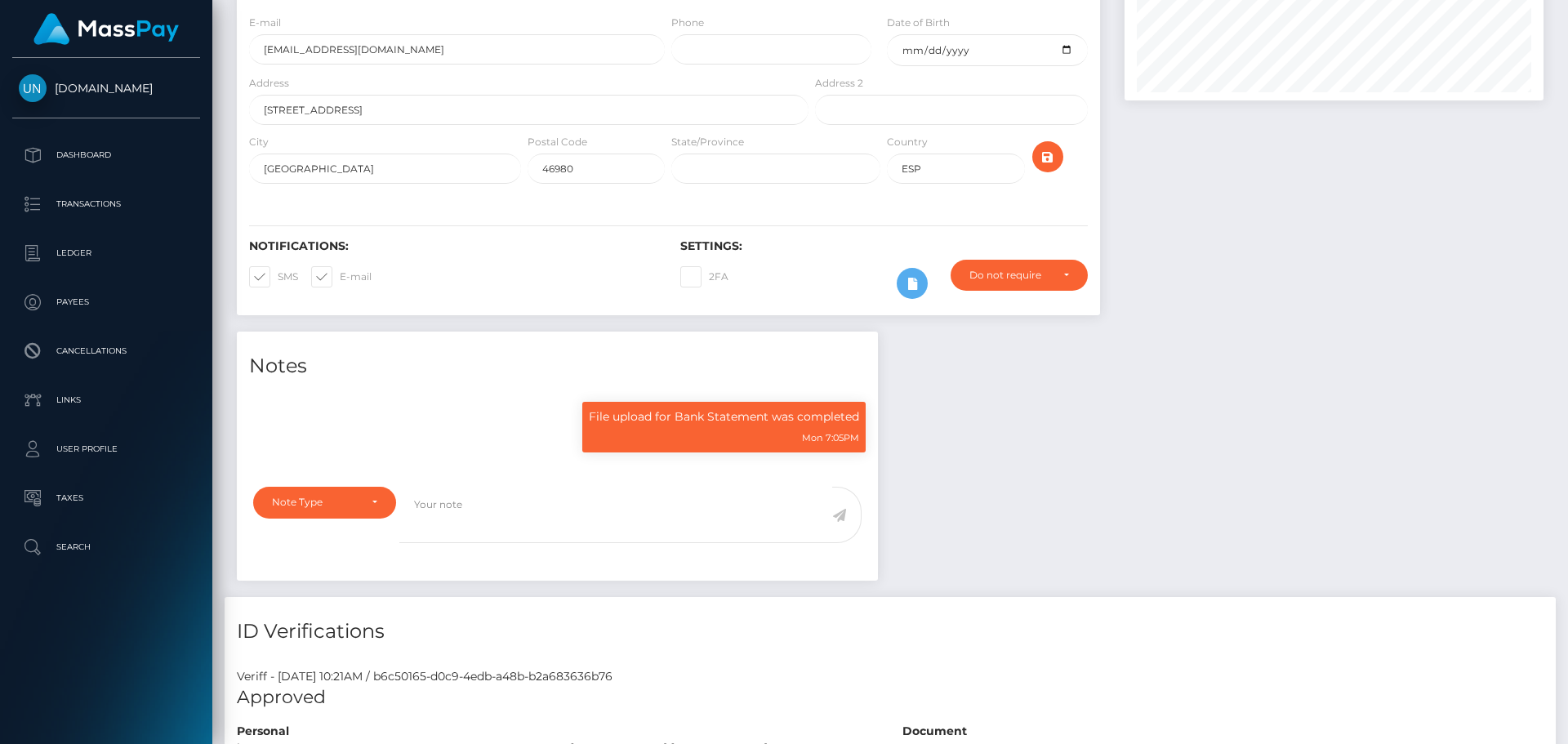
scroll to position [0, 0]
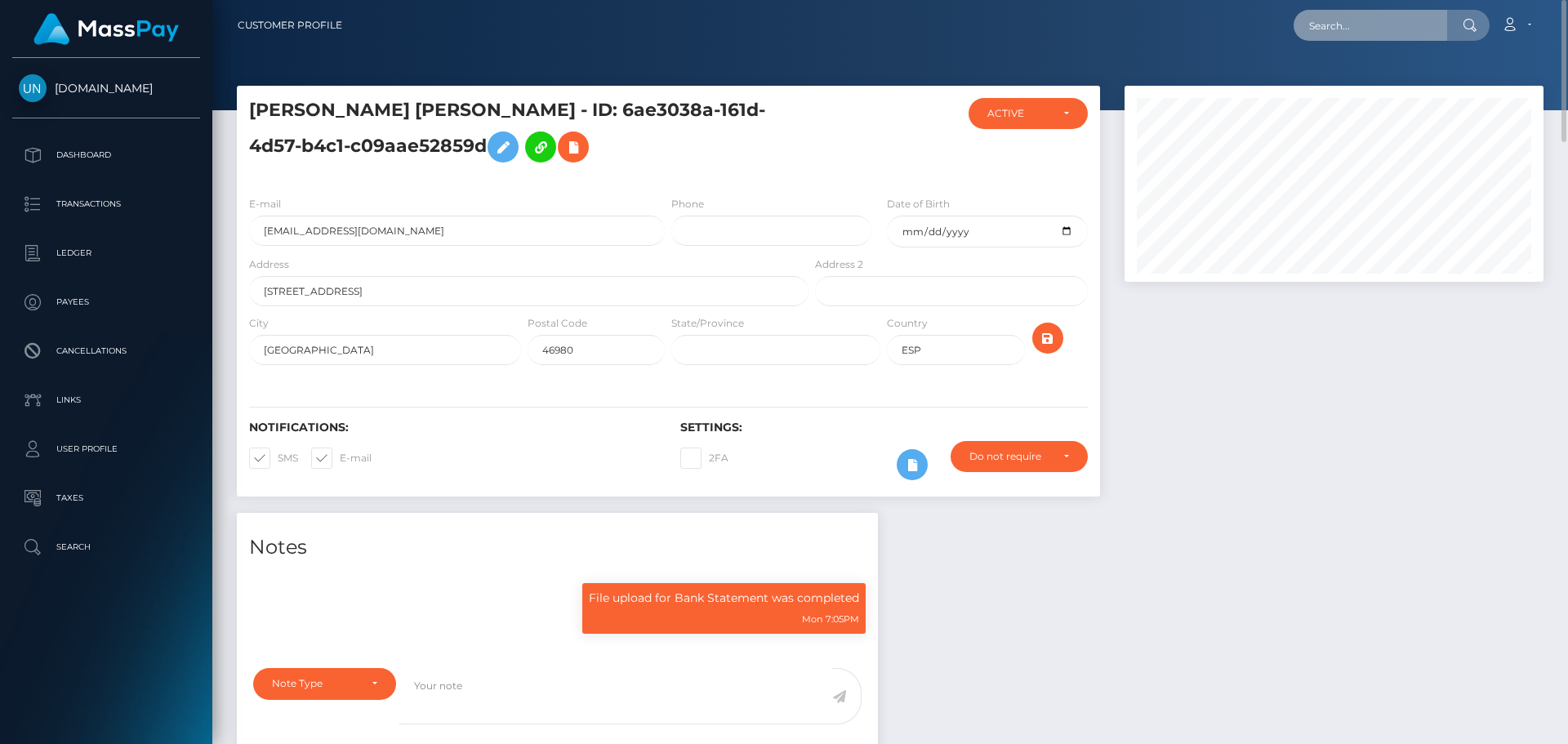
click at [1384, 18] on input "text" at bounding box center [1370, 26] width 153 height 31
paste input "aleahfrancis72@gmail.com"
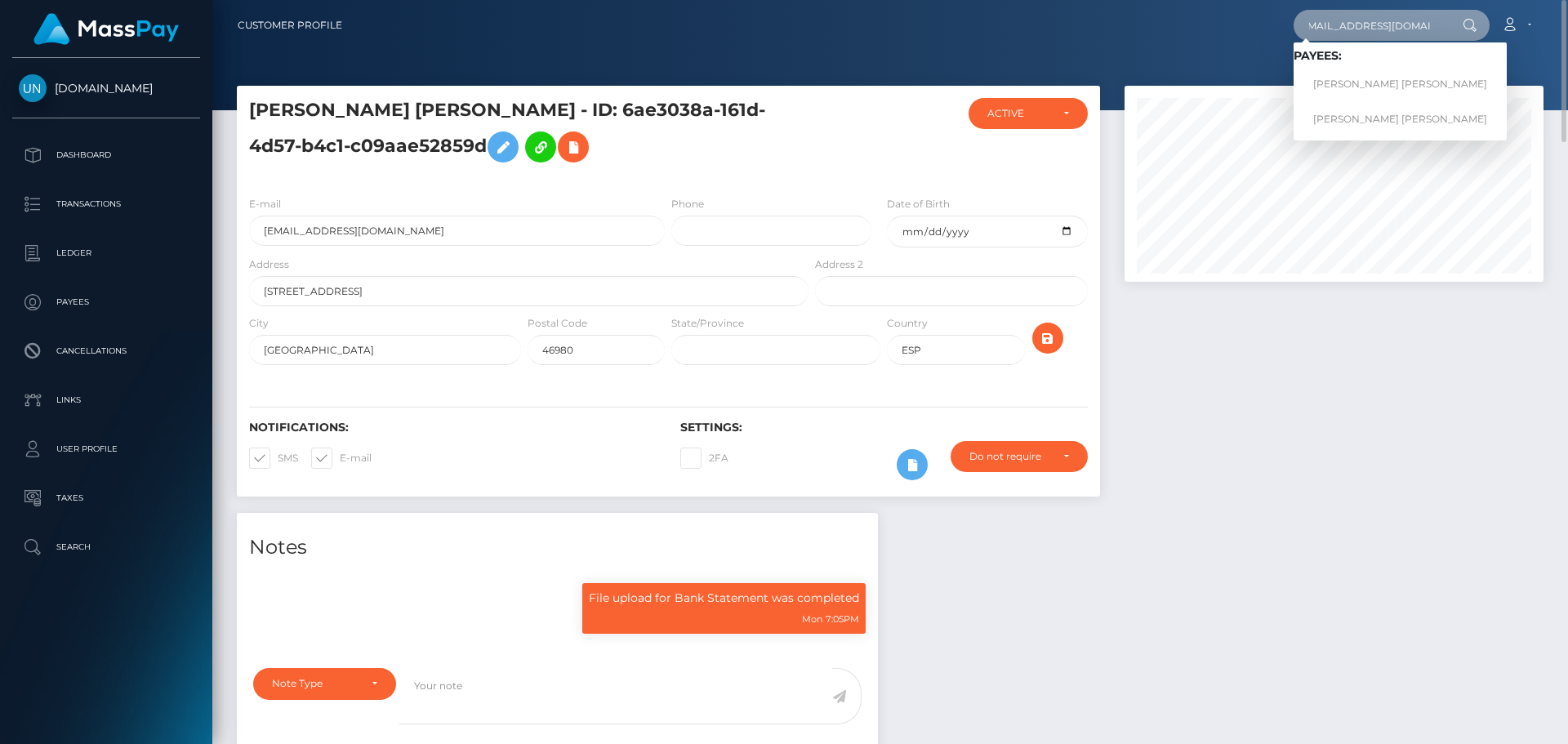
type input "aleahfrancis72@gmail.com"
click at [1361, 81] on link "ALEAH DAWN FRANCIS" at bounding box center [1400, 84] width 213 height 30
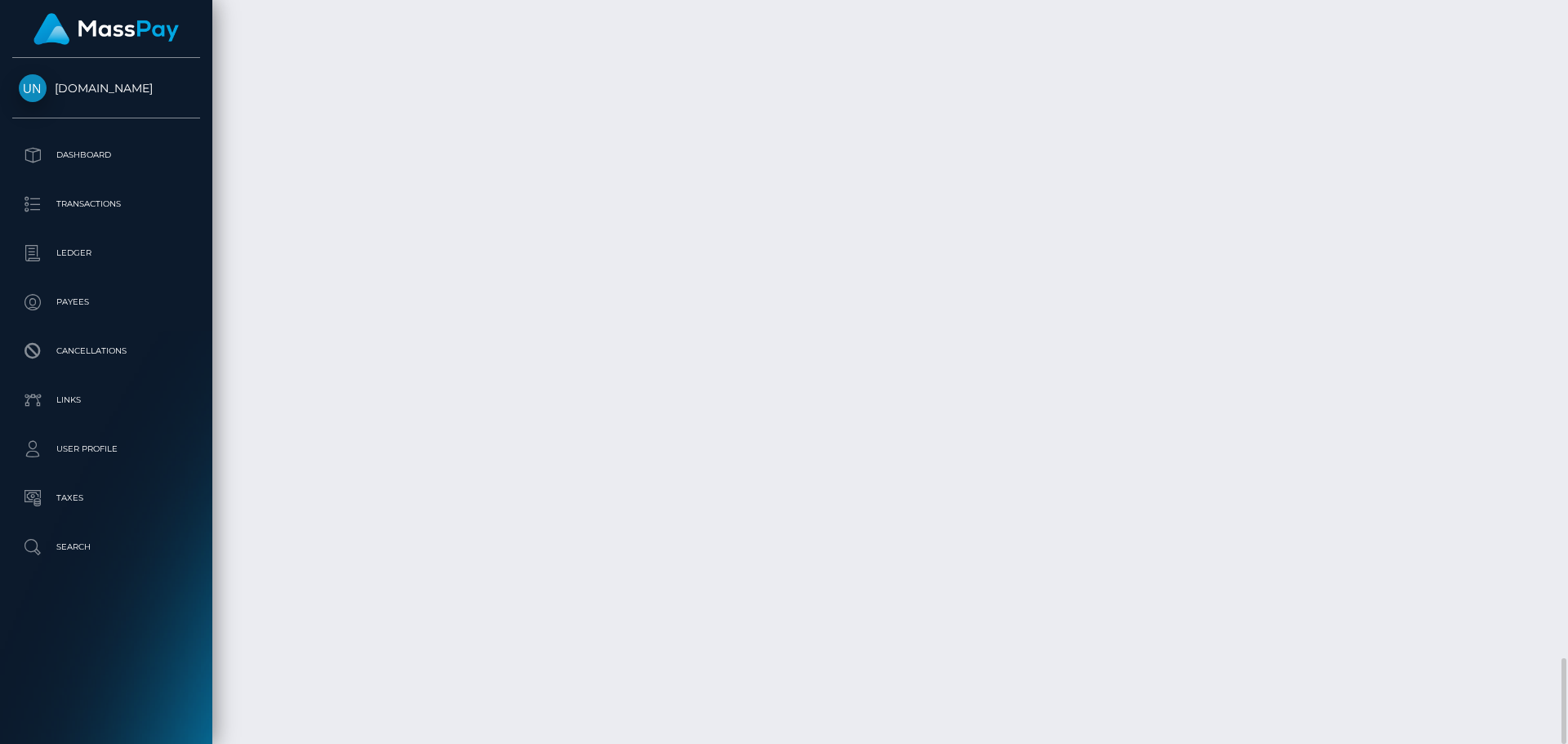
scroll to position [196, 419]
click at [1567, 4] on div at bounding box center [1562, 372] width 12 height 744
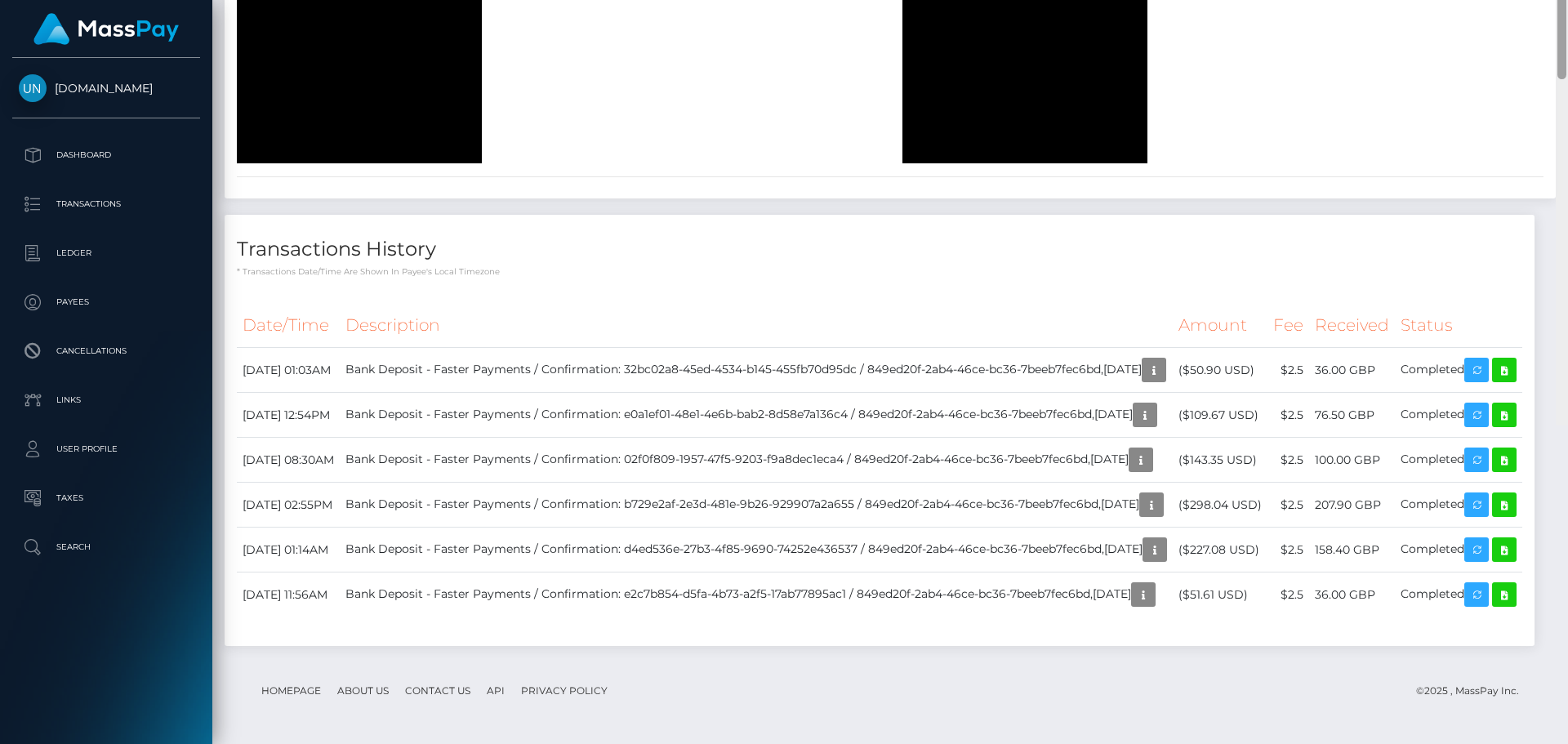
click at [1567, 4] on div at bounding box center [1562, 53] width 12 height 744
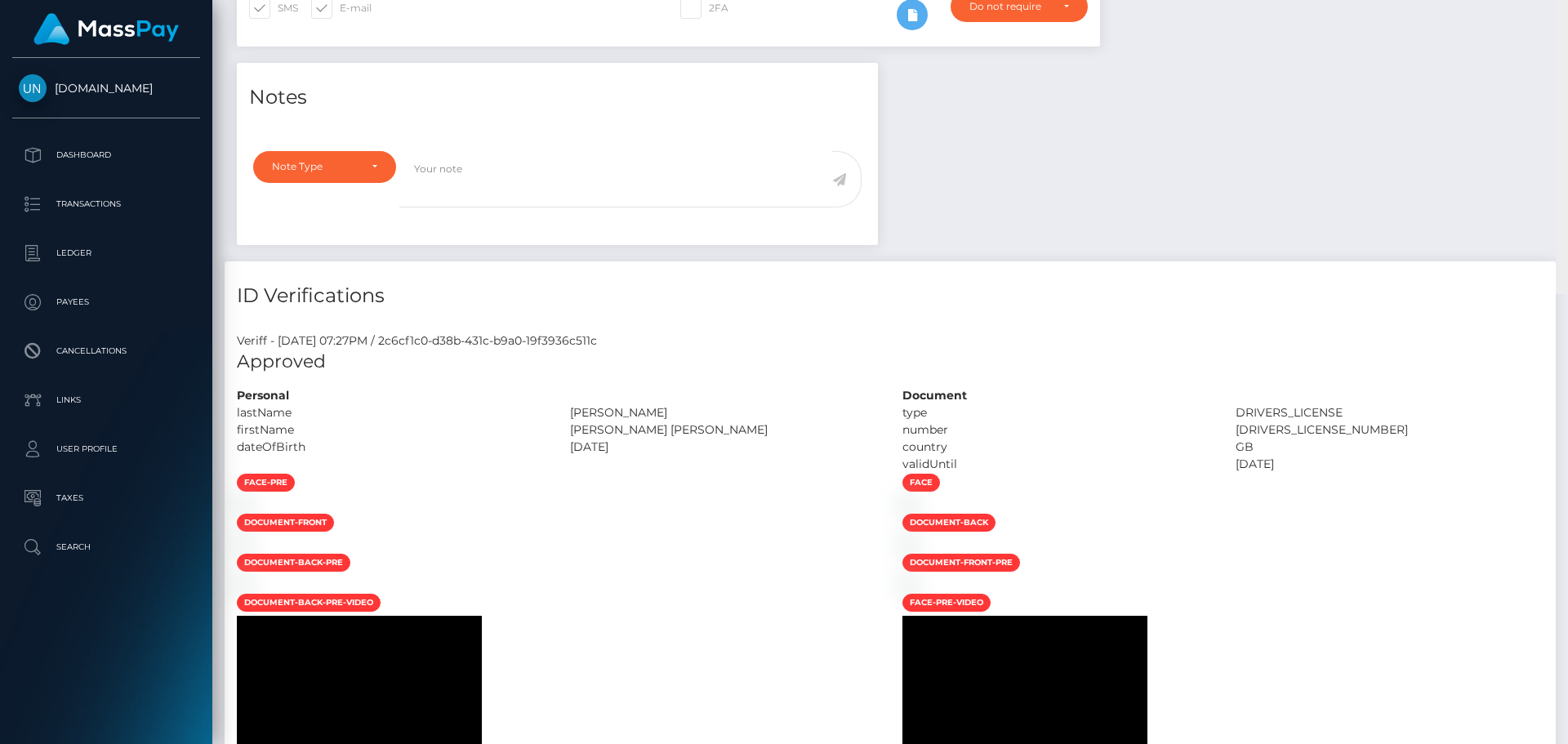
click at [1567, 16] on div "Customer Profile Loading... Loading..." at bounding box center [890, 372] width 1355 height 744
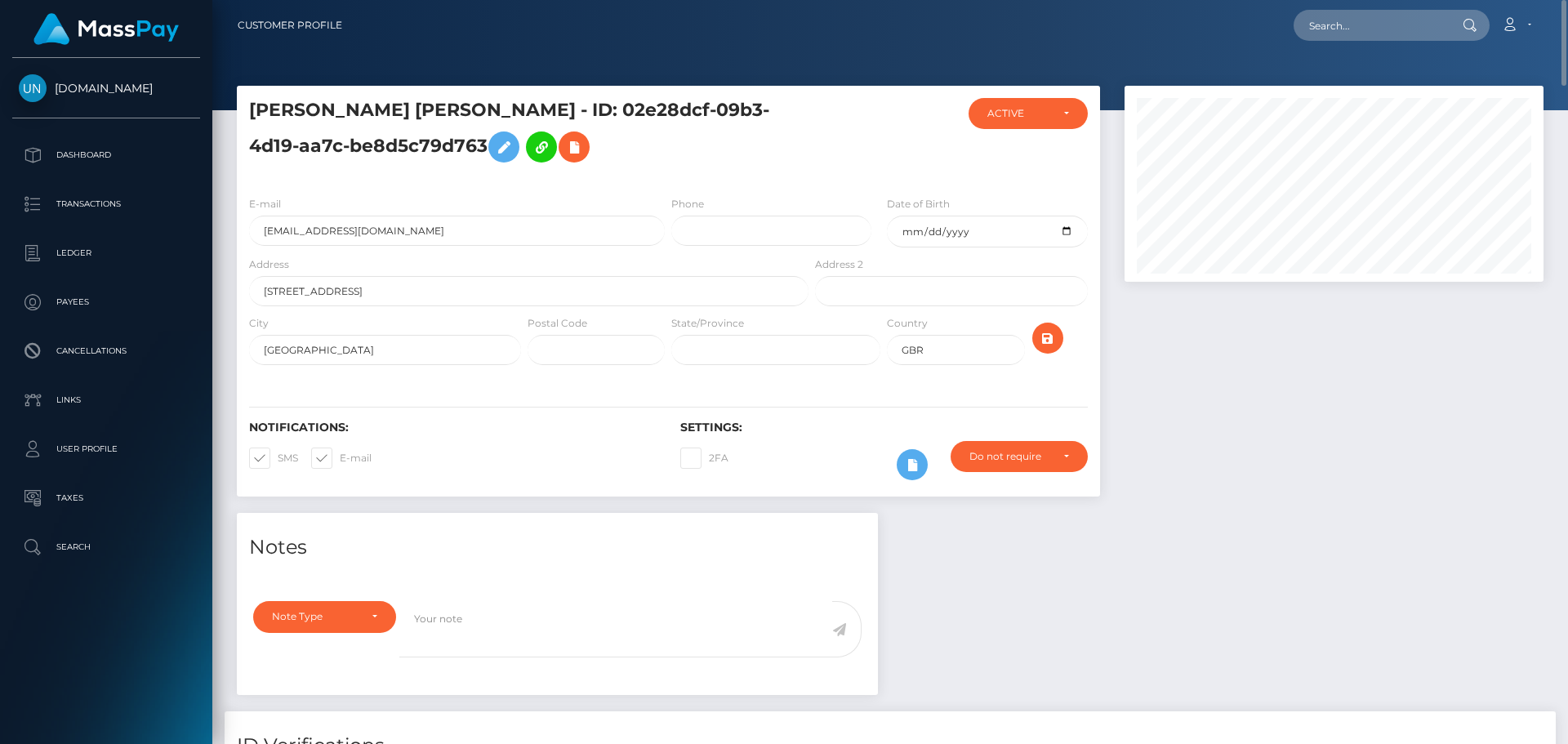
click at [1269, 28] on div "Loading... Loading... Account Edit Profile Logout" at bounding box center [949, 25] width 1187 height 34
click at [1314, 15] on input "text" at bounding box center [1370, 26] width 153 height 31
paste input "genesisadamaris6@gmail.com"
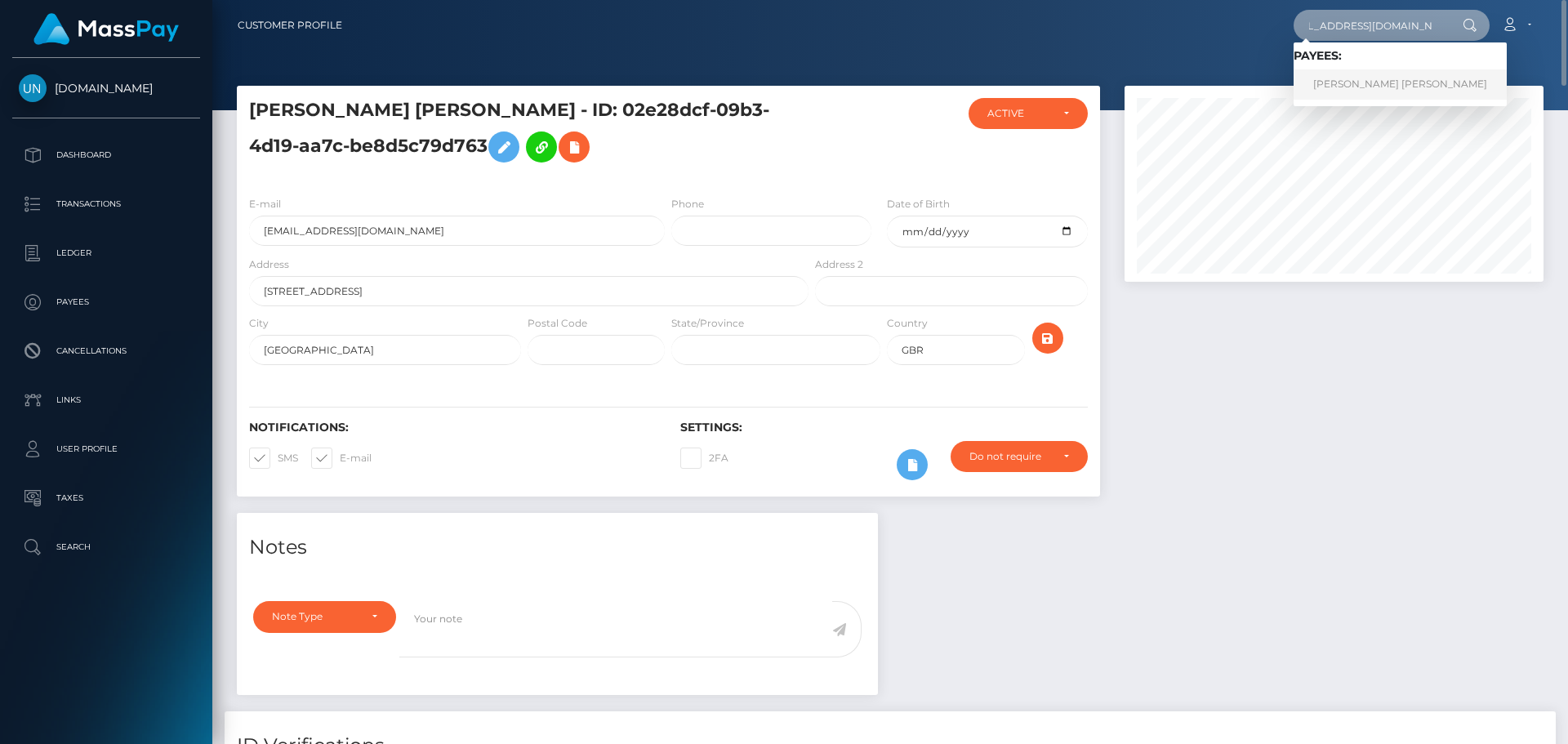
type input "genesisadamaris6@gmail.com"
click at [1343, 80] on link "CHRISTIAN DAVID OCASIO RODRIGUEZ" at bounding box center [1400, 84] width 213 height 30
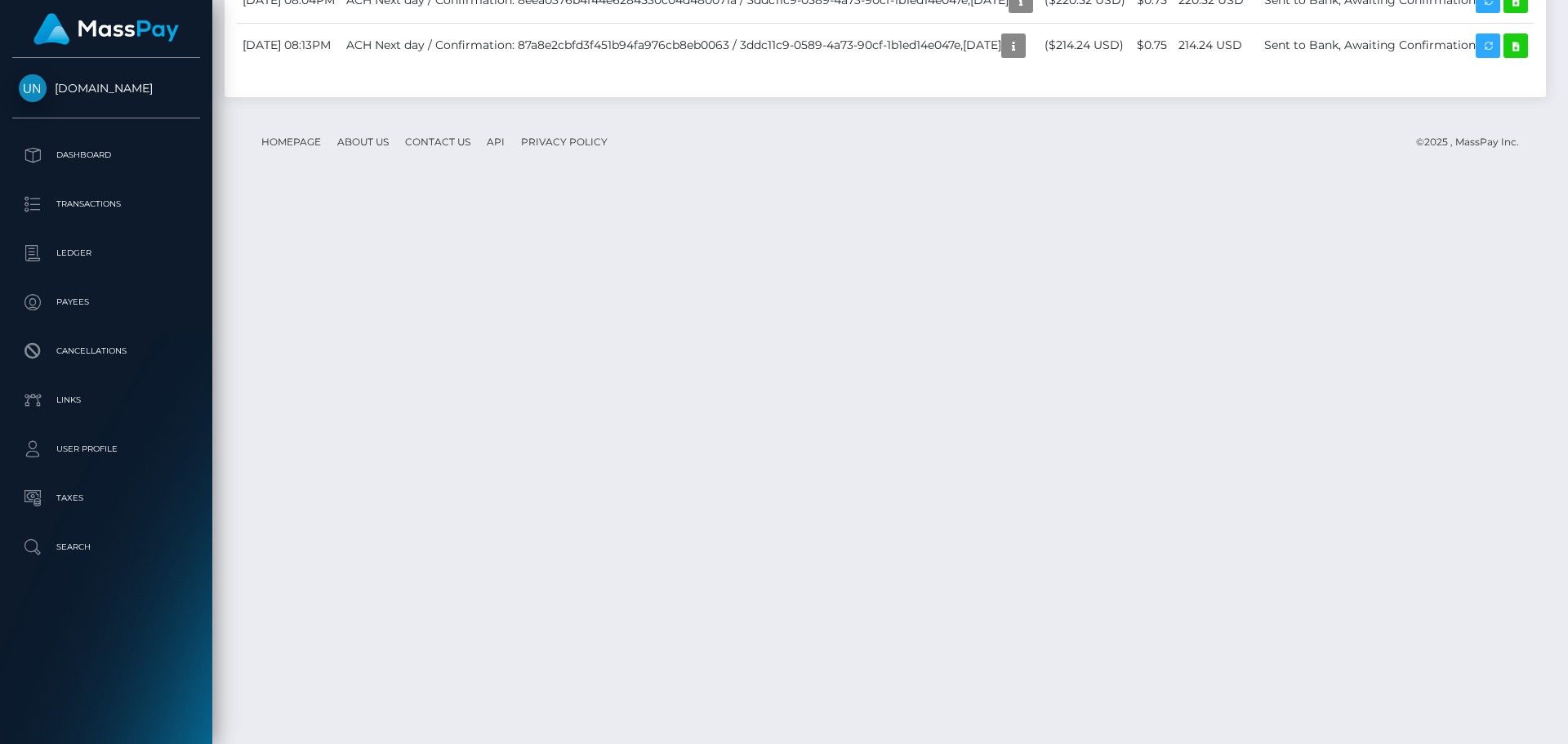
scroll to position [2624, 0]
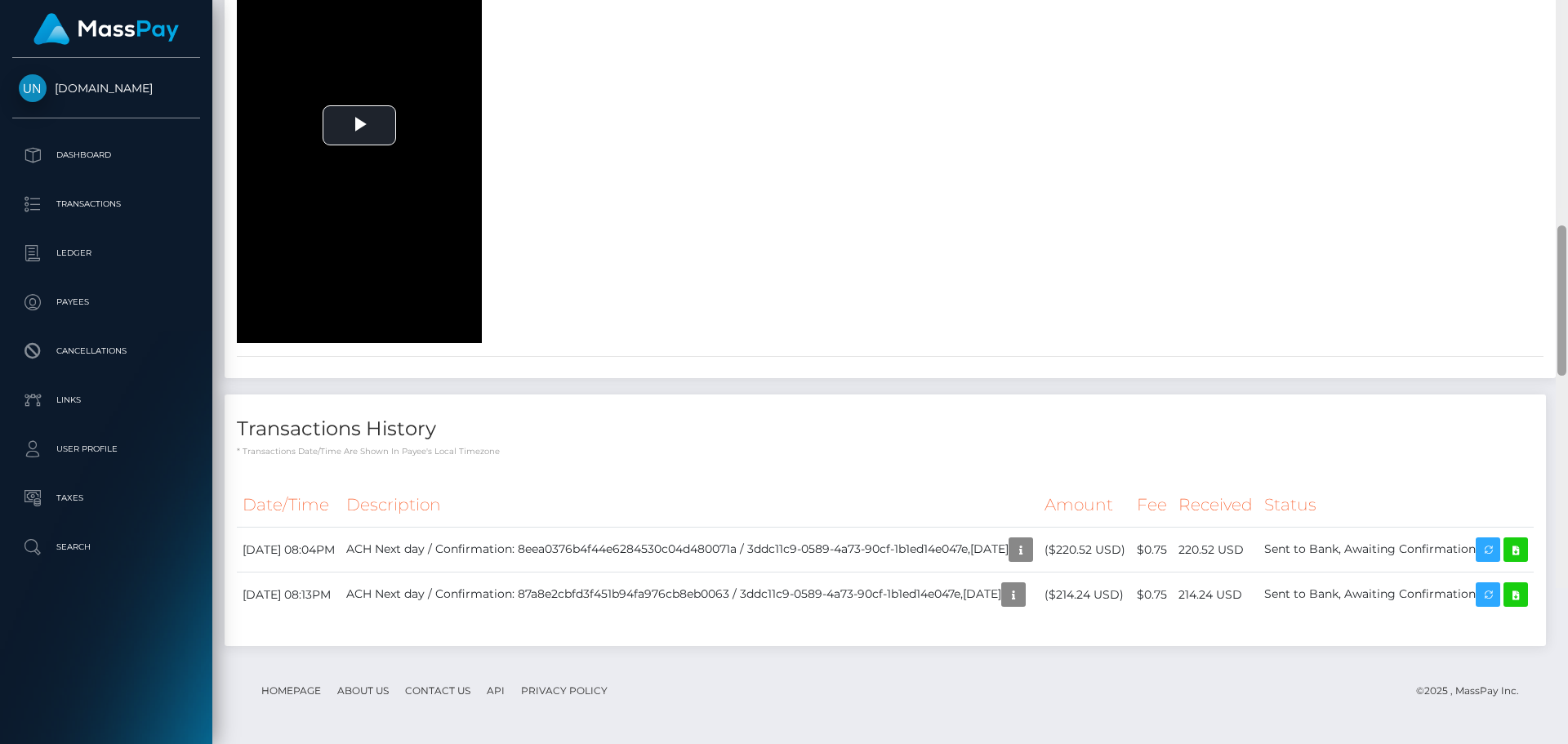
click at [1567, 68] on div at bounding box center [1562, 215] width 12 height 744
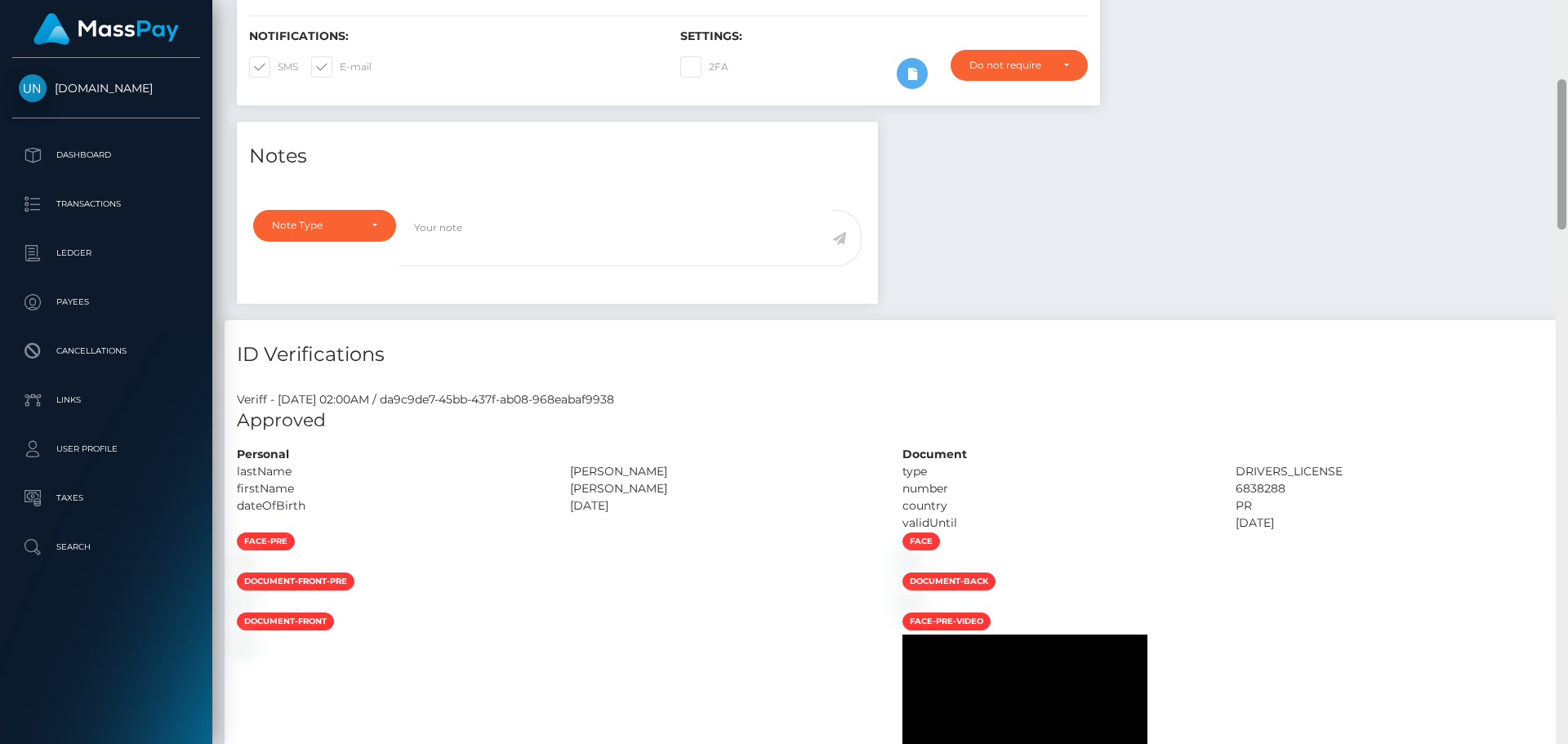
click at [1561, 40] on div "Customer Profile Loading... Loading..." at bounding box center [890, 372] width 1355 height 744
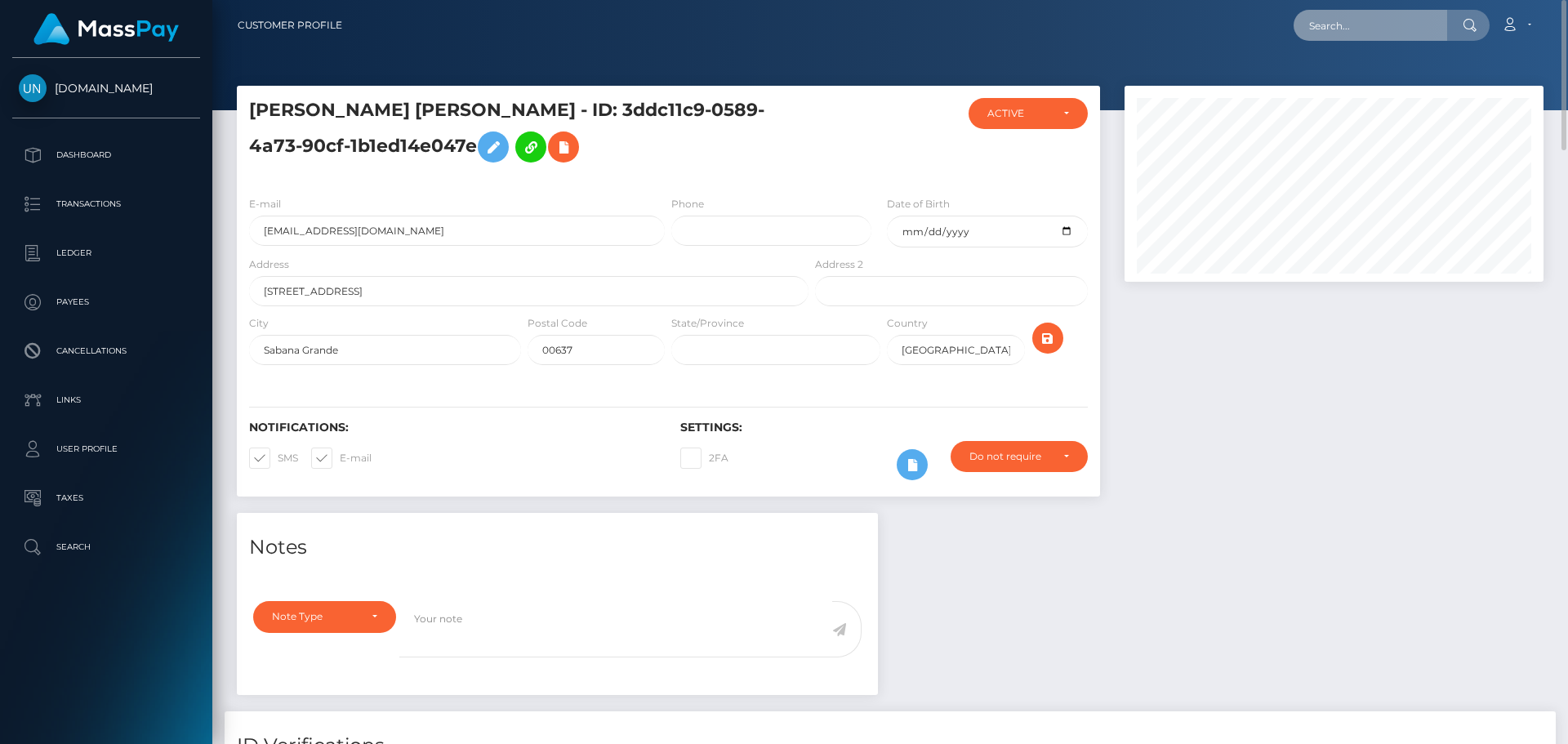
drag, startPoint x: 1428, startPoint y: 30, endPoint x: 1414, endPoint y: 30, distance: 14.0
click at [1428, 30] on input "text" at bounding box center [1370, 26] width 153 height 31
paste input "[EMAIL_ADDRESS][DOMAIN_NAME]"
type input "[EMAIL_ADDRESS][DOMAIN_NAME]"
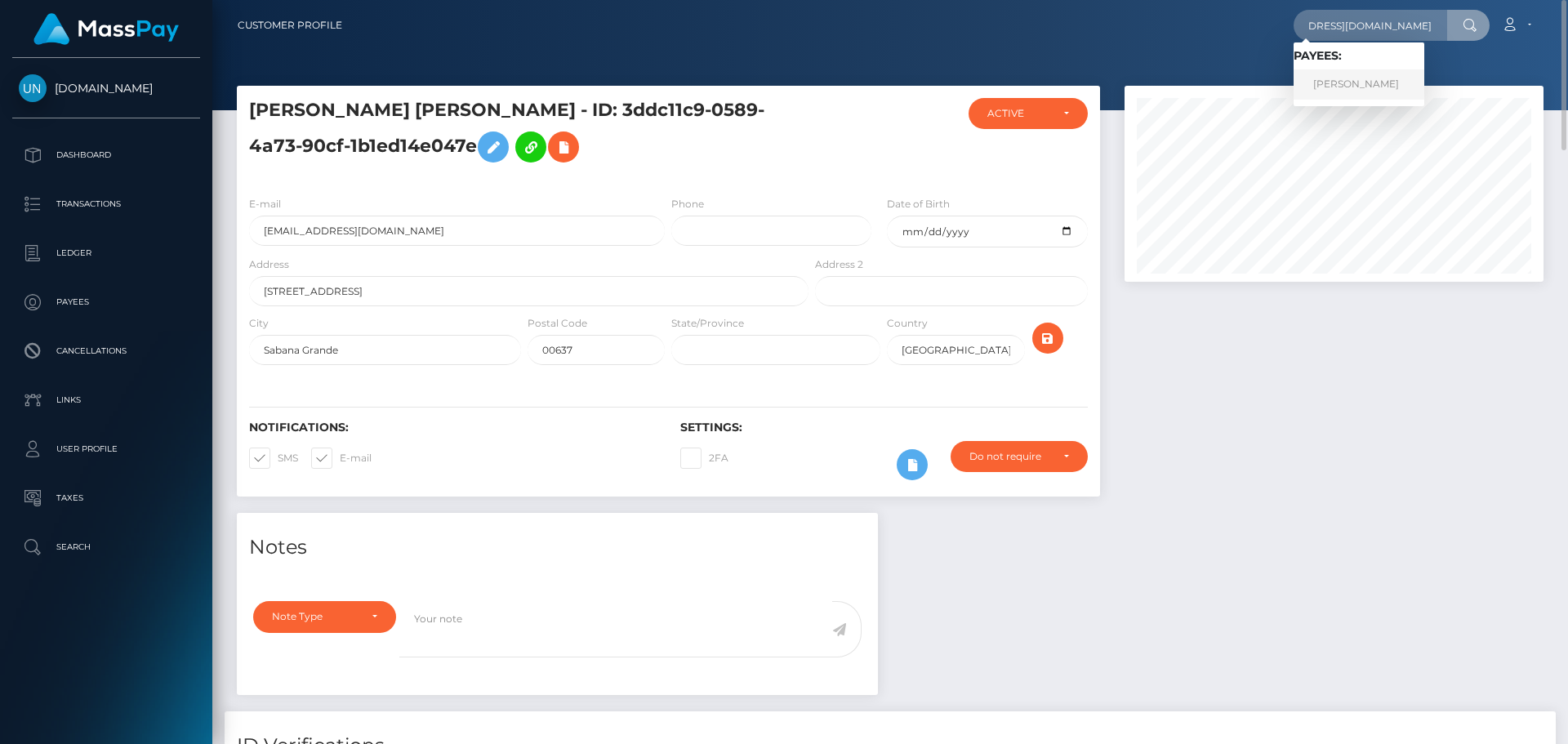
drag, startPoint x: 1376, startPoint y: 78, endPoint x: 1364, endPoint y: 85, distance: 13.9
click at [1376, 78] on link "ALBERT MAIGNAN" at bounding box center [1358, 84] width 130 height 30
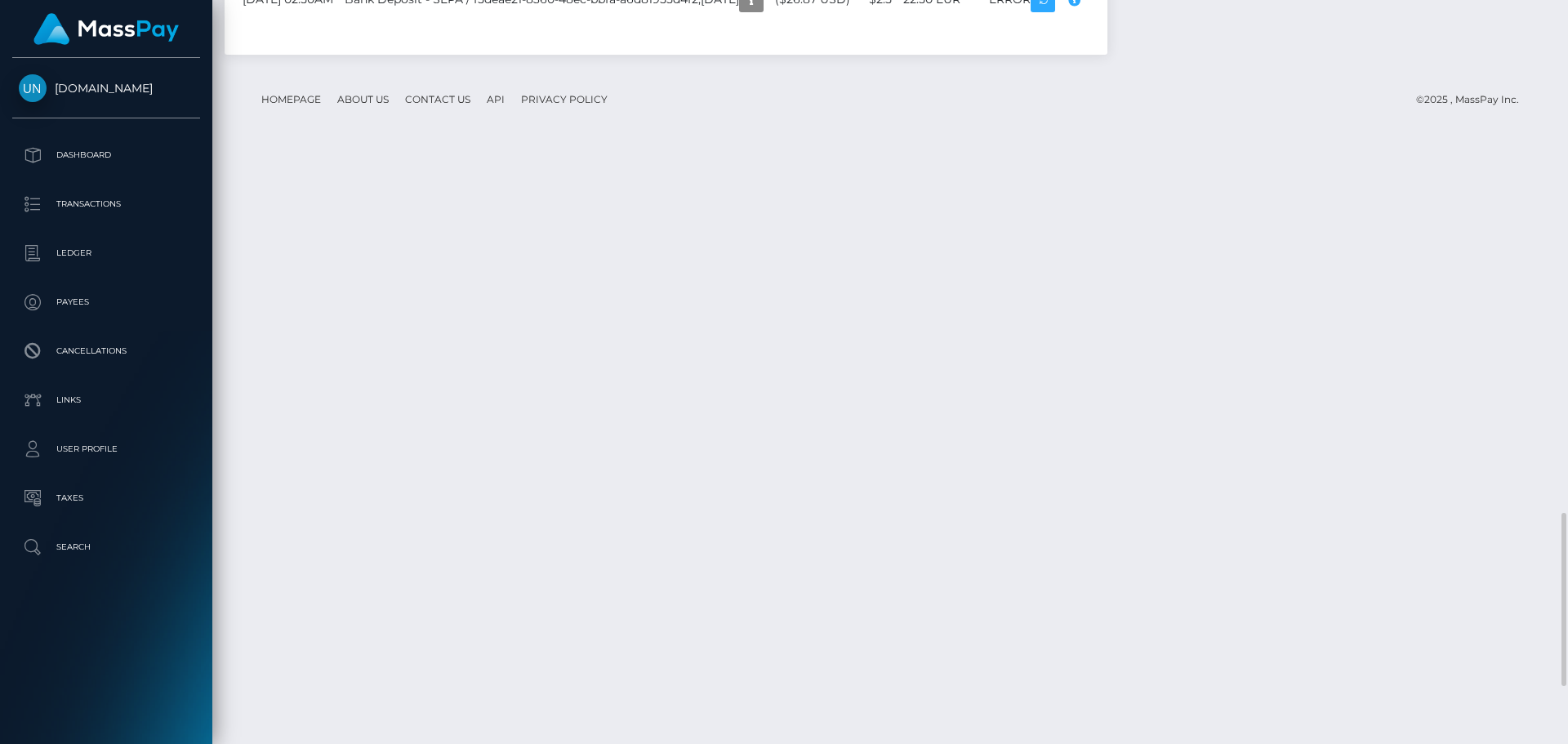
scroll to position [1953, 0]
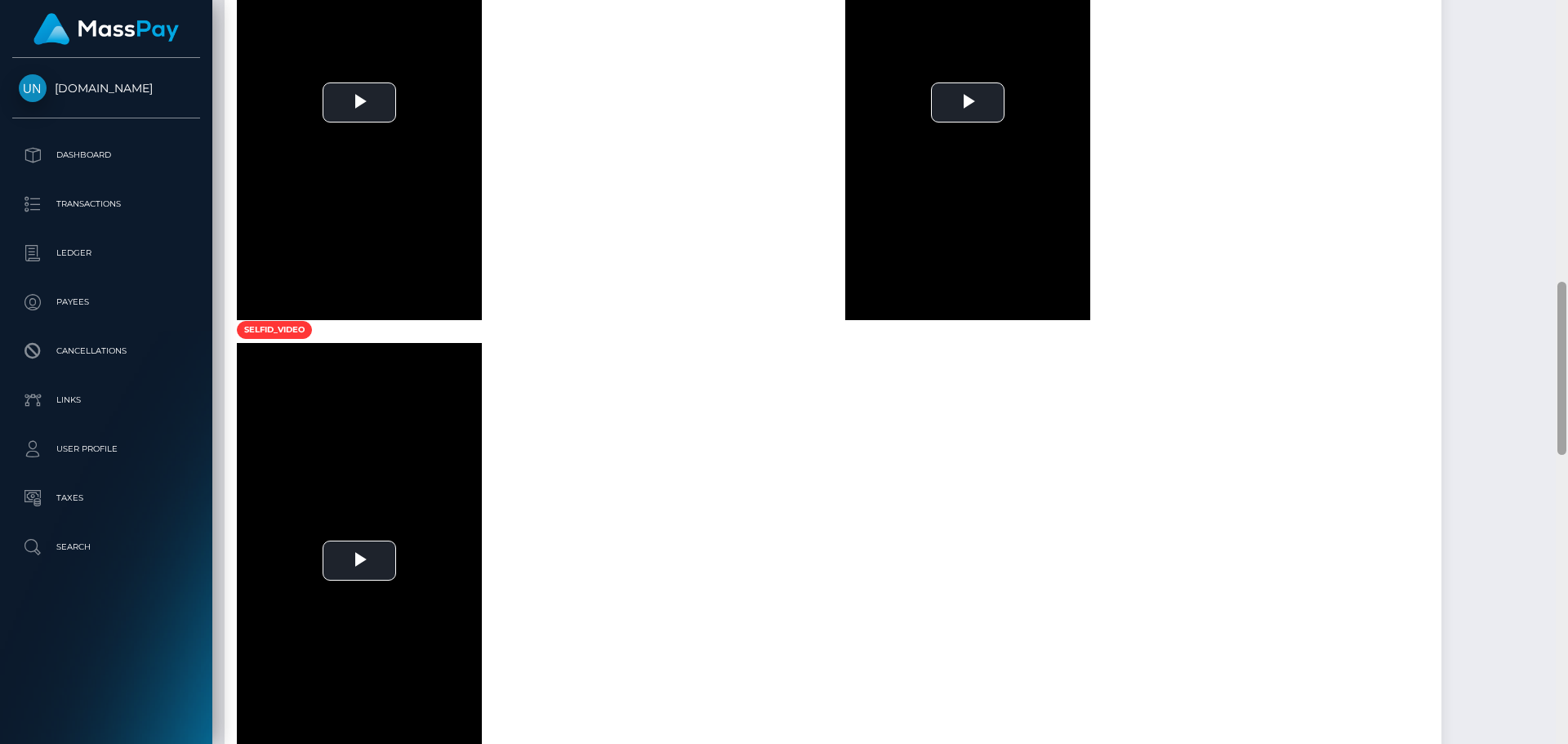
click at [1567, 17] on div at bounding box center [1562, 372] width 12 height 744
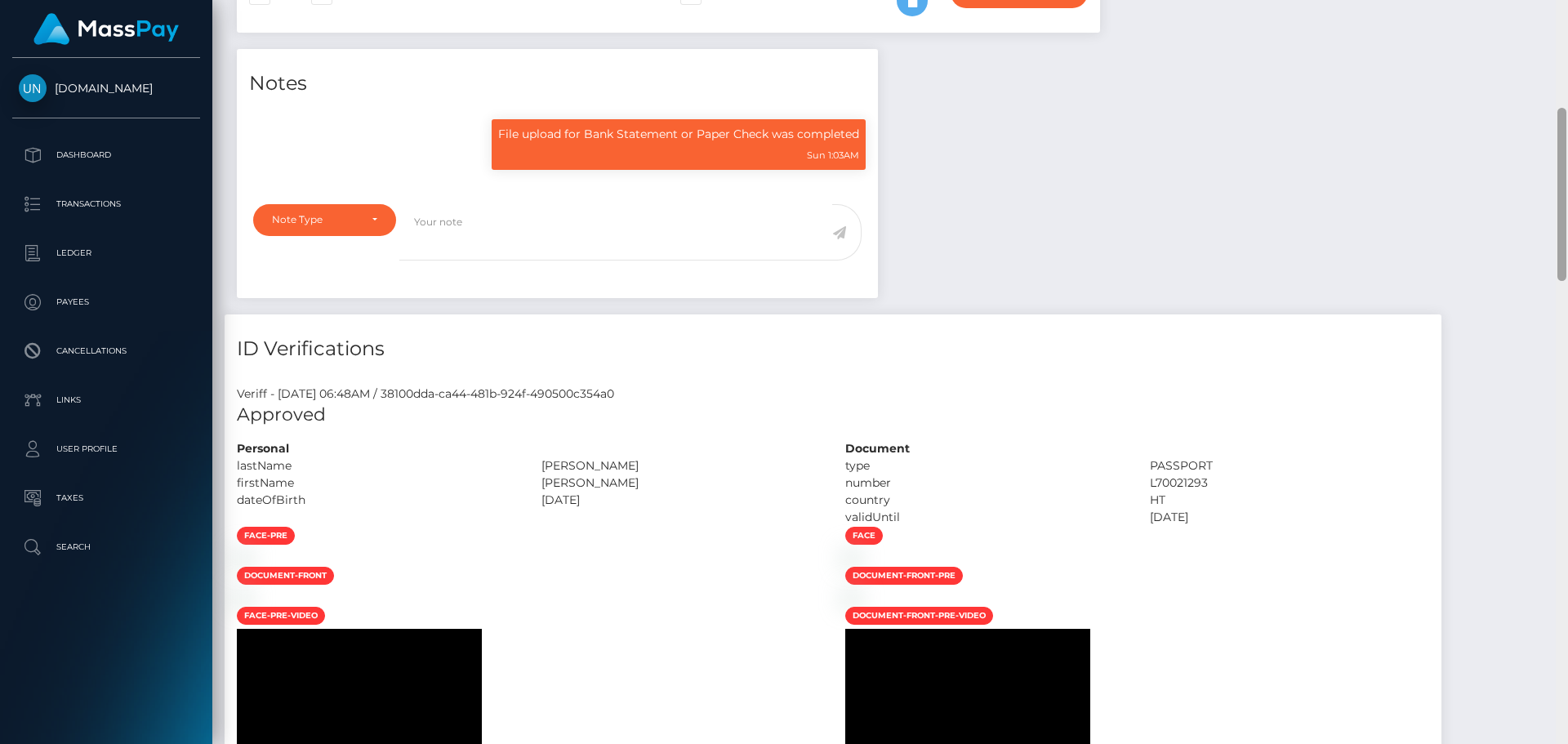
click at [1567, 17] on div "Customer Profile Loading... Loading..." at bounding box center [890, 372] width 1355 height 744
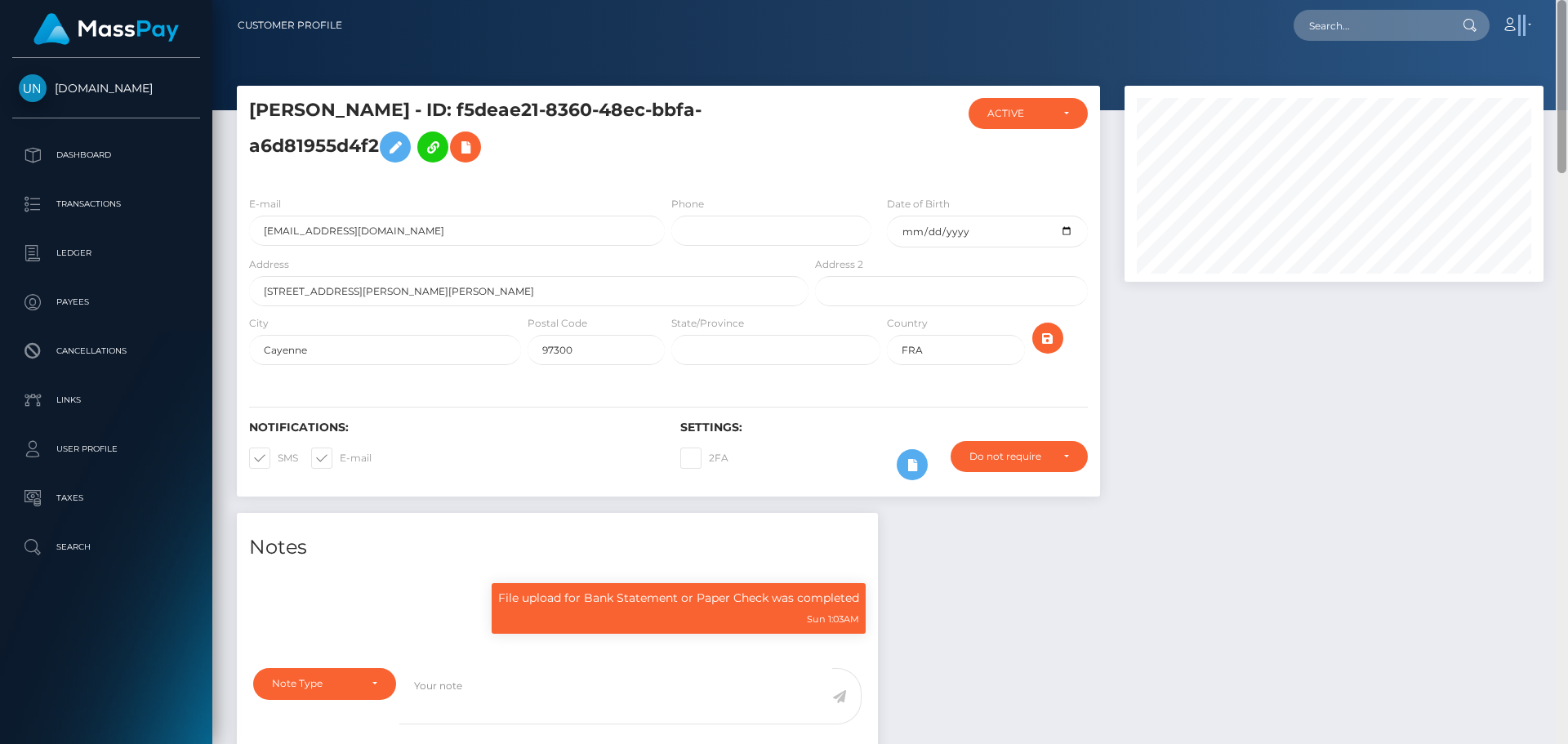
click at [1567, 17] on nav "Customer Profile Loading... Loading... Account" at bounding box center [890, 25] width 1355 height 51
click at [1371, 28] on input "text" at bounding box center [1370, 26] width 153 height 31
paste input "[EMAIL_ADDRESS][DOMAIN_NAME]"
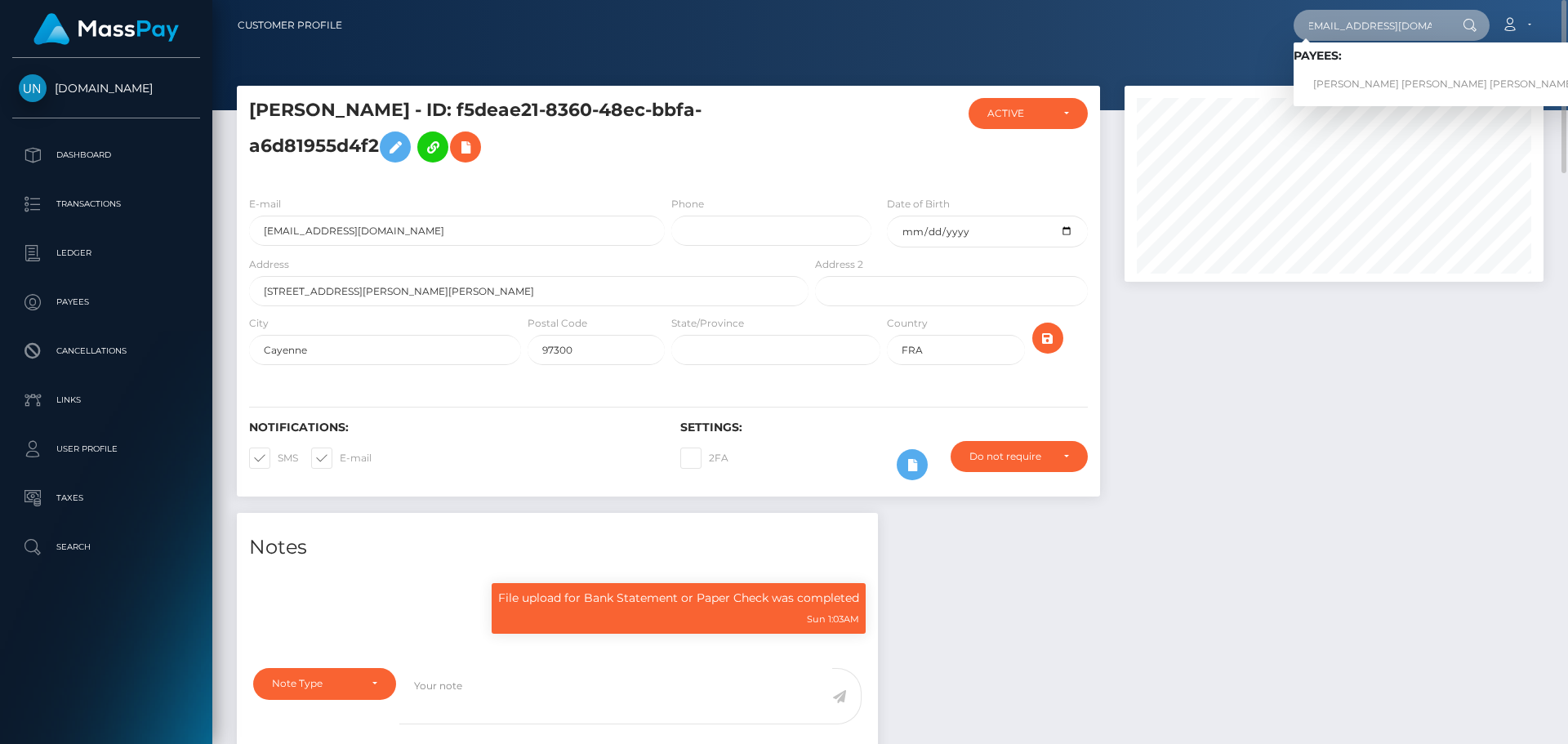
type input "[EMAIL_ADDRESS][DOMAIN_NAME]"
click at [1370, 83] on link "NATALIA MICHELLE ROMAN CARMONA" at bounding box center [1444, 84] width 301 height 30
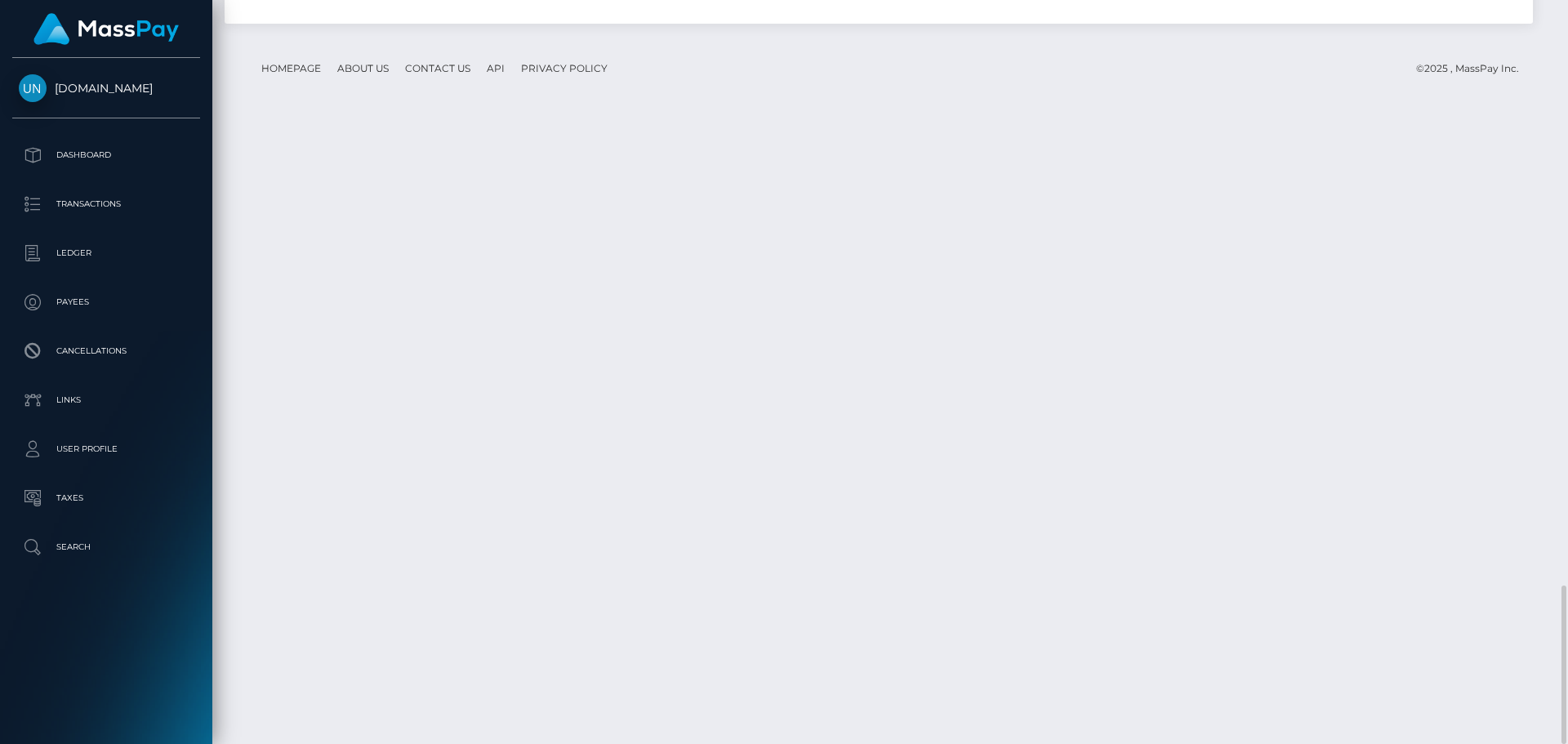
scroll to position [3046, 0]
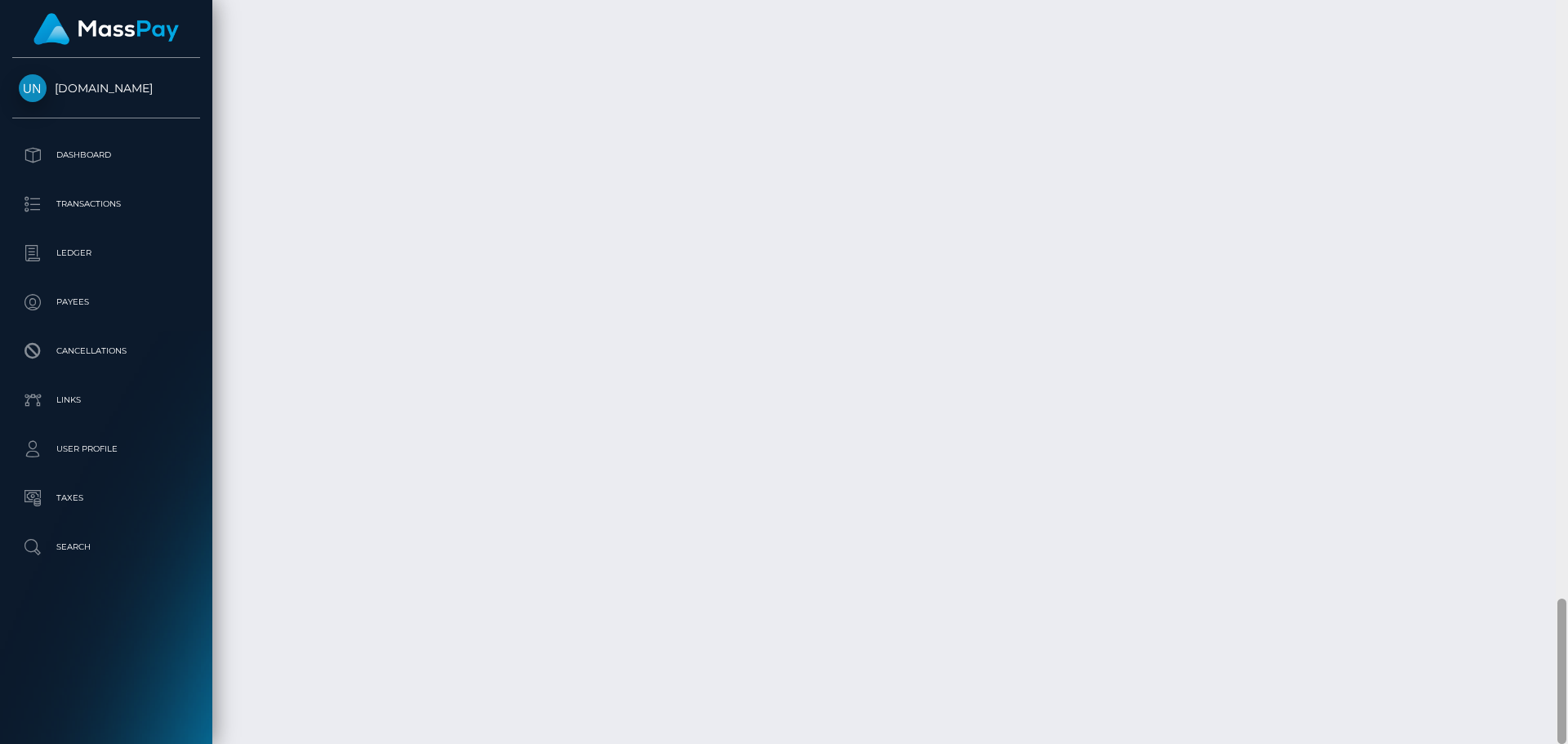
click at [1567, 13] on div at bounding box center [1562, 372] width 12 height 744
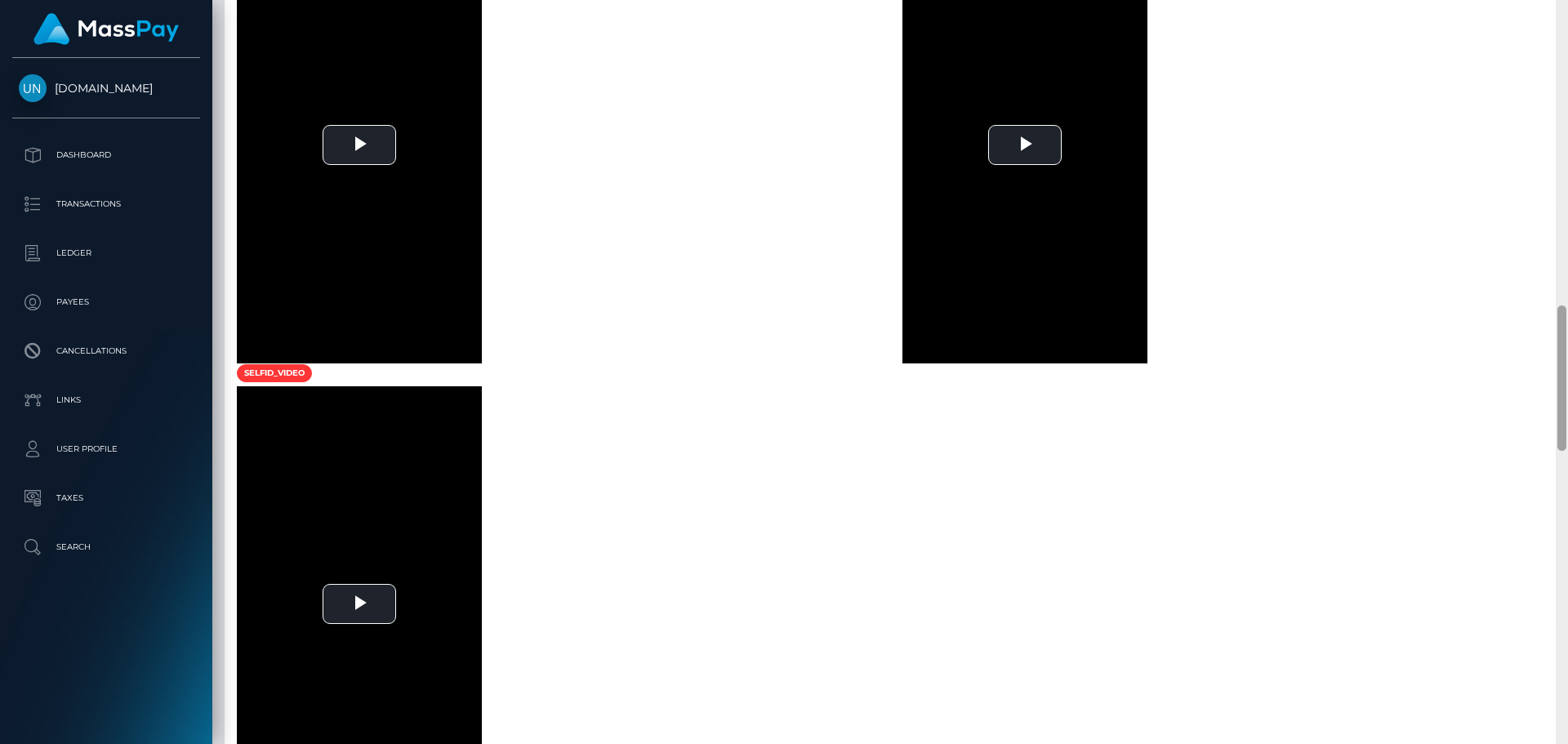
click at [1567, 13] on div at bounding box center [1562, 372] width 12 height 744
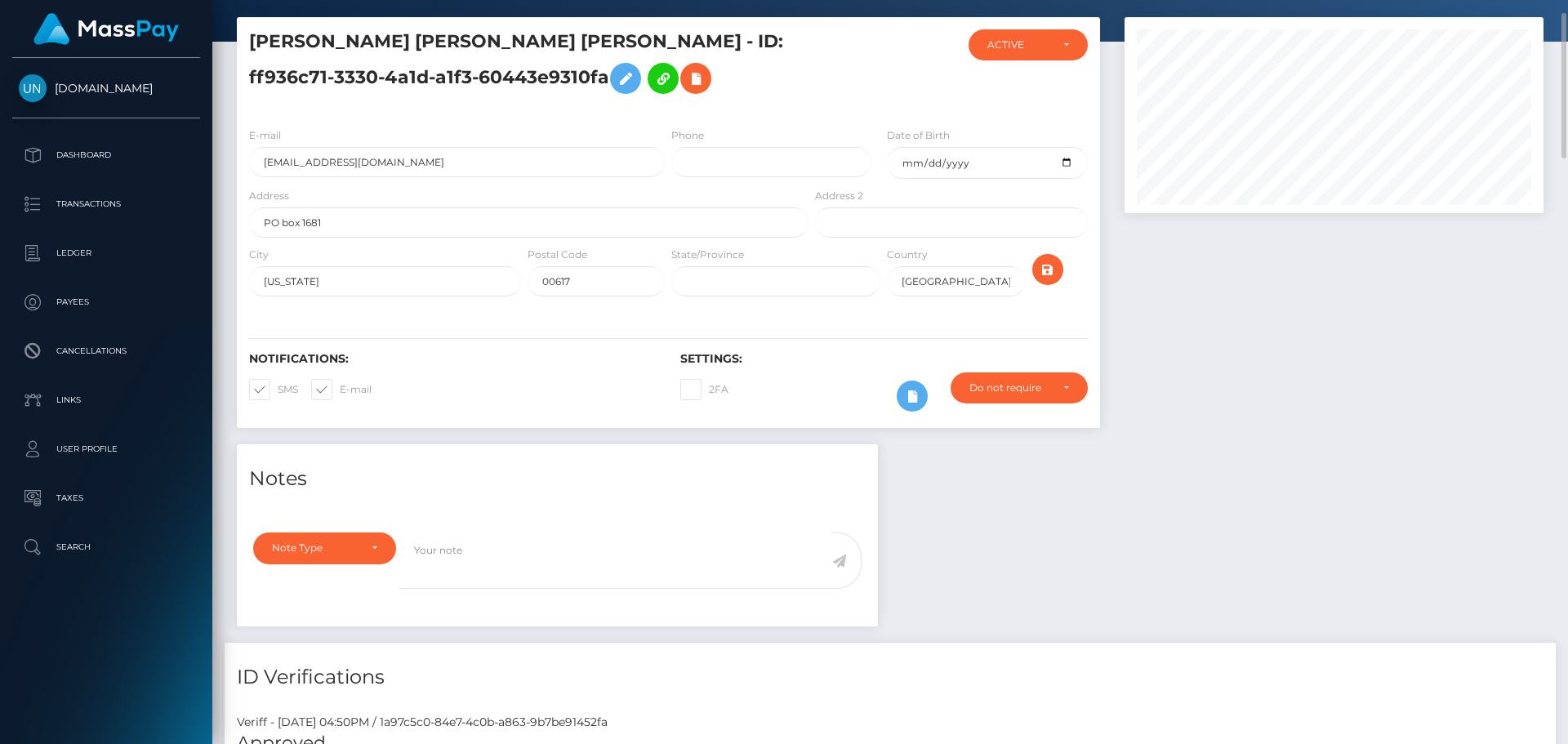
click at [1558, 13] on div "Customer Profile Loading... Loading..." at bounding box center [890, 372] width 1355 height 744
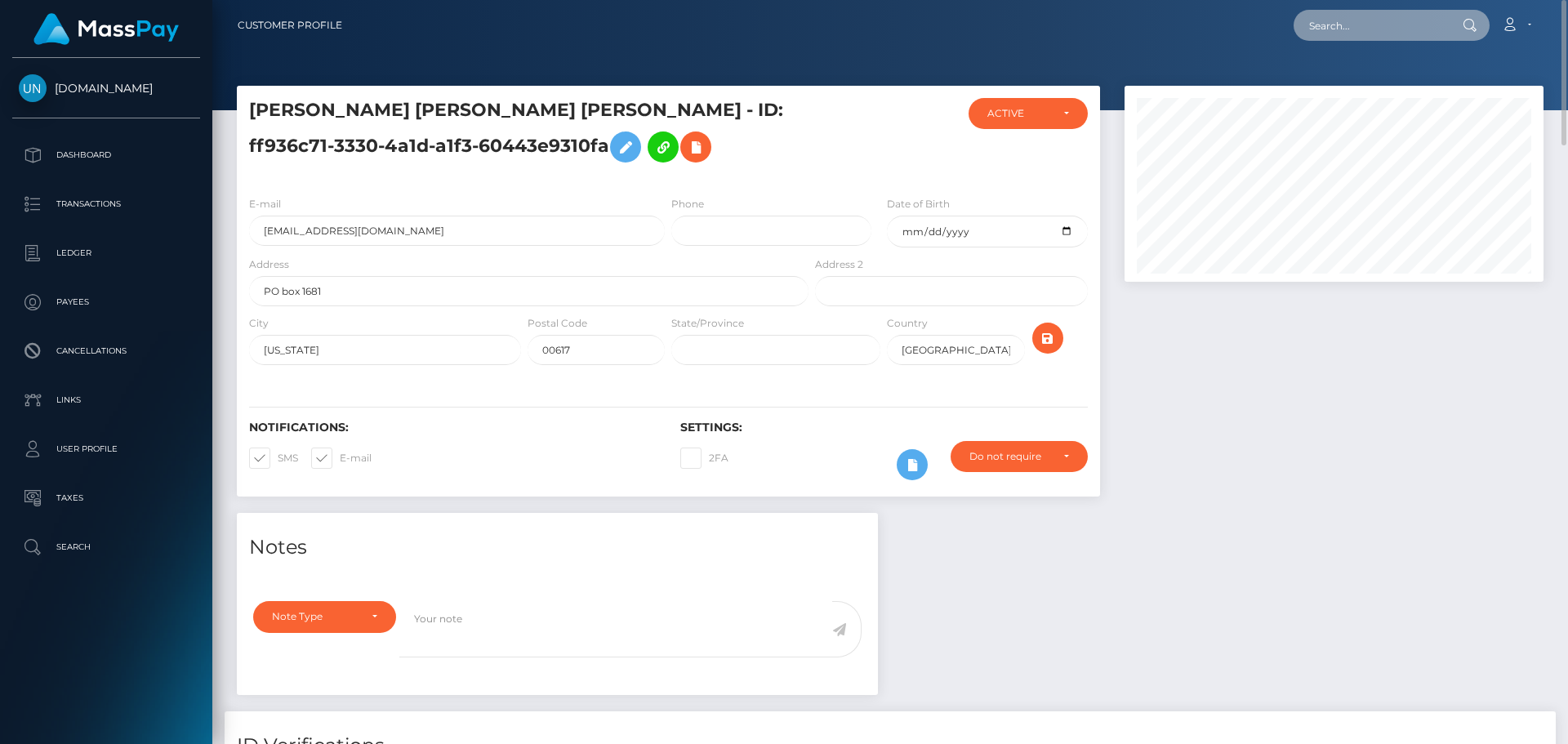
click at [1392, 18] on input "text" at bounding box center [1370, 26] width 153 height 31
paste input "ayeleinetays@gmail.com"
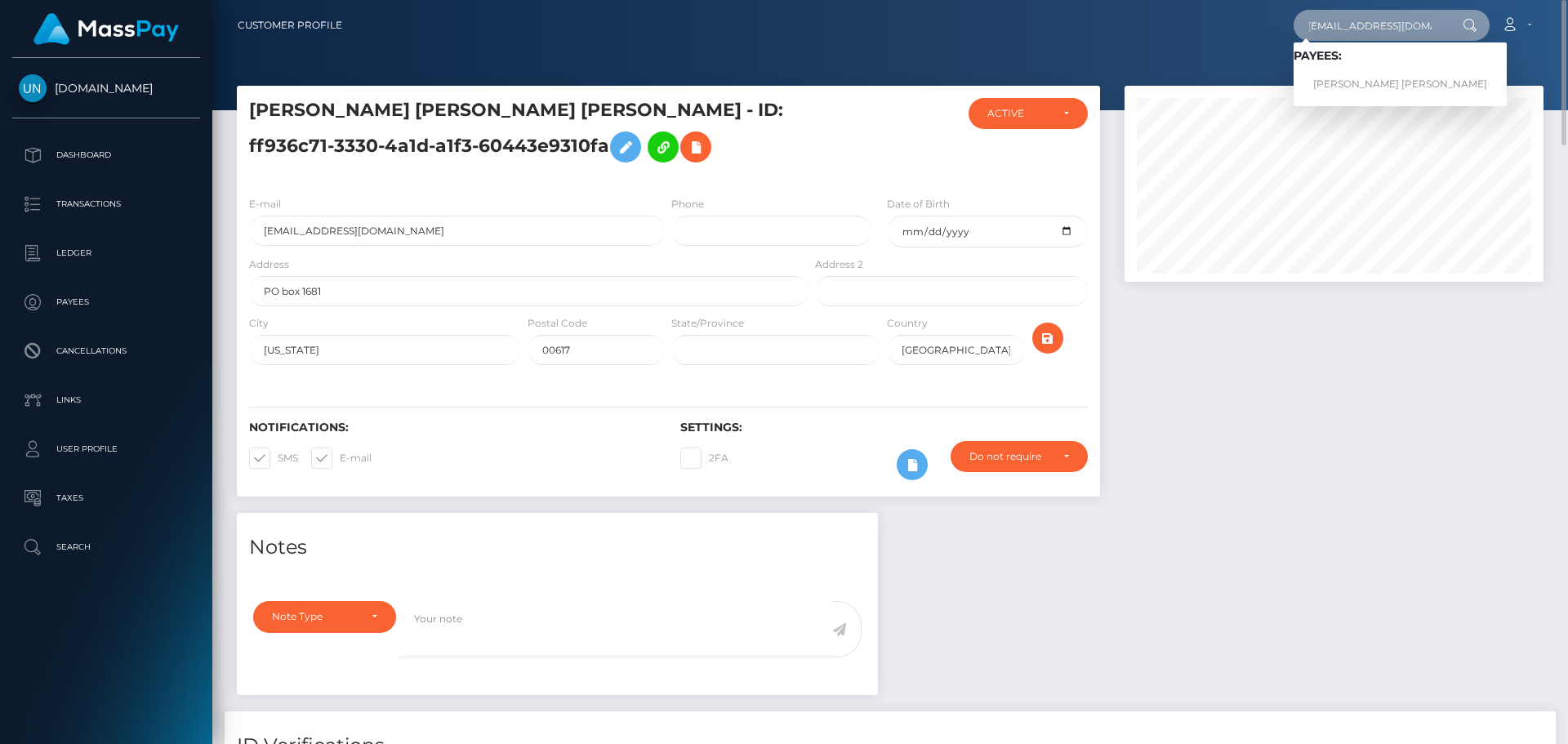
type input "ayeleinetays@gmail.com"
click at [1397, 80] on link "TAYS AYELEINE MARTINEZ RODRIGUEZ" at bounding box center [1400, 84] width 213 height 30
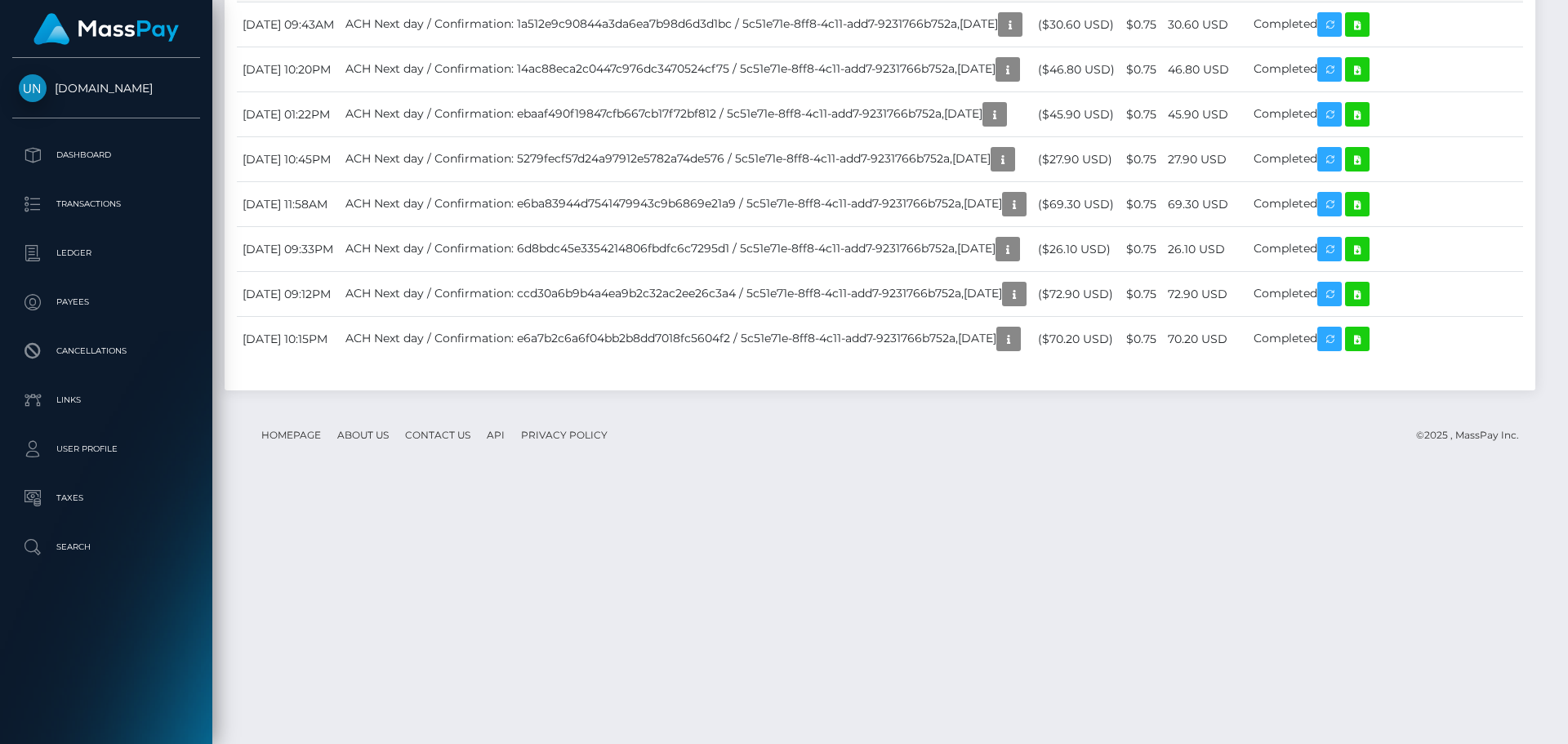
scroll to position [3268, 0]
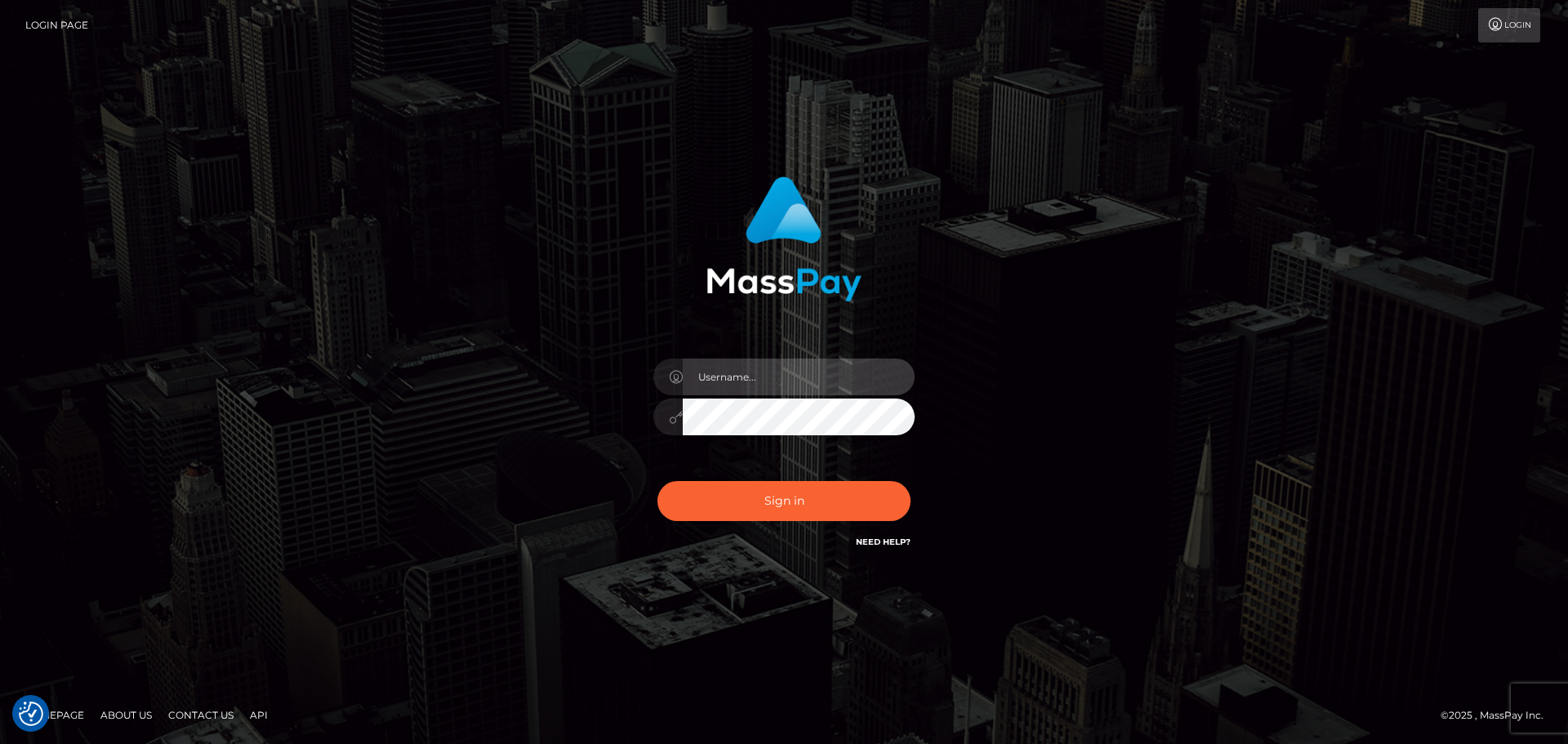
type input "Yassine Slimene"
click at [795, 550] on div "Yassine Slimene Sign in" at bounding box center [784, 364] width 429 height 399
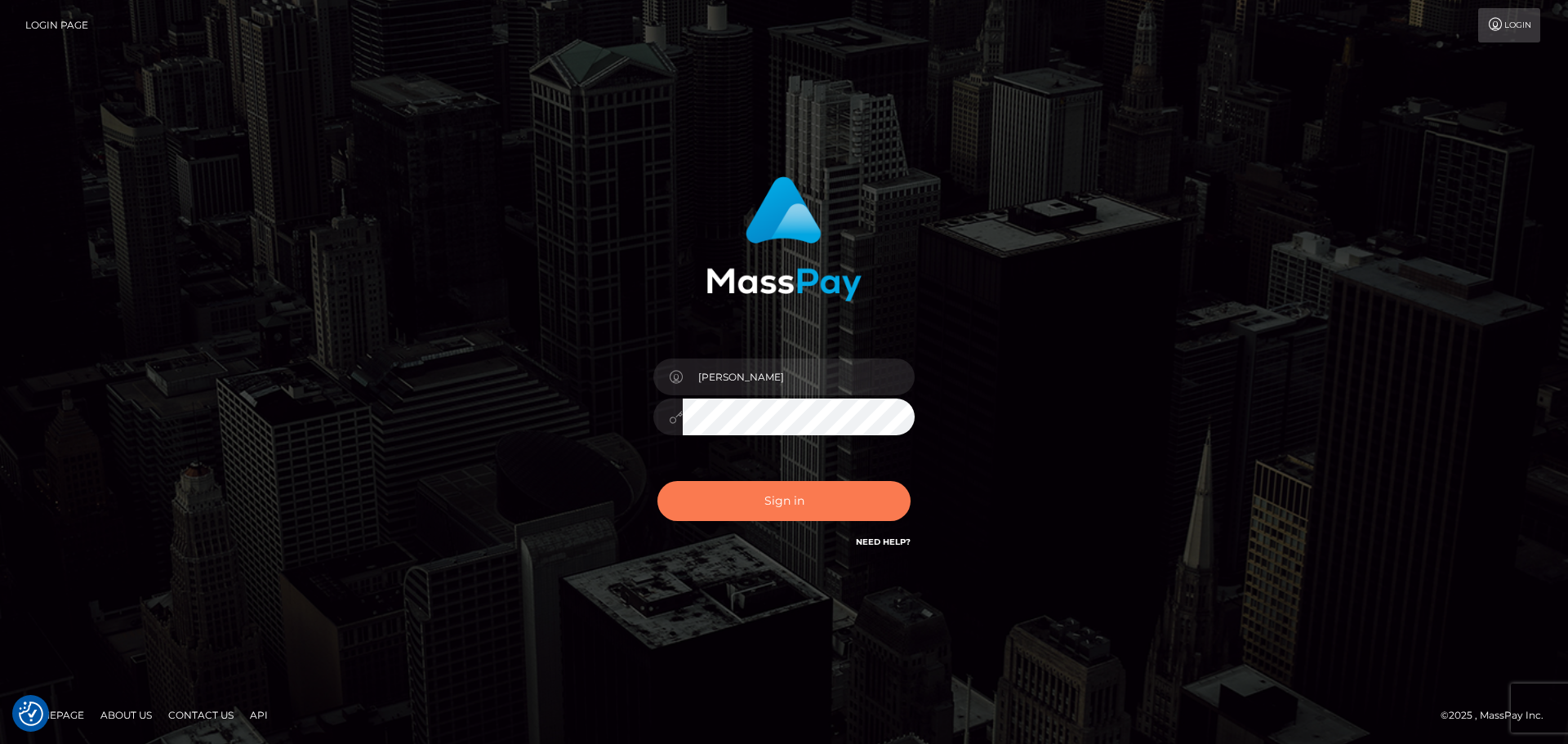
click at [793, 507] on button "Sign in" at bounding box center [784, 501] width 253 height 40
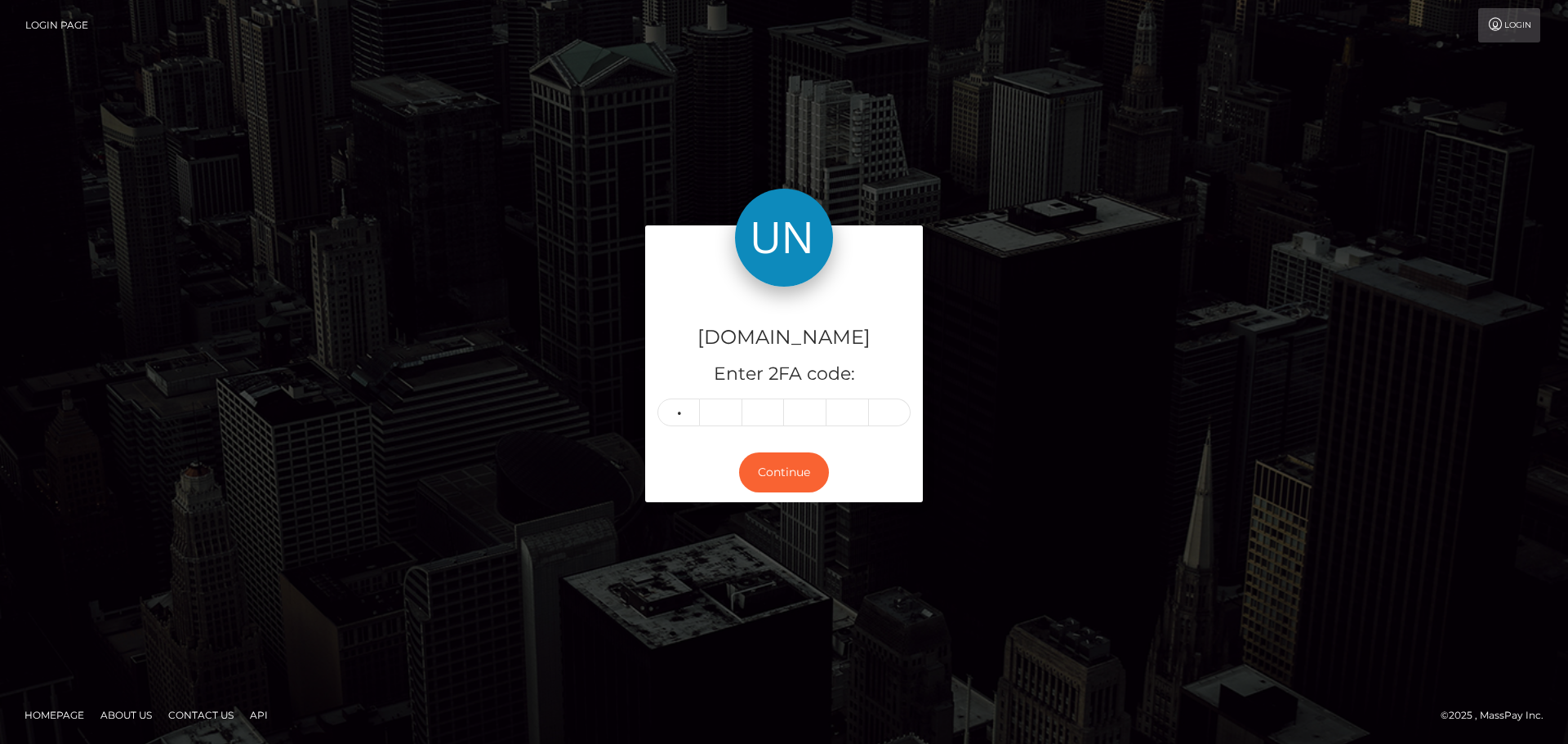
type input "1"
type input "6"
type input "2"
type input "8"
type input "9"
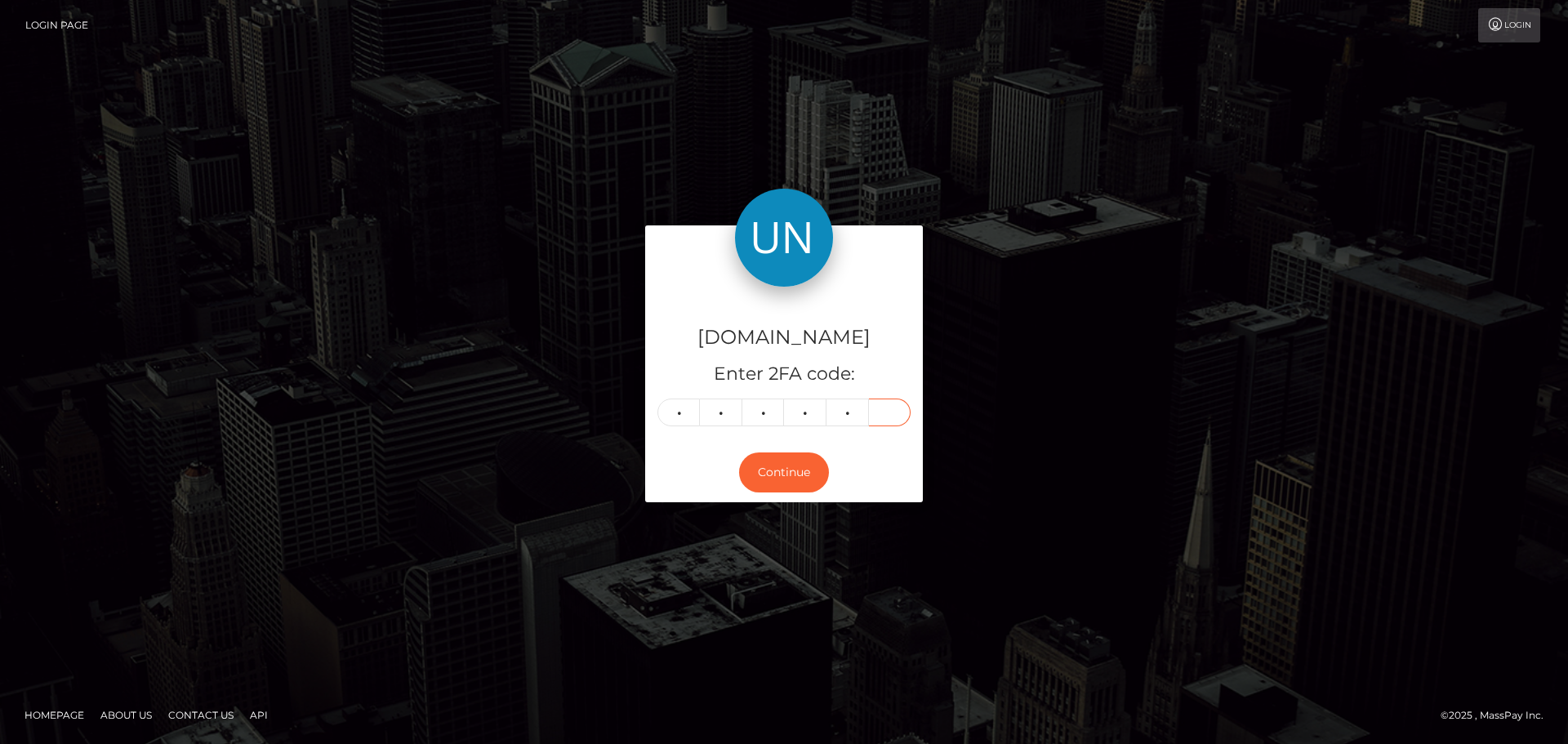
type input "0"
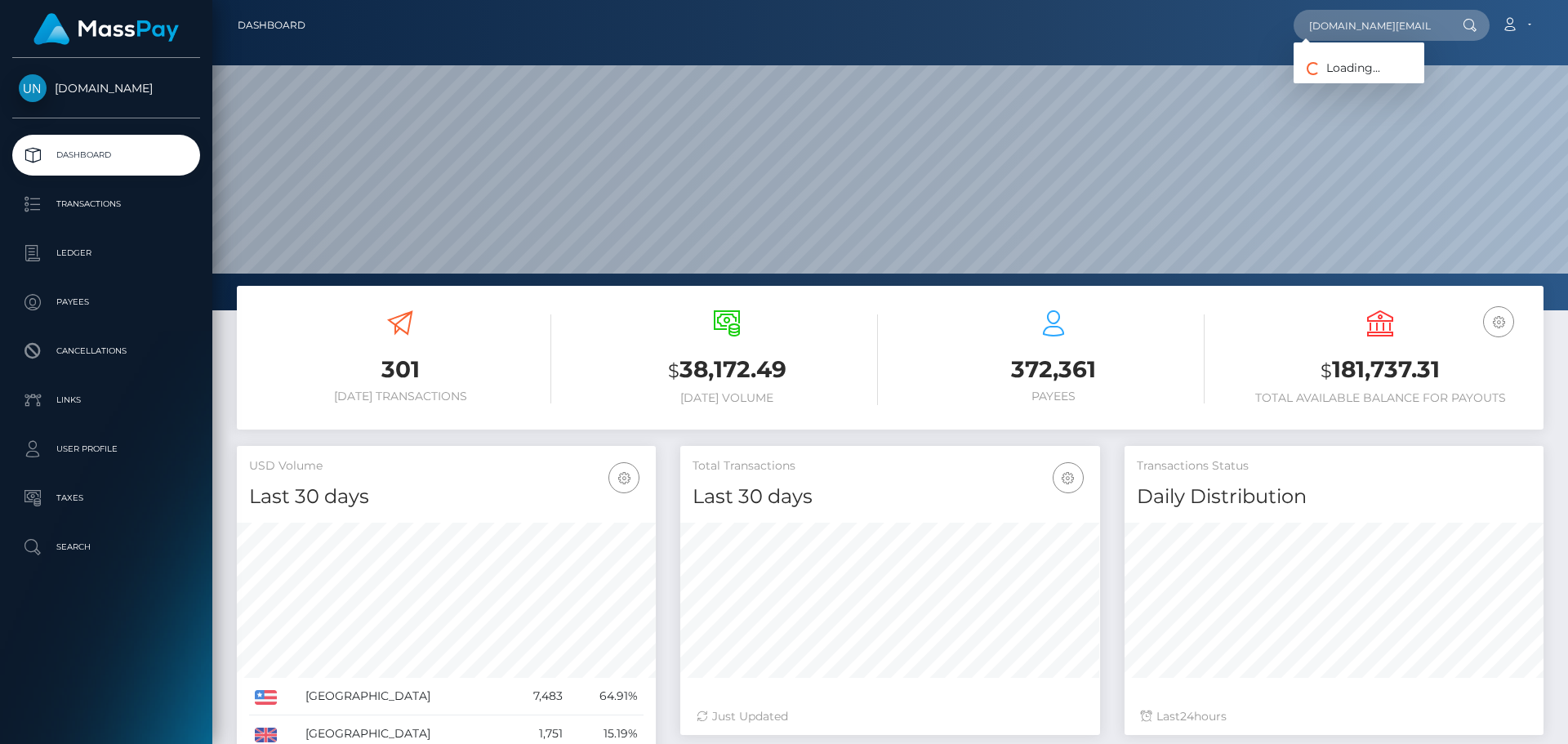
scroll to position [290, 419]
type input "[DOMAIN_NAME][EMAIL_ADDRESS][DOMAIN_NAME]"
click at [1335, 78] on link "[PERSON_NAME]" at bounding box center [1358, 84] width 130 height 30
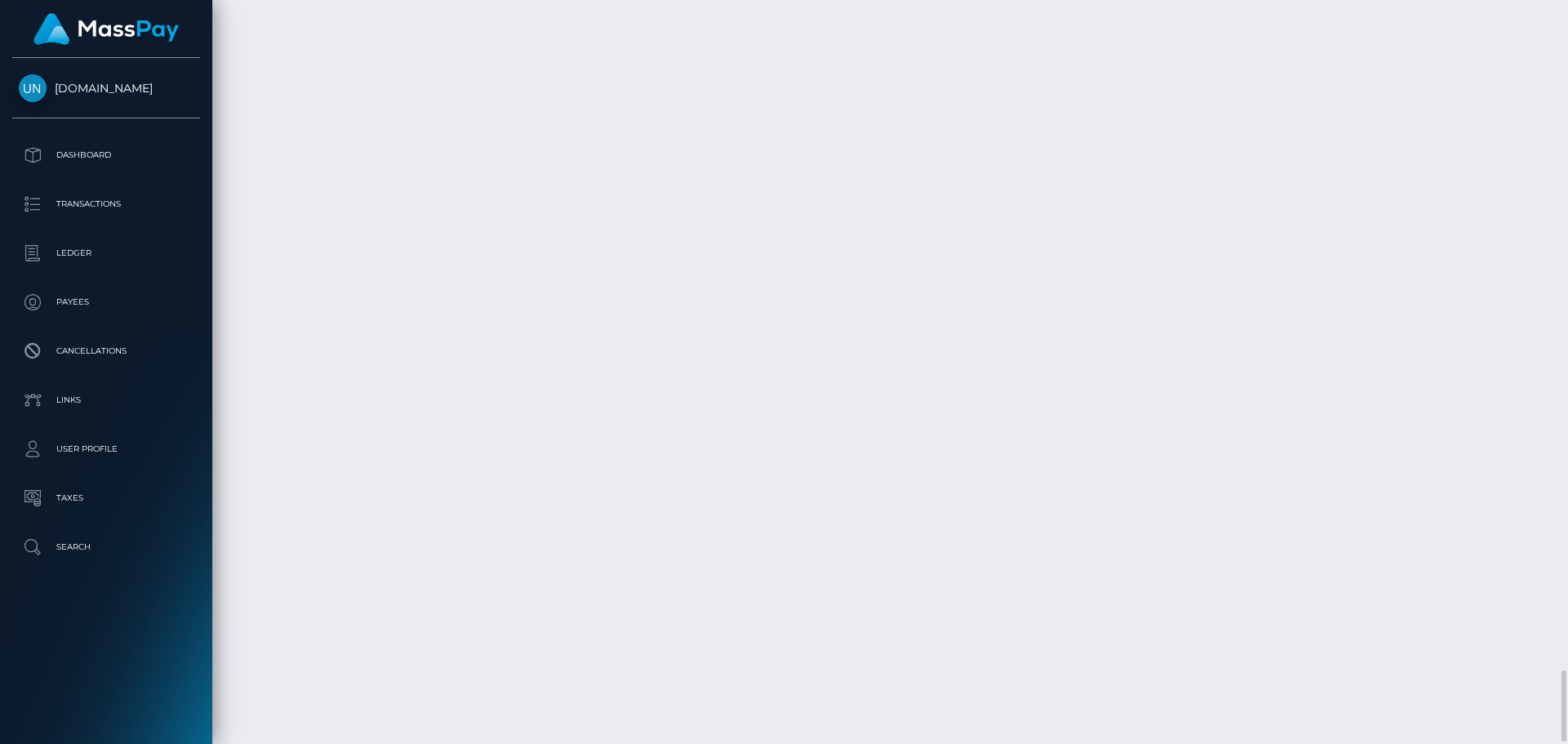
scroll to position [6291, 0]
click at [1567, 59] on div at bounding box center [1562, 372] width 12 height 744
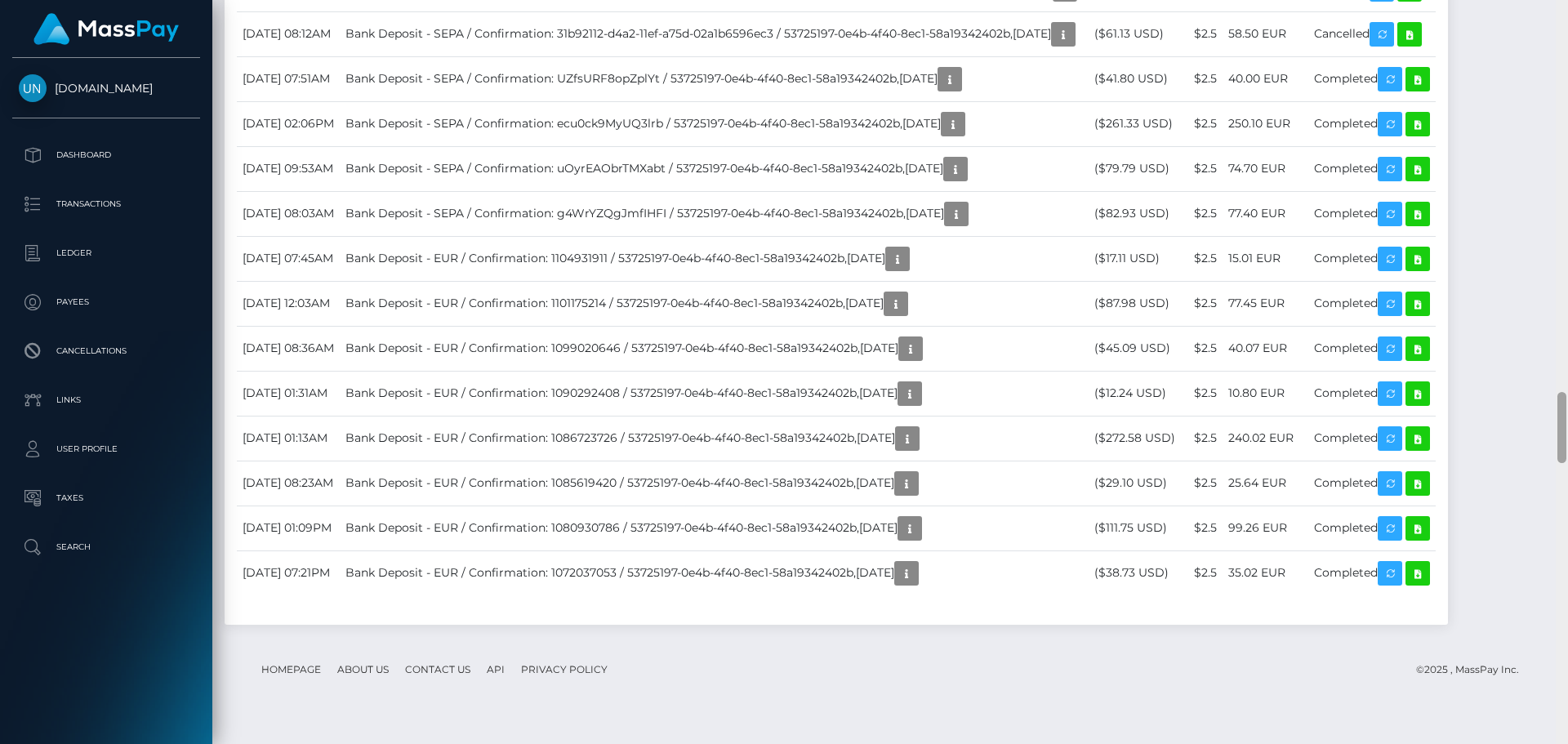
click at [1567, 59] on div at bounding box center [1562, 372] width 12 height 744
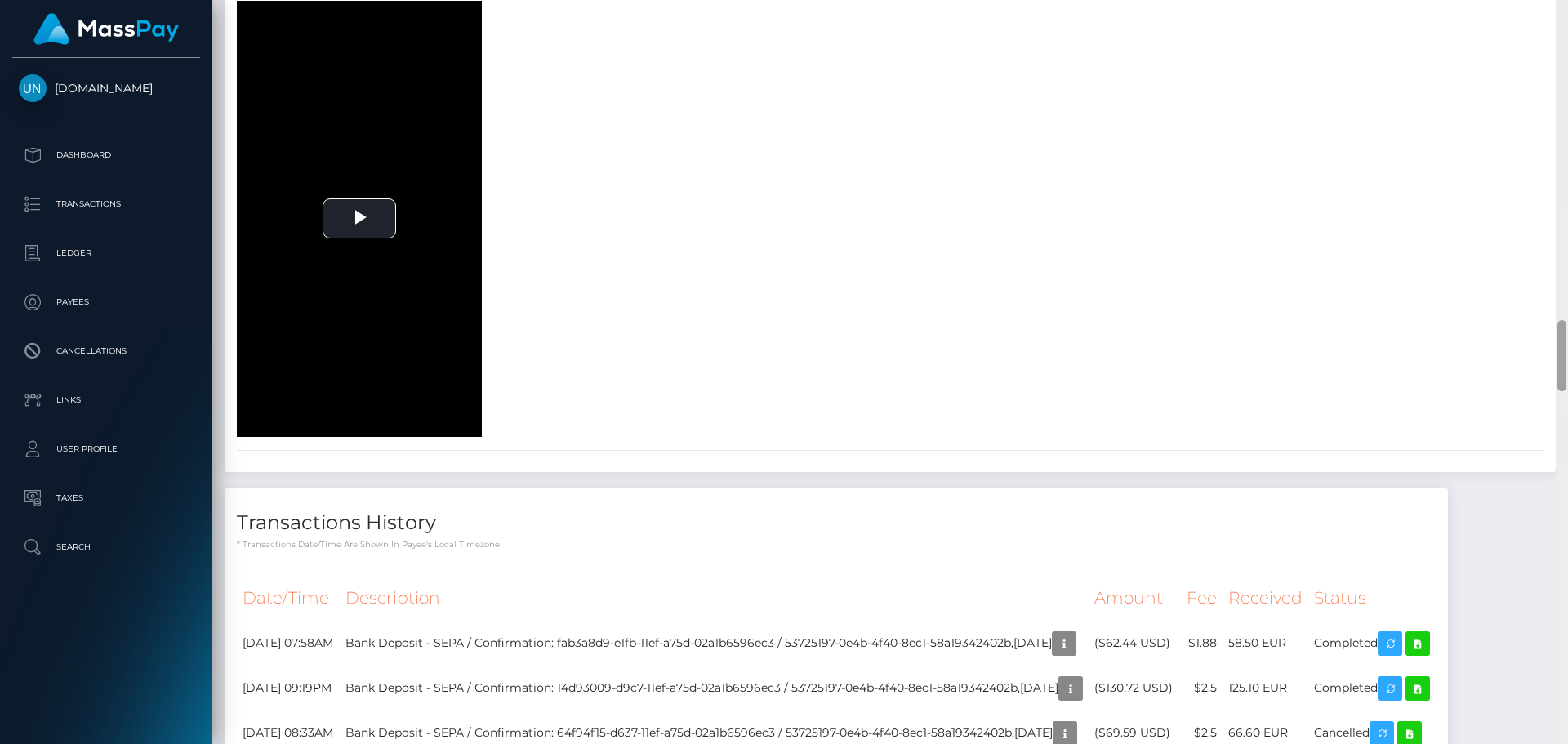
click at [1567, 42] on div at bounding box center [1562, 372] width 12 height 744
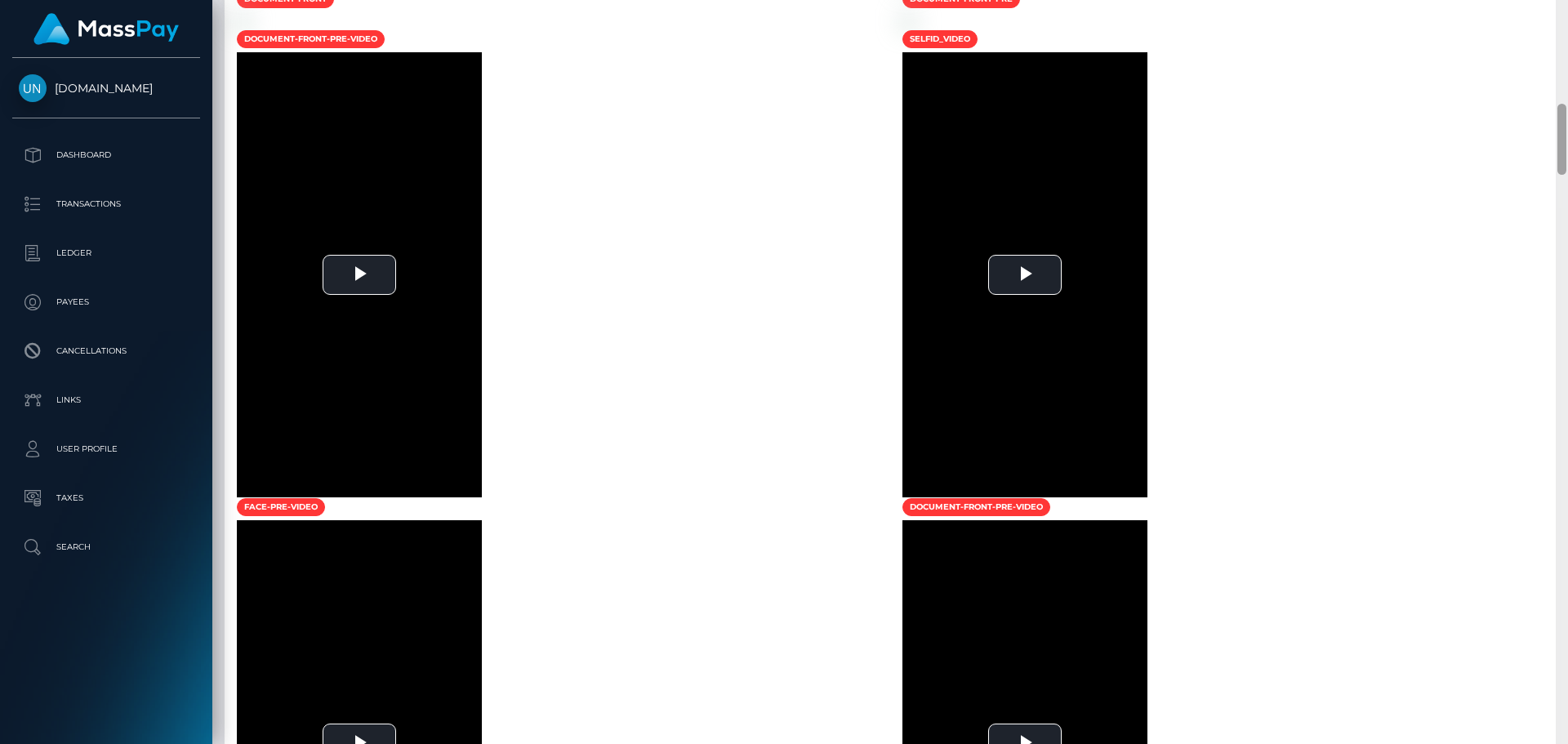
click at [1563, 28] on div at bounding box center [1562, 372] width 12 height 744
click at [1561, 25] on div at bounding box center [1562, 372] width 12 height 744
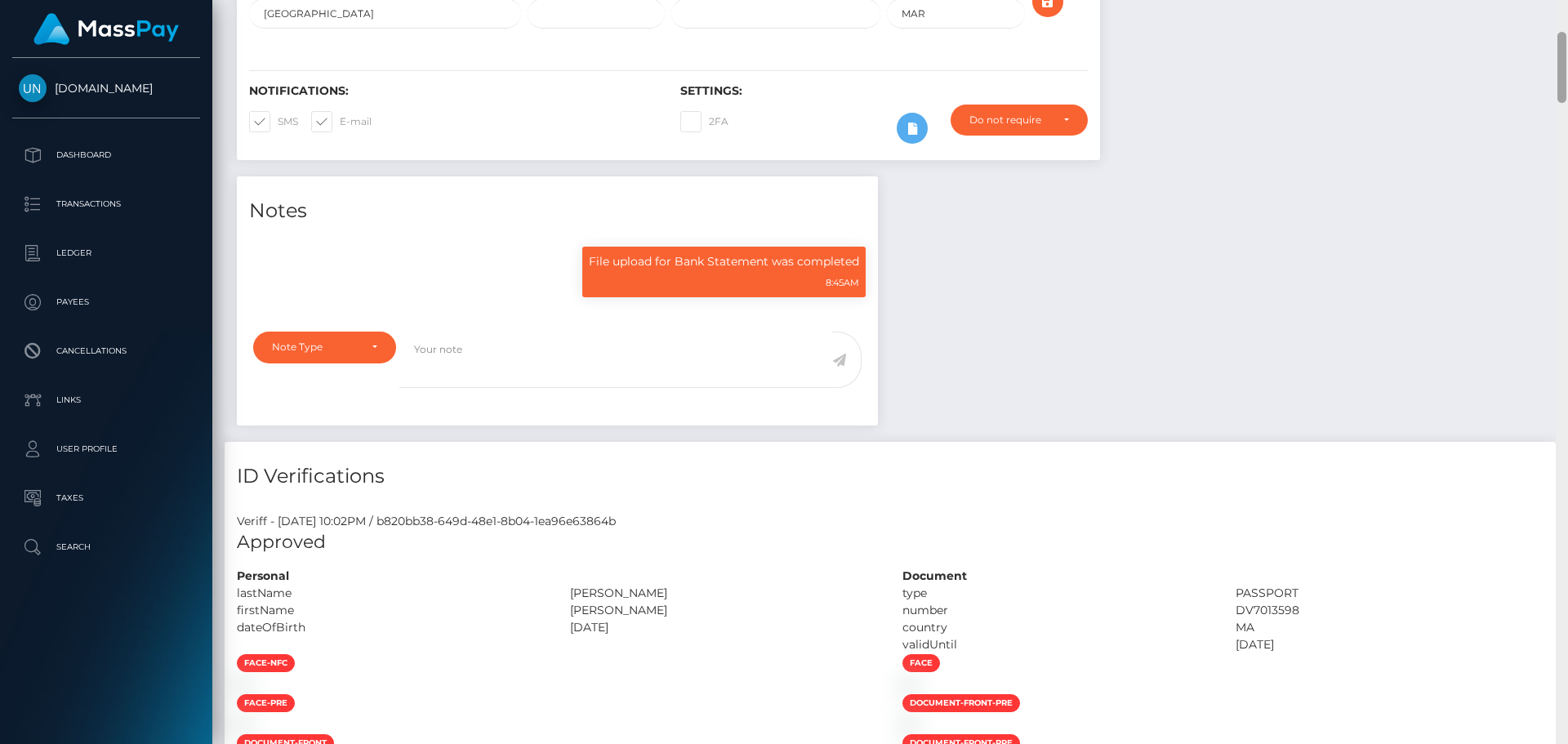
click at [1560, 16] on div "Customer Profile Loading... Loading..." at bounding box center [890, 372] width 1355 height 744
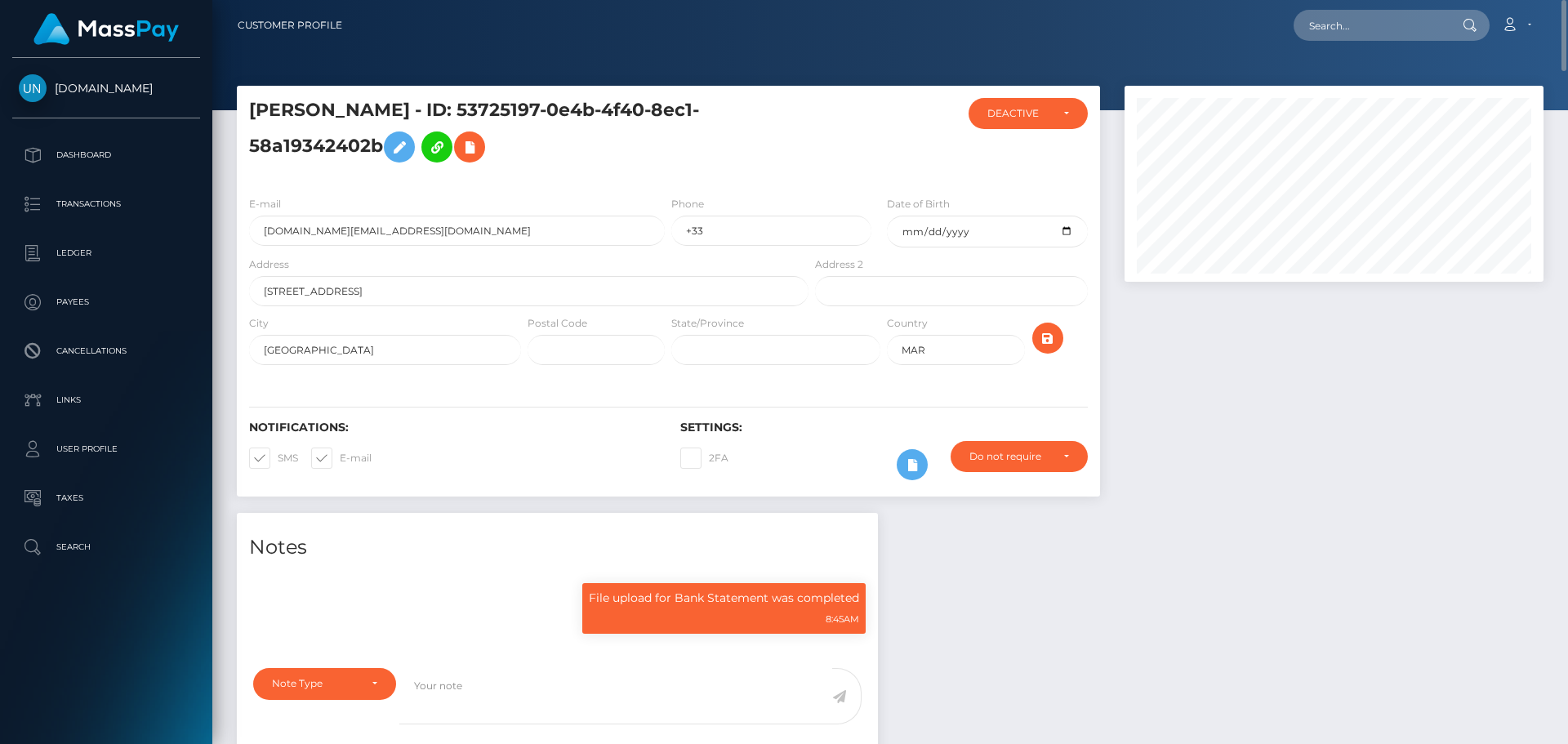
click at [1355, 7] on nav "Customer Profile Loading... Loading... Account" at bounding box center [890, 25] width 1355 height 51
click at [1349, 20] on input "text" at bounding box center [1370, 26] width 153 height 31
paste input "megan.angel@hotmail.co.uk"
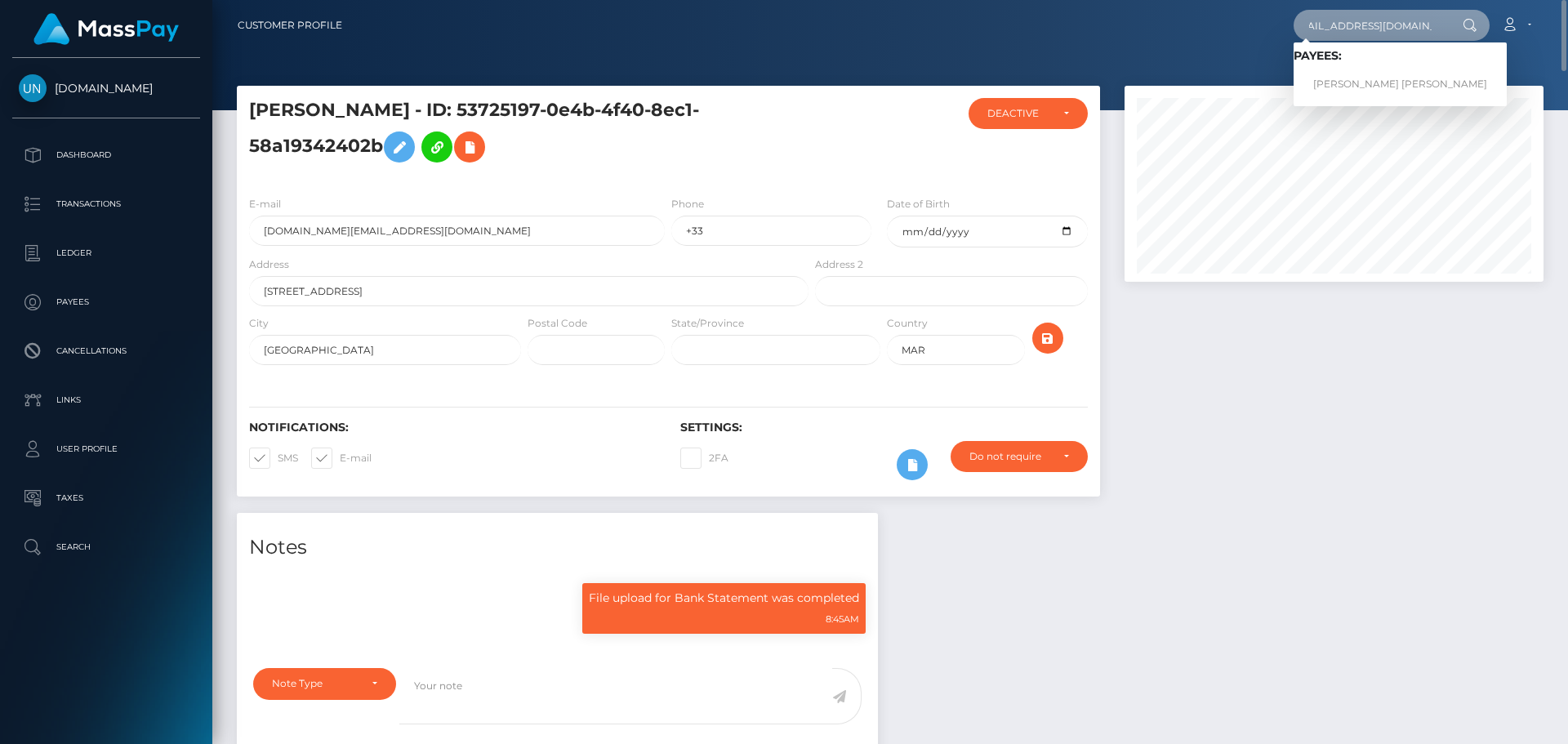
type input "megan.angel@hotmail.co.uk"
click at [1359, 83] on link "MEGAN ROSE GELDER" at bounding box center [1400, 84] width 213 height 30
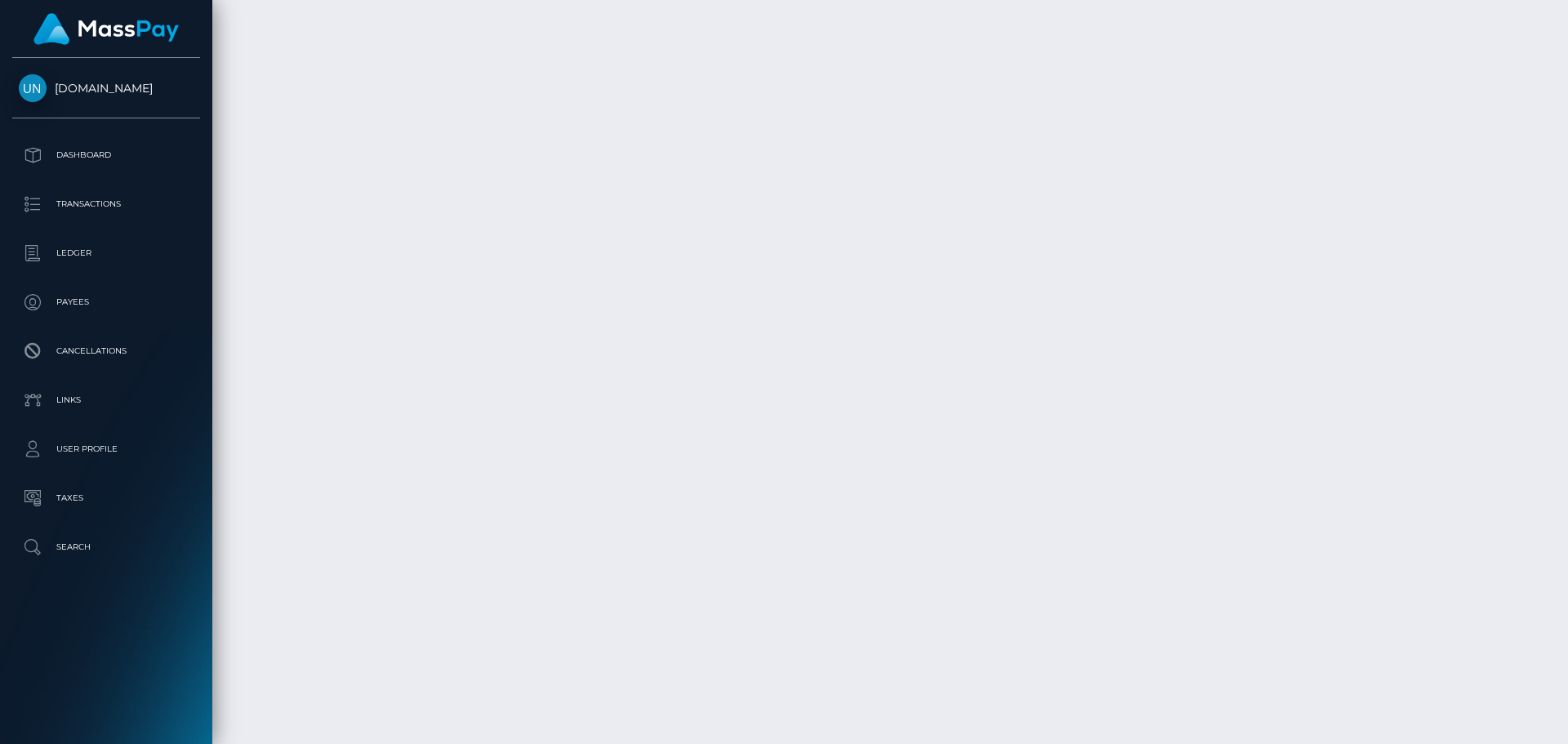
scroll to position [5452, 0]
click at [1566, 6] on div at bounding box center [1562, 372] width 12 height 744
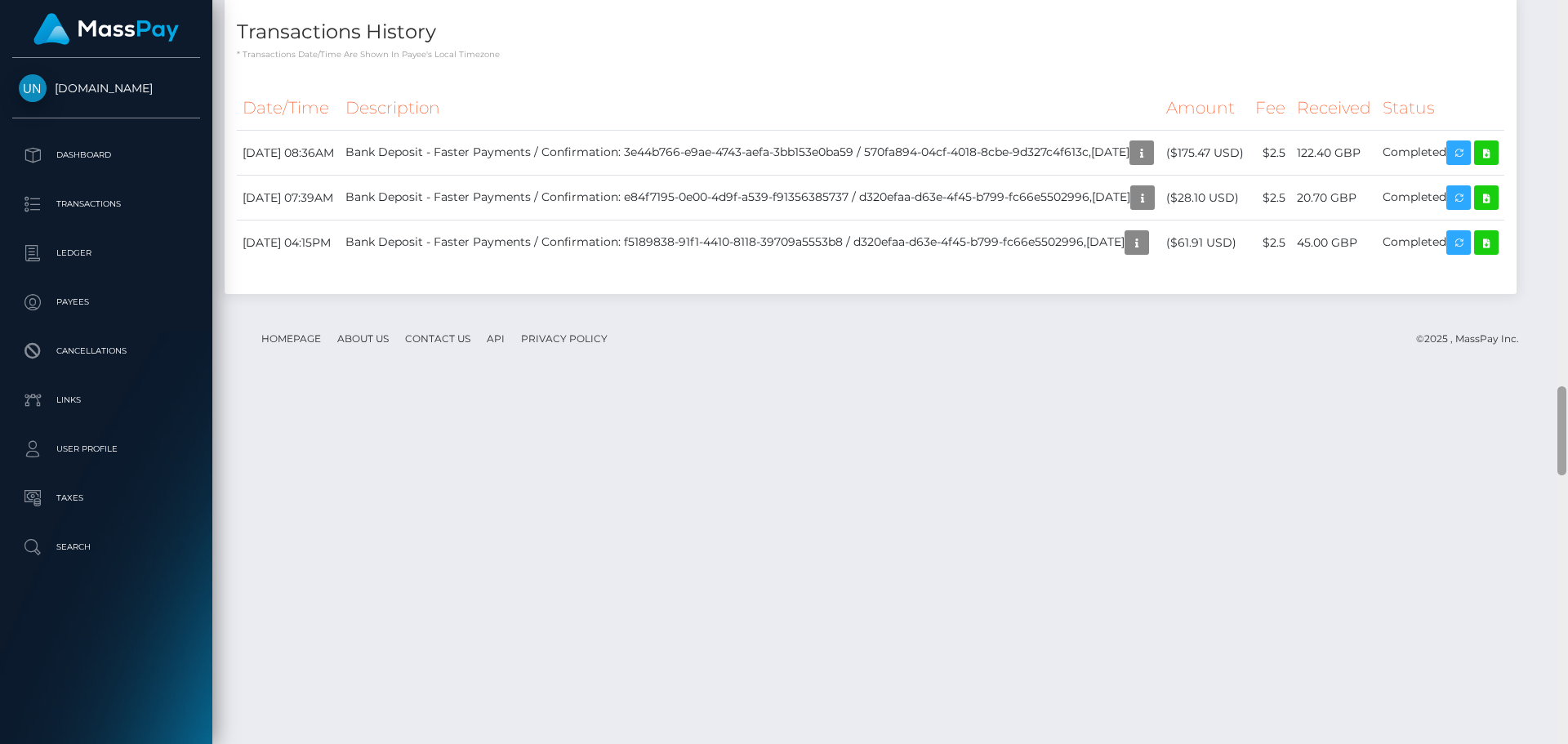
click at [1566, 6] on div at bounding box center [1562, 372] width 12 height 744
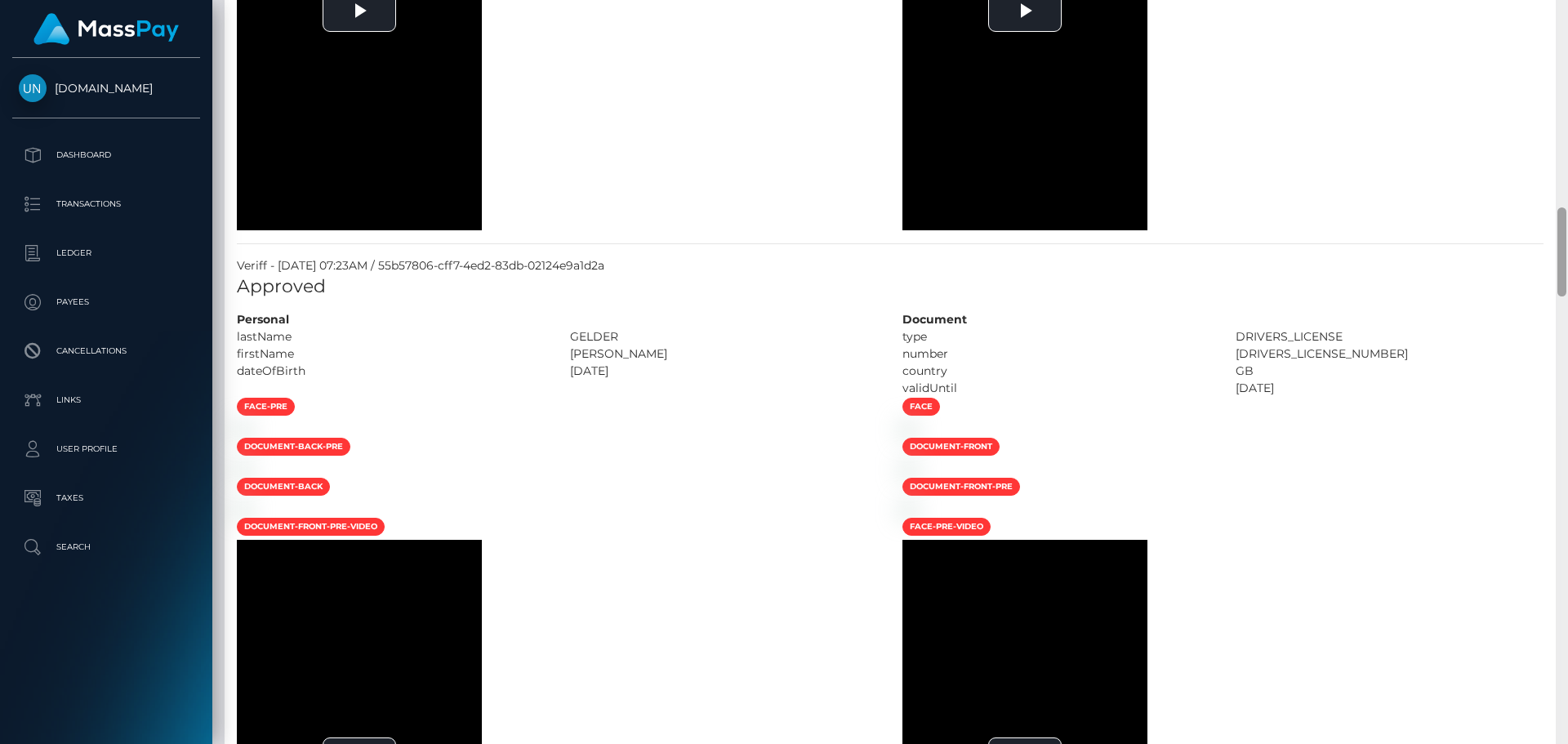
click at [1566, 6] on div at bounding box center [1562, 372] width 12 height 744
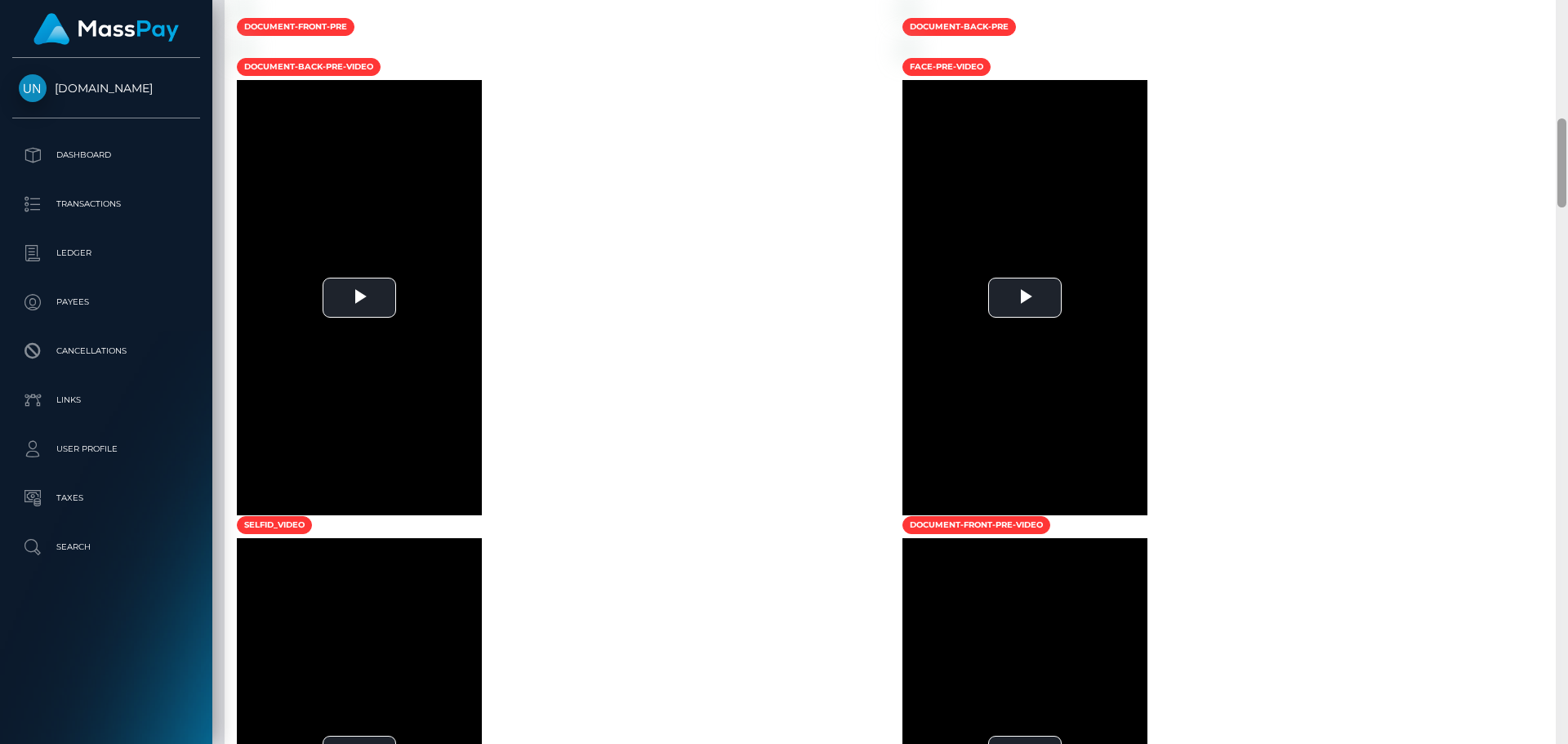
click at [1566, 6] on div at bounding box center [1562, 372] width 12 height 744
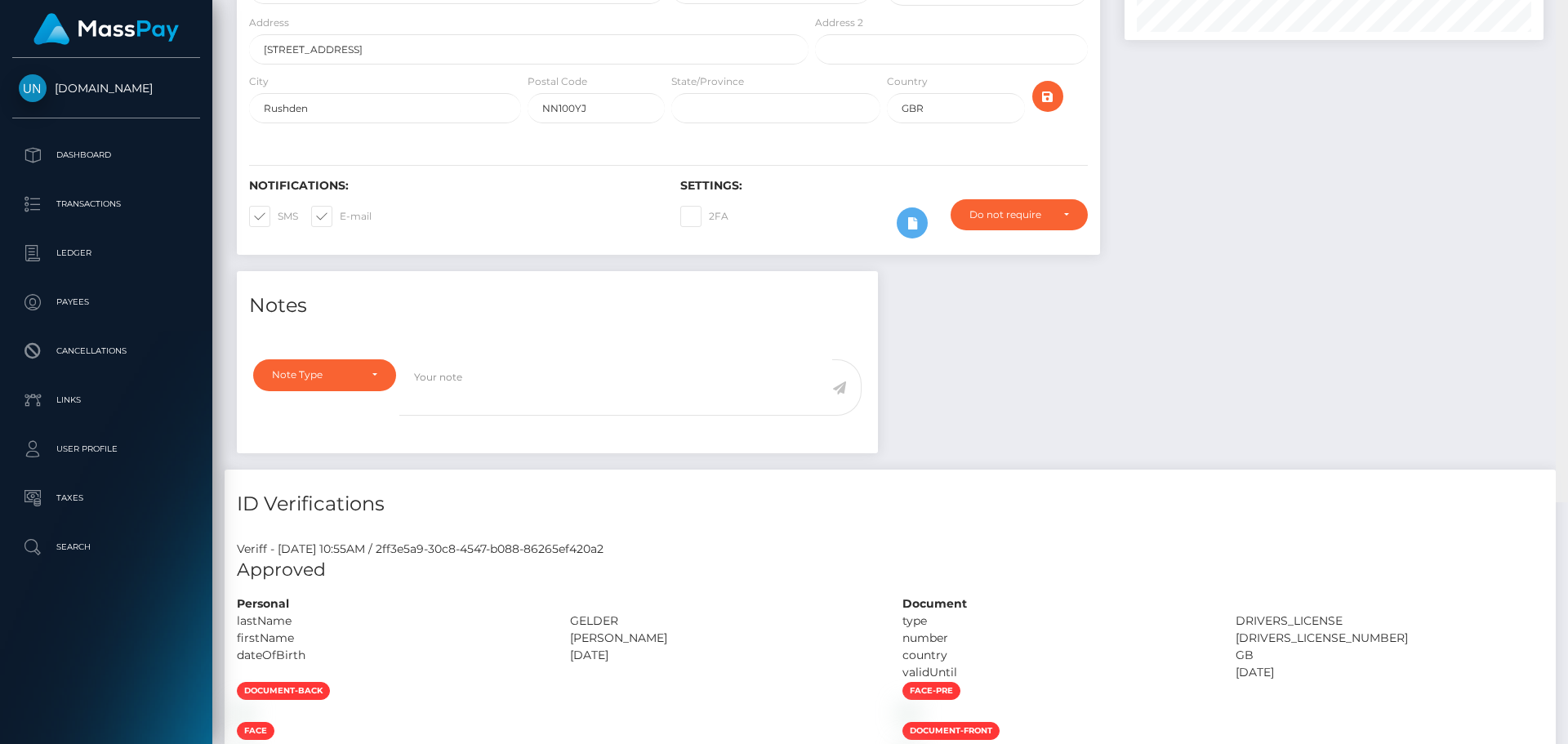
click at [1566, 6] on div "Customer Profile Loading... Loading..." at bounding box center [890, 372] width 1355 height 744
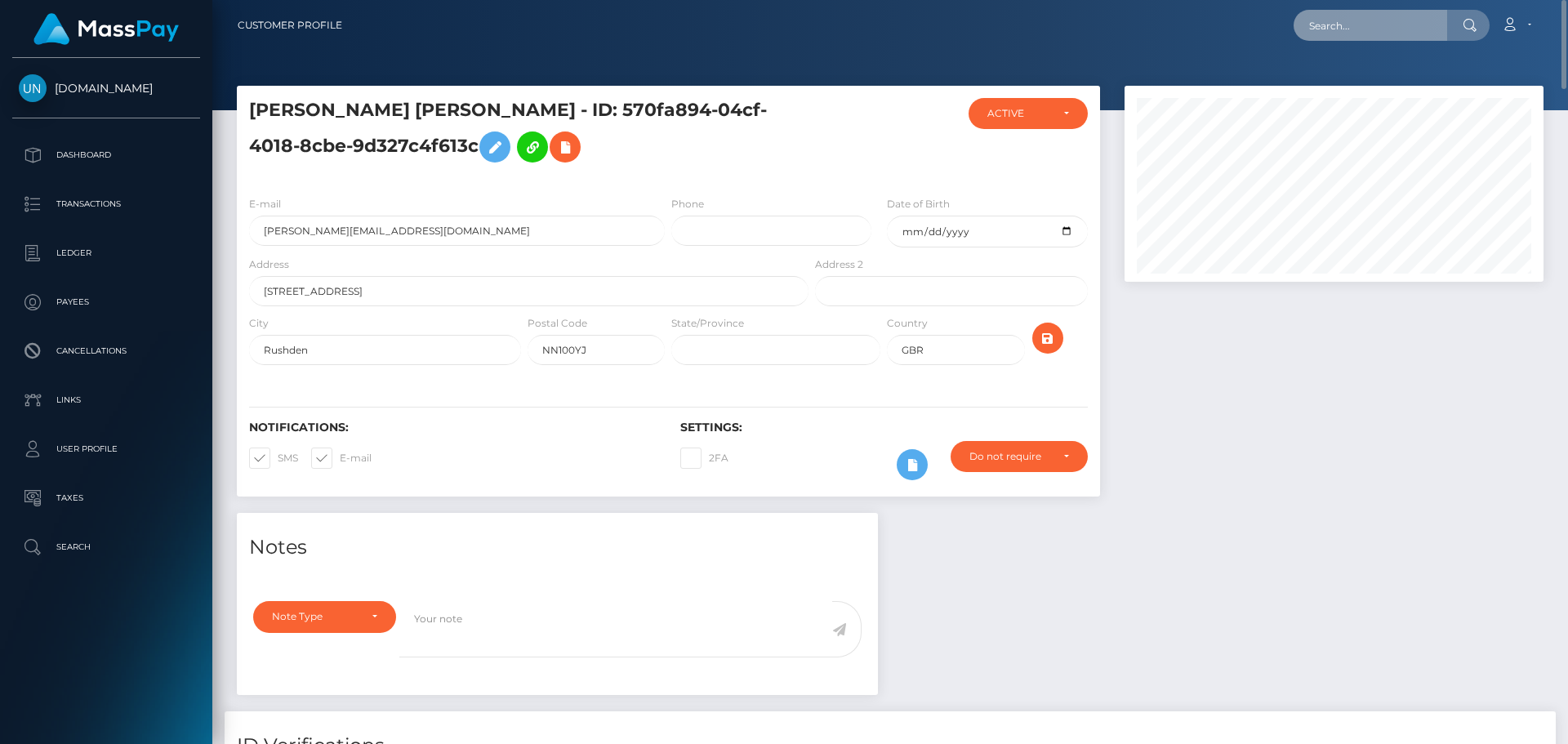
click at [1390, 17] on input "text" at bounding box center [1370, 26] width 153 height 31
paste input "medinabarby13@gmail.com"
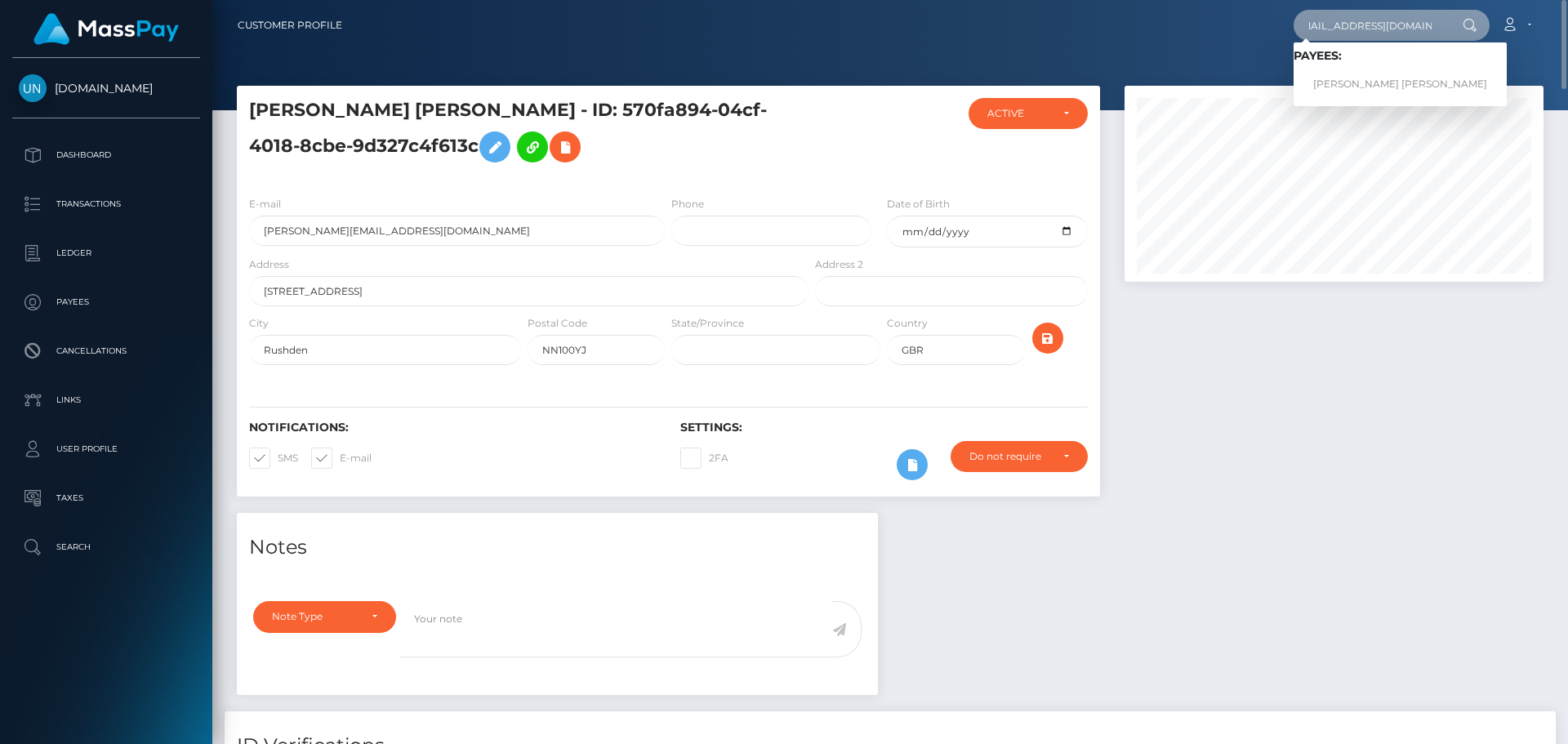
type input "medinabarby13@gmail.com"
click at [1356, 85] on link "BARBARA NORIAM MEDINA BERNARD" at bounding box center [1400, 84] width 213 height 30
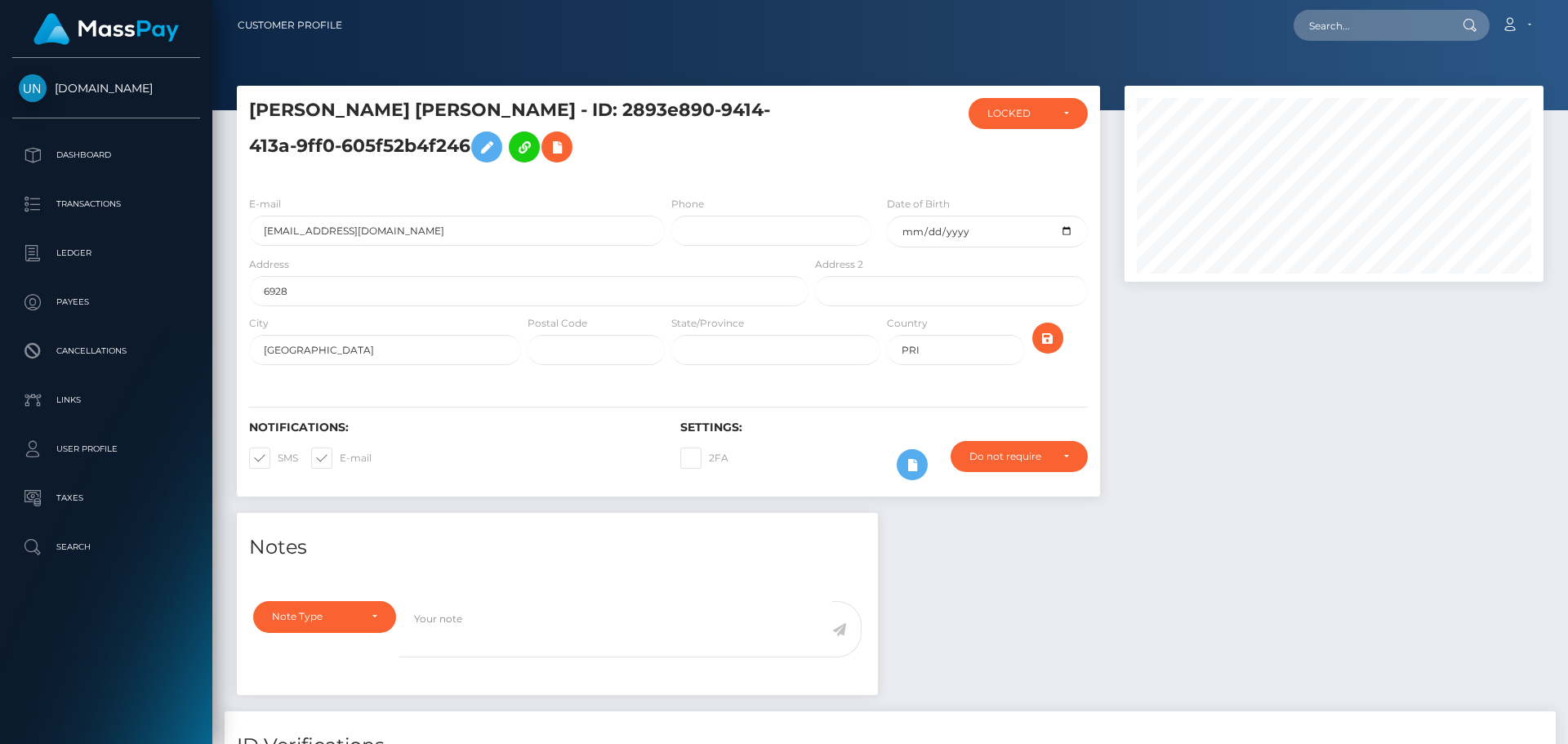
scroll to position [196, 419]
click at [428, 229] on input "medinabarby13@gmail.com" at bounding box center [457, 230] width 416 height 30
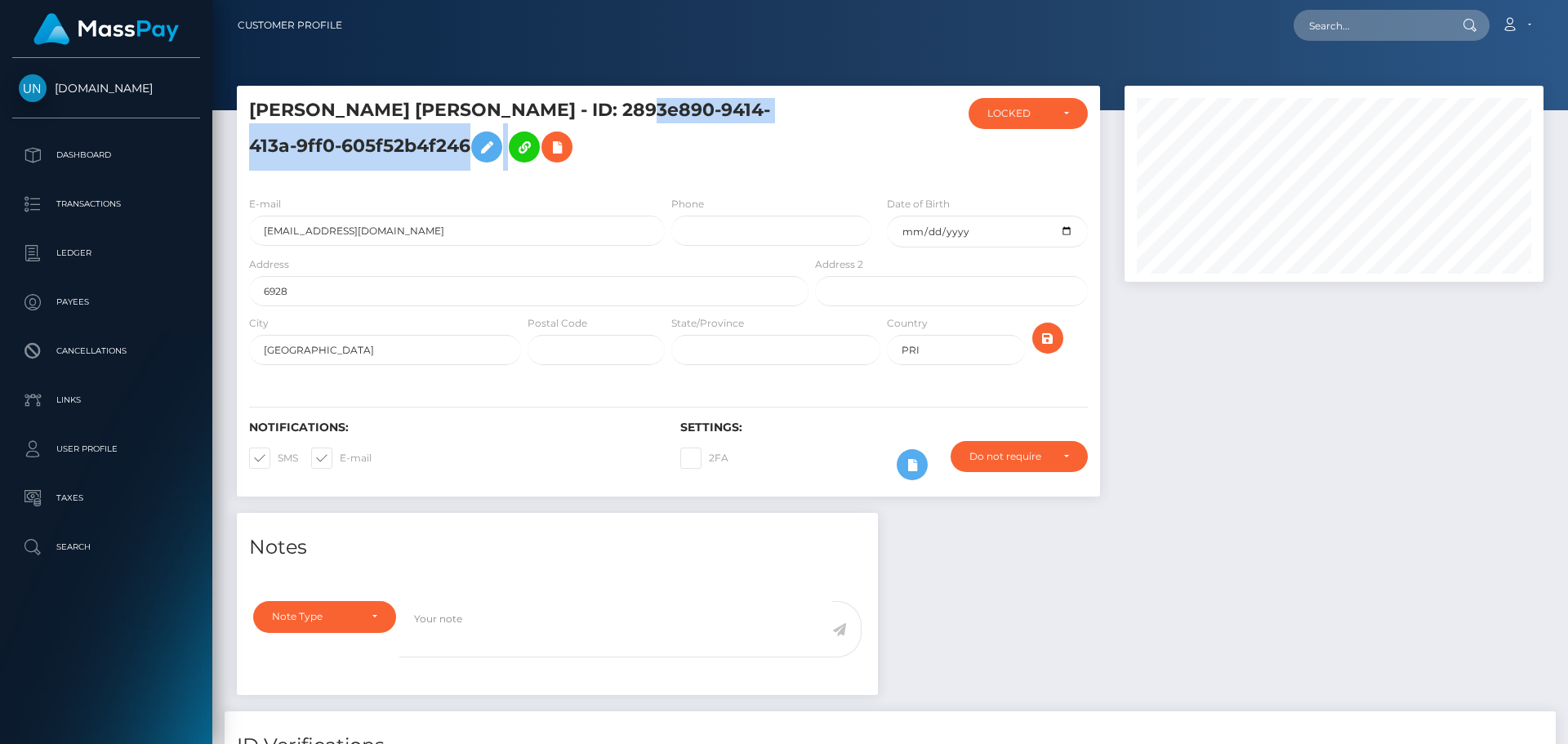
drag, startPoint x: 665, startPoint y: 106, endPoint x: 638, endPoint y: 143, distance: 45.8
click at [638, 143] on h5 "BARBARA NORIAM MEDINA BERNARD - ID: 2893e890-9414-413a-9ff0-605f52b4f246" at bounding box center [525, 134] width 551 height 73
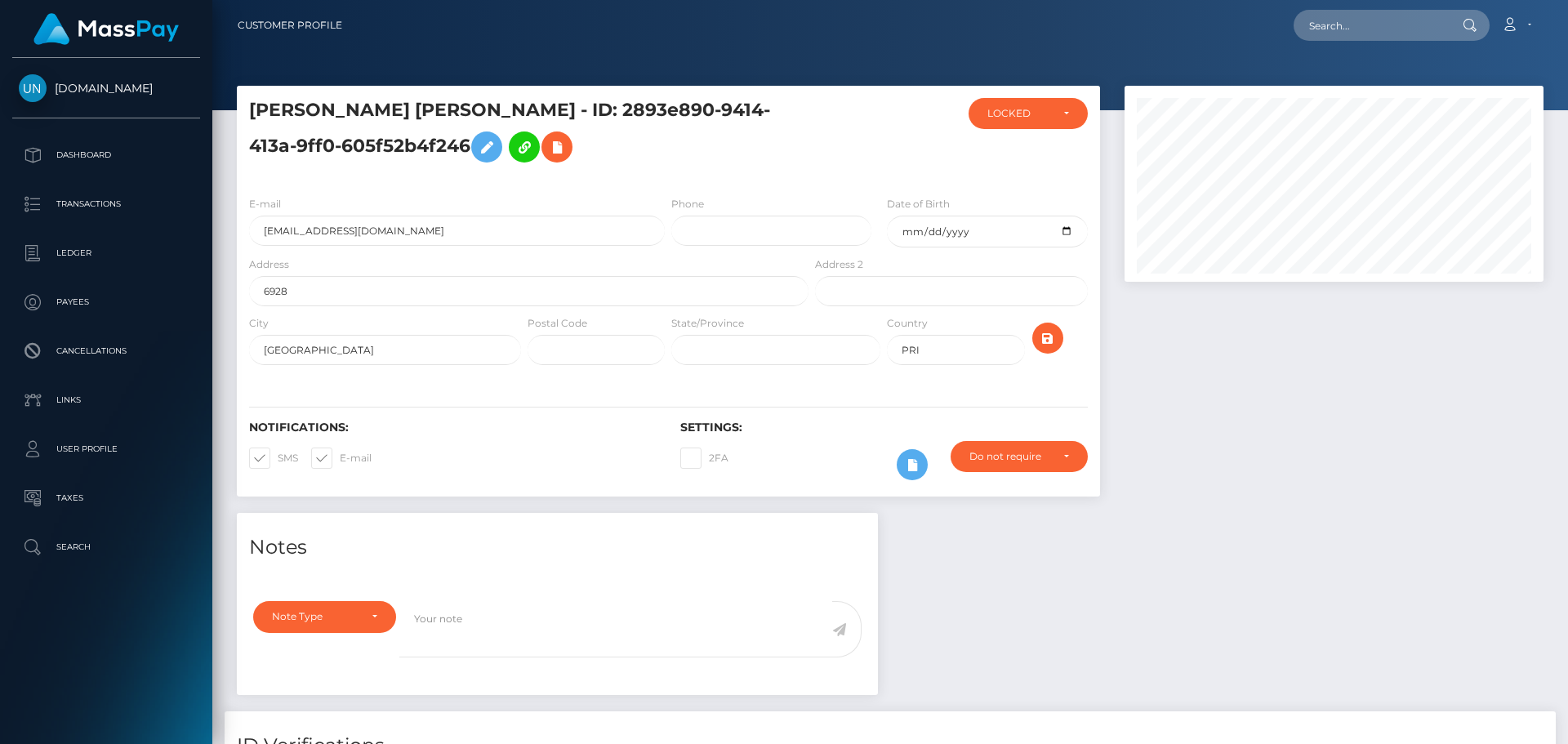
click at [658, 108] on h5 "BARBARA NORIAM MEDINA BERNARD - ID: 2893e890-9414-413a-9ff0-605f52b4f246" at bounding box center [525, 134] width 551 height 73
drag, startPoint x: 658, startPoint y: 108, endPoint x: 516, endPoint y: 136, distance: 144.7
click at [516, 136] on h5 "BARBARA NORIAM MEDINA BERNARD - ID: 2893e890-9414-413a-9ff0-605f52b4f246" at bounding box center [525, 134] width 551 height 73
copy h5 "2893e890-9414-413a-9ff0-605f52b4f246"
click at [501, 623] on textarea at bounding box center [615, 629] width 433 height 56
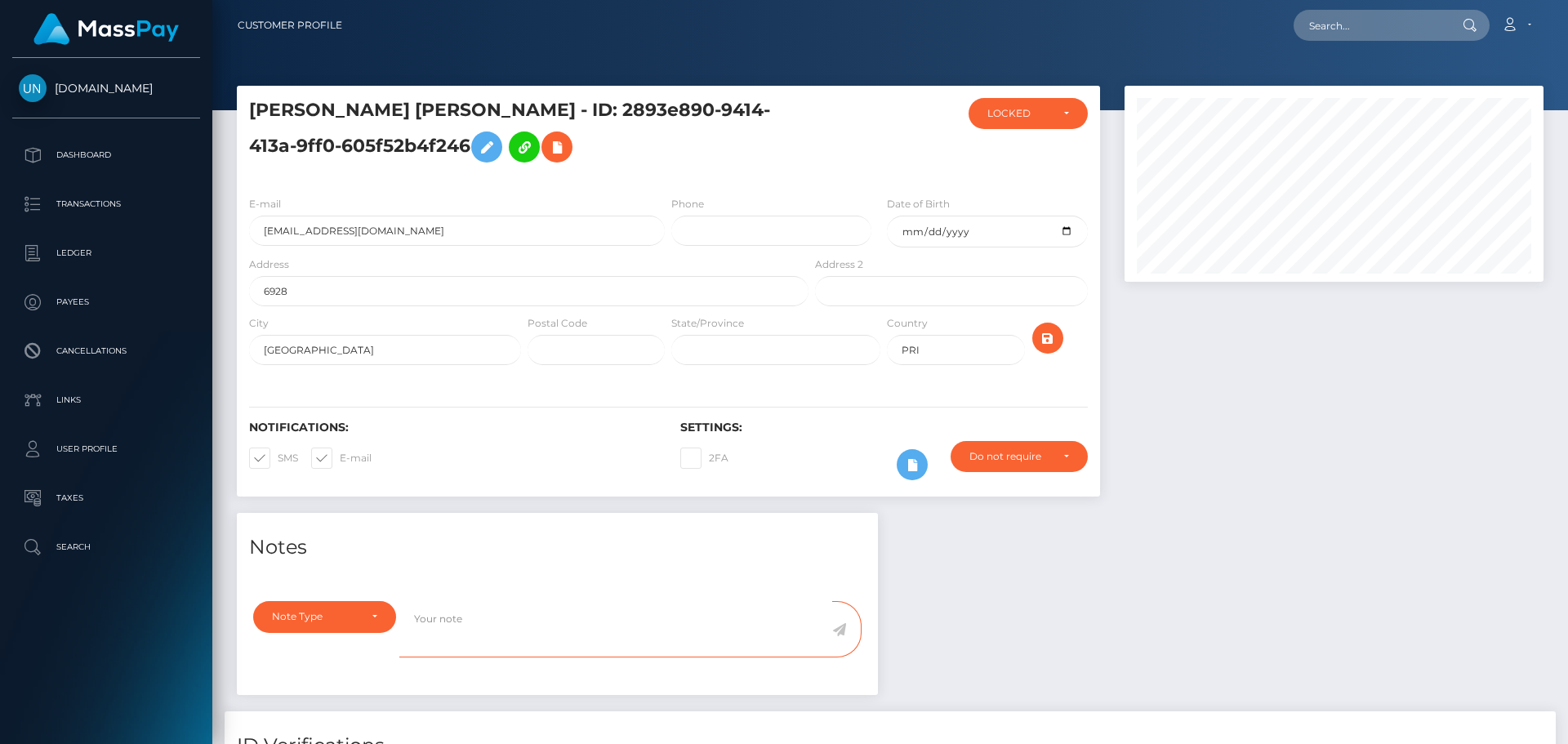
paste textarea "2893e890-9414-413a-9ff0-605f52b4f246"
type textarea "2893e890-9414-413a-9ff0-605f52b4f246"
click at [495, 624] on textarea "2893e890-9414-413a-9ff0-605f52b4f246" at bounding box center [615, 629] width 433 height 56
click at [494, 624] on textarea "2893e890-9414-413a-9ff0-605f52b4f246" at bounding box center [615, 629] width 433 height 56
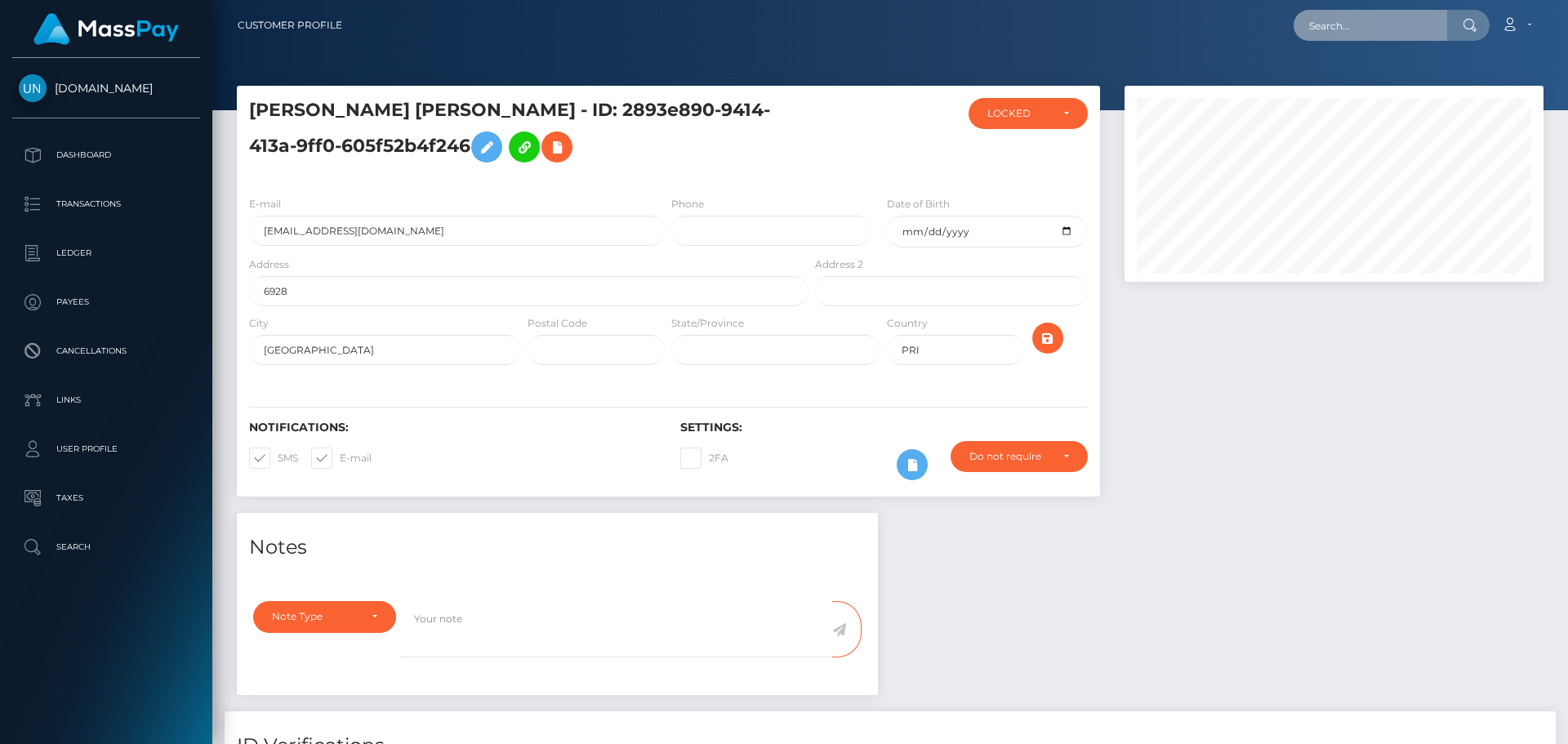
click at [1429, 37] on input "text" at bounding box center [1370, 26] width 153 height 31
paste input "g99kkswwnf@privaterelay.appleid.com"
type input "g99kkswwnf@privaterelay.appleid.com"
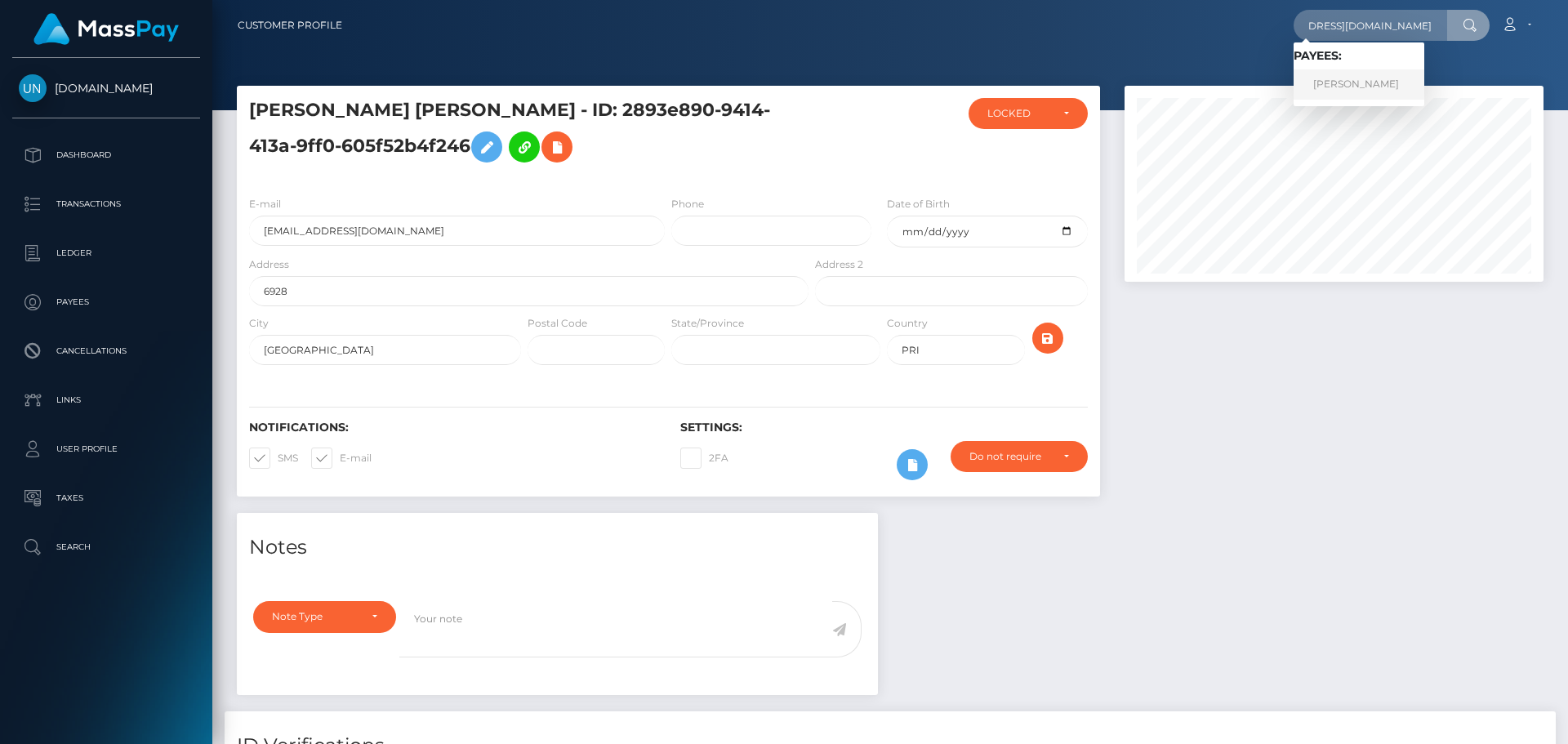
click at [1350, 83] on link "Lisa peirera" at bounding box center [1358, 84] width 130 height 30
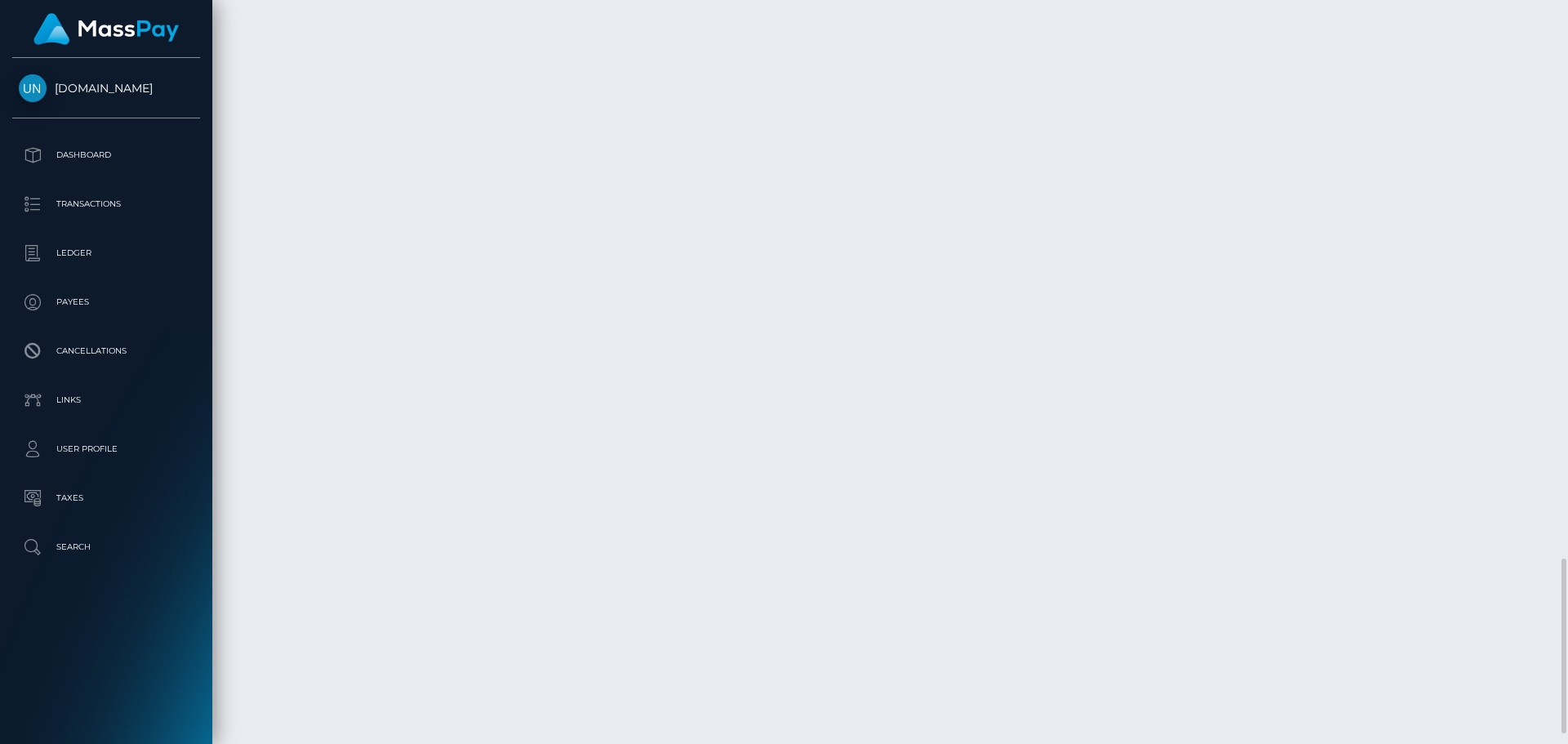
scroll to position [2411, 0]
click at [1567, 10] on div at bounding box center [1562, 372] width 12 height 744
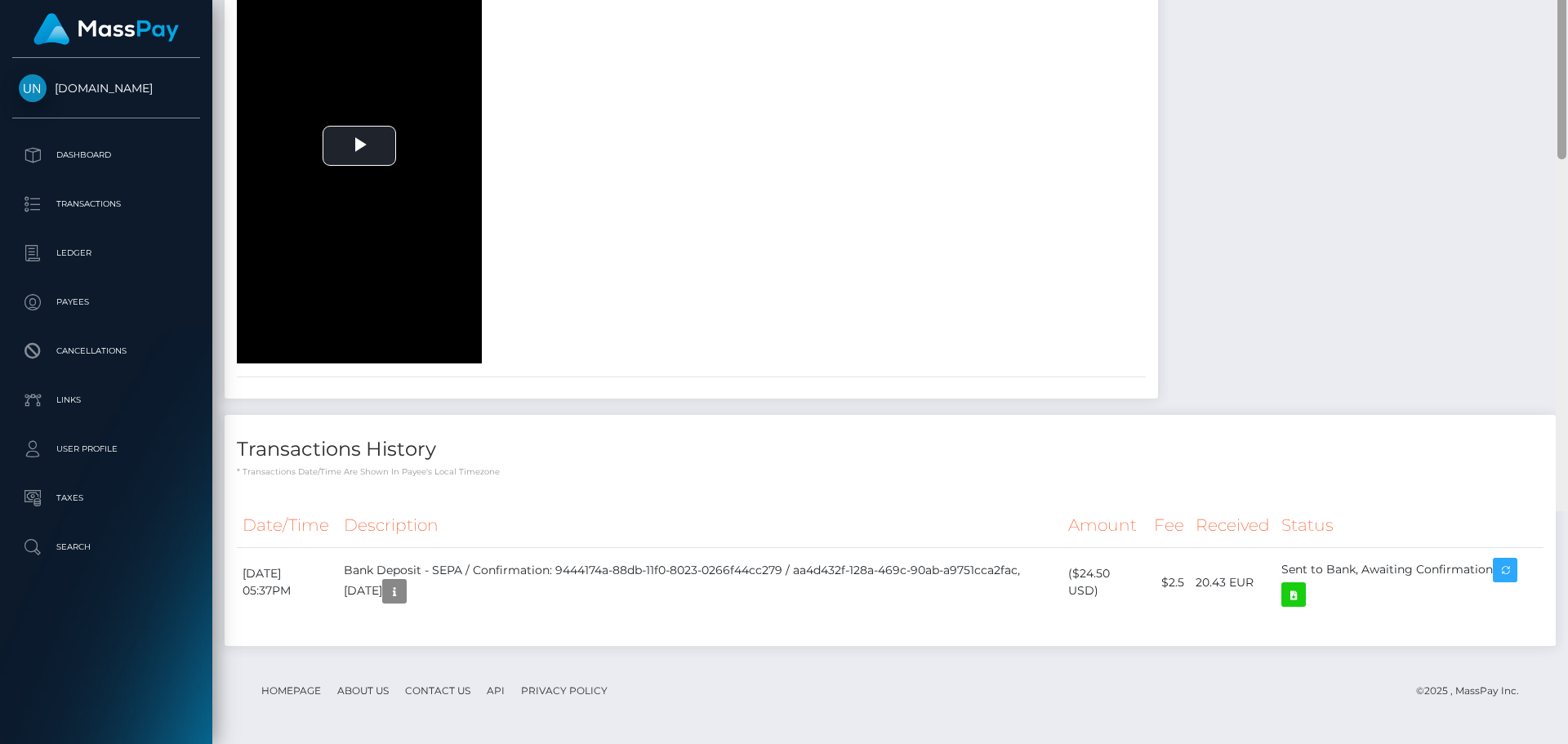
click at [1567, 10] on div at bounding box center [1562, 139] width 12 height 744
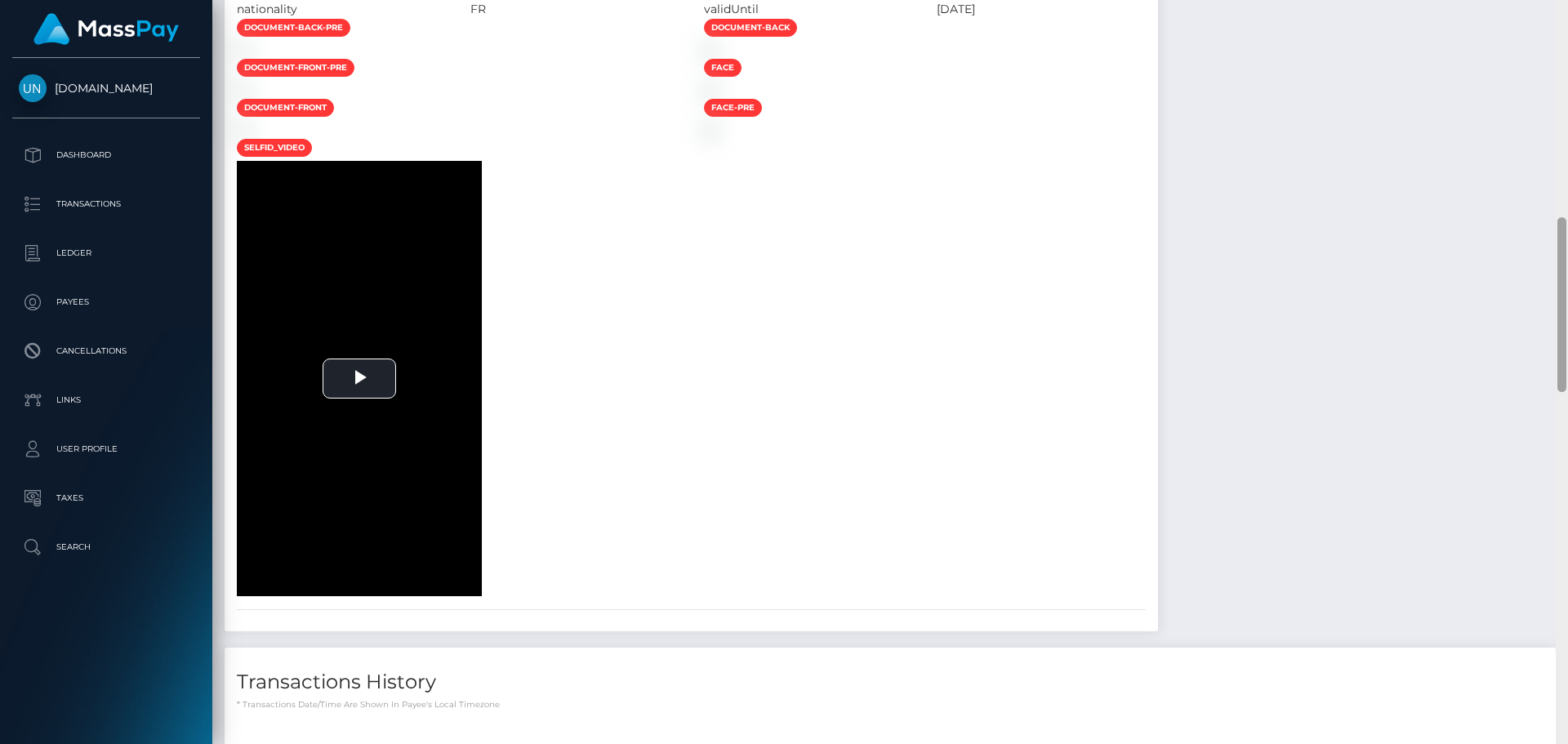
click at [1565, 11] on div at bounding box center [1562, 372] width 12 height 744
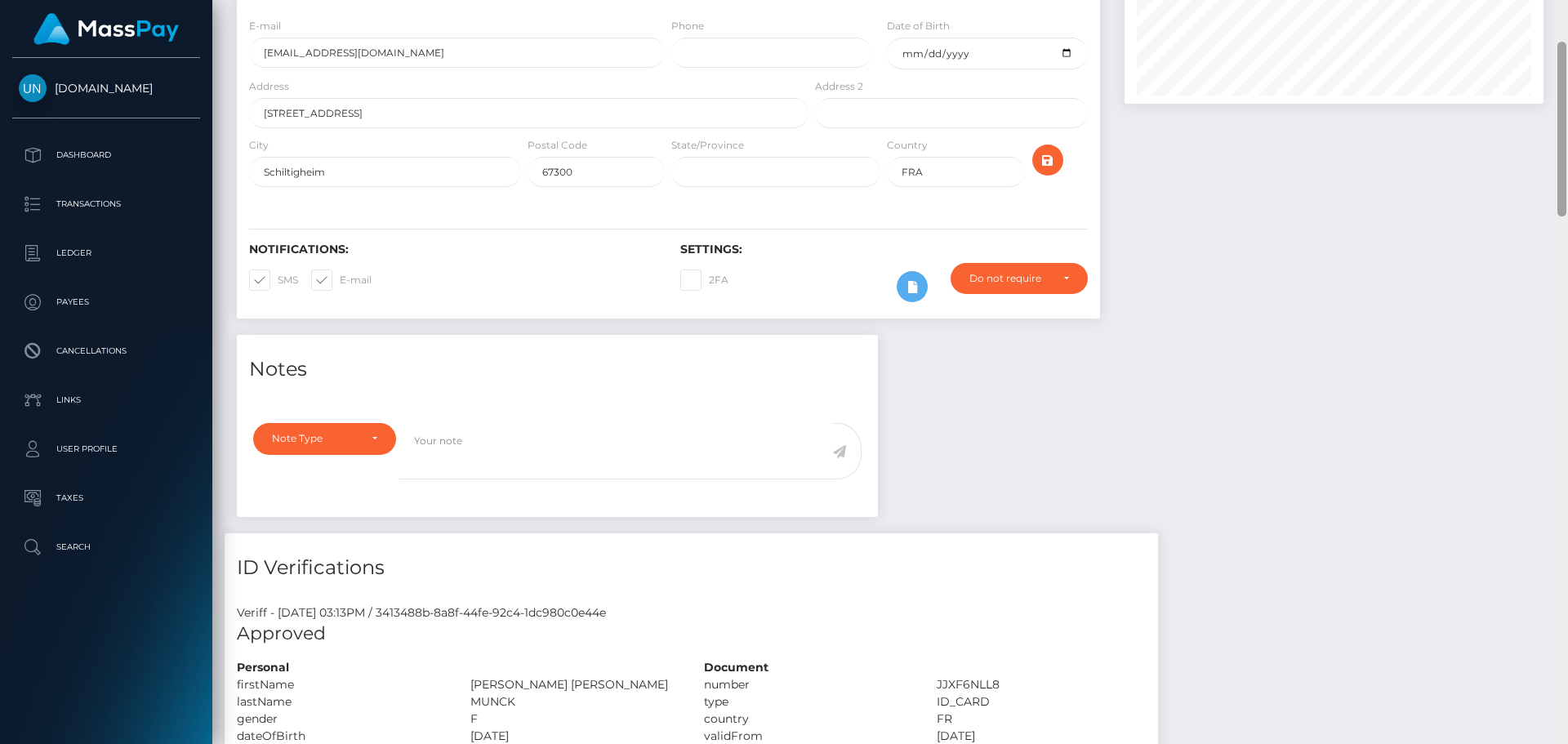
scroll to position [0, 0]
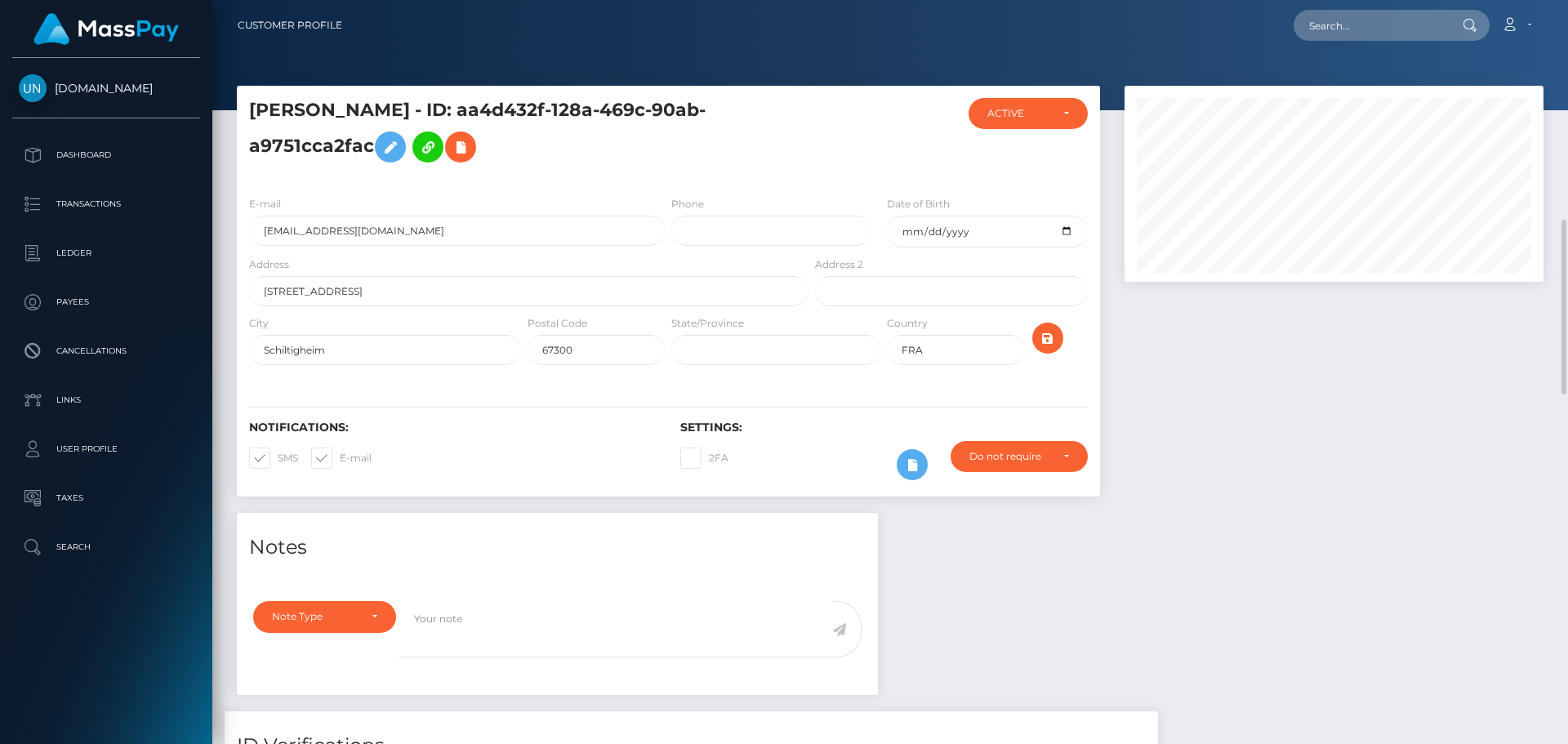
drag, startPoint x: 1565, startPoint y: 11, endPoint x: 1557, endPoint y: 12, distance: 8.1
click at [1561, 12] on div "Customer Profile Loading... Loading..." at bounding box center [890, 372] width 1355 height 744
drag, startPoint x: 1466, startPoint y: 11, endPoint x: 1440, endPoint y: 17, distance: 26.7
click at [1452, 13] on div at bounding box center [1468, 26] width 43 height 31
paste input "[EMAIL_ADDRESS][DOMAIN_NAME]"
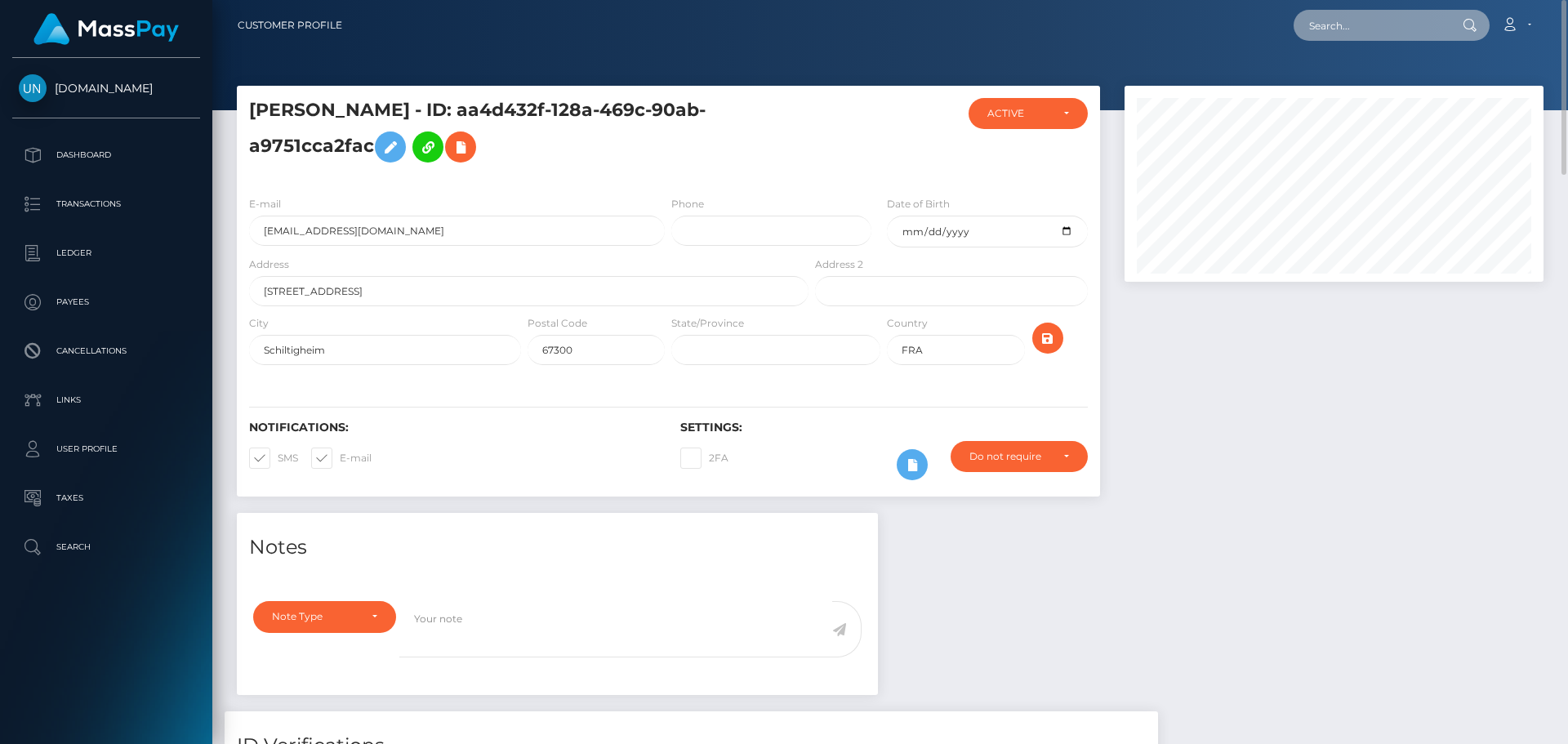
click at [1427, 18] on input "text" at bounding box center [1370, 26] width 153 height 31
type input "[EMAIL_ADDRESS][DOMAIN_NAME]"
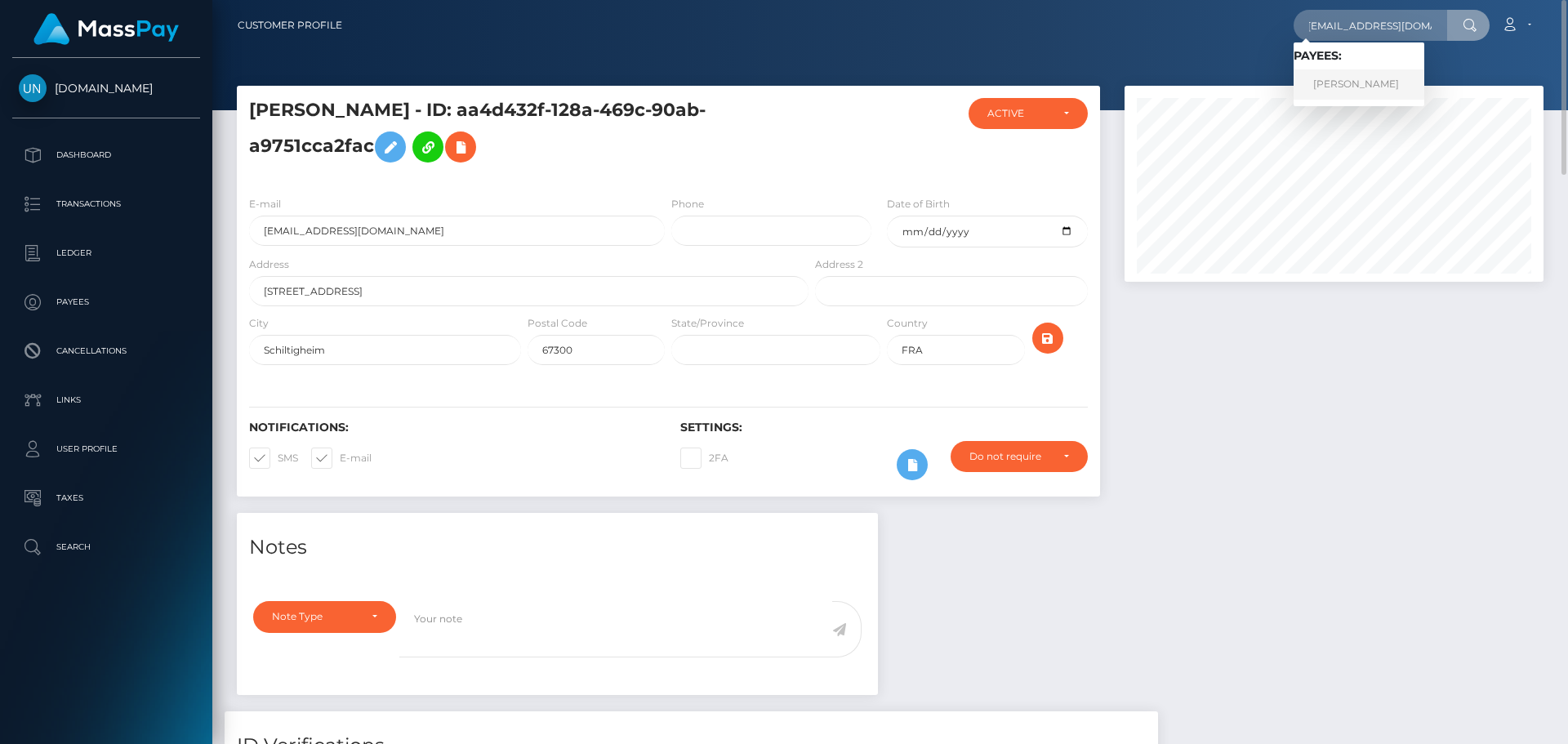
click at [1320, 79] on link "[PERSON_NAME]" at bounding box center [1358, 84] width 130 height 30
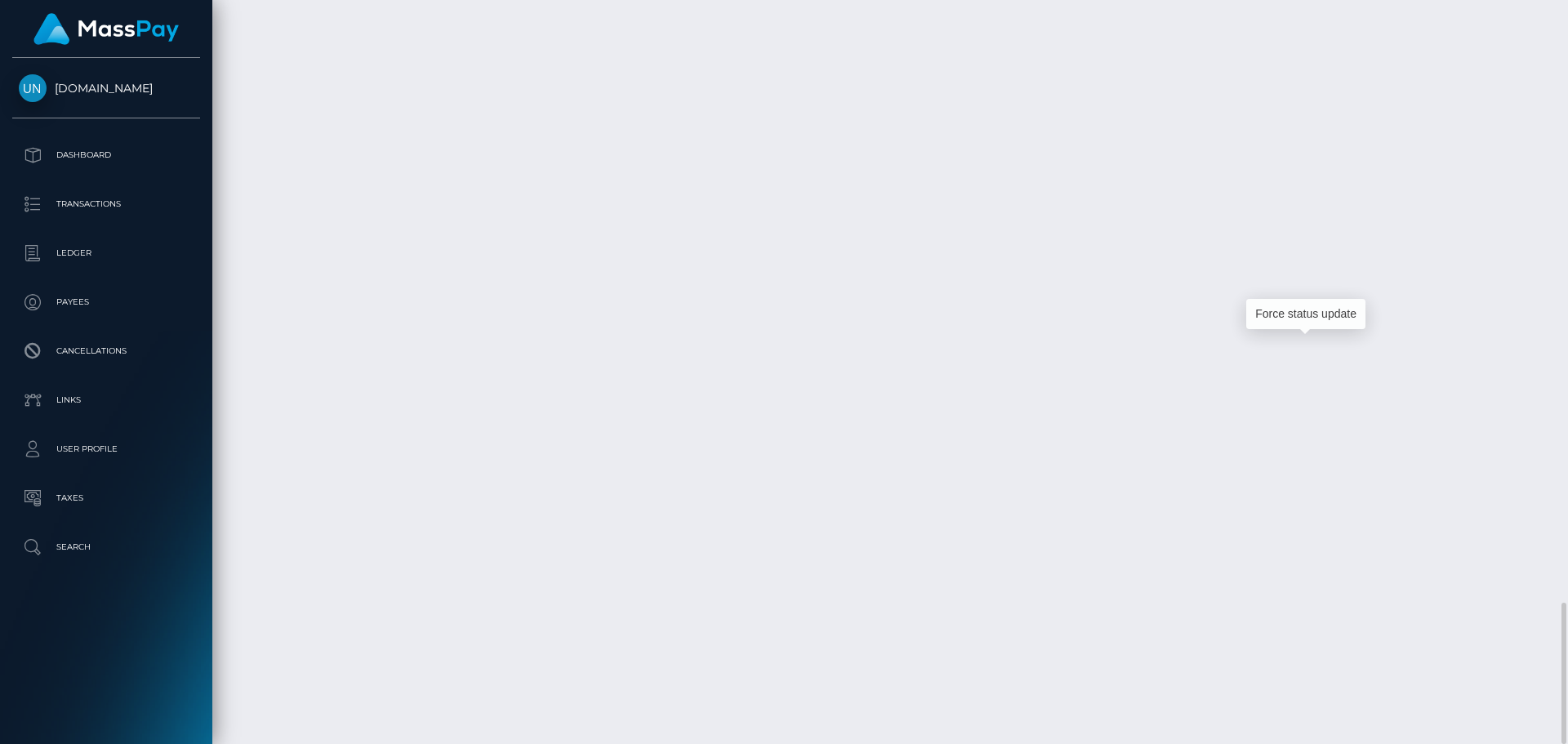
scroll to position [196, 419]
click at [1567, 25] on div at bounding box center [1562, 372] width 12 height 744
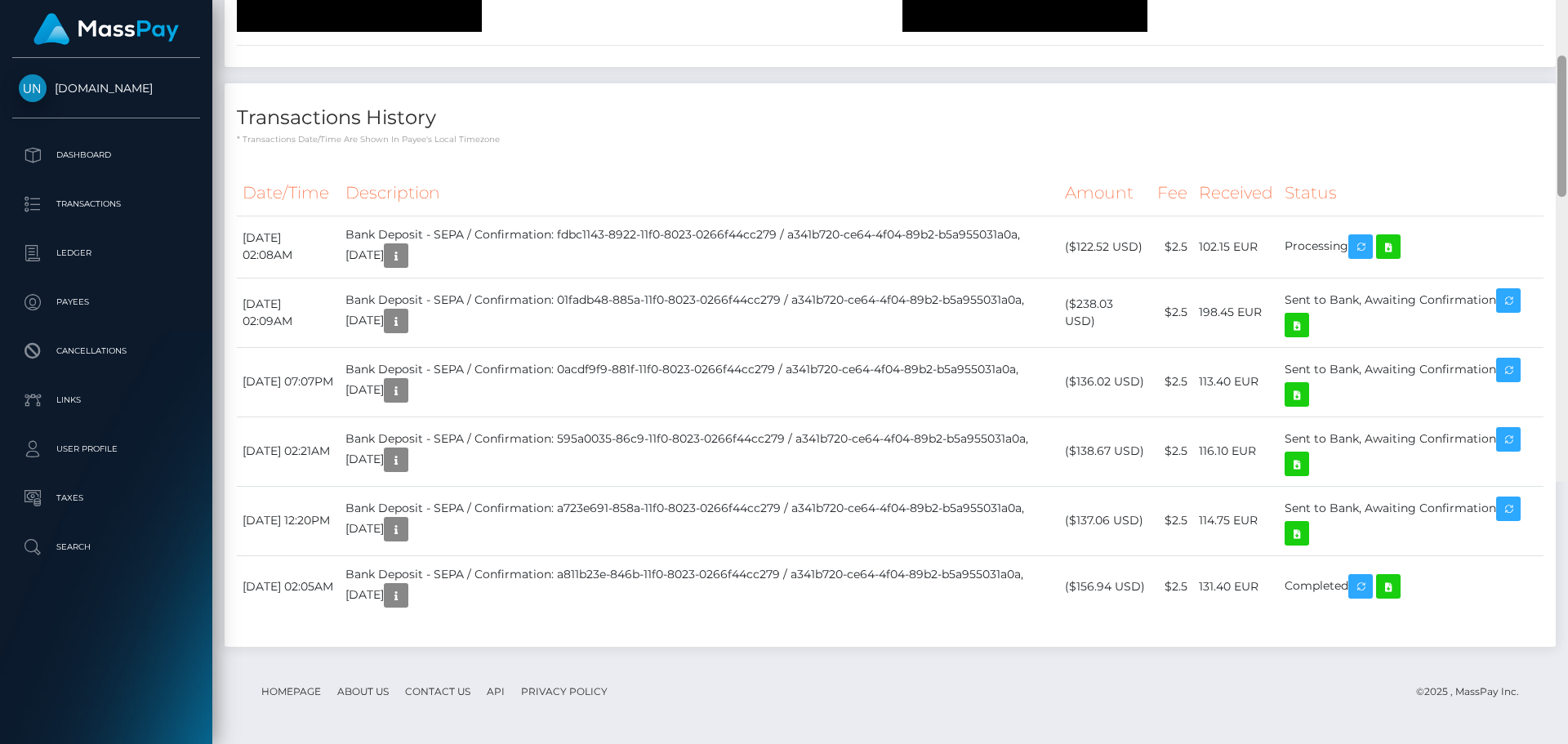
click at [1567, 25] on div at bounding box center [1562, 109] width 12 height 744
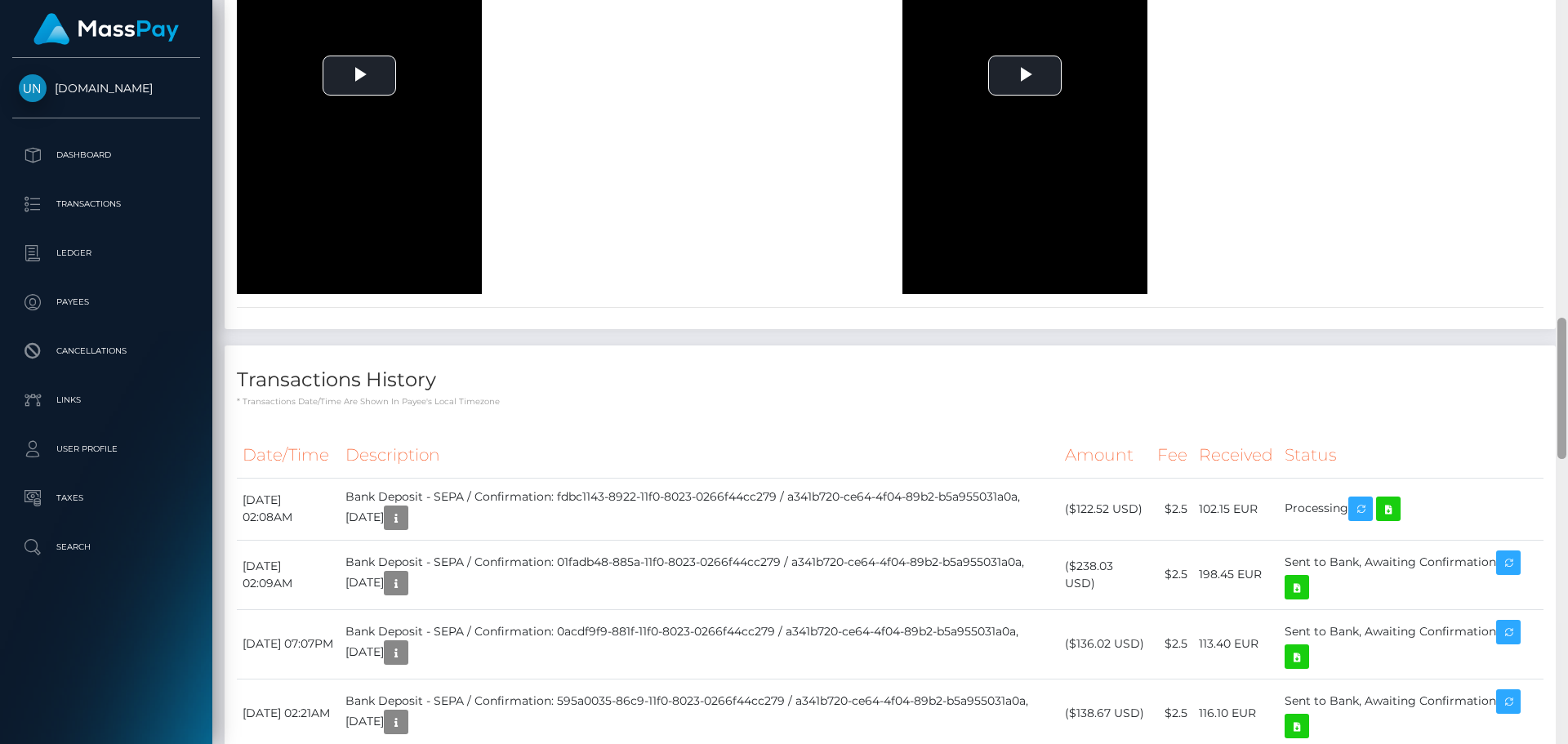
click at [1567, 25] on div at bounding box center [1562, 372] width 12 height 744
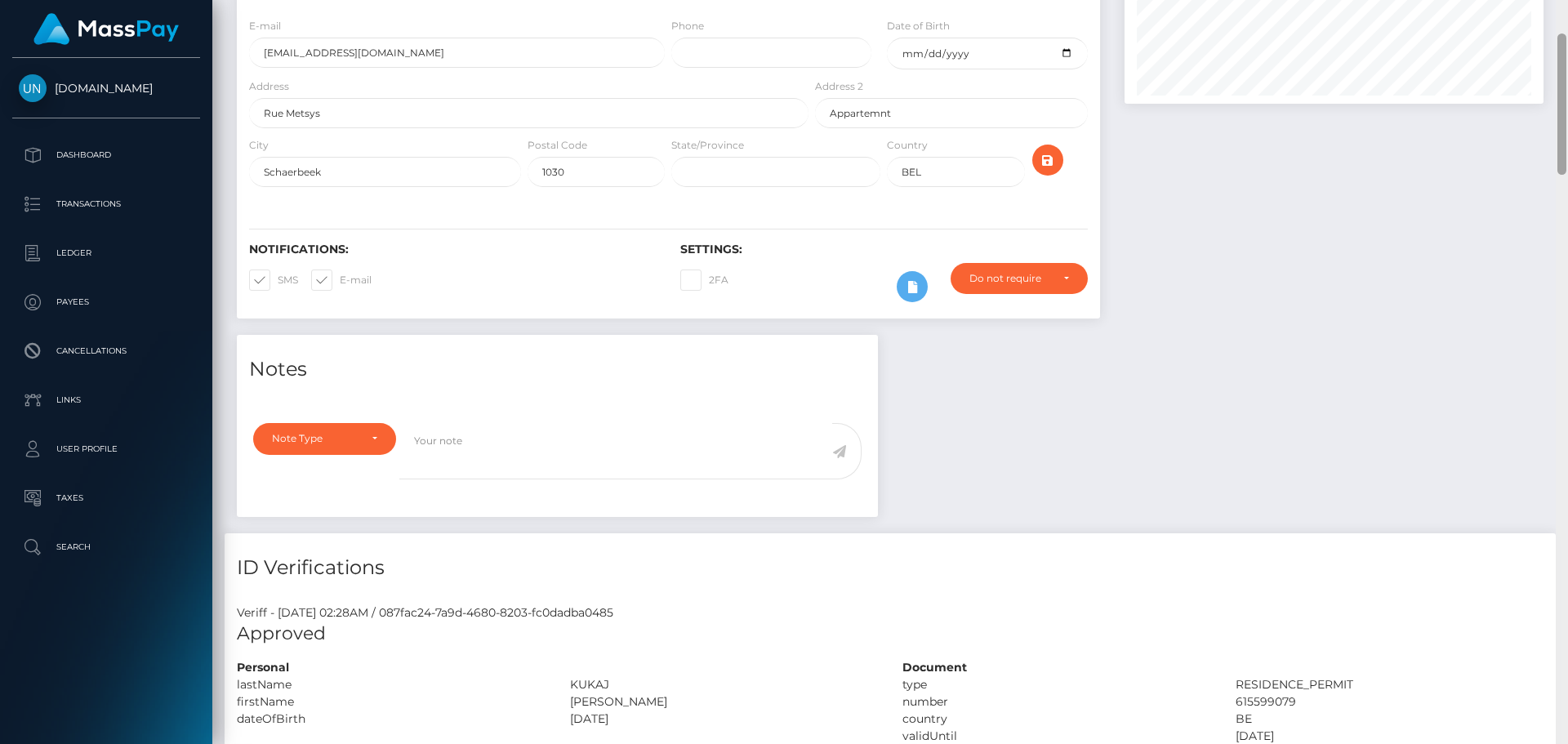
click at [1565, 25] on div "Customer Profile Loading... Loading..." at bounding box center [890, 372] width 1355 height 744
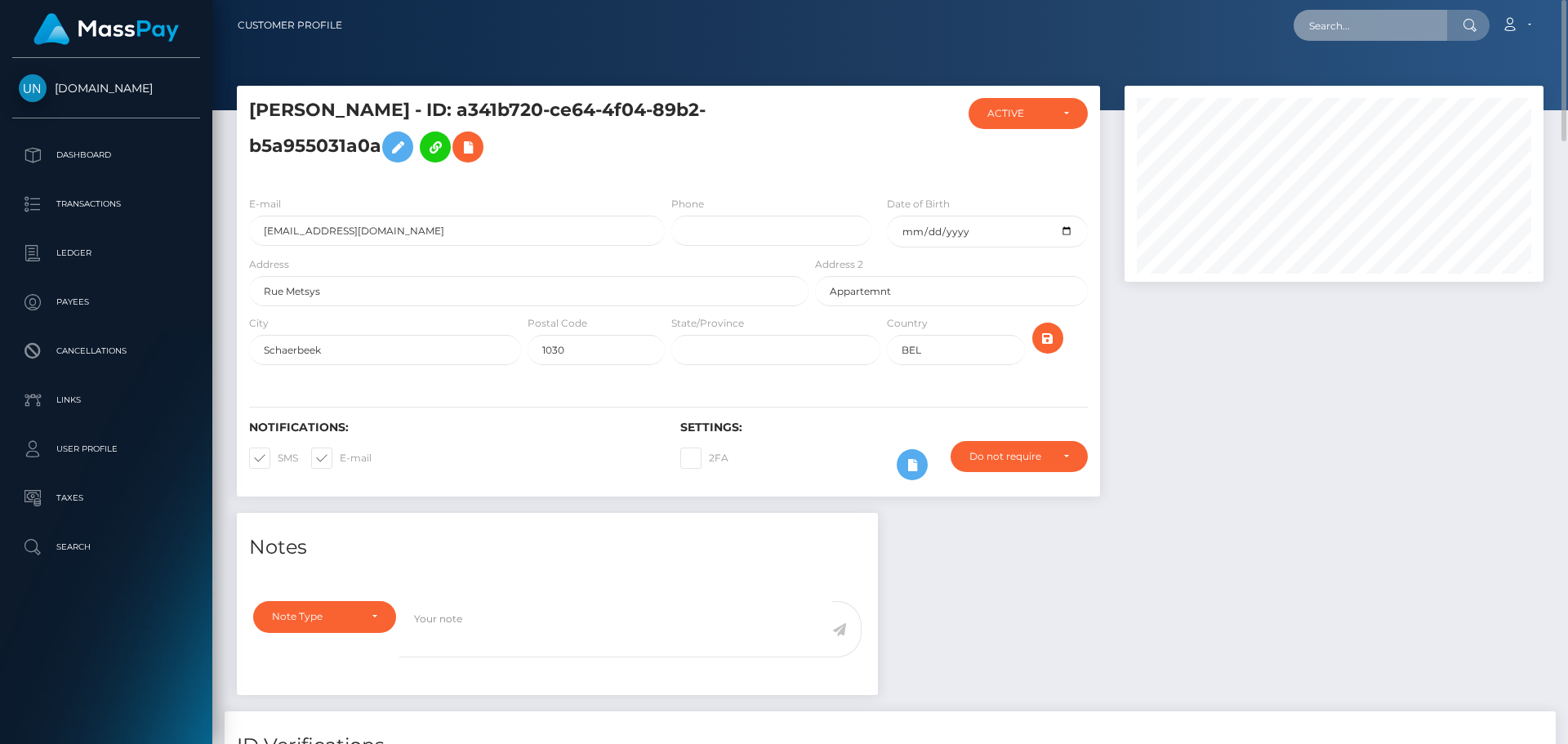
click at [1377, 32] on input "text" at bounding box center [1370, 26] width 153 height 31
paste input "[EMAIL_ADDRESS][DOMAIN_NAME]"
type input "[EMAIL_ADDRESS][DOMAIN_NAME]"
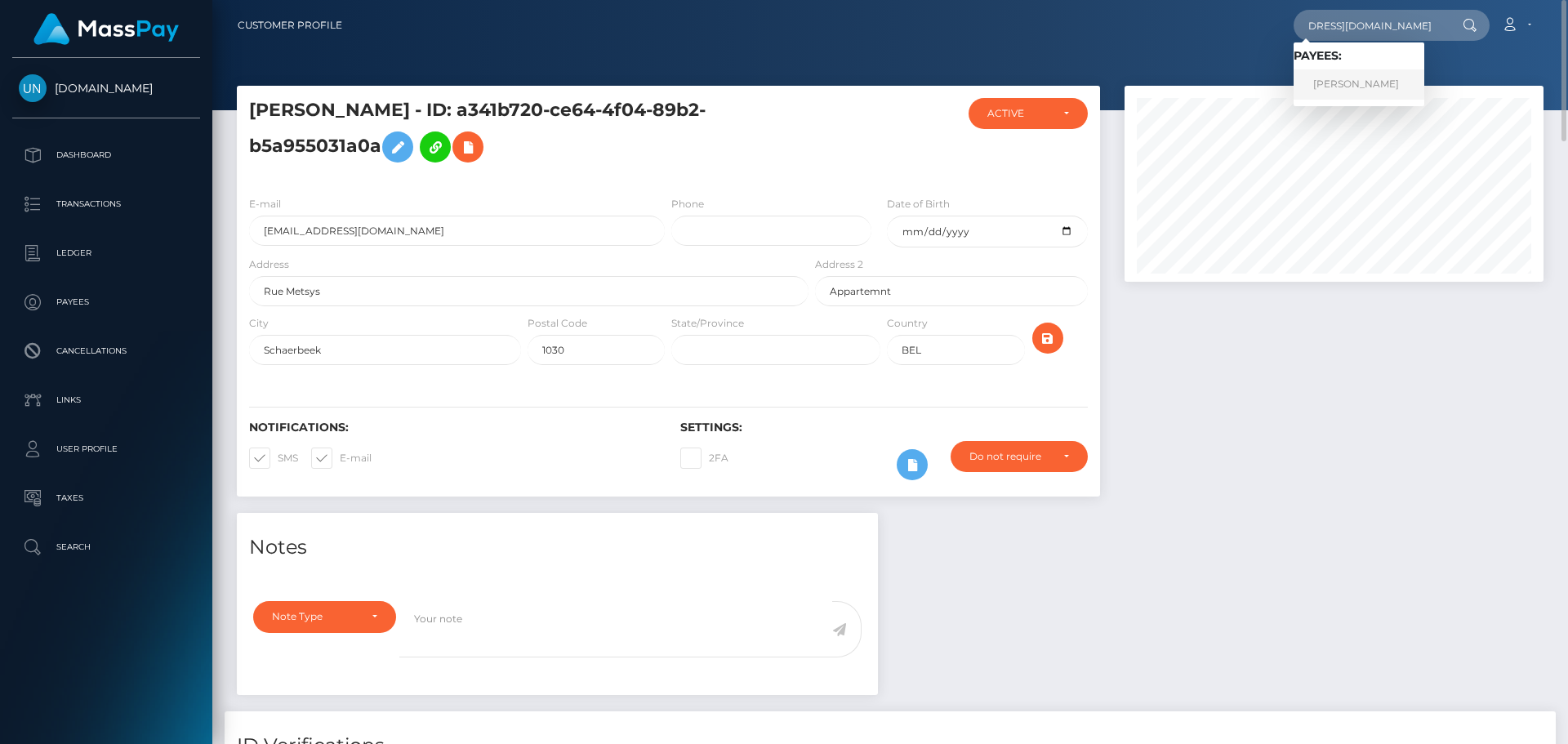
click at [1347, 79] on link "ALBERT MAIGNAN" at bounding box center [1358, 84] width 130 height 30
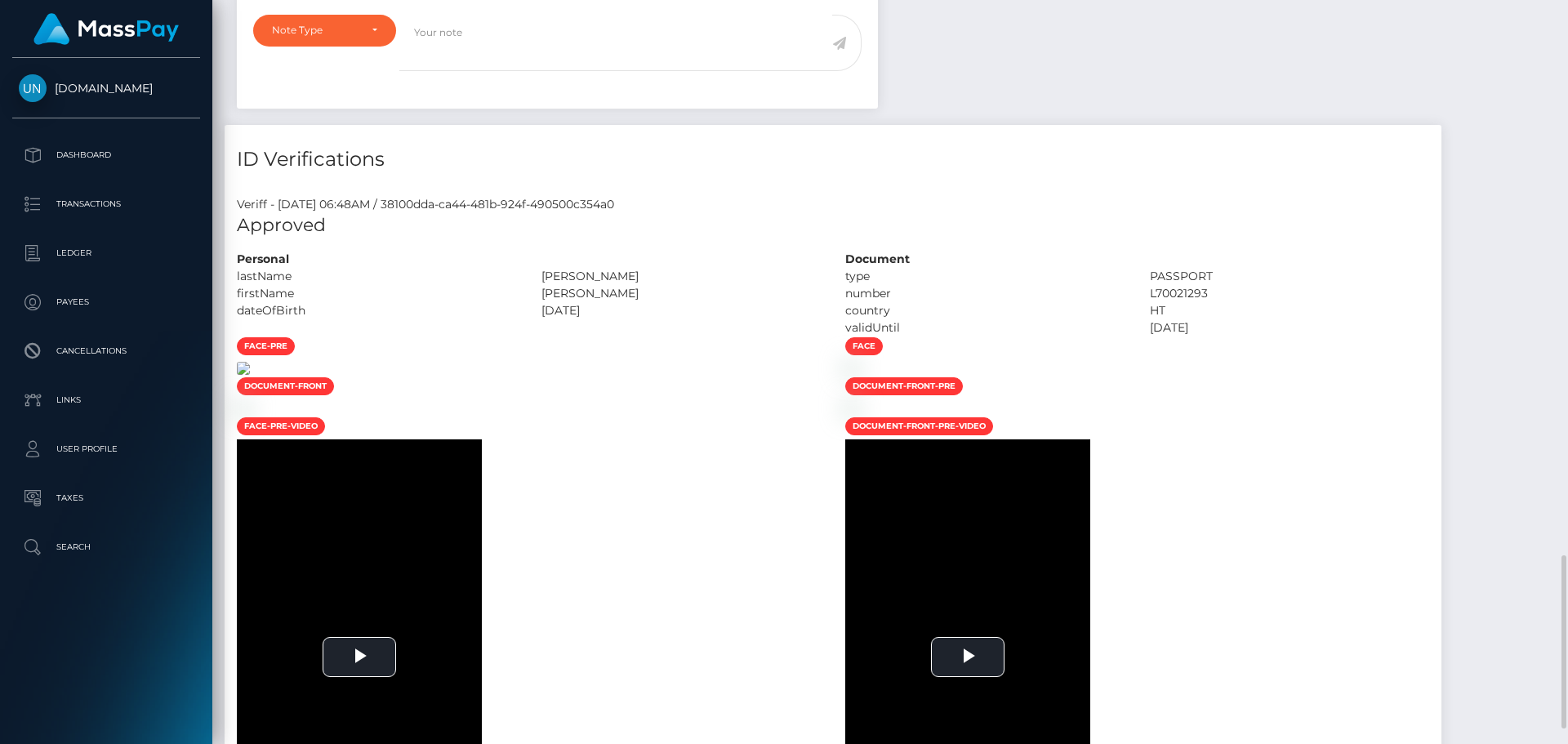
scroll to position [981, 0]
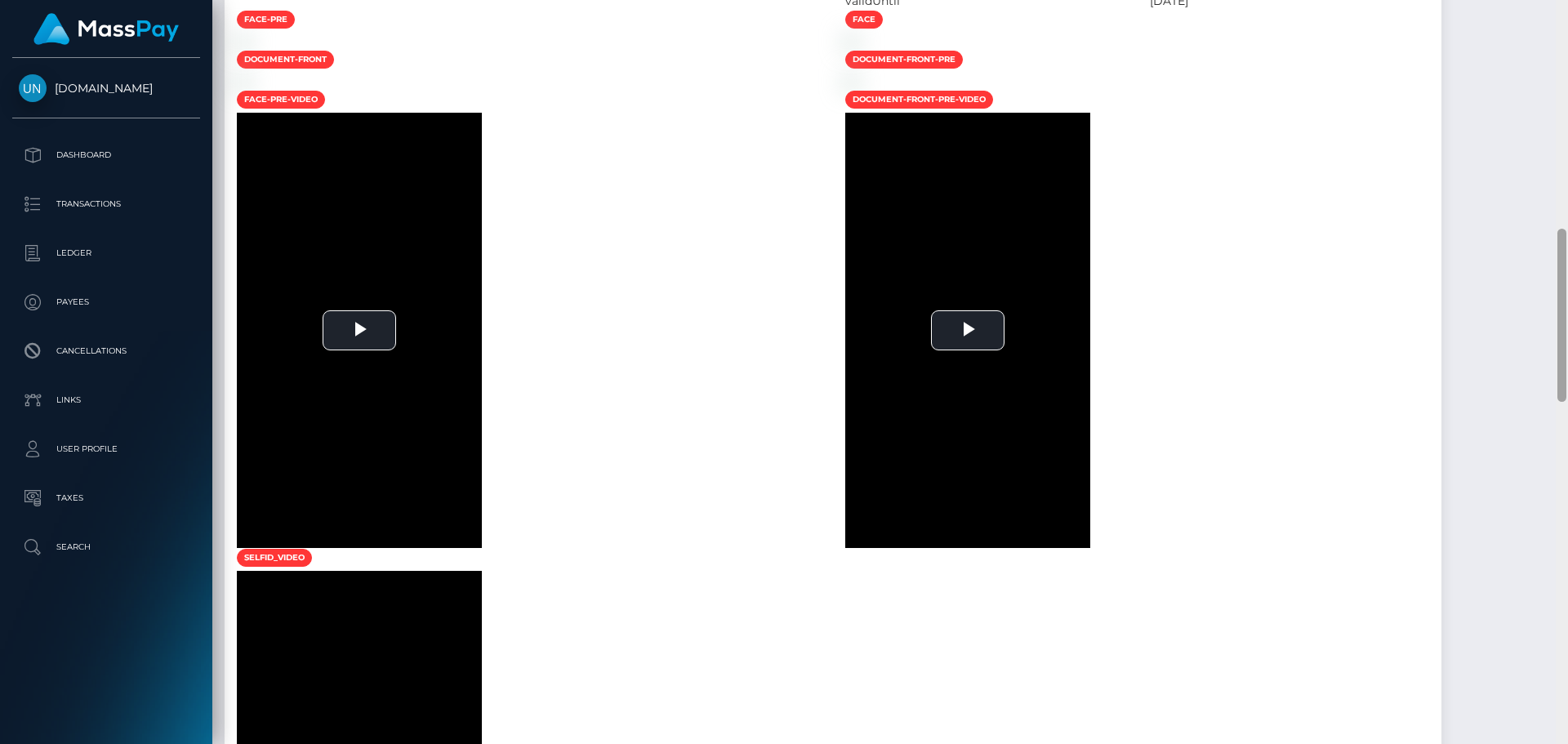
click at [1567, 18] on div at bounding box center [1562, 372] width 12 height 744
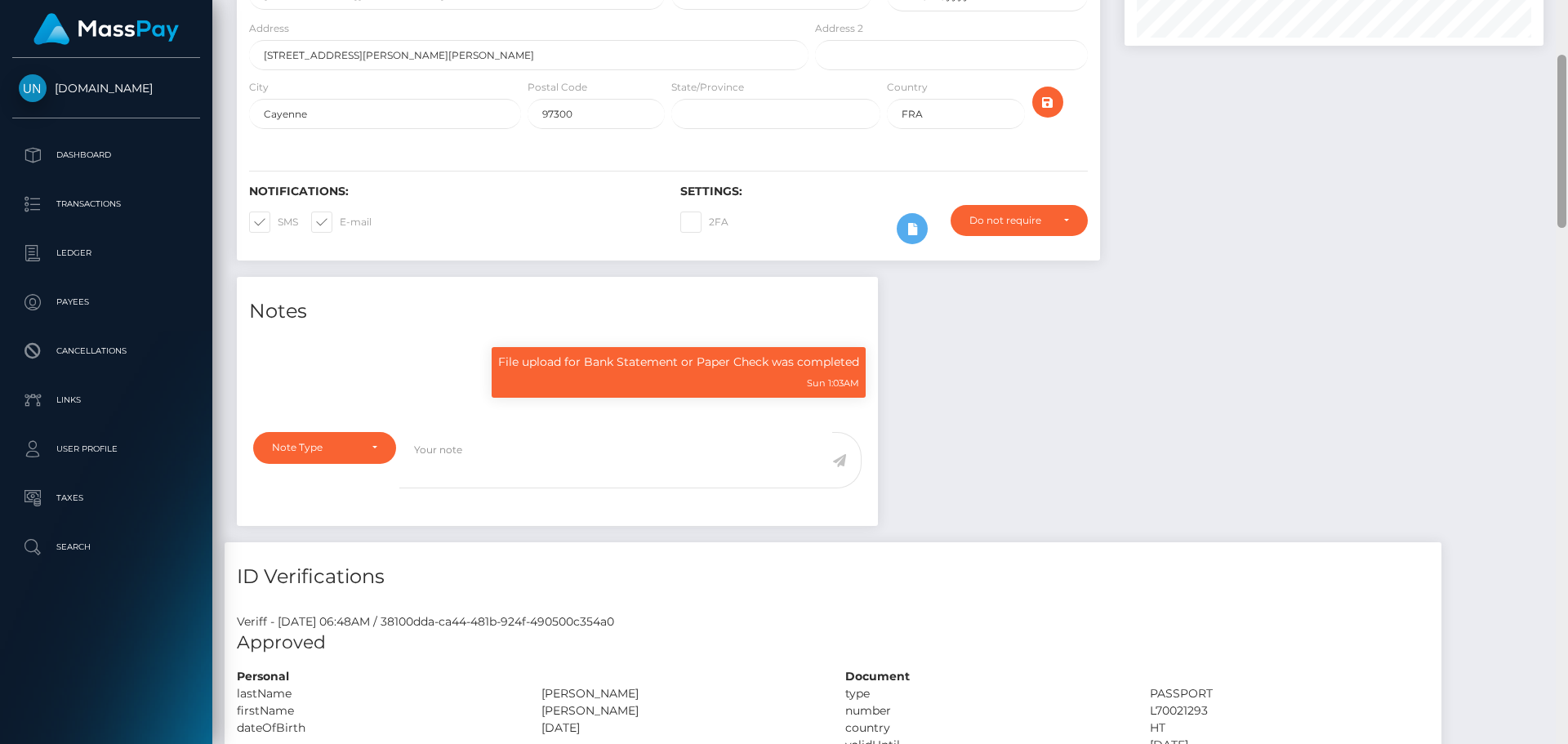
click at [1567, 18] on div "Customer Profile Loading... Loading..." at bounding box center [890, 372] width 1355 height 744
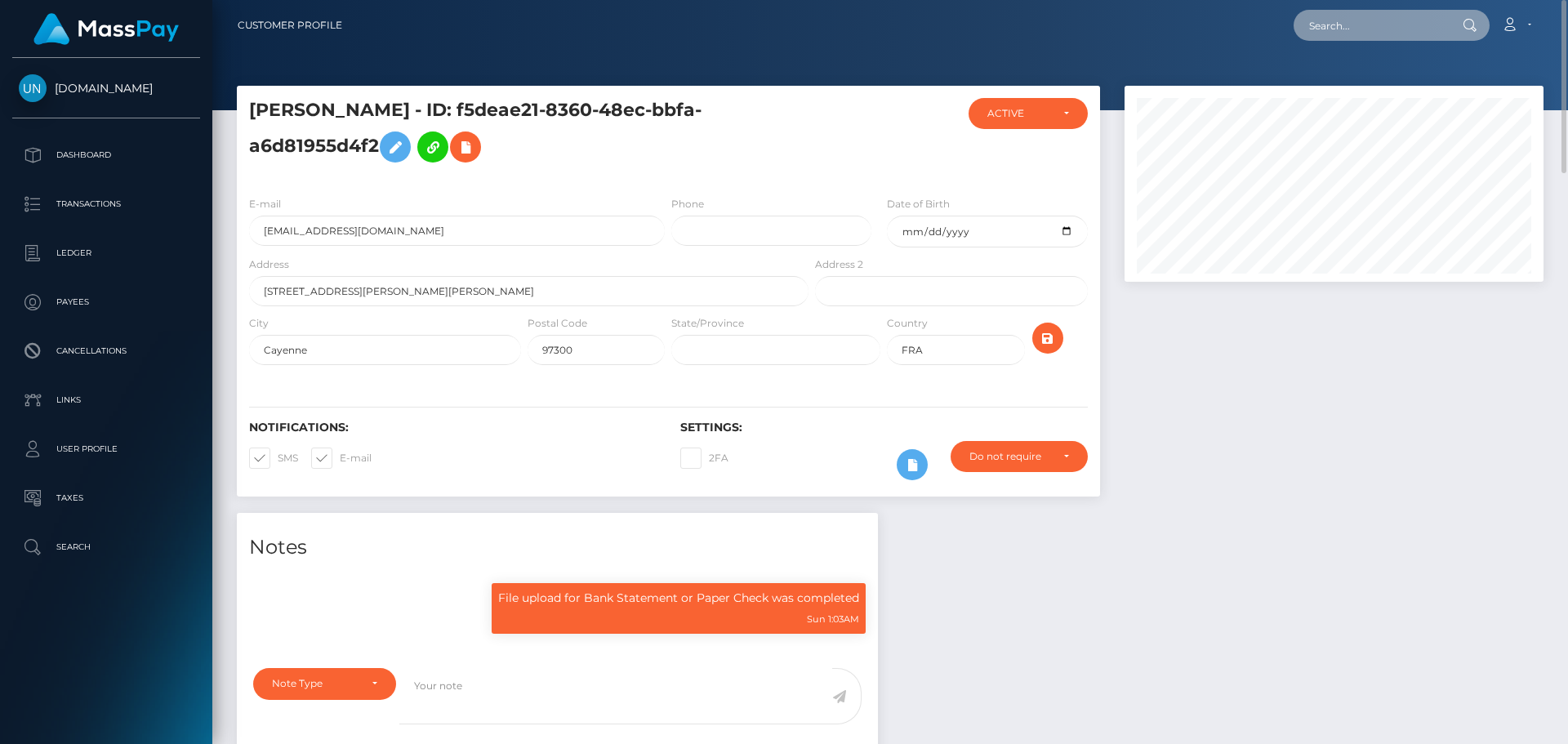
click at [1396, 33] on input "text" at bounding box center [1370, 26] width 153 height 31
paste input "georgiahodgson11@hotmail.com"
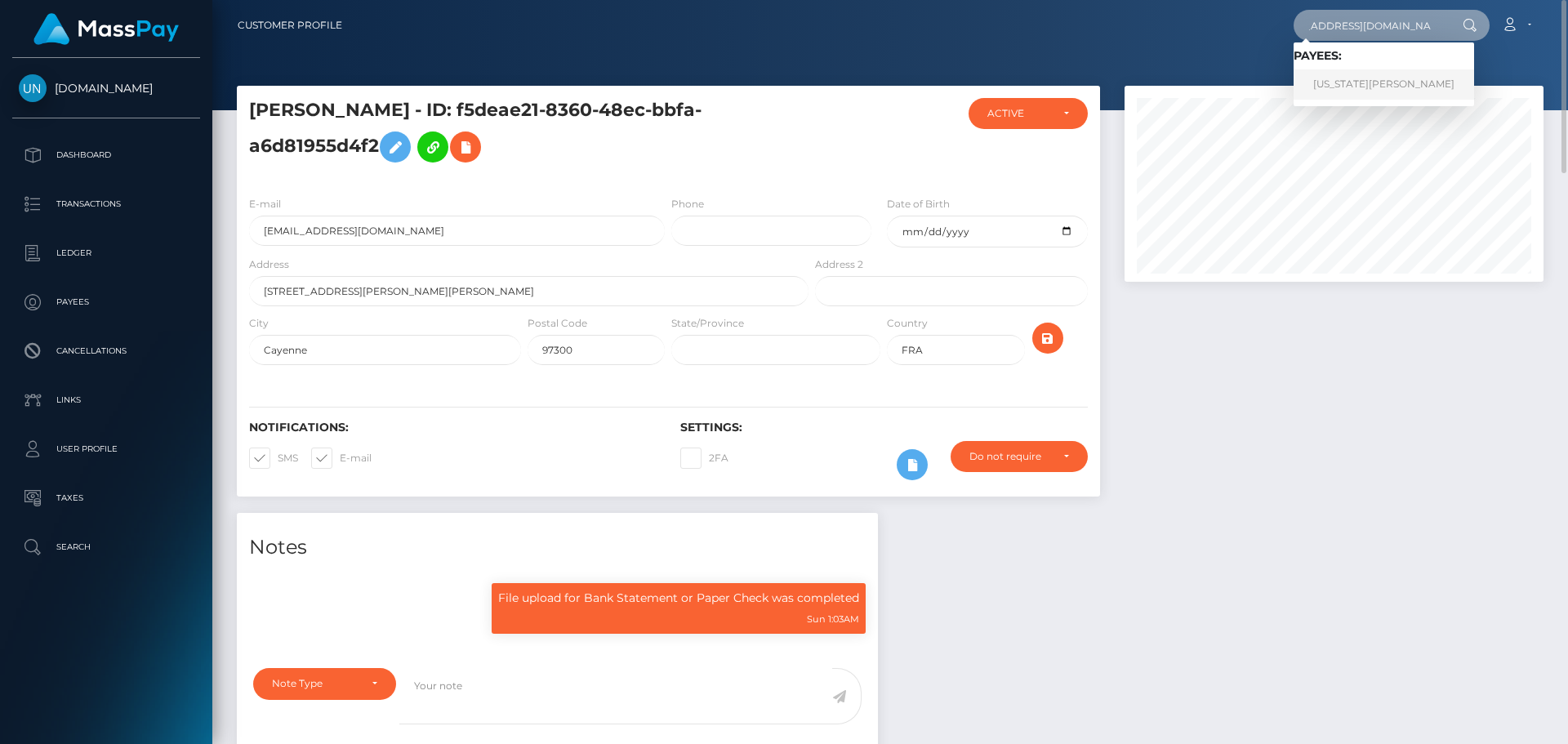
type input "georgiahodgson11@hotmail.com"
click at [1357, 81] on link "GEORGIA LEIGH HODGSON" at bounding box center [1383, 84] width 180 height 30
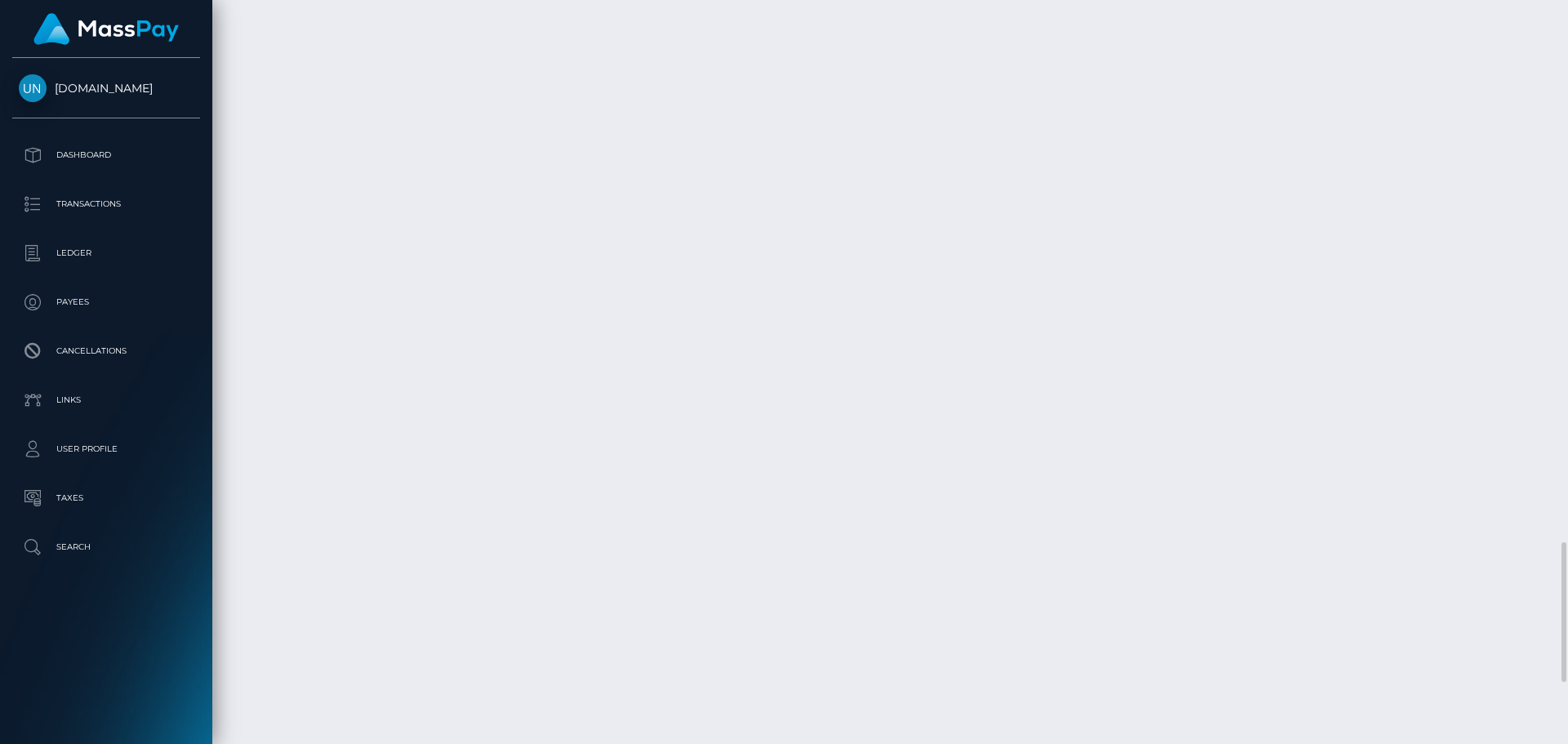
scroll to position [2709, 0]
click at [1567, 12] on div at bounding box center [1562, 372] width 12 height 744
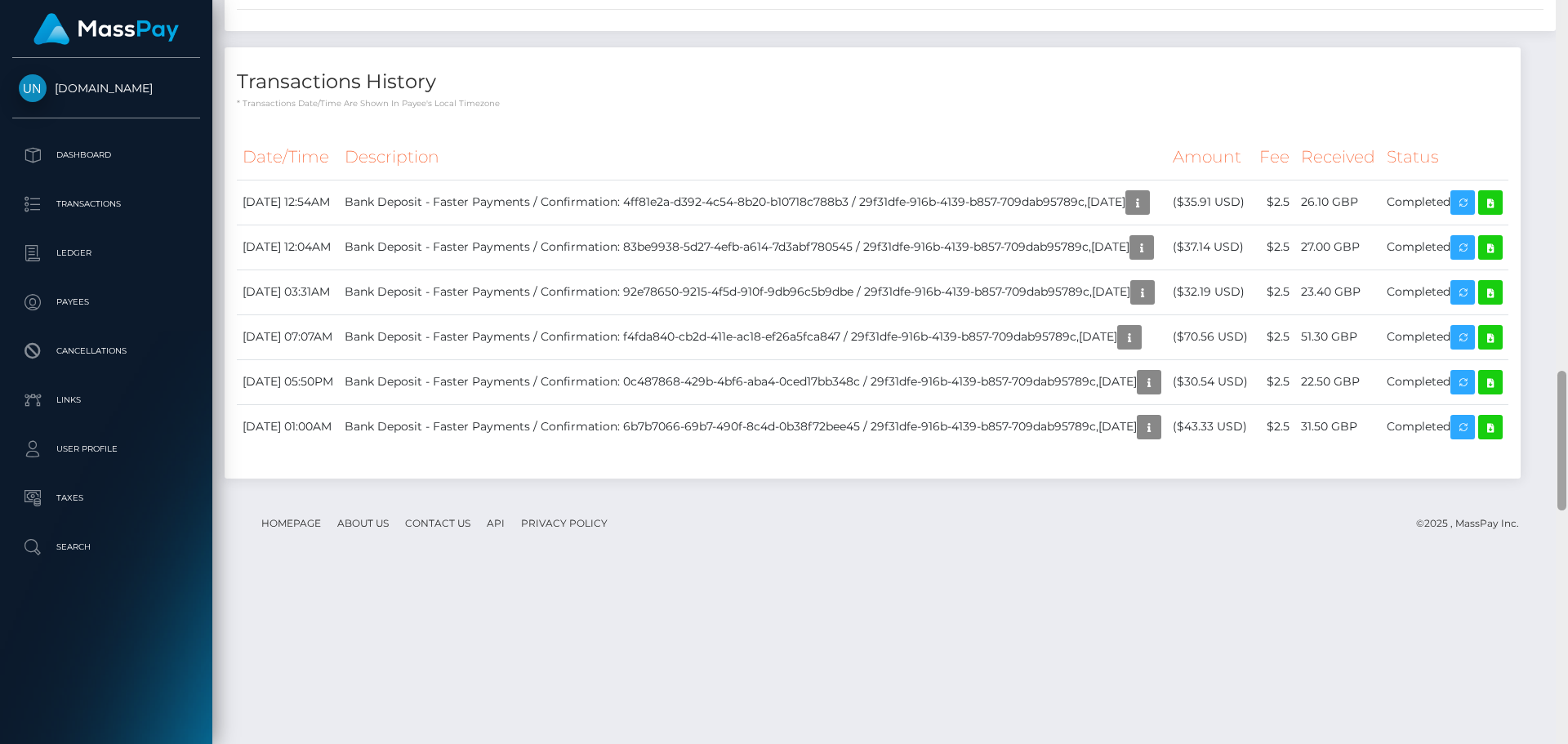
click at [1567, 18] on div at bounding box center [1562, 372] width 12 height 744
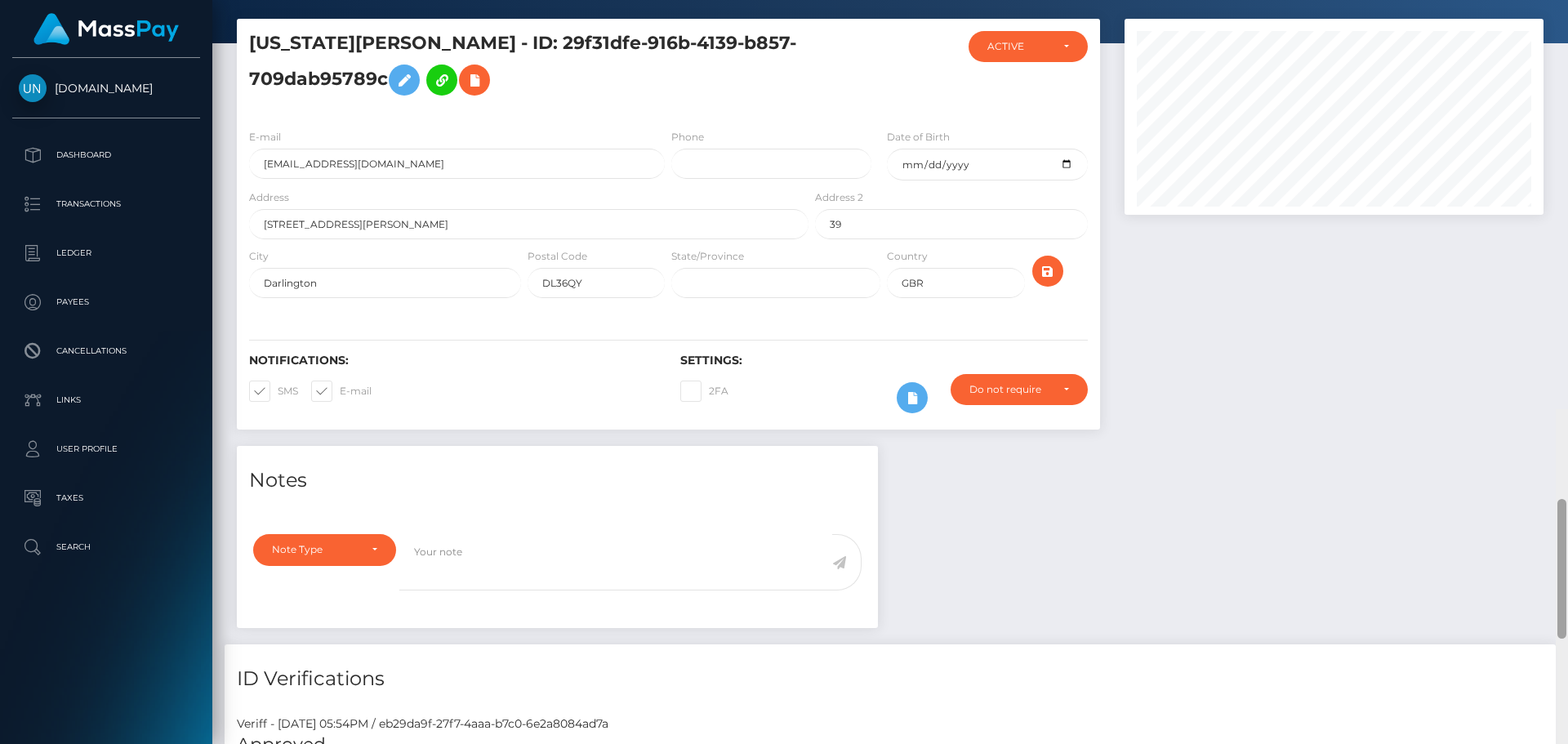
click at [1567, 18] on div "Customer Profile Loading... Loading..." at bounding box center [890, 372] width 1355 height 744
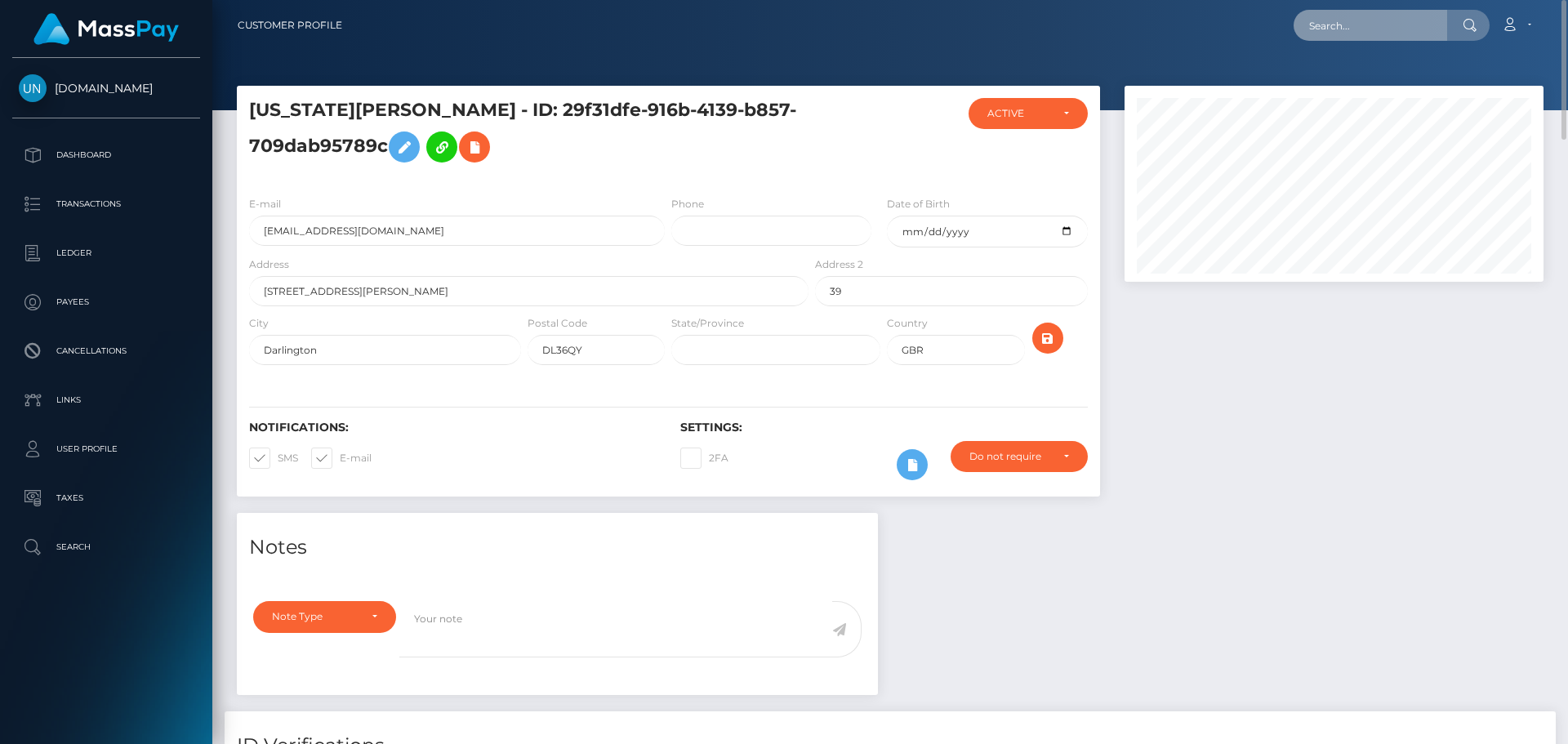
click at [1382, 39] on input "text" at bounding box center [1370, 26] width 153 height 31
paste input "[EMAIL_ADDRESS][DOMAIN_NAME]"
type input "imarysjk@gmail.com"
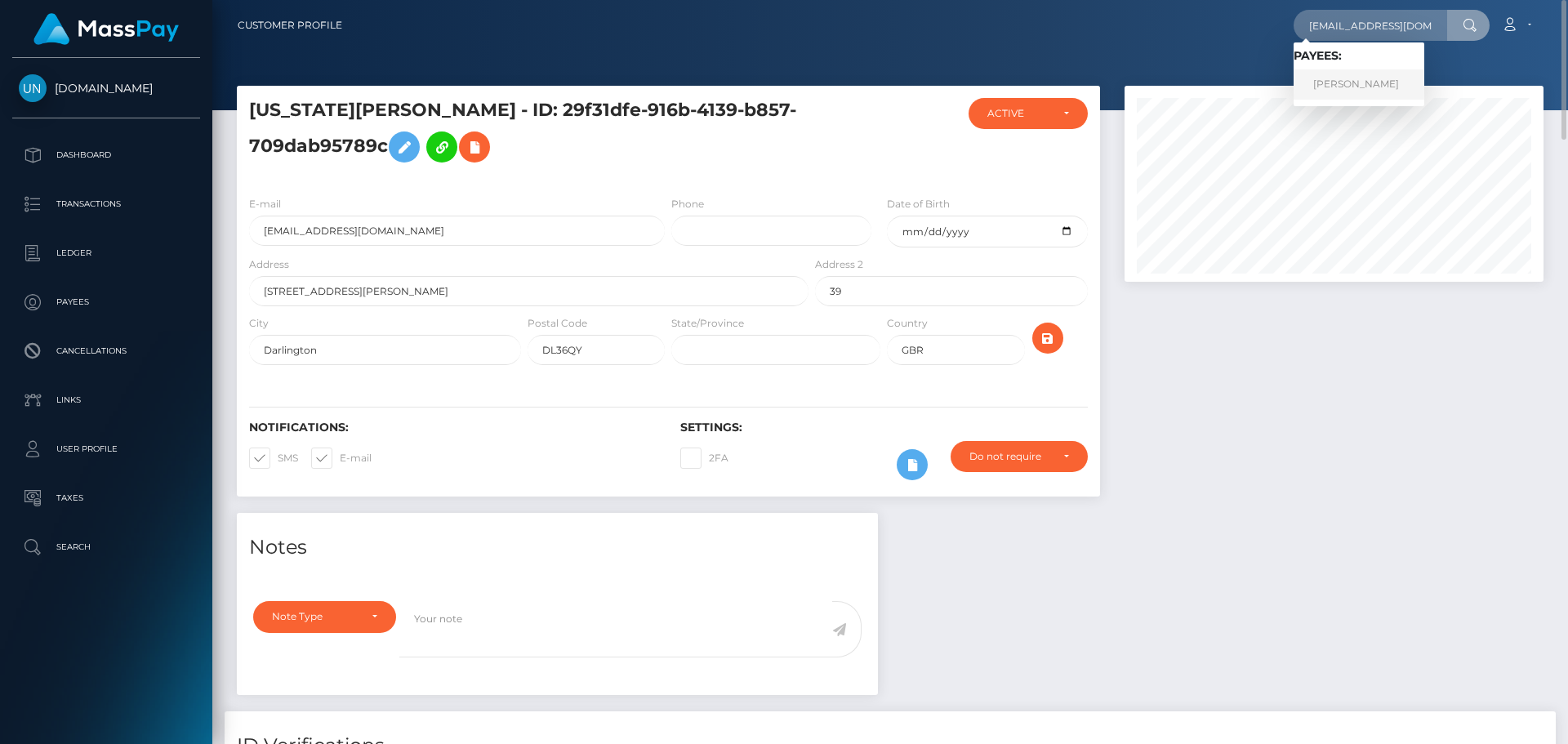
click at [1367, 72] on link "IMARYS ROSA MALDONADO" at bounding box center [1358, 84] width 130 height 30
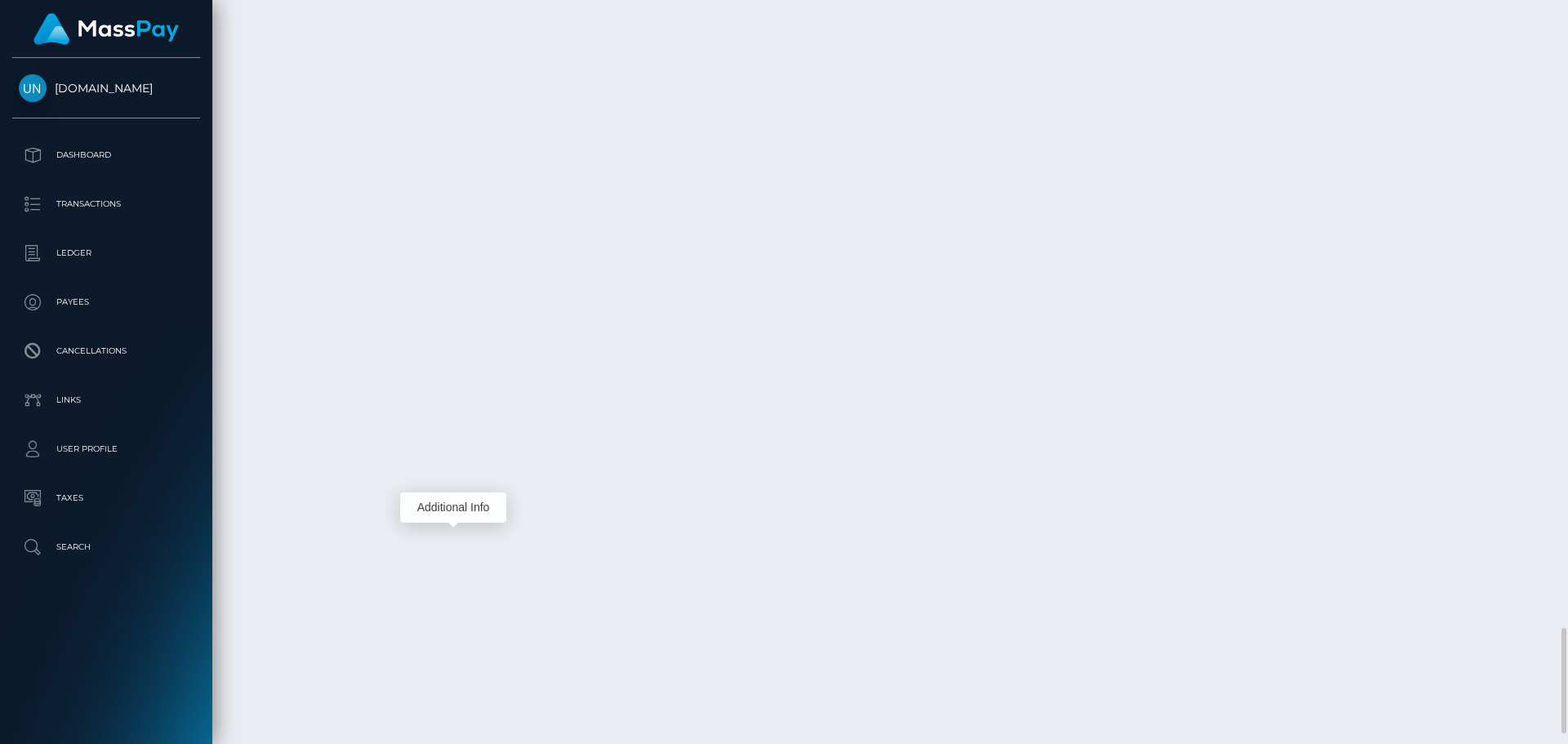
scroll to position [196, 419]
click at [1567, 15] on div at bounding box center [1562, 372] width 12 height 744
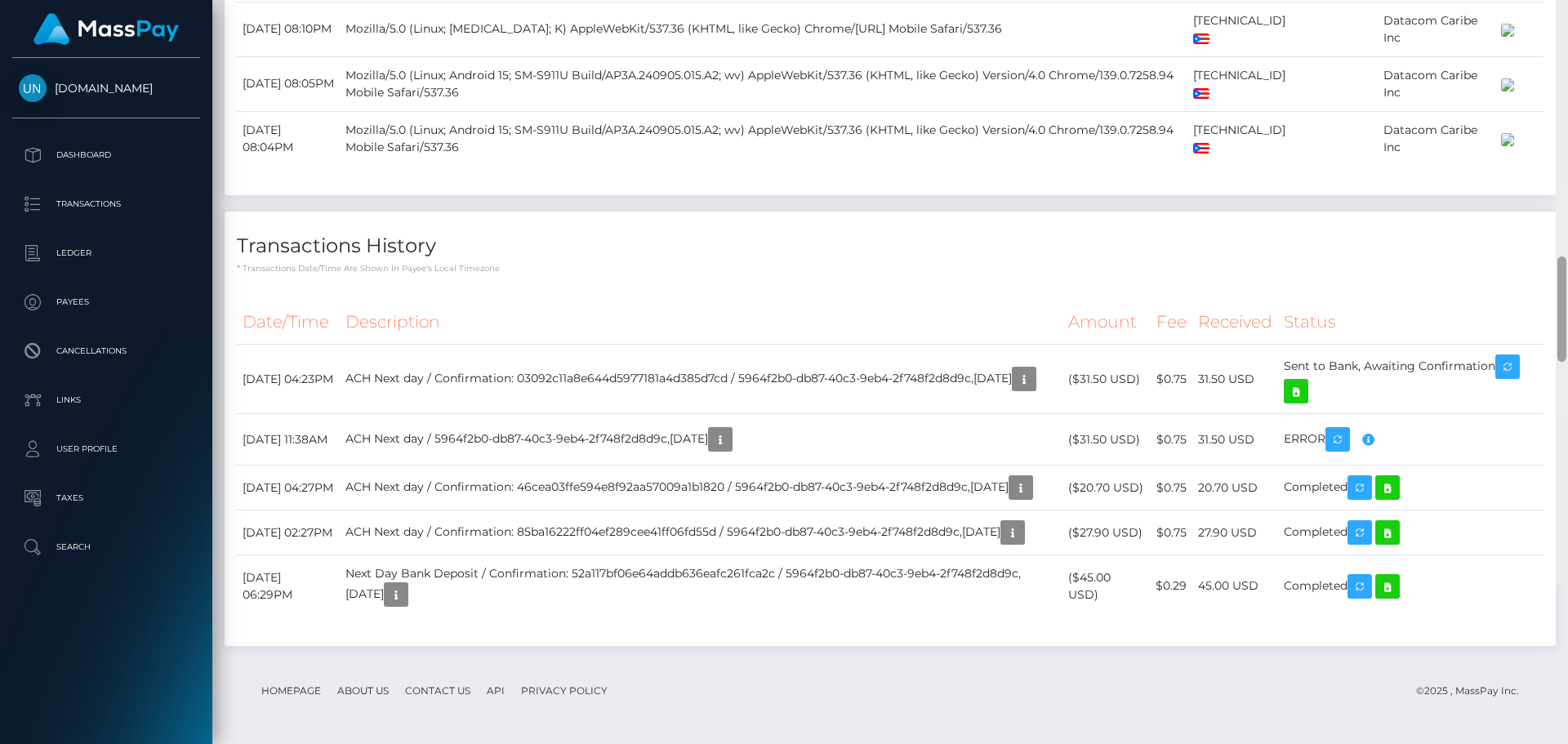
click at [1567, 15] on div at bounding box center [1562, 213] width 12 height 744
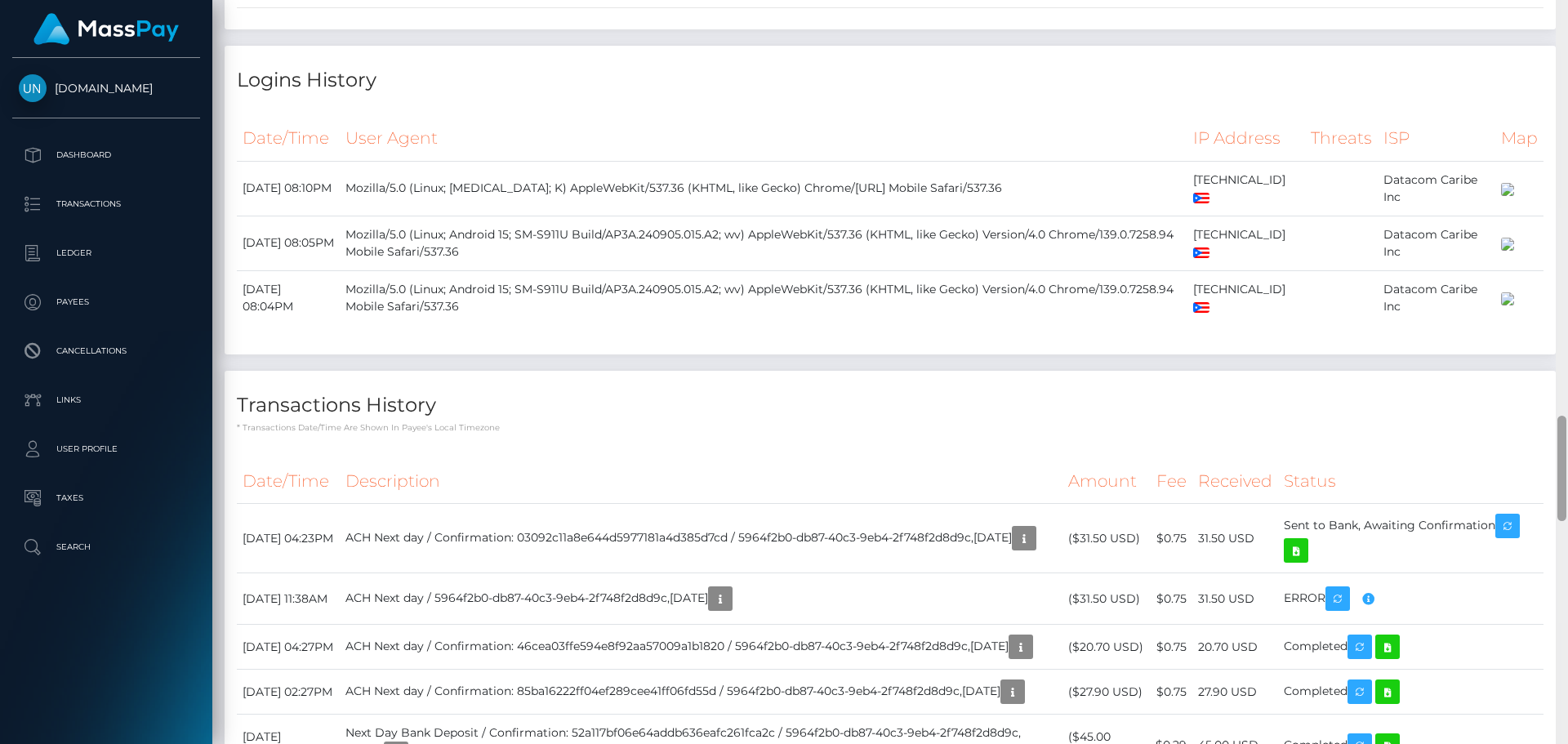
click at [1567, 15] on div at bounding box center [1562, 372] width 12 height 744
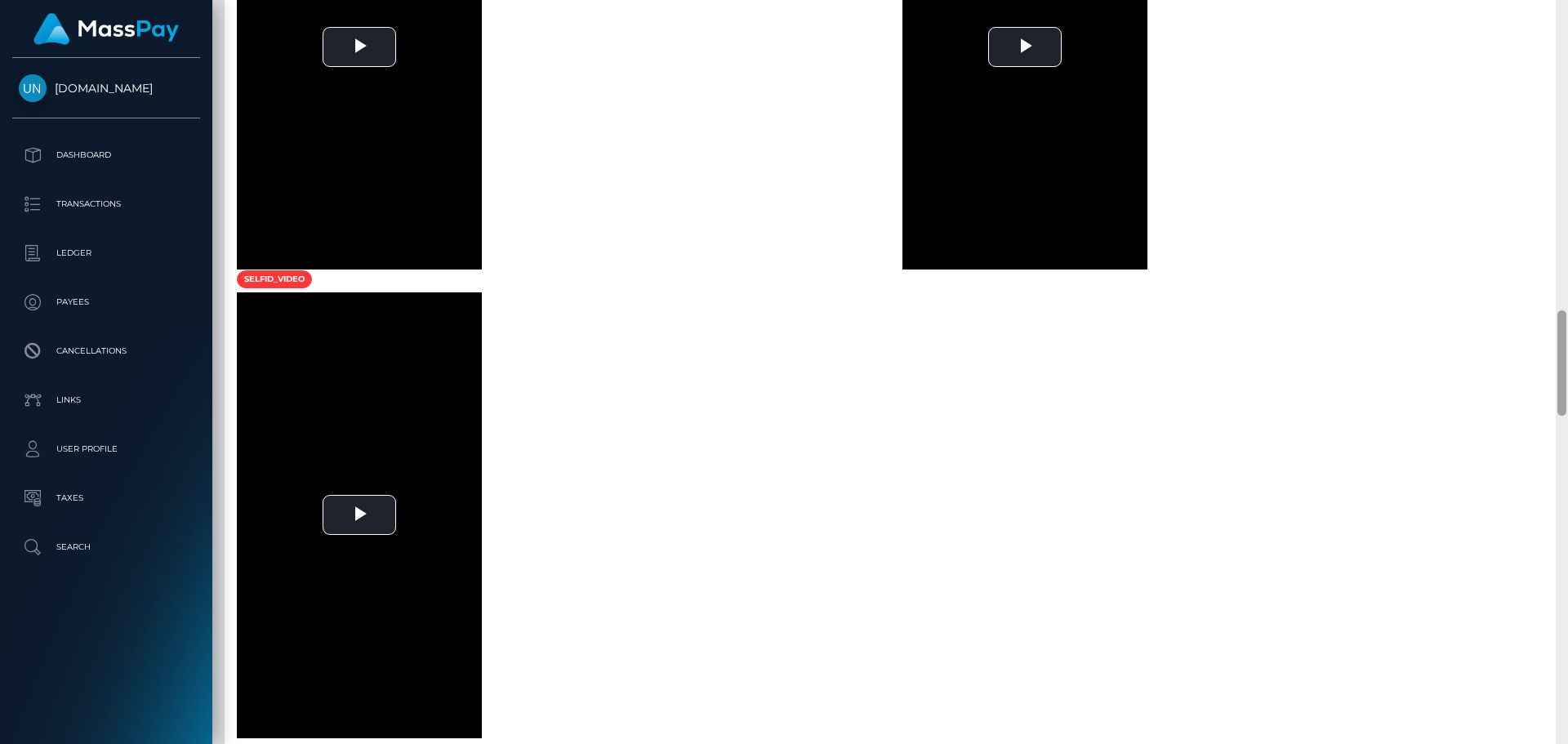
click at [1567, 15] on div at bounding box center [1562, 372] width 12 height 744
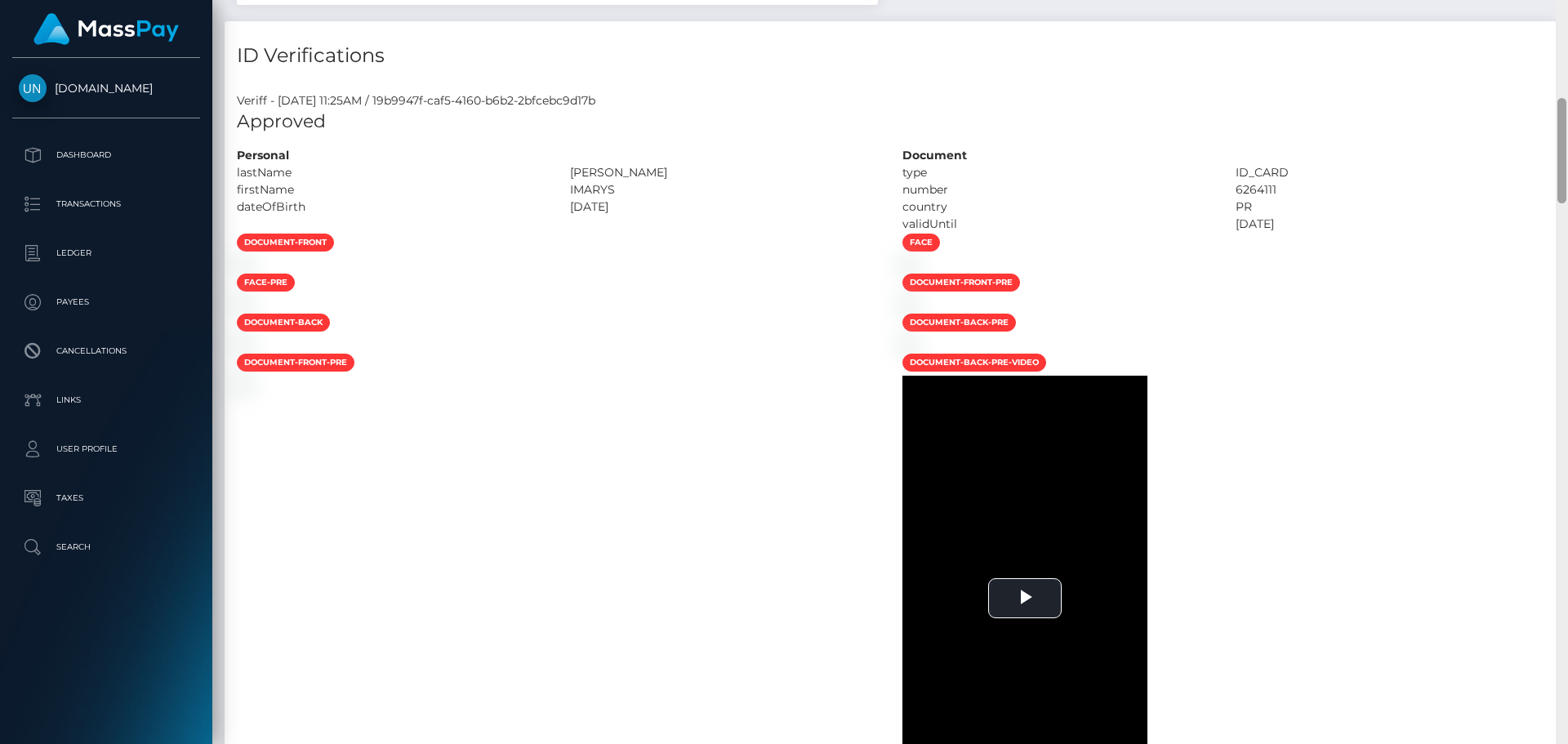
click at [1567, 15] on div "Customer Profile Loading... Loading..." at bounding box center [890, 372] width 1355 height 744
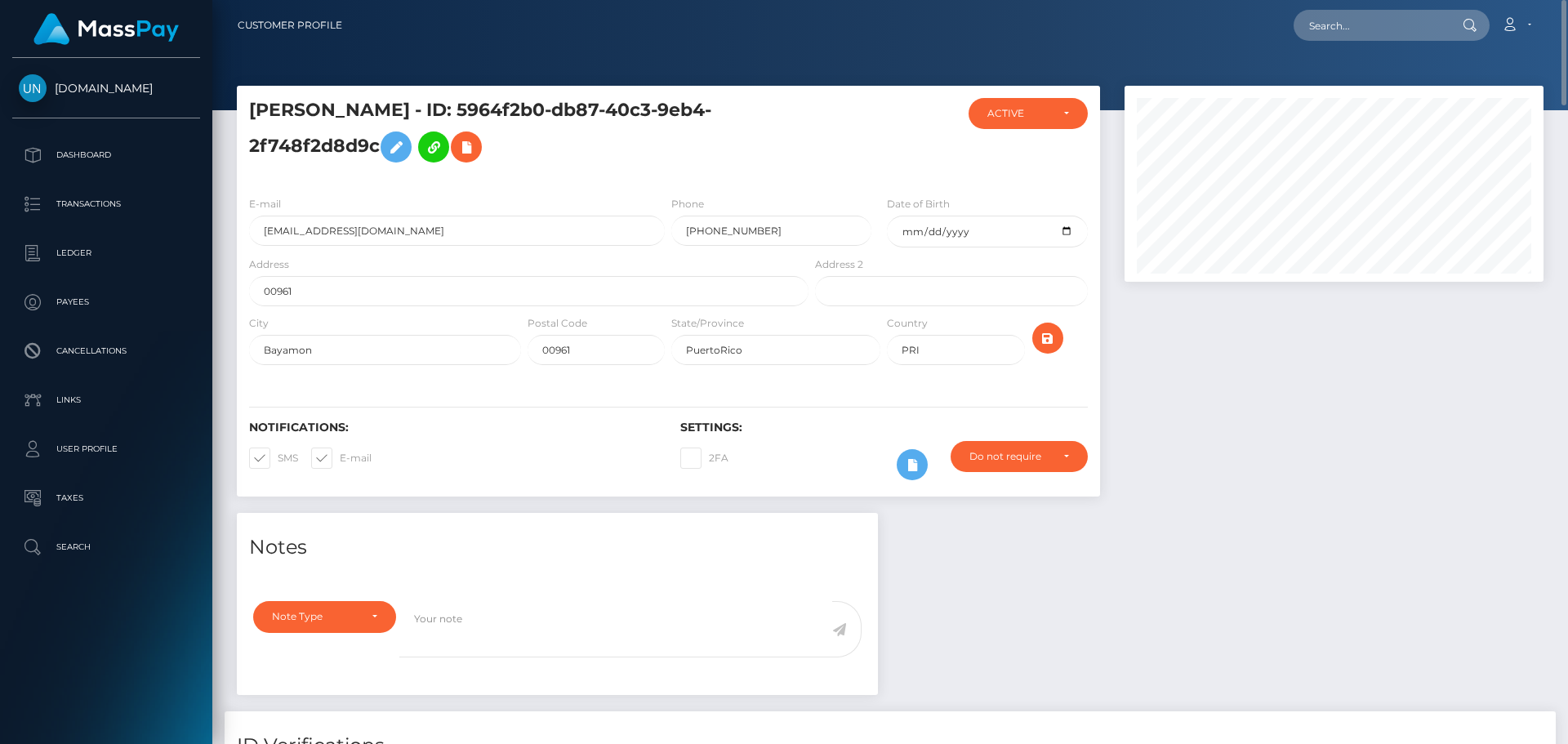
click at [1430, 41] on div "Loading... Loading... Account Edit Profile Logout" at bounding box center [949, 25] width 1187 height 34
click at [1397, 26] on input "text" at bounding box center [1370, 26] width 153 height 31
paste input "padillapaola743@gmail.com"
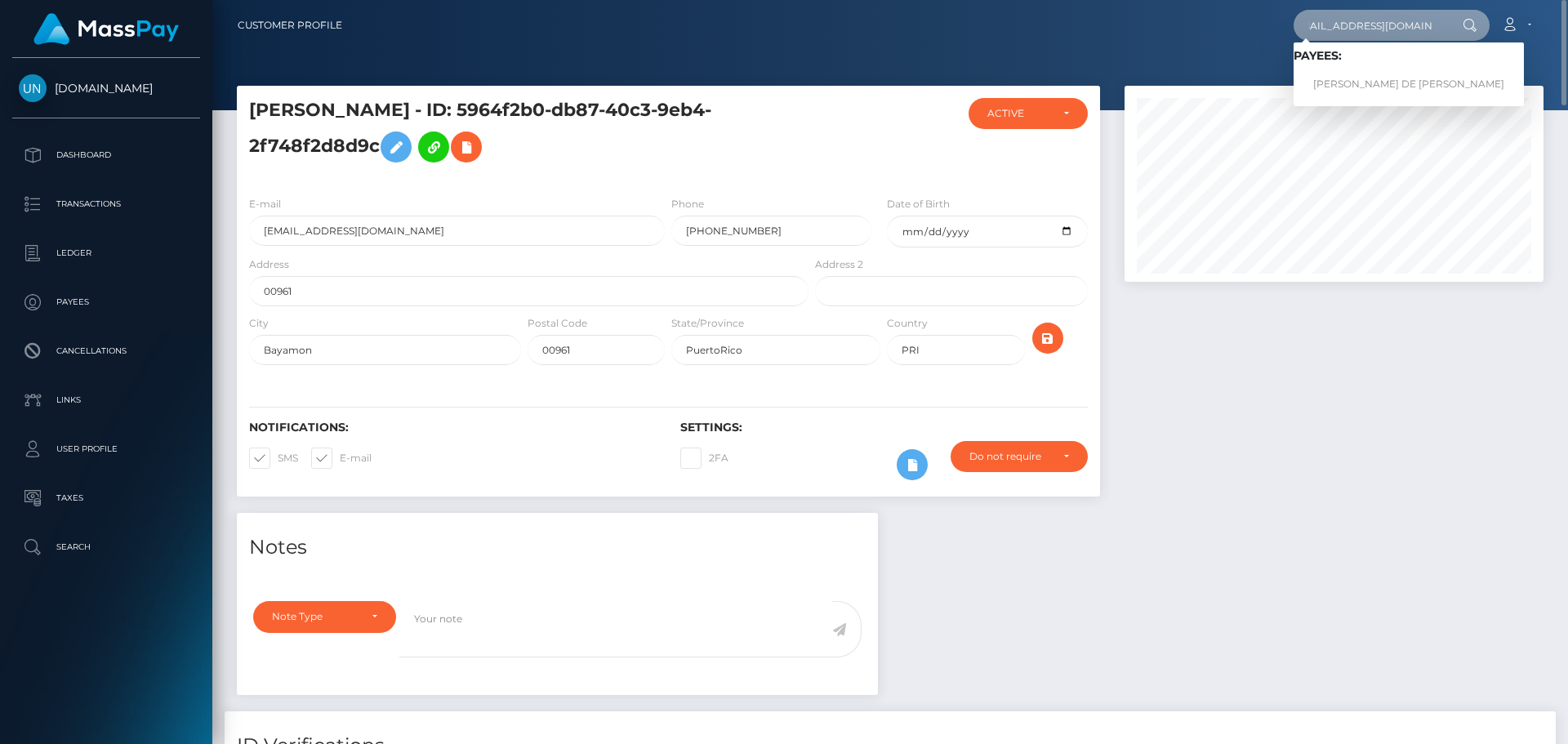
type input "padillapaola743@gmail.com"
click at [1318, 73] on link "PAOLA MARIE DE JESUS PADILLA" at bounding box center [1408, 84] width 230 height 30
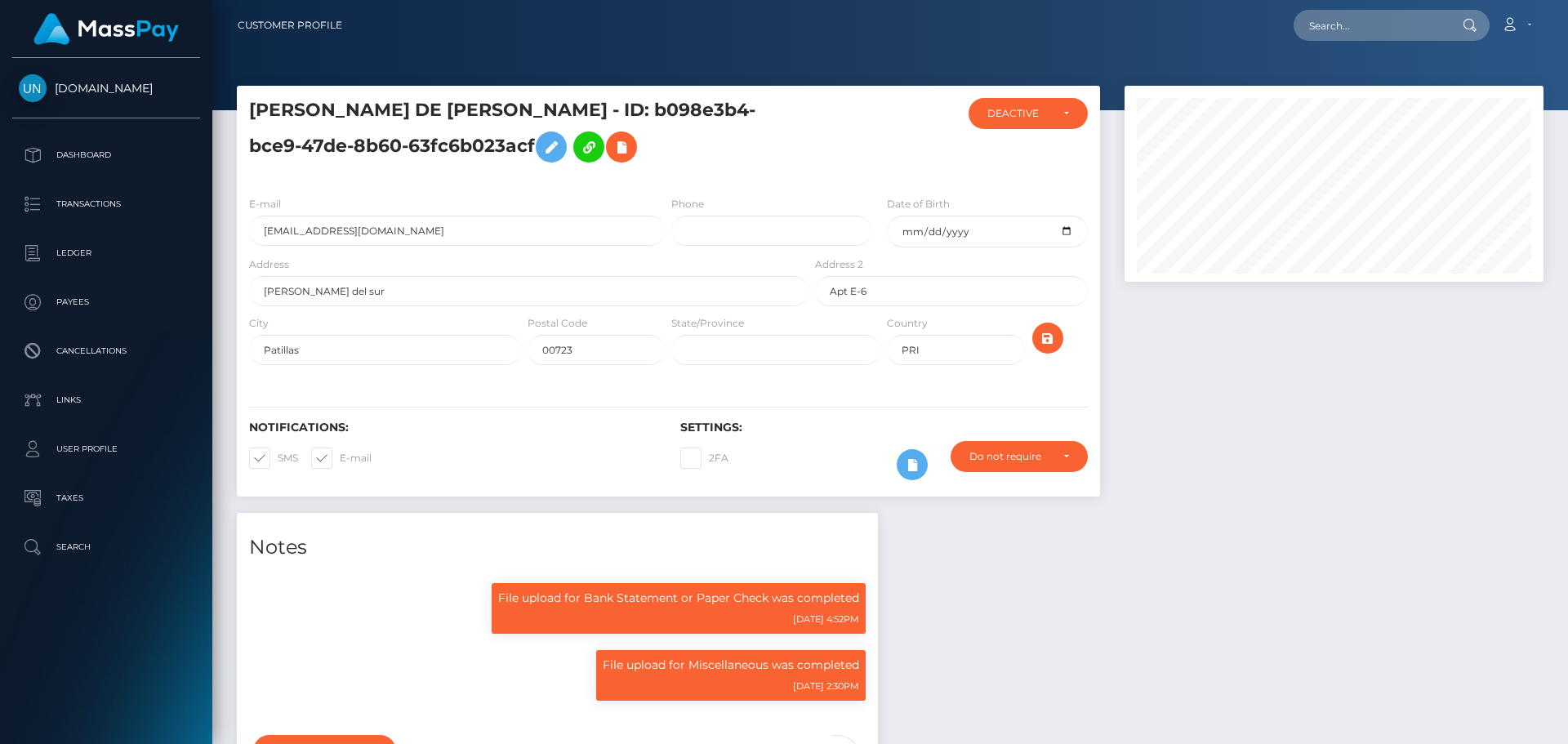
scroll to position [196, 419]
drag, startPoint x: 562, startPoint y: 106, endPoint x: 285, endPoint y: 80, distance: 278.2
click at [285, 80] on div "Customer Profile Loading... Loading..." at bounding box center [890, 372] width 1355 height 744
copy div "PAOLA MARIE DE JESUS PADILLA"
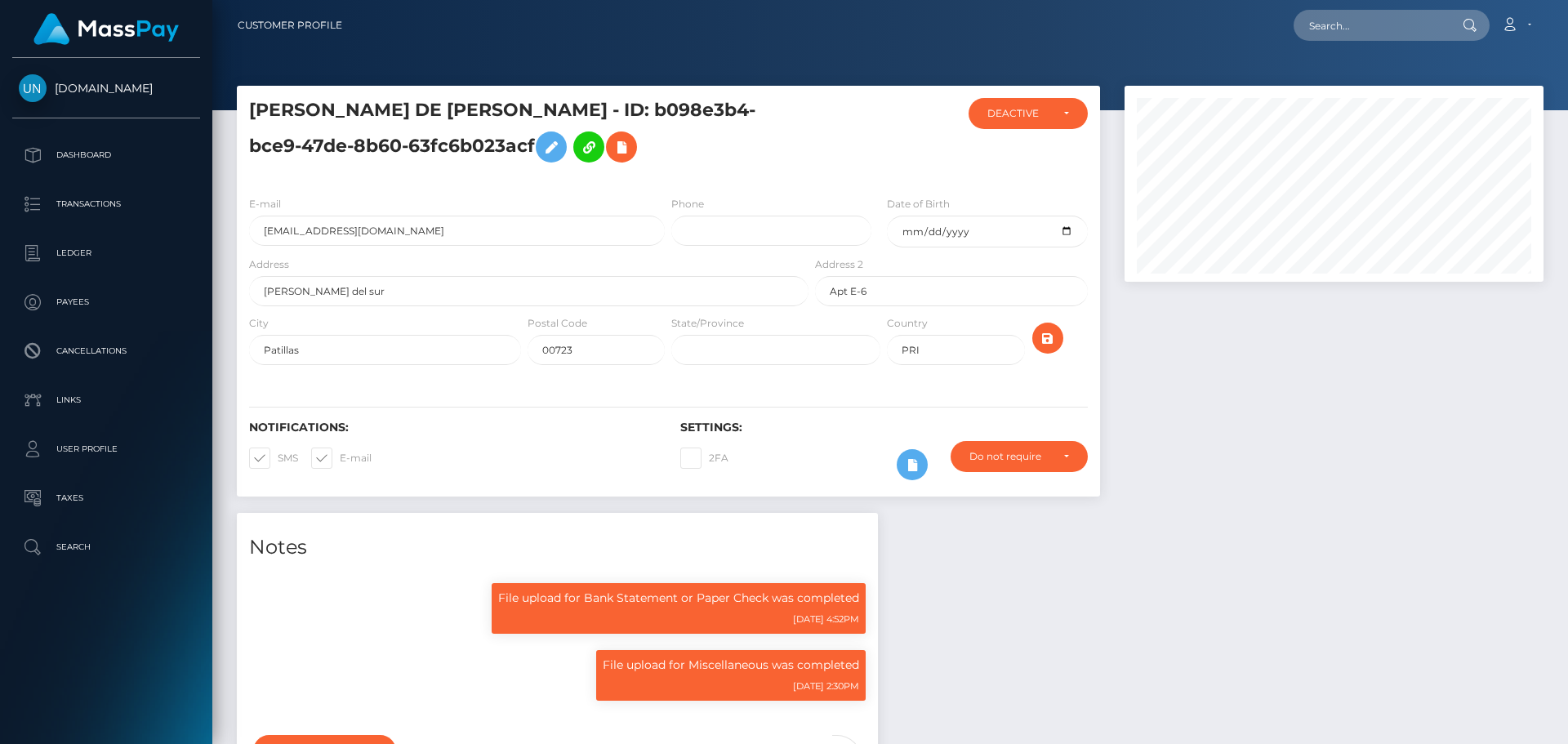
click at [1400, 4] on nav "Customer Profile Loading... Loading... Account" at bounding box center [890, 25] width 1355 height 51
click at [1401, 11] on input "text" at bounding box center [1370, 26] width 153 height 31
paste input "[EMAIL_ADDRESS][DOMAIN_NAME]"
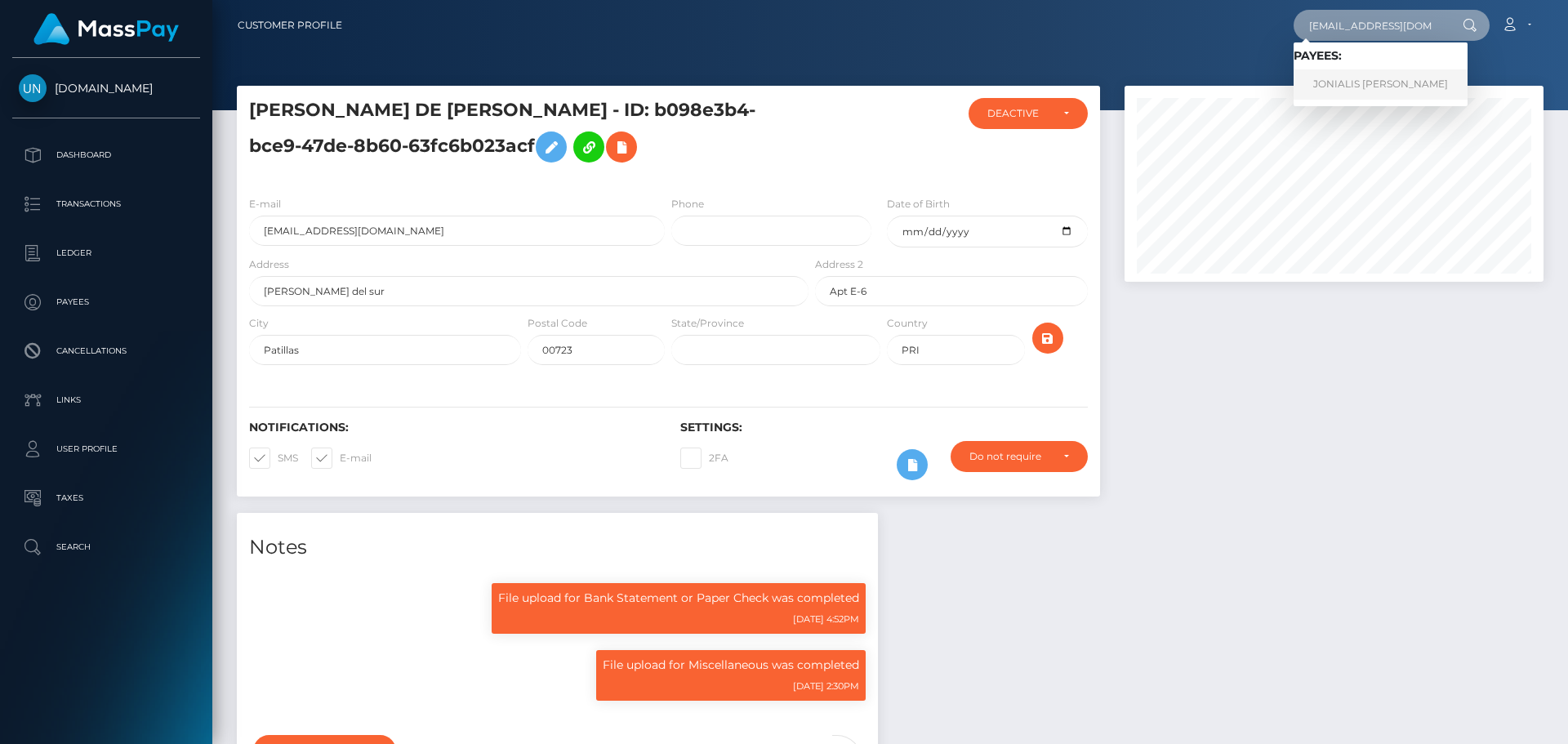
type input "jonialis89@gmail.com"
click at [1364, 74] on link "JONIALIS MEDINA GONZALEZ" at bounding box center [1380, 84] width 174 height 30
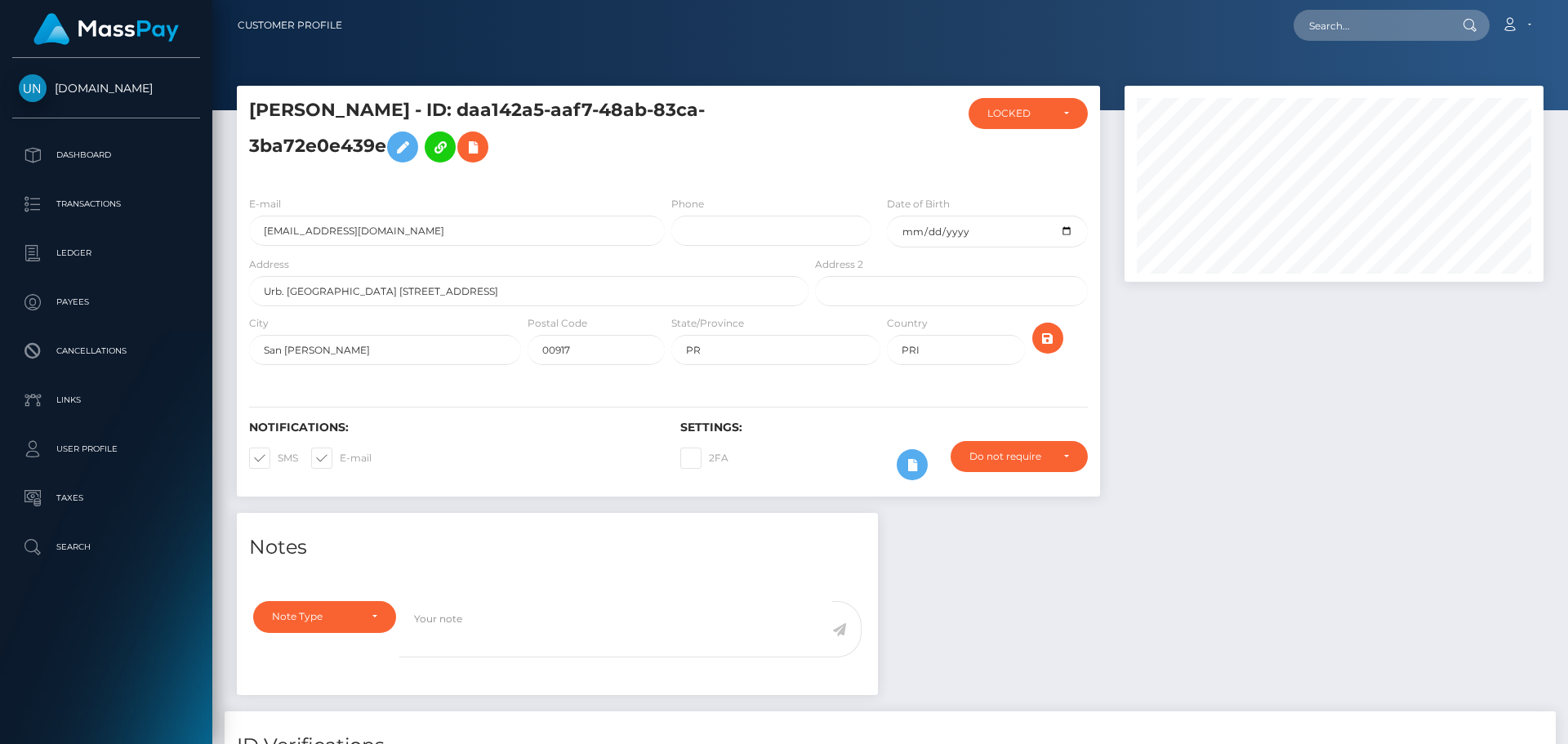
scroll to position [196, 419]
drag, startPoint x: 1117, startPoint y: 576, endPoint x: 1106, endPoint y: 568, distance: 13.6
click at [375, 232] on input "jonialis89@gmail.com" at bounding box center [457, 230] width 416 height 30
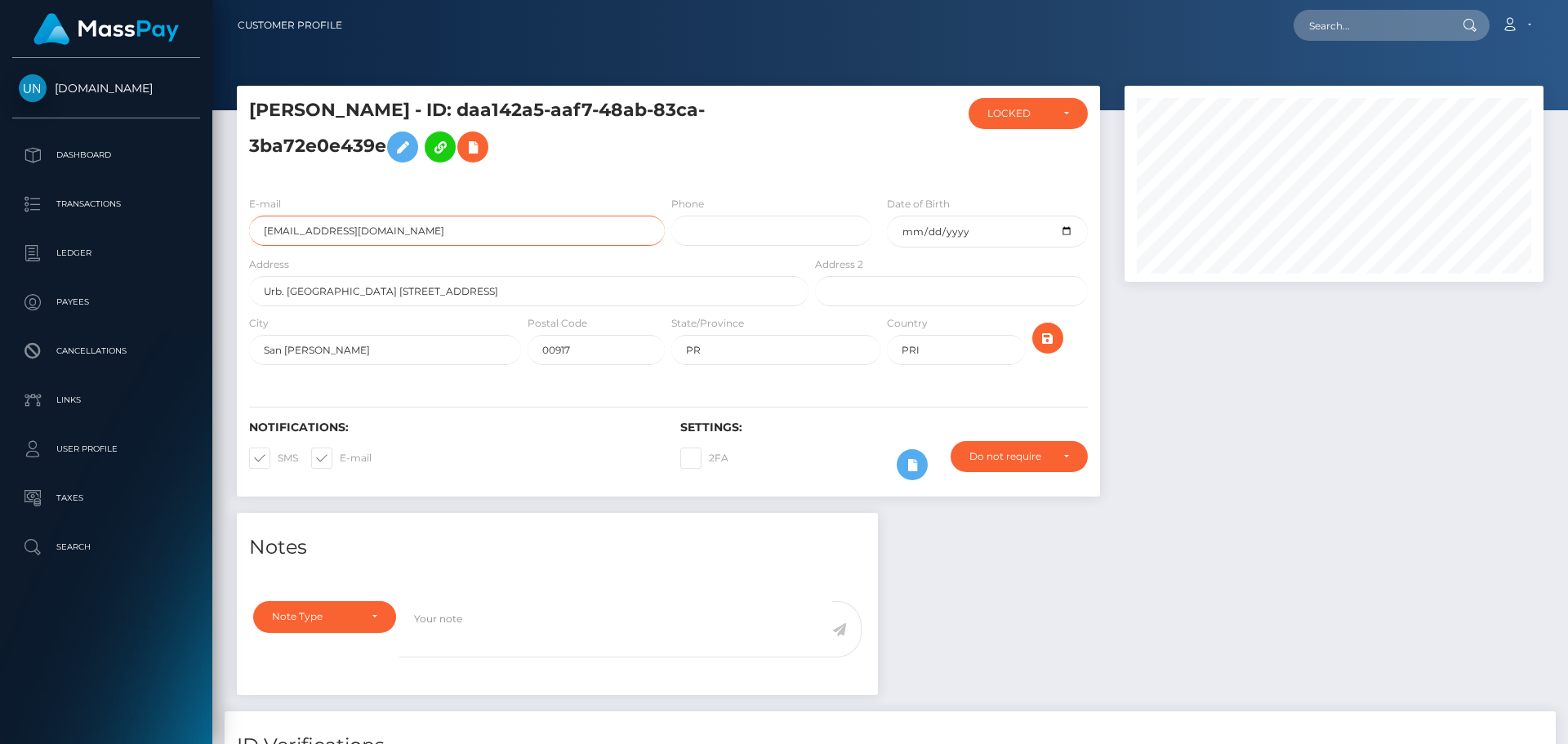
click at [375, 232] on input "jonialis89@gmail.com" at bounding box center [457, 230] width 416 height 30
drag, startPoint x: 580, startPoint y: 116, endPoint x: 437, endPoint y: 152, distance: 147.5
click at [437, 152] on h5 "JONIALIS MEDINA GONZALEZ - ID: daa142a5-aaf7-48ab-83ca-3ba72e0e439e" at bounding box center [525, 134] width 551 height 73
copy h5 "daa142a5-aaf7-48ab-83ca-3ba72e0e439e"
click at [548, 618] on textarea at bounding box center [615, 629] width 433 height 56
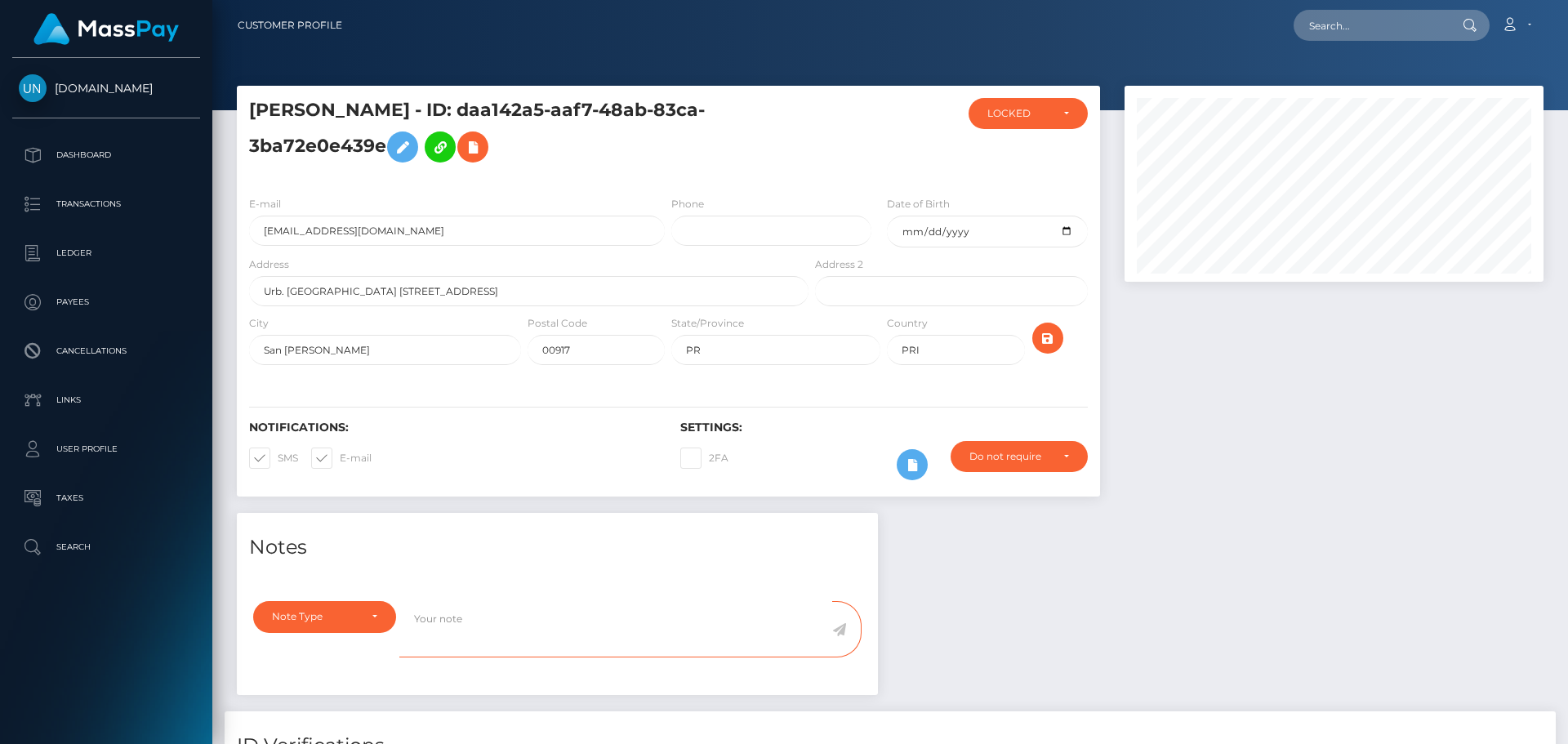
paste textarea "daa142a5-aaf7-48ab-83ca-3ba72e0e439e"
type textarea "daa142a5-aaf7-48ab-83ca-3ba72e0e439e"
click at [548, 618] on textarea "daa142a5-aaf7-48ab-83ca-3ba72e0e439e" at bounding box center [615, 629] width 433 height 56
click at [1394, 25] on input "text" at bounding box center [1370, 26] width 153 height 31
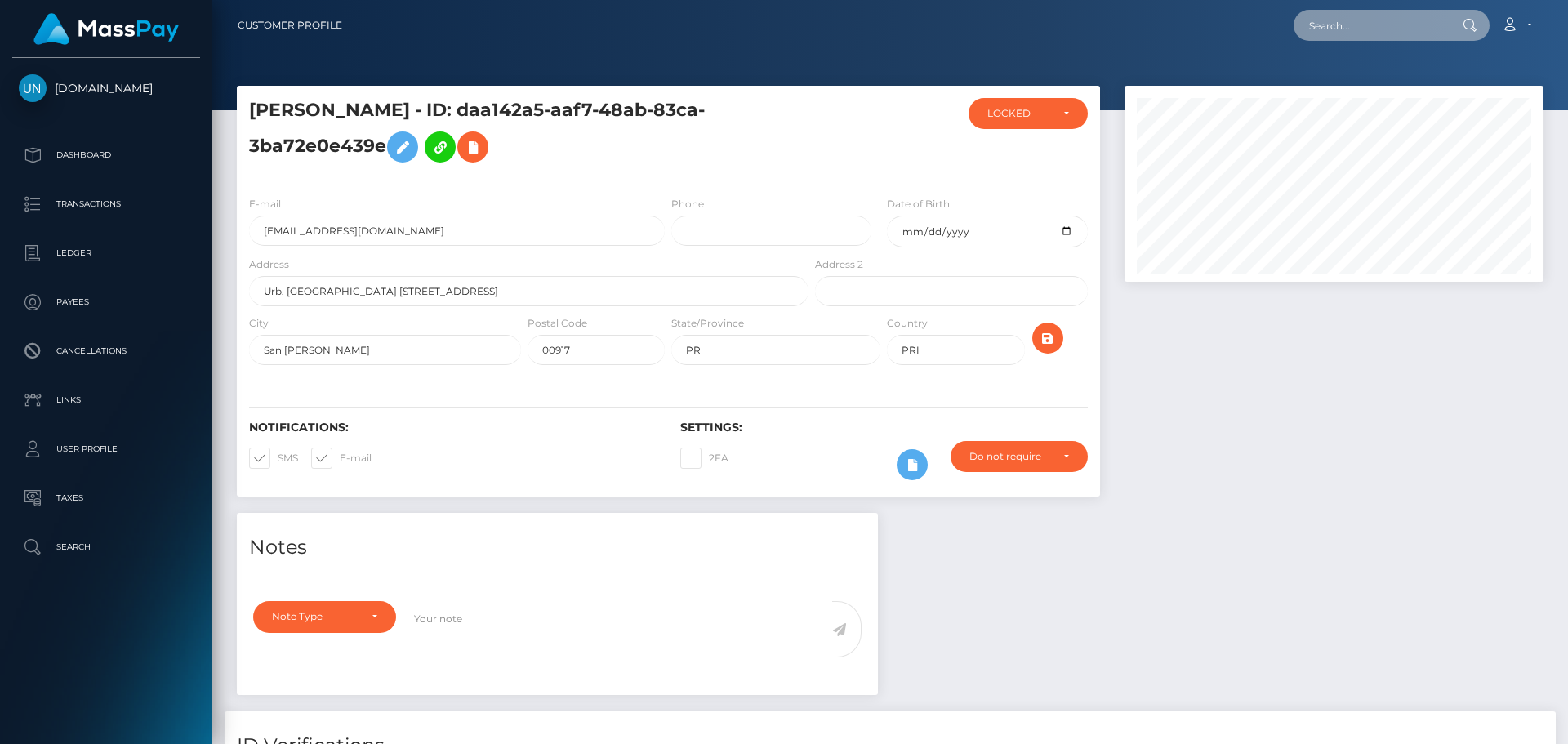
paste input "cactusmanuel12345@gmail.com"
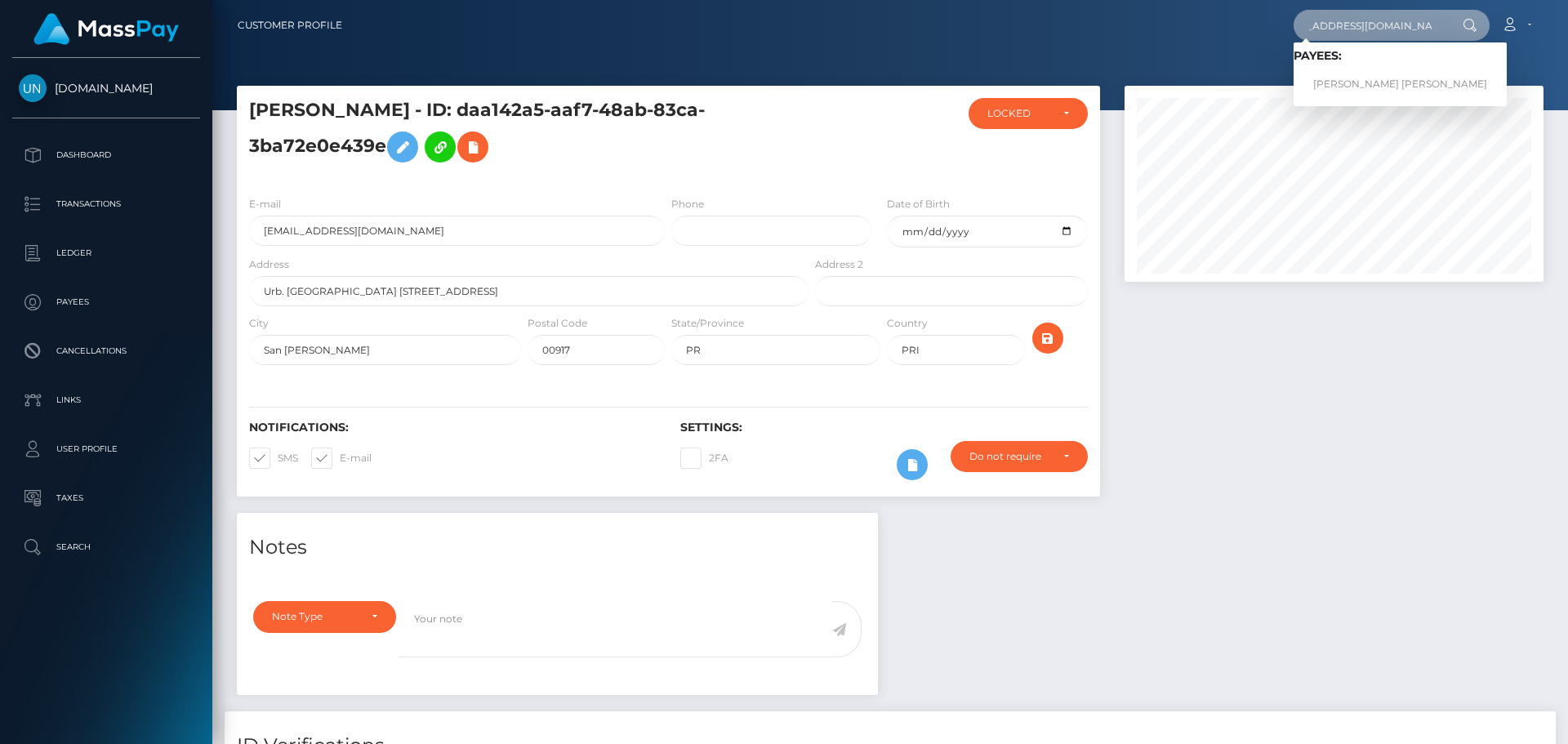
type input "cactusmanuel12345@gmail.com"
click at [1344, 82] on link "ELIAS MANUEL MARQUEZ MALDONADO" at bounding box center [1400, 84] width 213 height 30
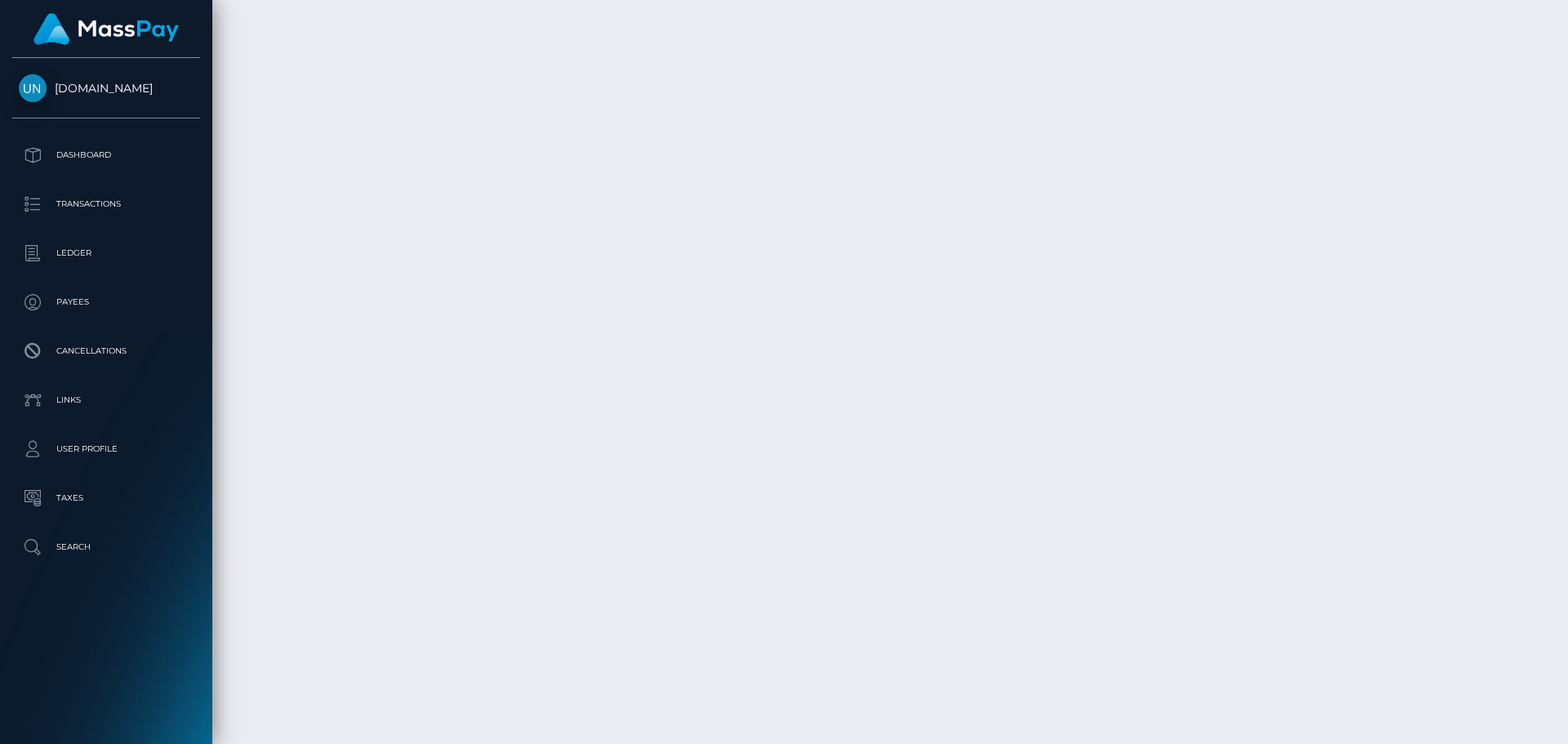
scroll to position [3435, 0]
